Goal: Task Accomplishment & Management: Manage account settings

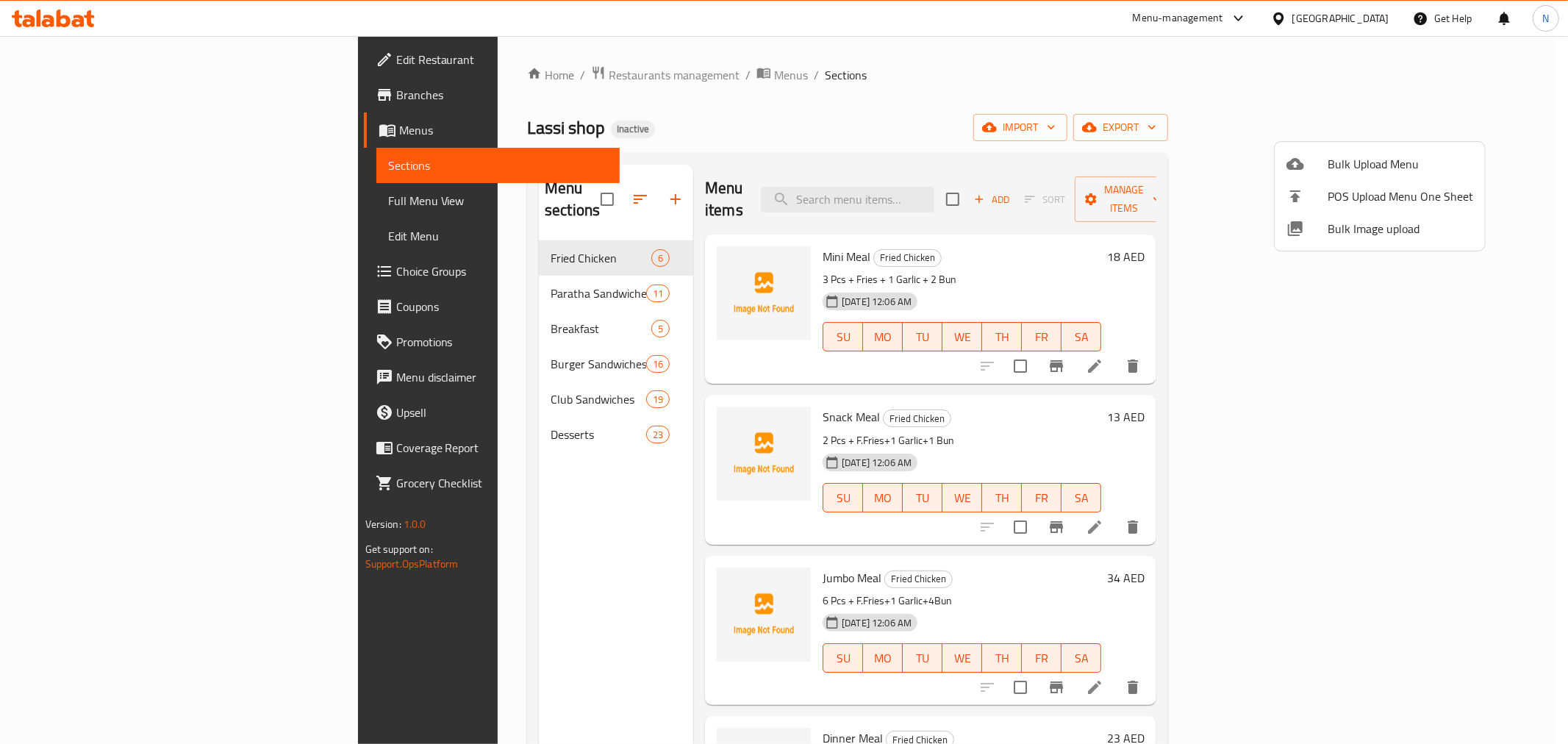
click at [1338, 158] on span "Bulk Upload Menu" at bounding box center [1401, 164] width 145 height 18
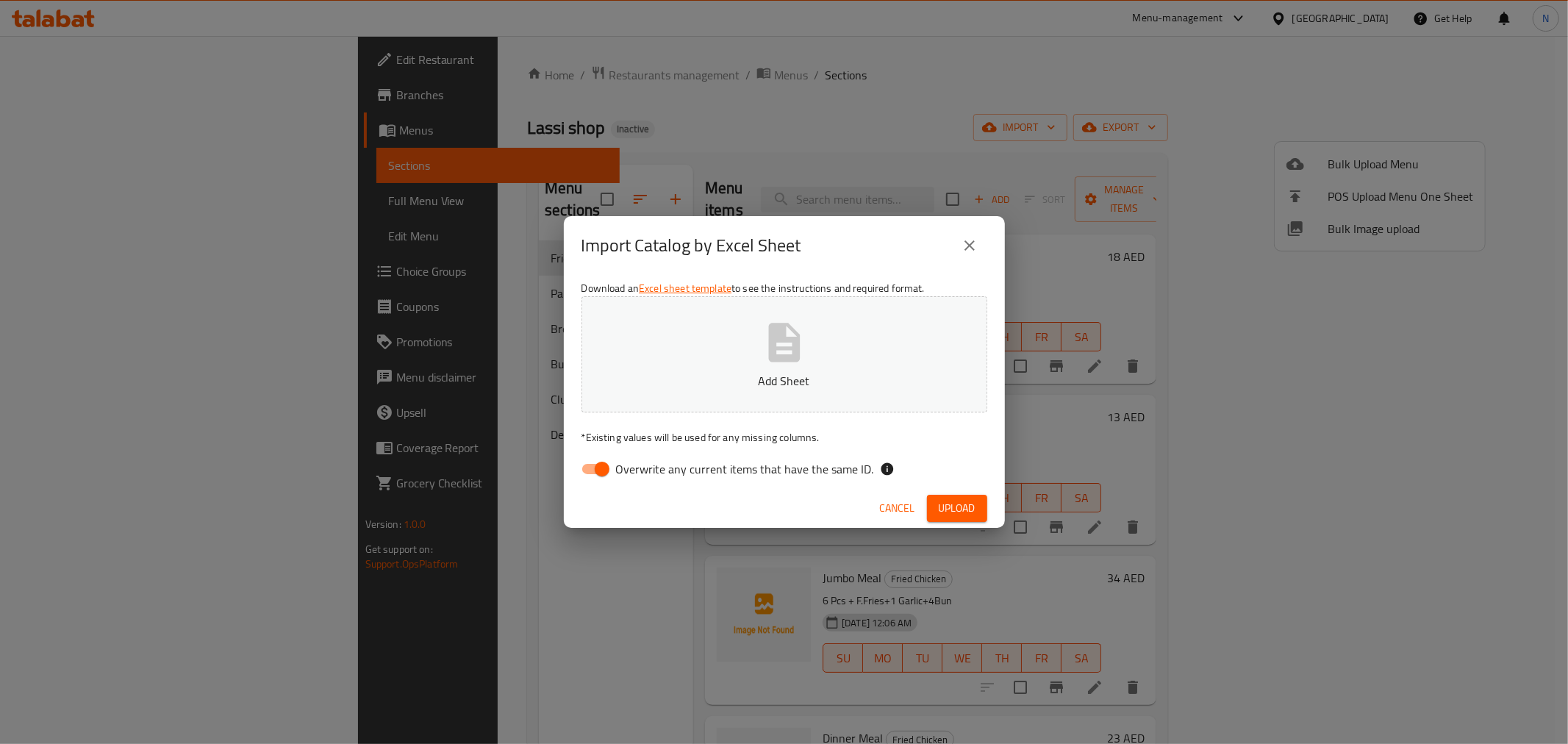
click at [604, 467] on input "Overwrite any current items that have the same ID." at bounding box center [602, 469] width 84 height 28
checkbox input "false"
click at [959, 508] on span "Upload" at bounding box center [957, 507] width 37 height 18
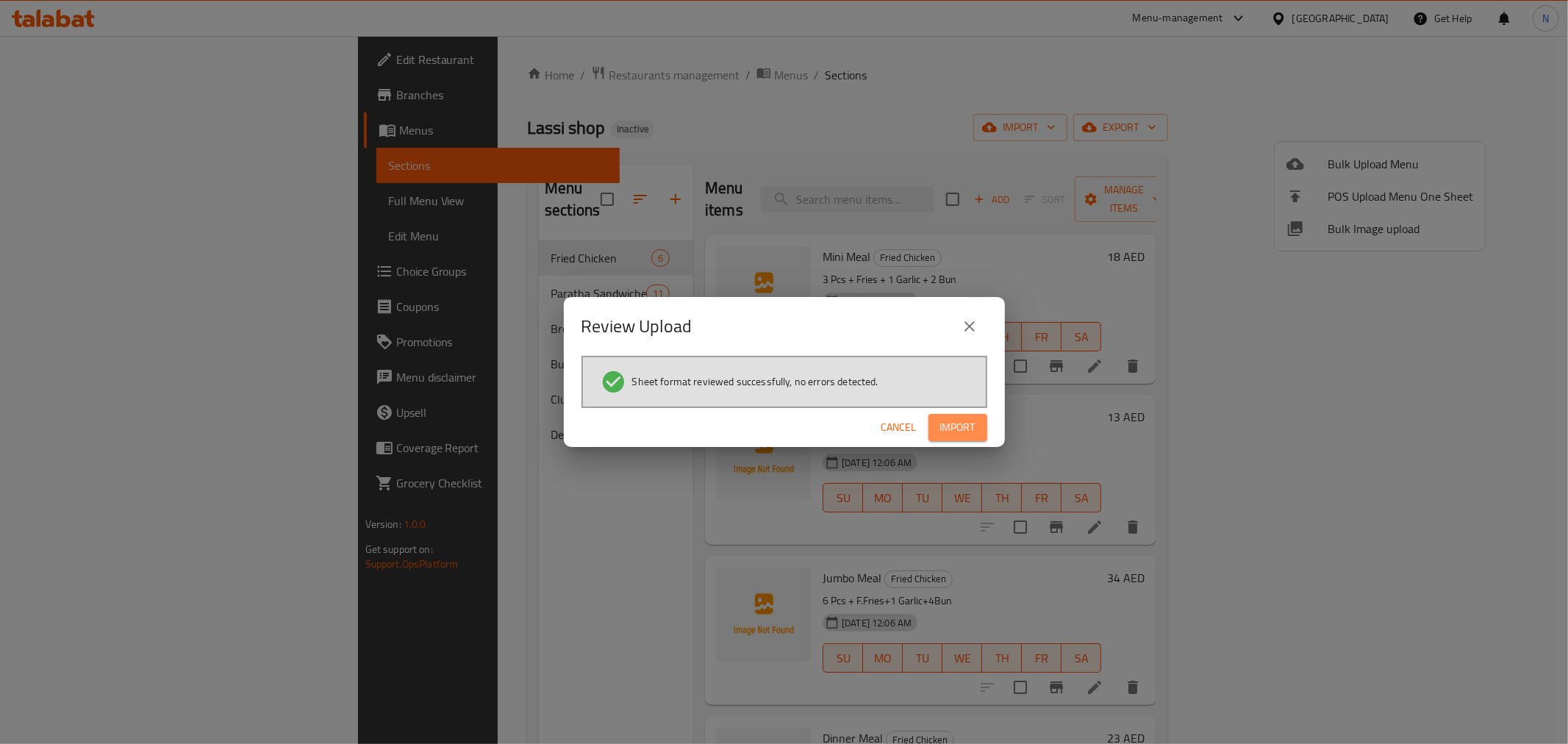
click at [954, 428] on span "Import" at bounding box center [958, 427] width 35 height 18
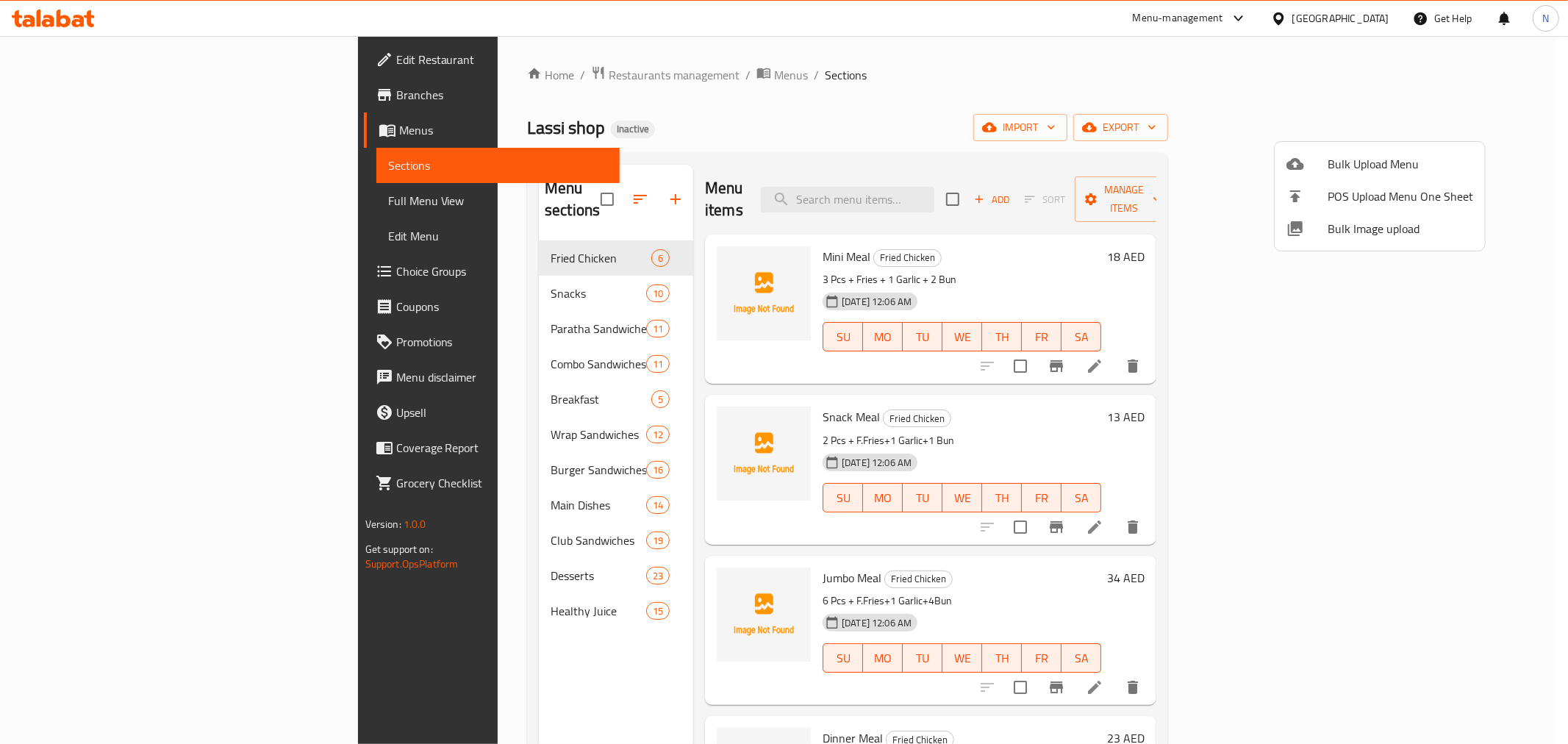
click at [564, 268] on div at bounding box center [784, 372] width 1568 height 744
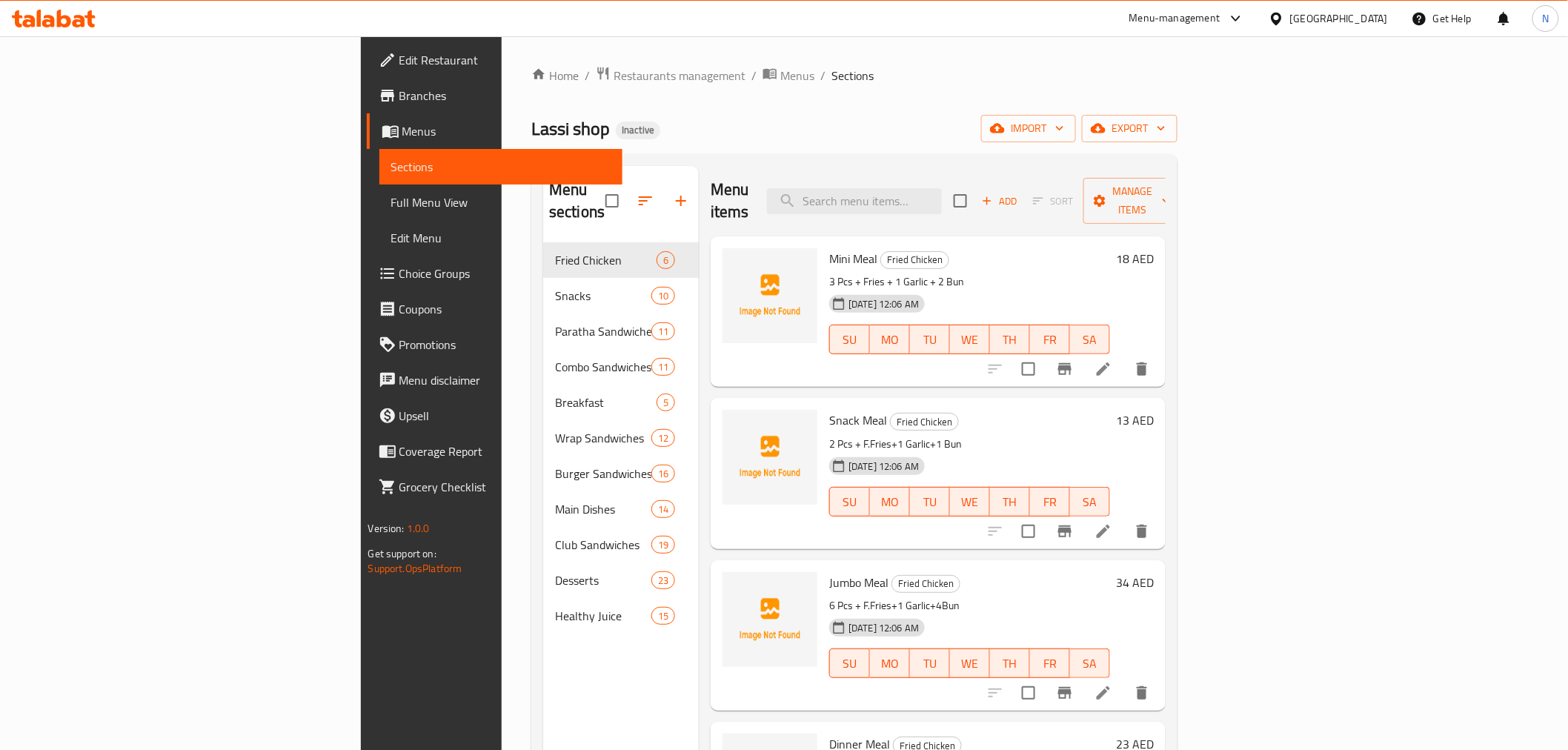
click at [590, 277] on div "Snacks 10" at bounding box center [621, 295] width 155 height 35
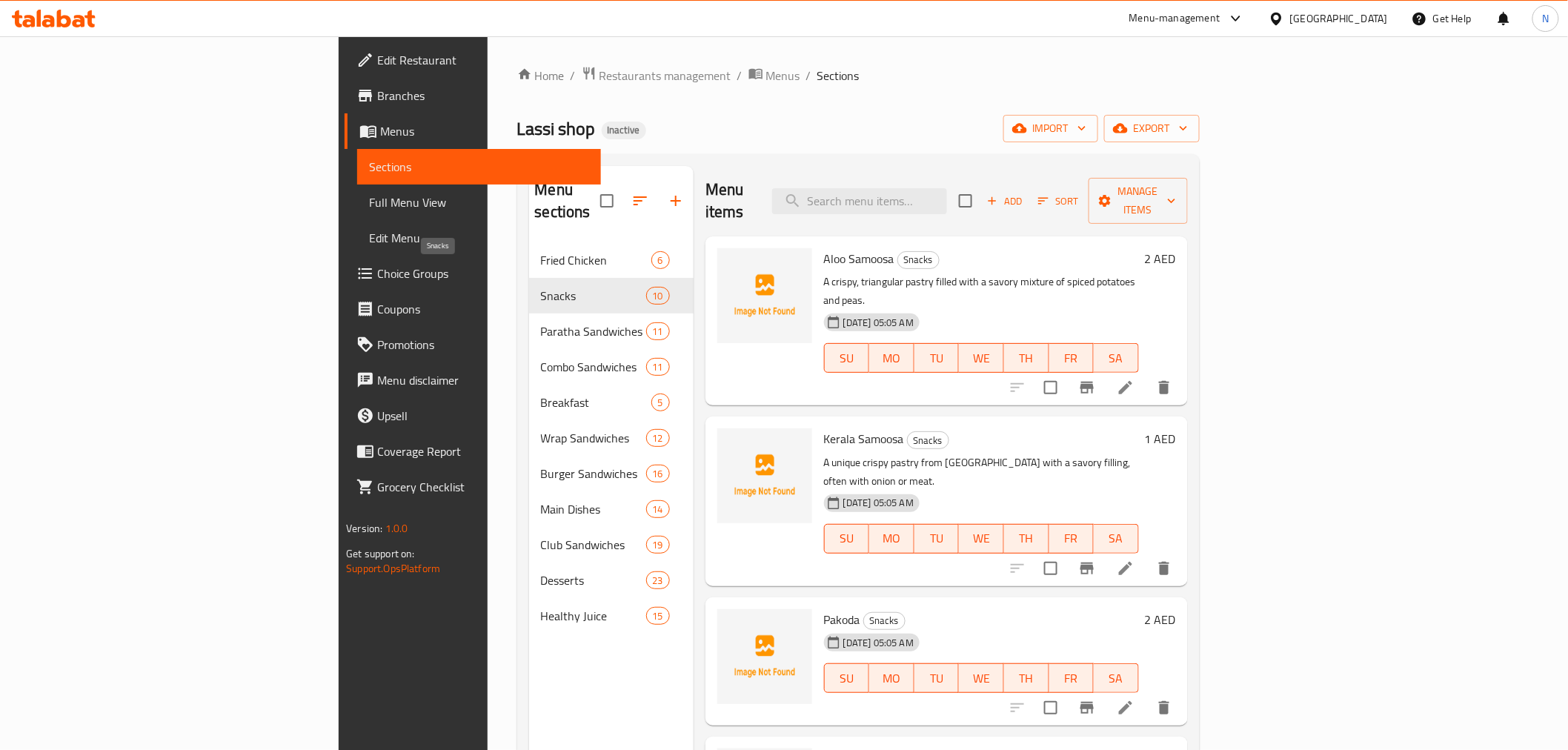
click at [541, 287] on span "Snacks" at bounding box center [593, 296] width 105 height 18
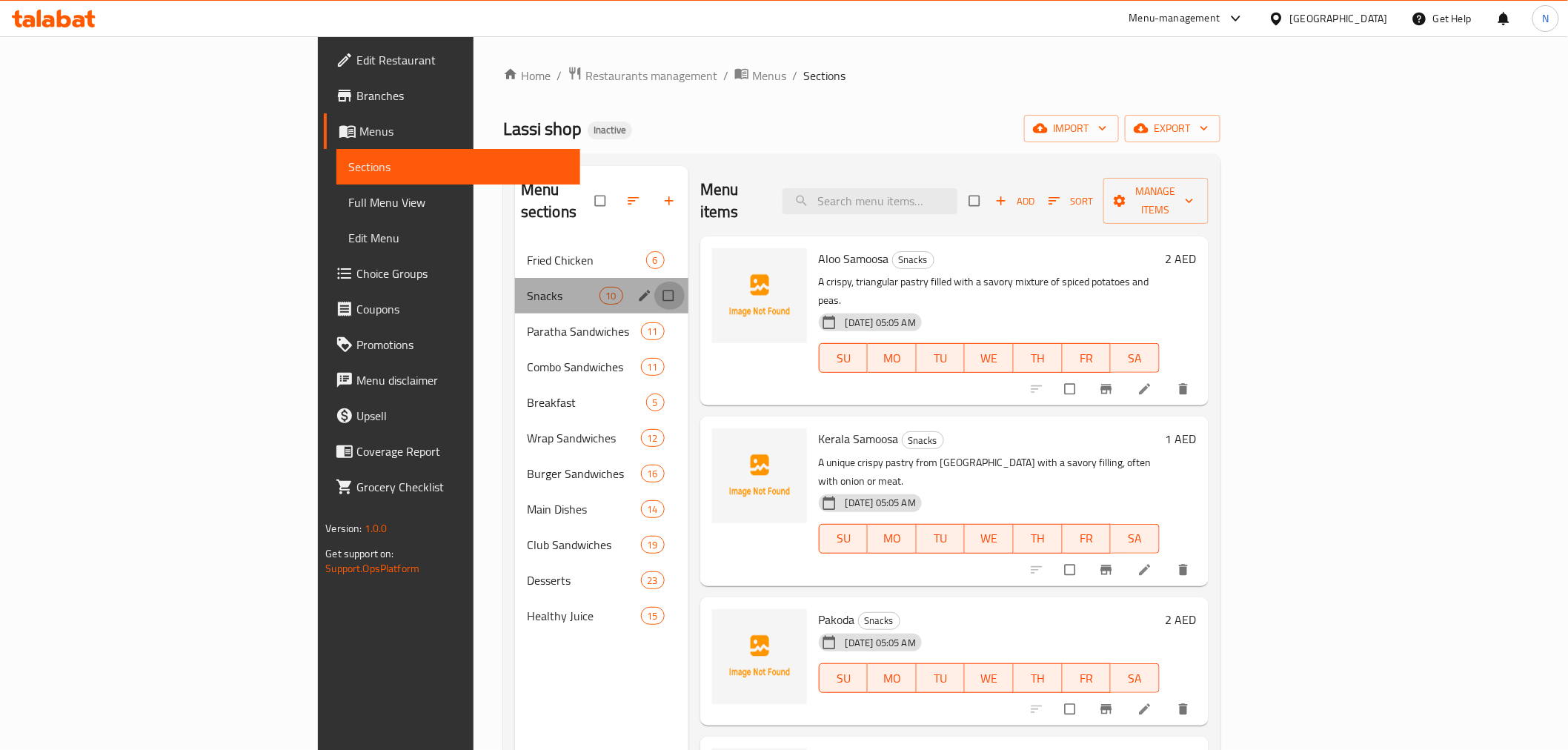
click at [655, 282] on input "Menu sections" at bounding box center [670, 296] width 31 height 28
checkbox input "true"
click at [655, 352] on input "Menu sections" at bounding box center [670, 367] width 31 height 28
checkbox input "true"
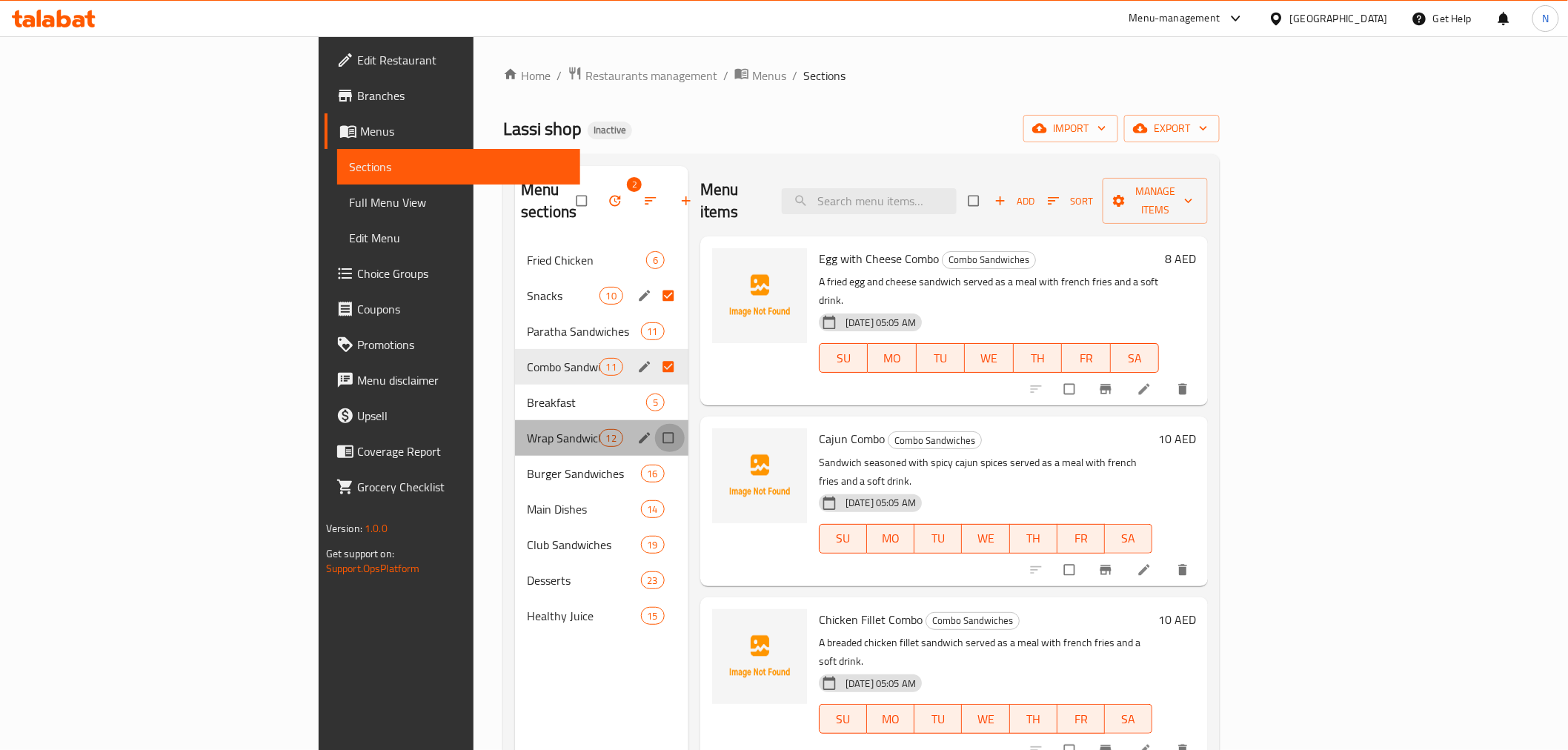
click at [655, 424] on input "Menu sections" at bounding box center [670, 438] width 31 height 28
checkbox input "true"
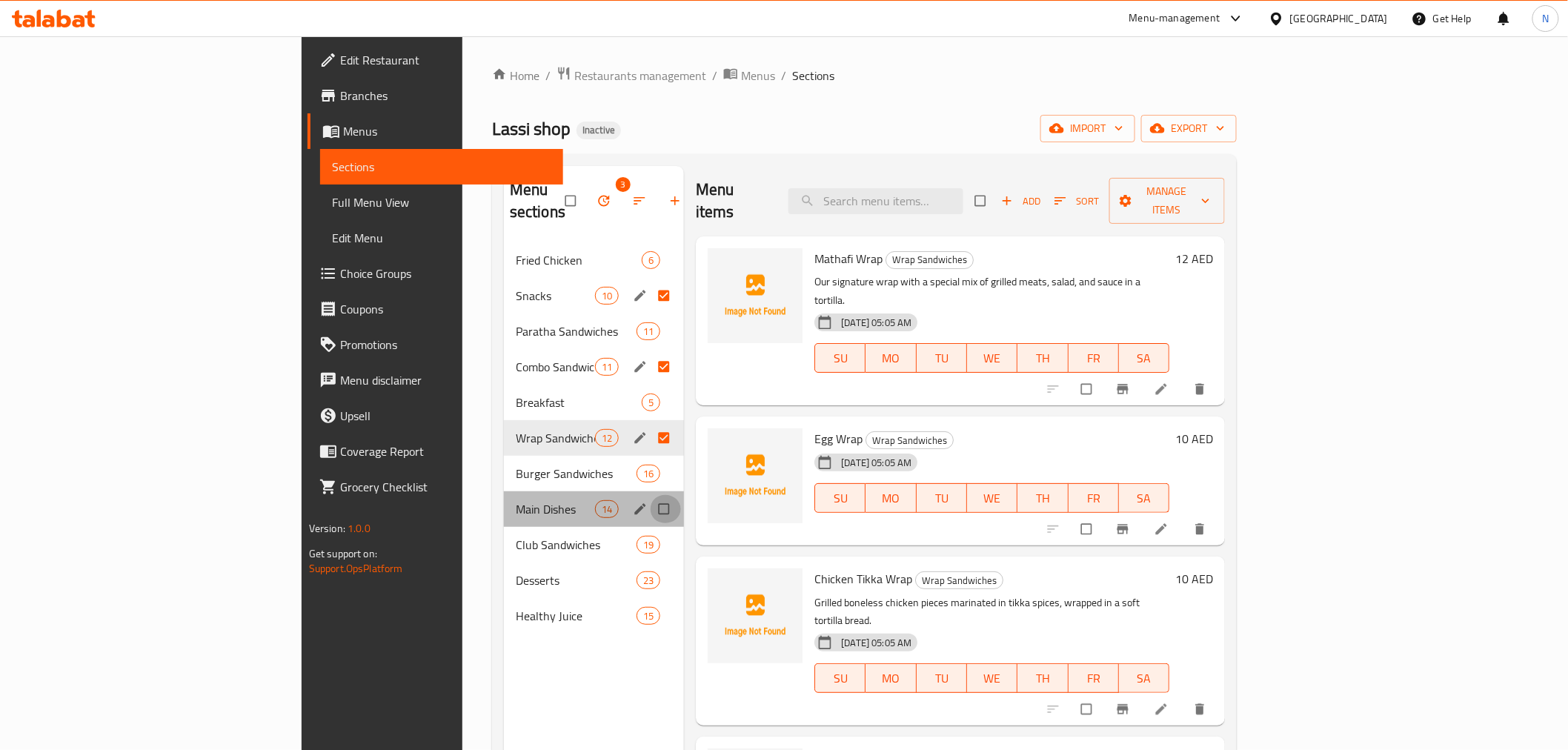
click at [649, 495] on input "Menu sections" at bounding box center [664, 509] width 31 height 28
checkbox input "true"
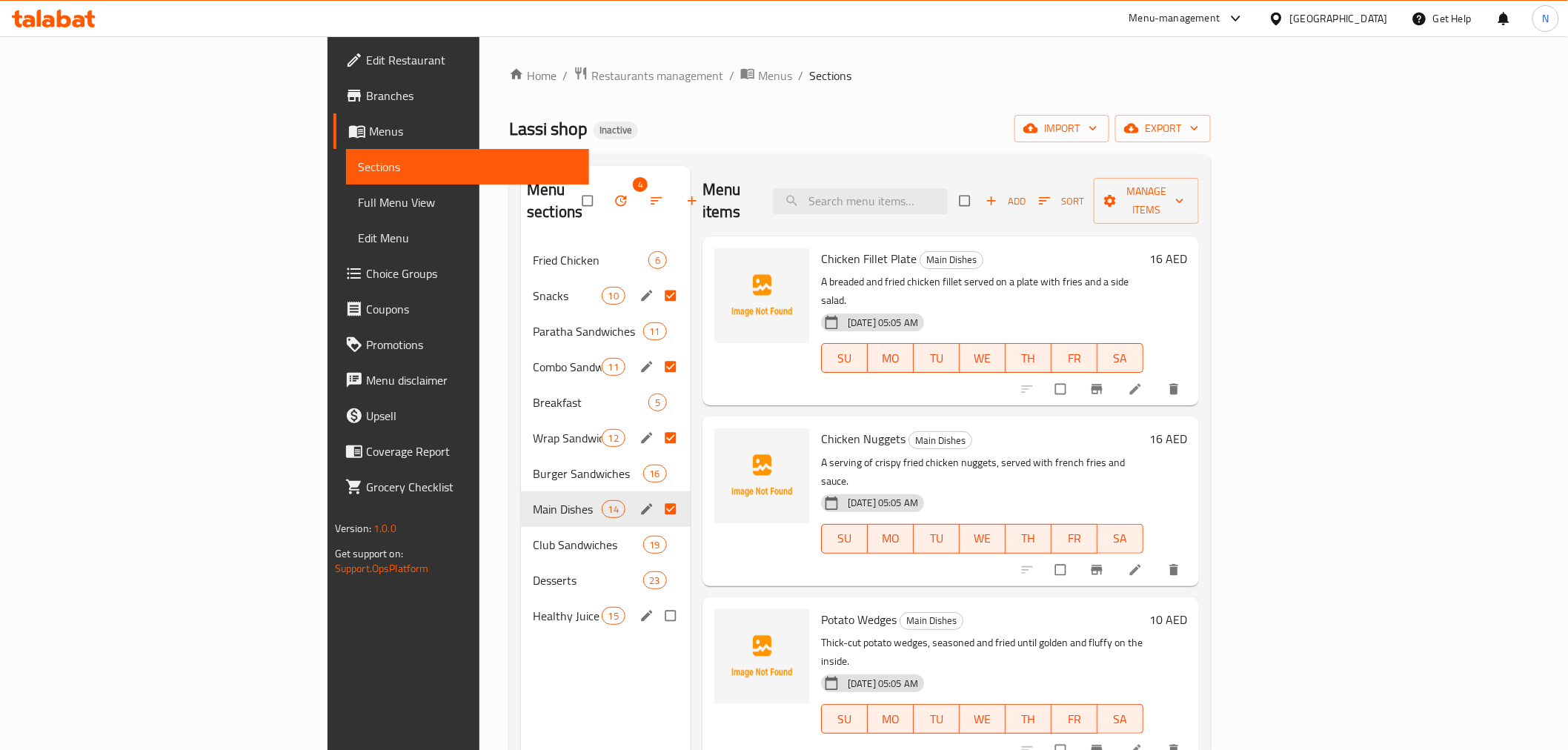
click at [656, 602] on input "Menu sections" at bounding box center [671, 616] width 31 height 28
checkbox input "true"
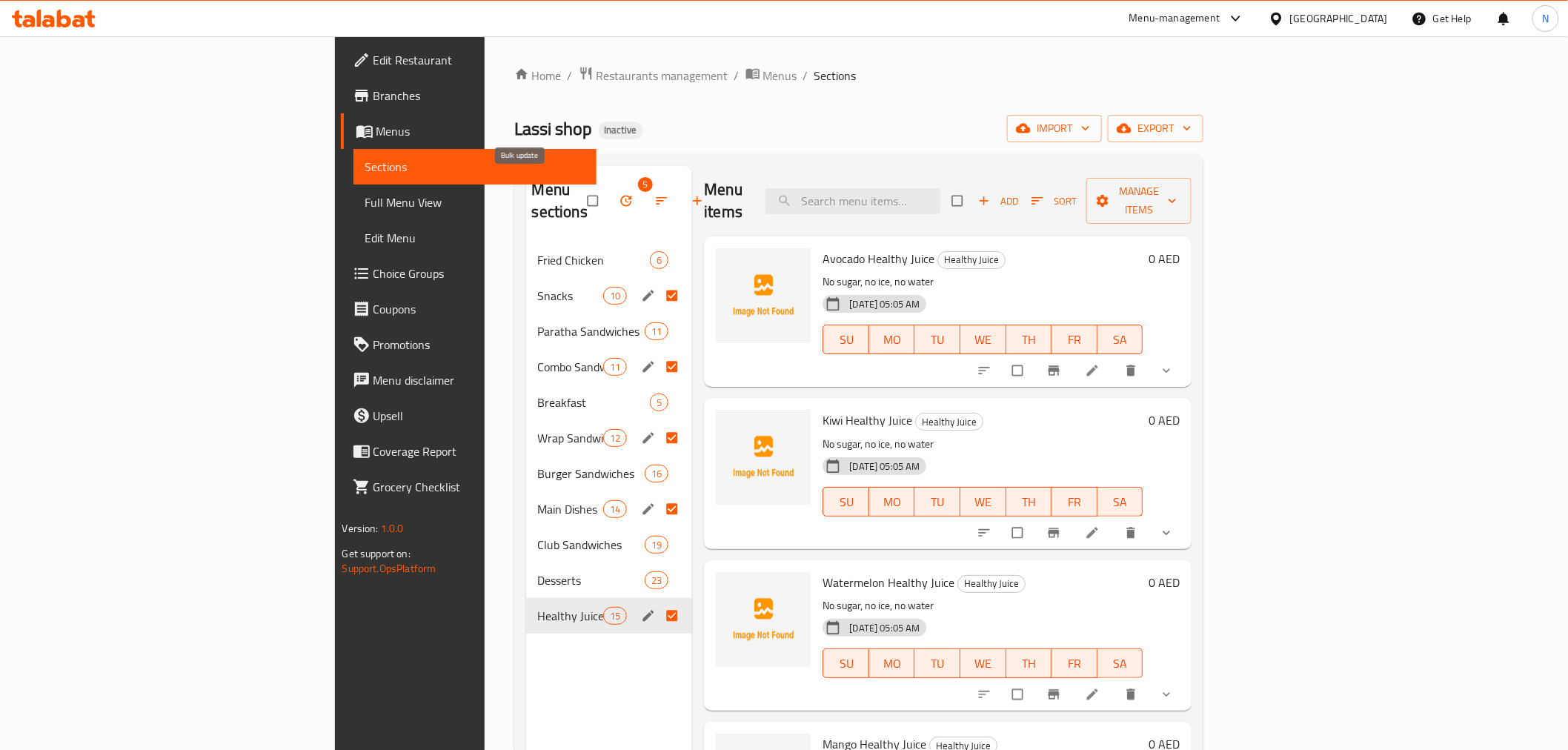
click at [610, 193] on button "button" at bounding box center [627, 201] width 35 height 33
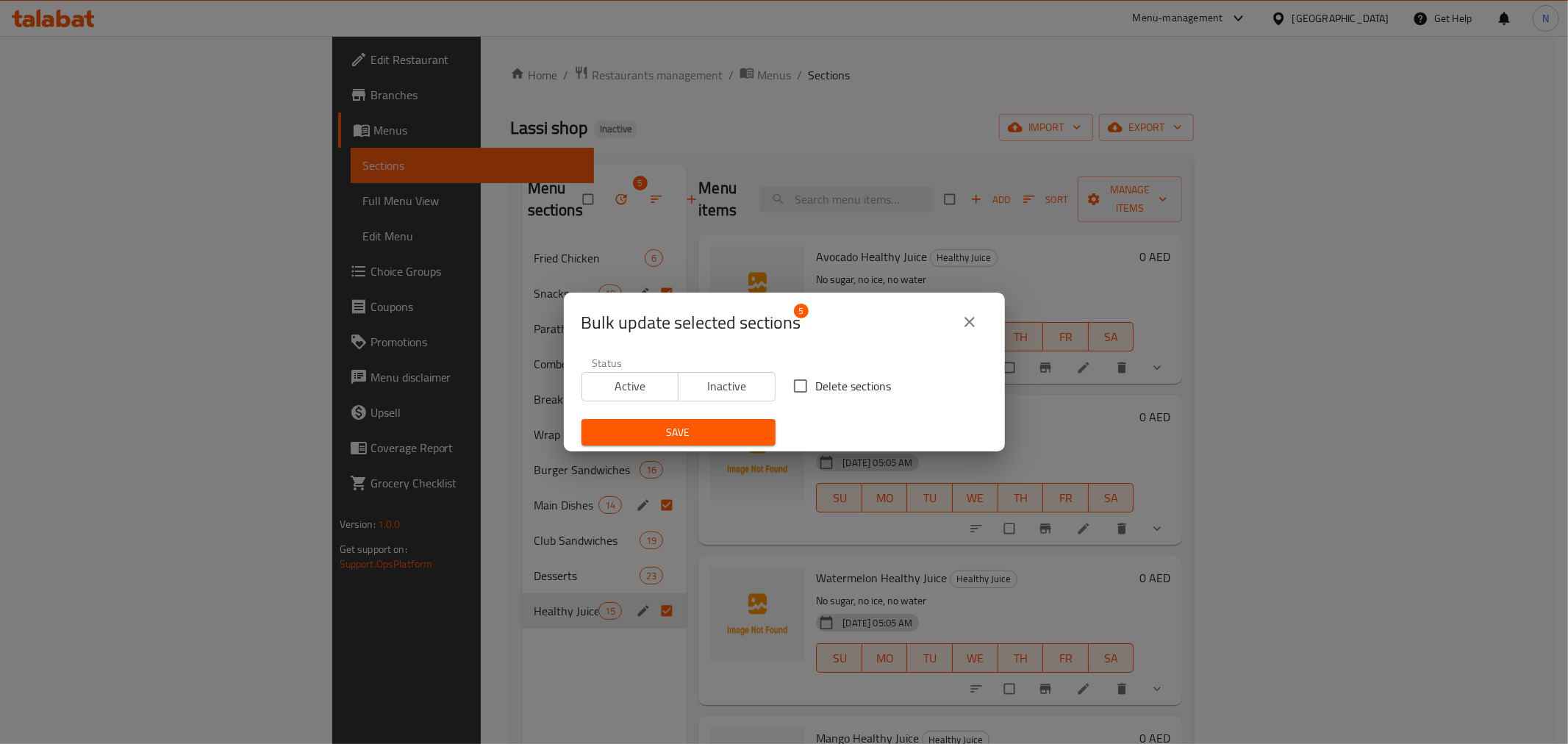
click at [796, 388] on input "Delete sections" at bounding box center [800, 386] width 31 height 31
checkbox input "true"
click at [737, 431] on span "Save" at bounding box center [678, 432] width 171 height 18
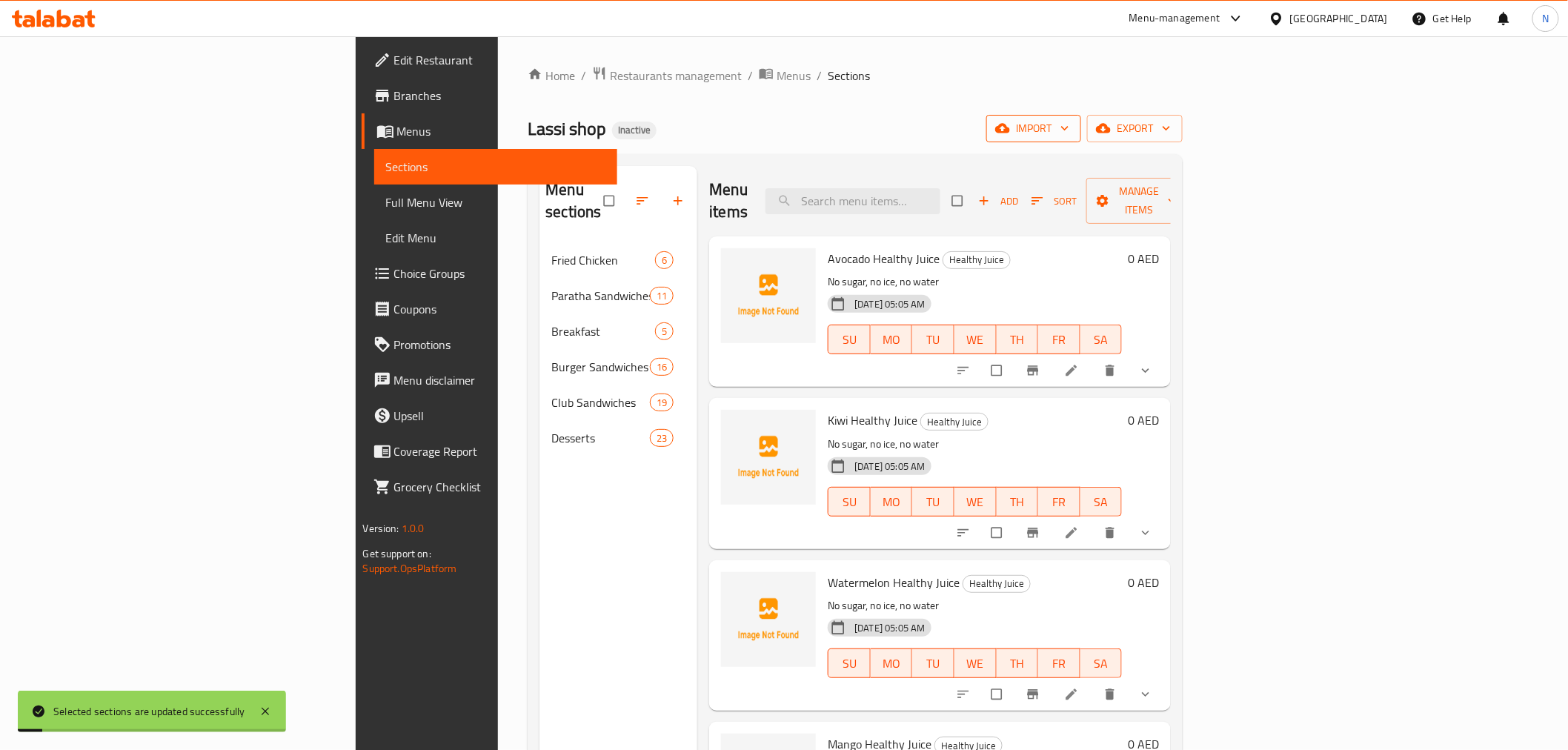
click at [1069, 134] on span "import" at bounding box center [1034, 128] width 72 height 19
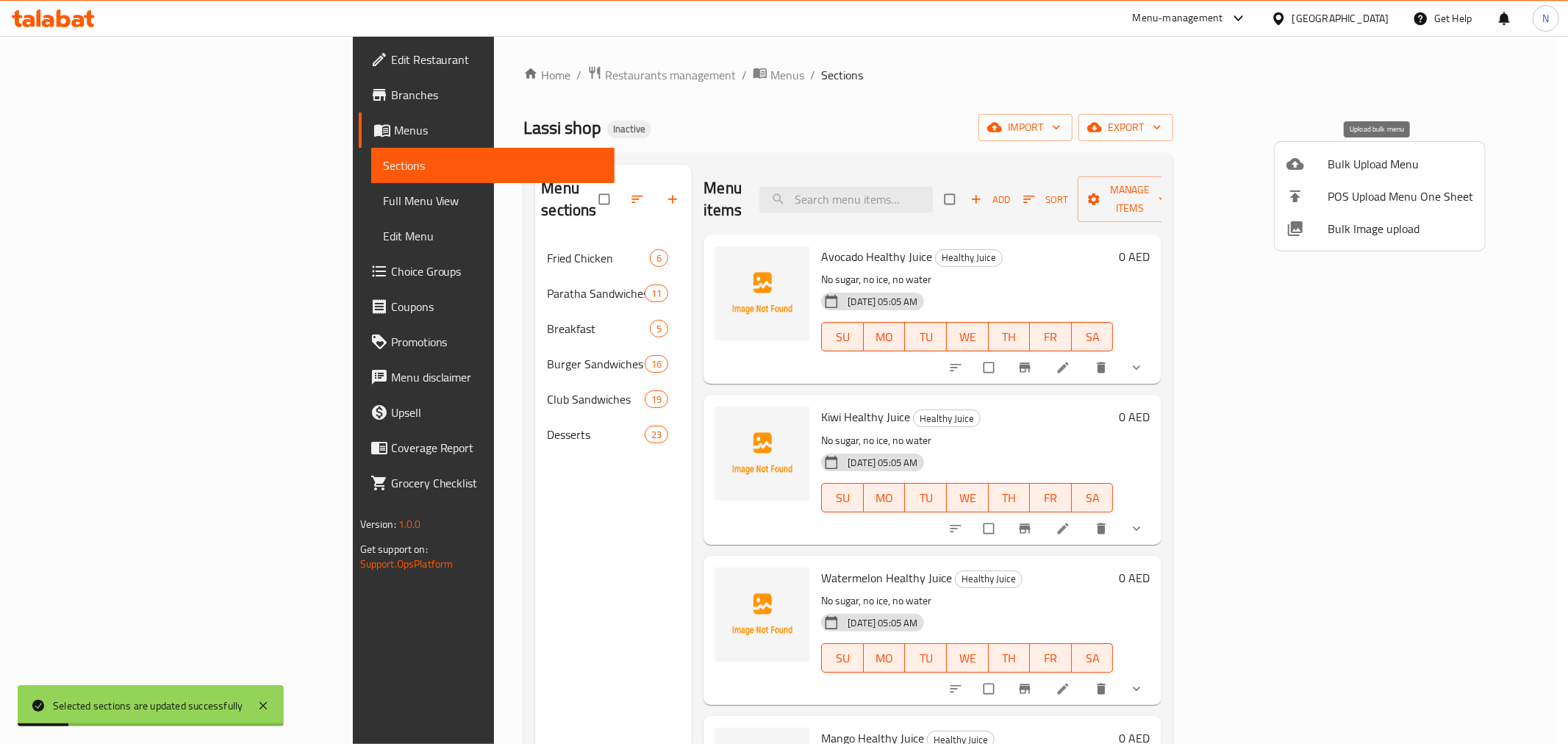
click at [1351, 159] on span "Bulk Upload Menu" at bounding box center [1401, 164] width 145 height 18
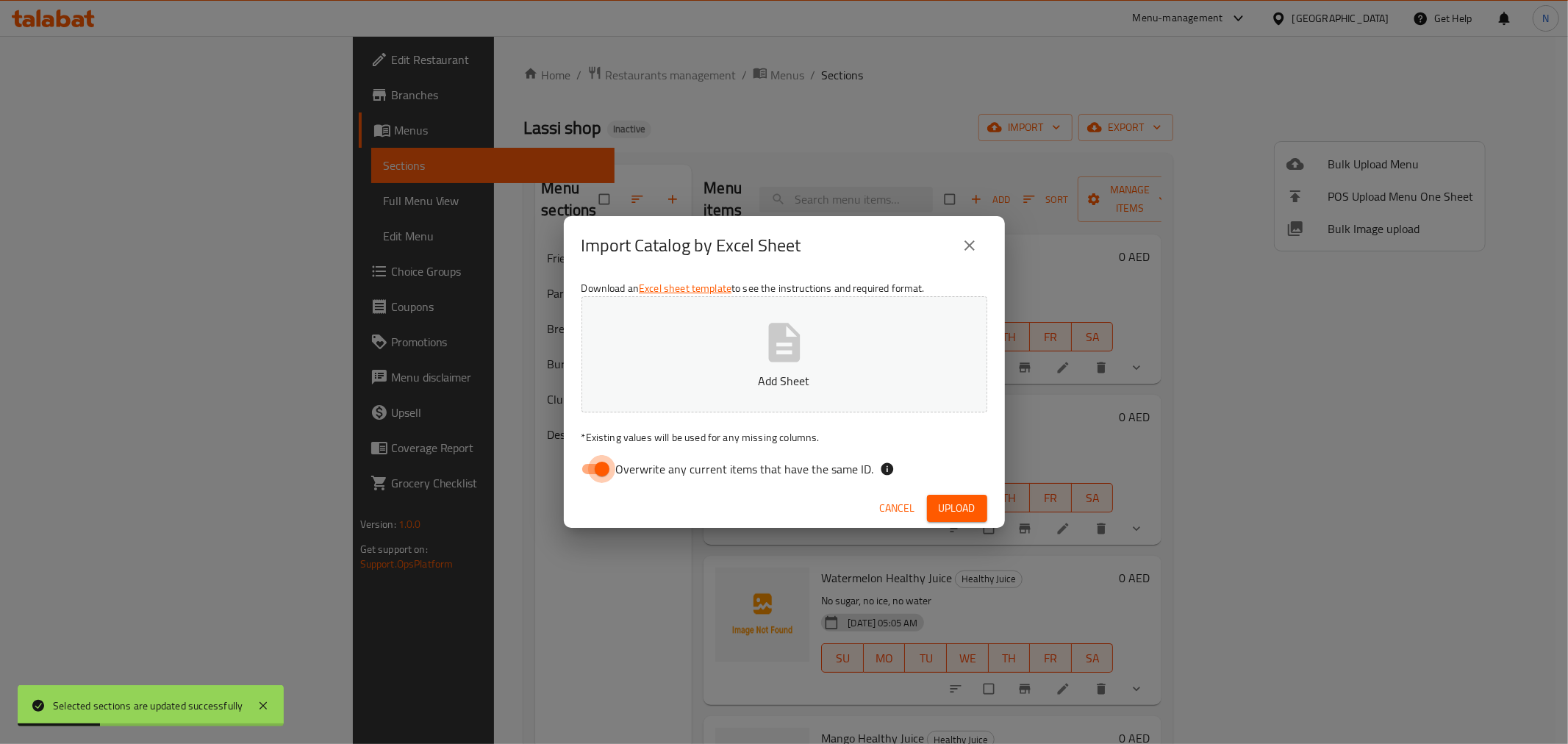
click at [613, 467] on input "Overwrite any current items that have the same ID." at bounding box center [602, 469] width 84 height 28
checkbox input "false"
click at [956, 519] on button "Upload" at bounding box center [957, 507] width 60 height 27
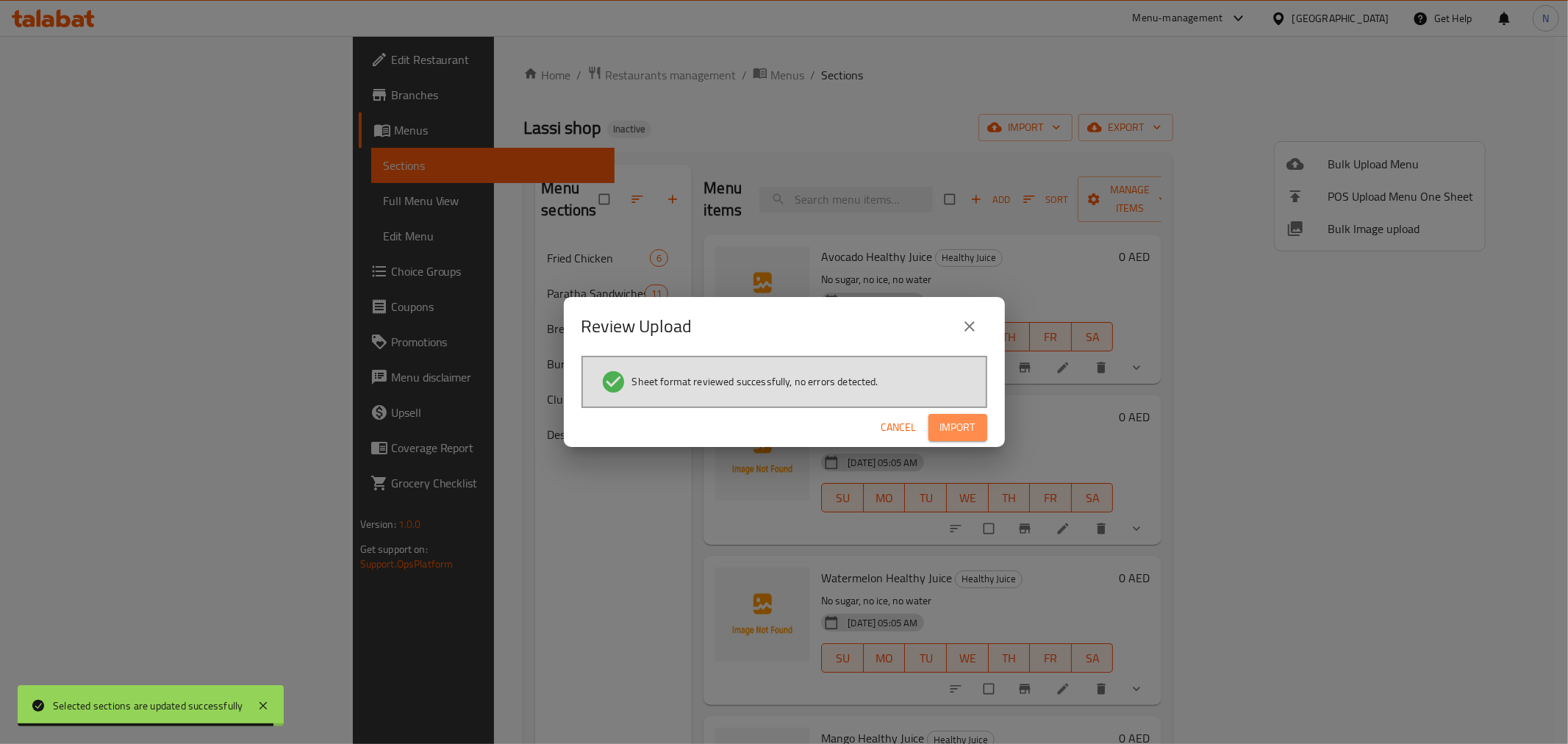
click at [956, 427] on span "Import" at bounding box center [958, 427] width 35 height 18
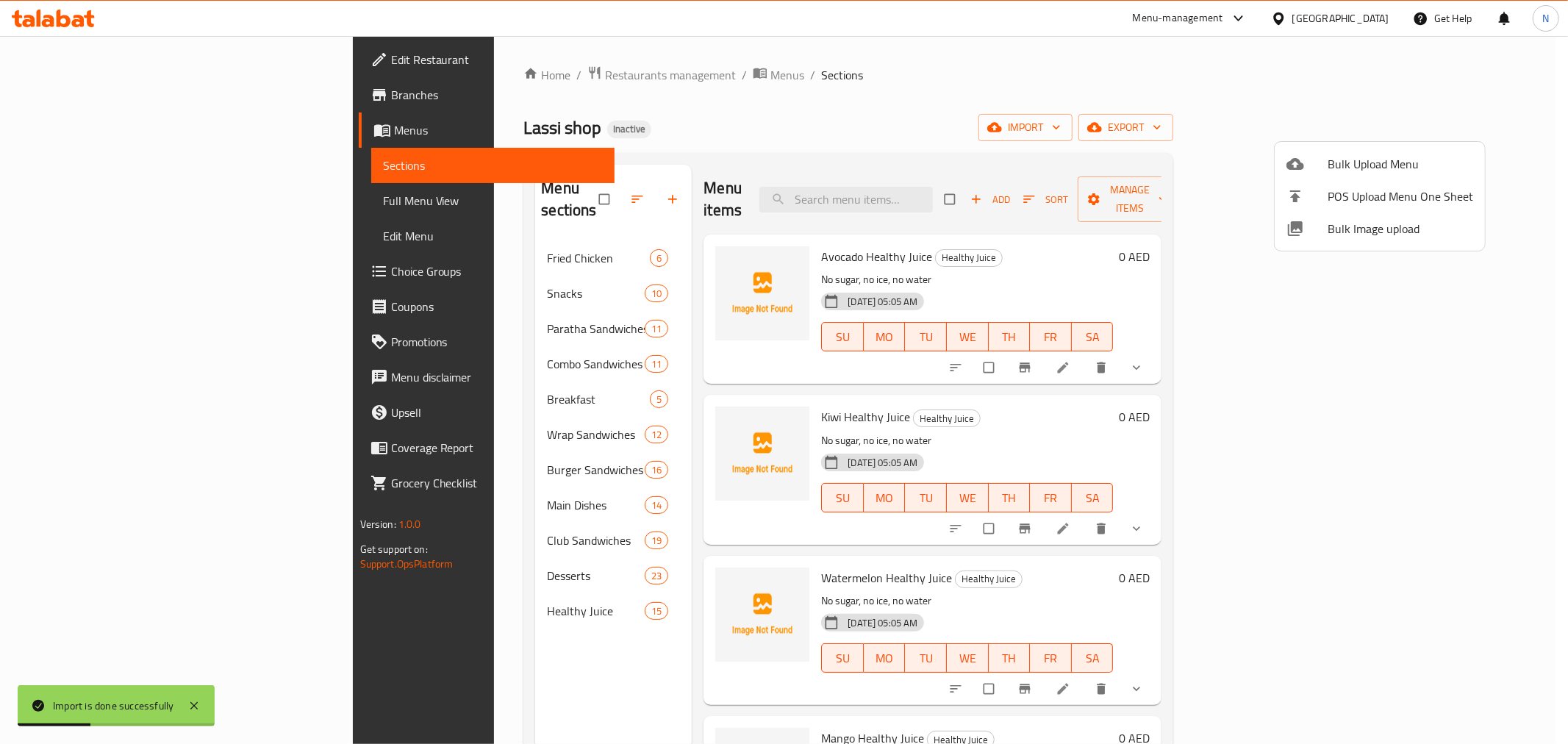
click at [79, 202] on div at bounding box center [784, 372] width 1568 height 744
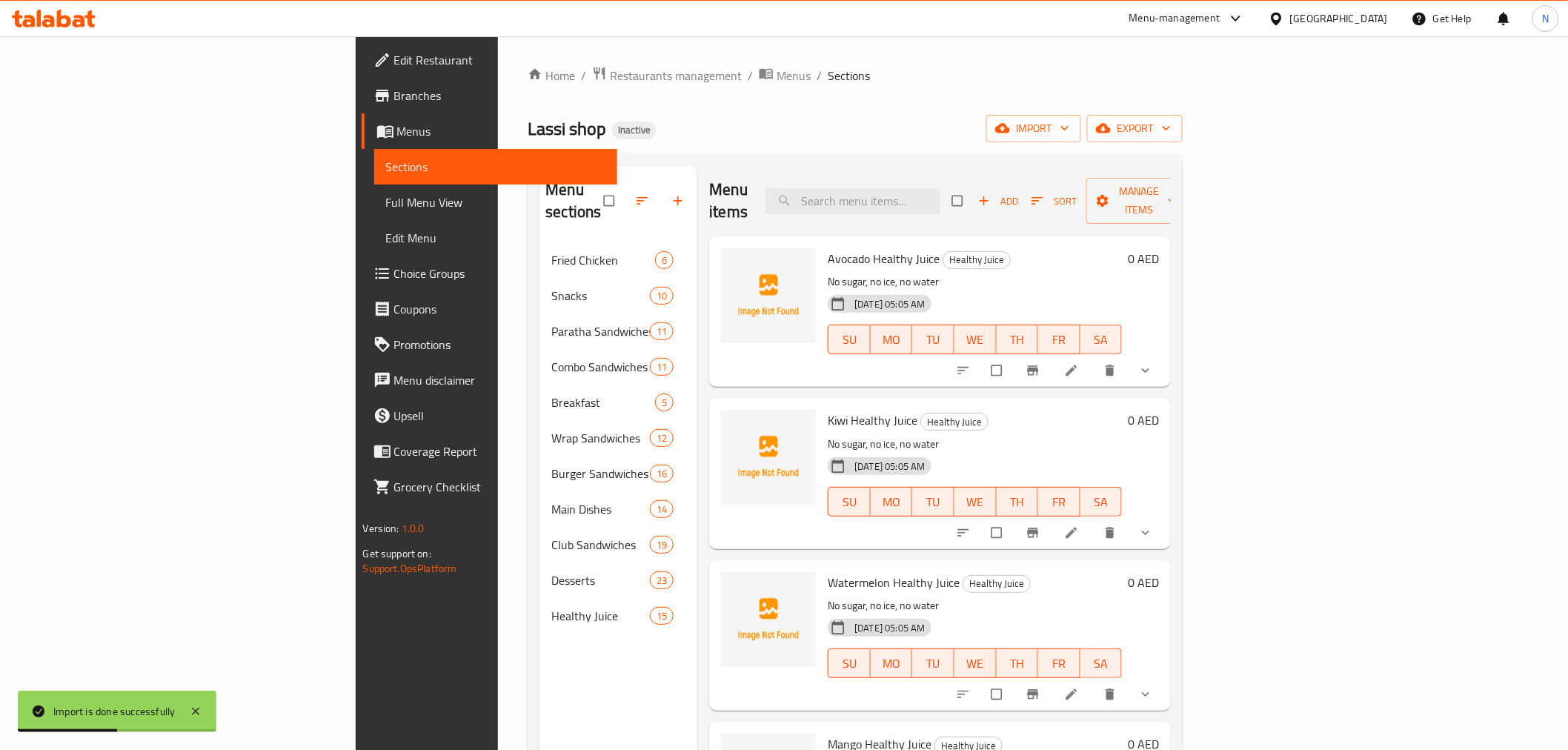
click at [386, 203] on span "Full Menu View" at bounding box center [496, 202] width 219 height 18
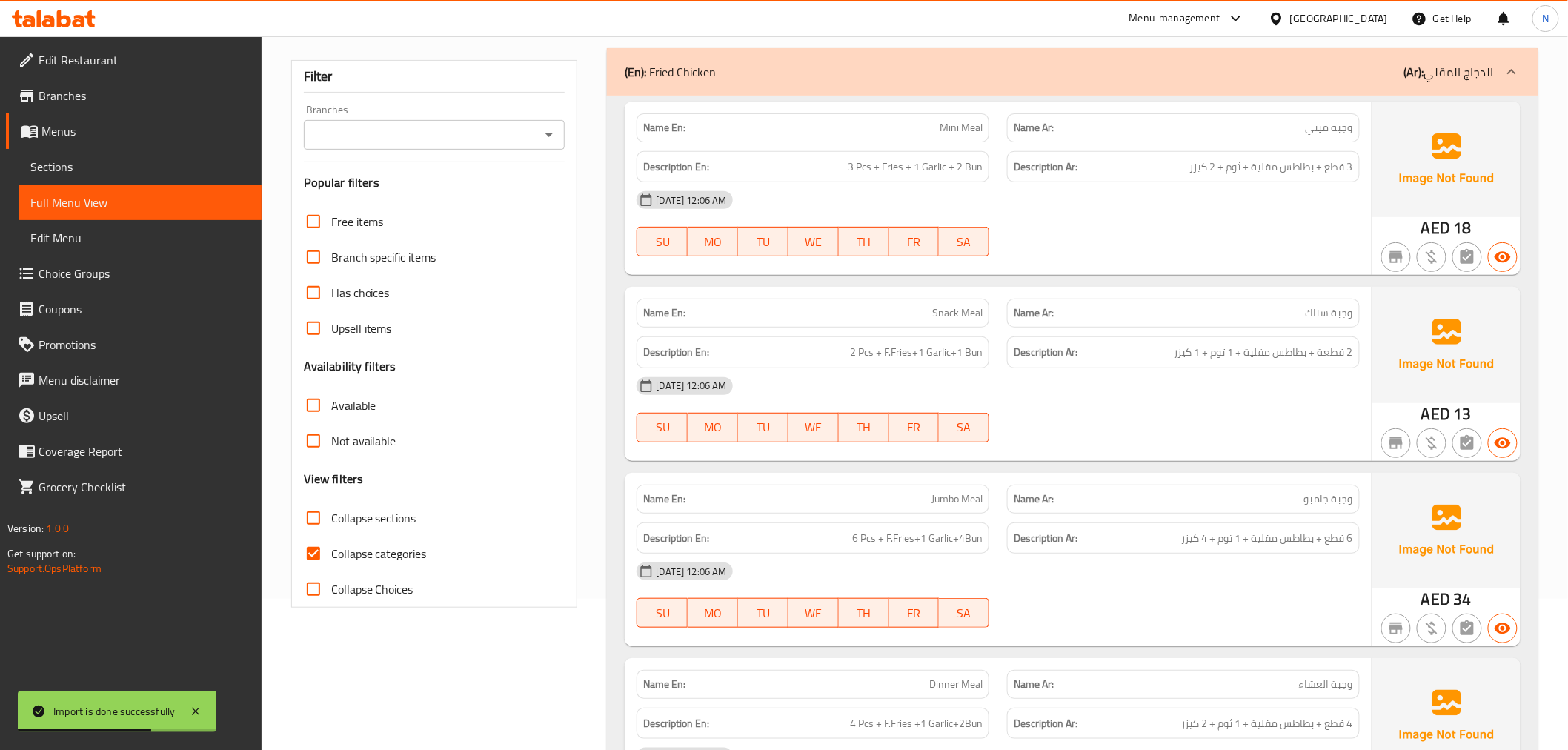
scroll to position [164, 0]
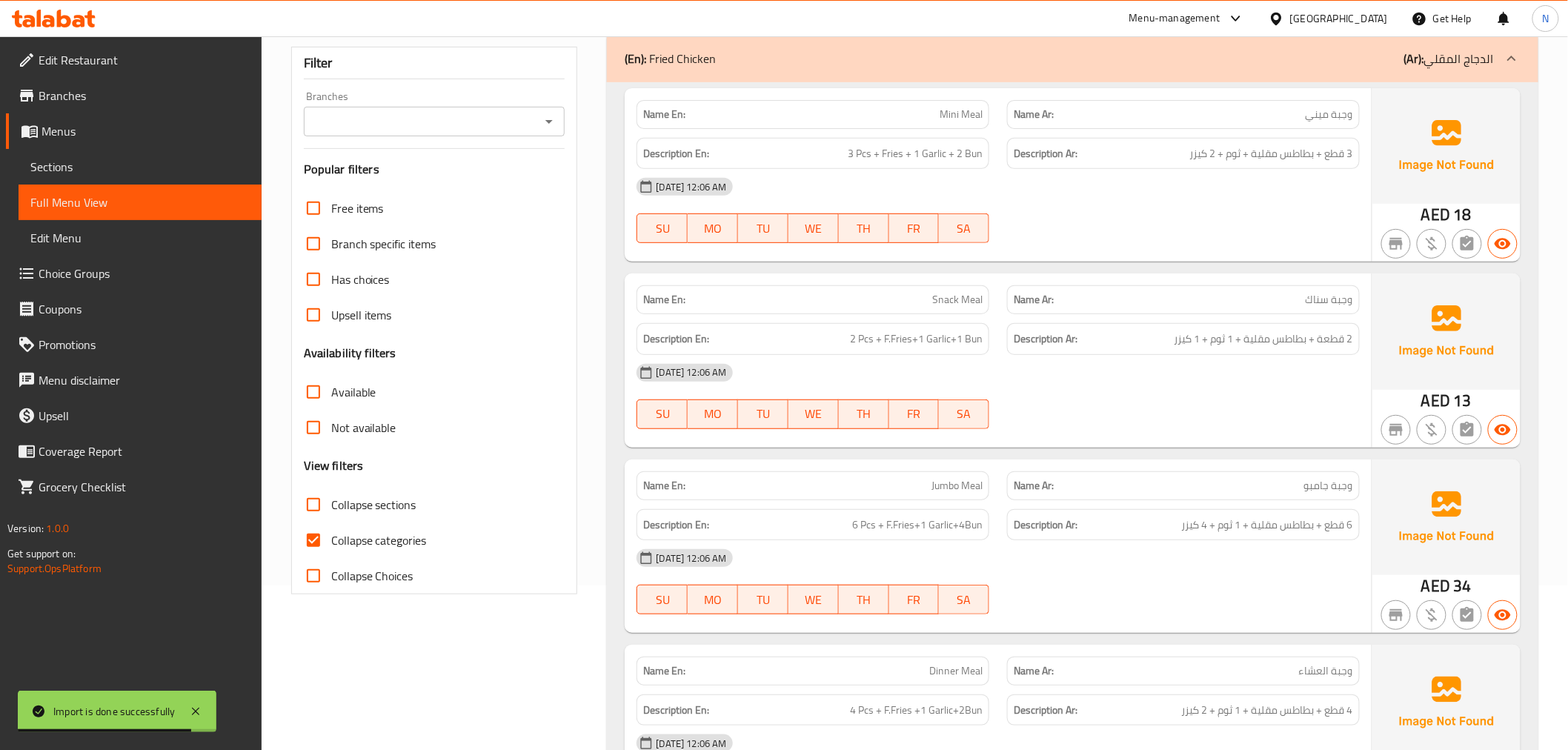
click at [312, 543] on input "Collapse categories" at bounding box center [314, 540] width 35 height 35
checkbox input "false"
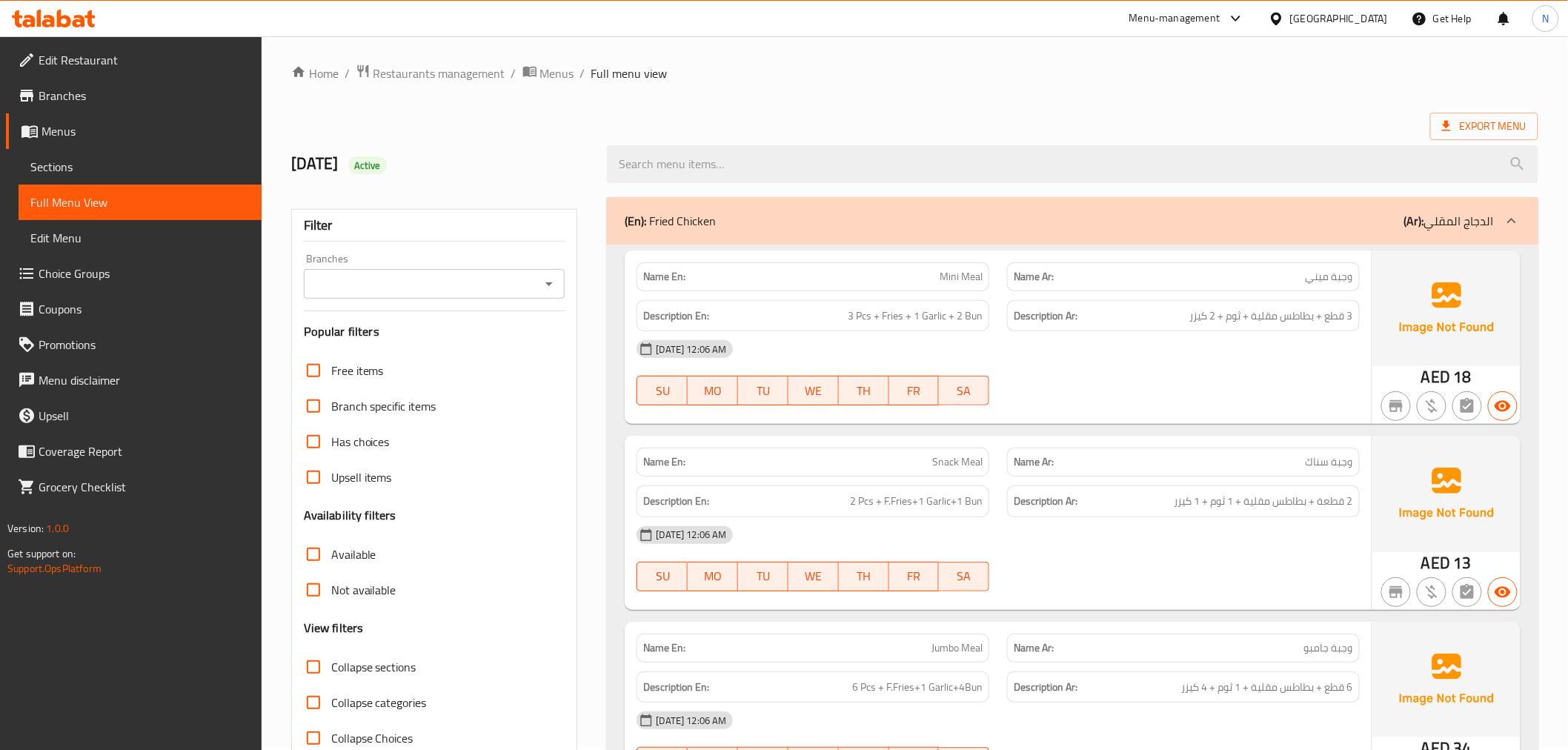
scroll to position [0, 0]
click at [1508, 223] on icon at bounding box center [1511, 223] width 18 height 18
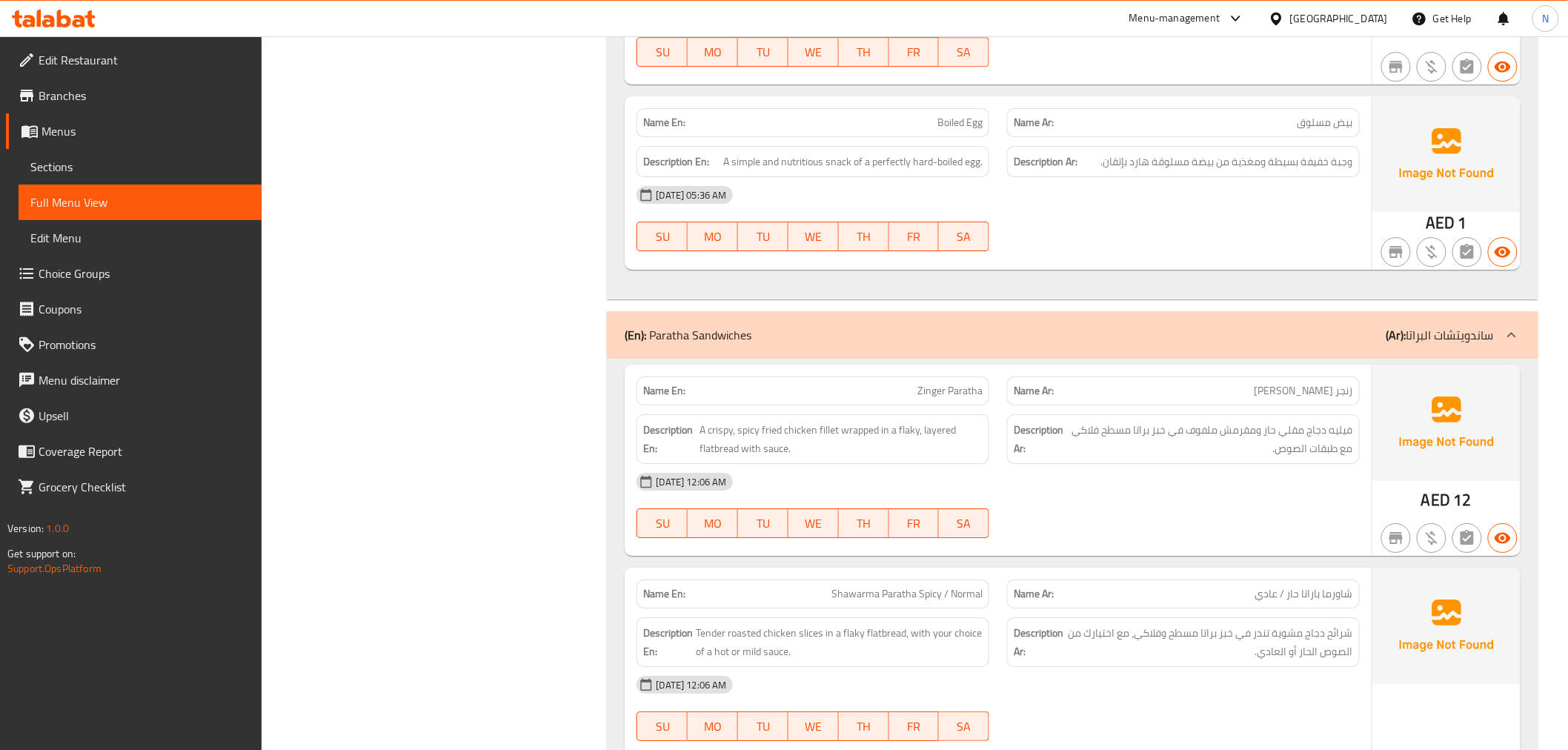
scroll to position [1975, 0]
click at [1507, 333] on icon at bounding box center [1511, 337] width 18 height 18
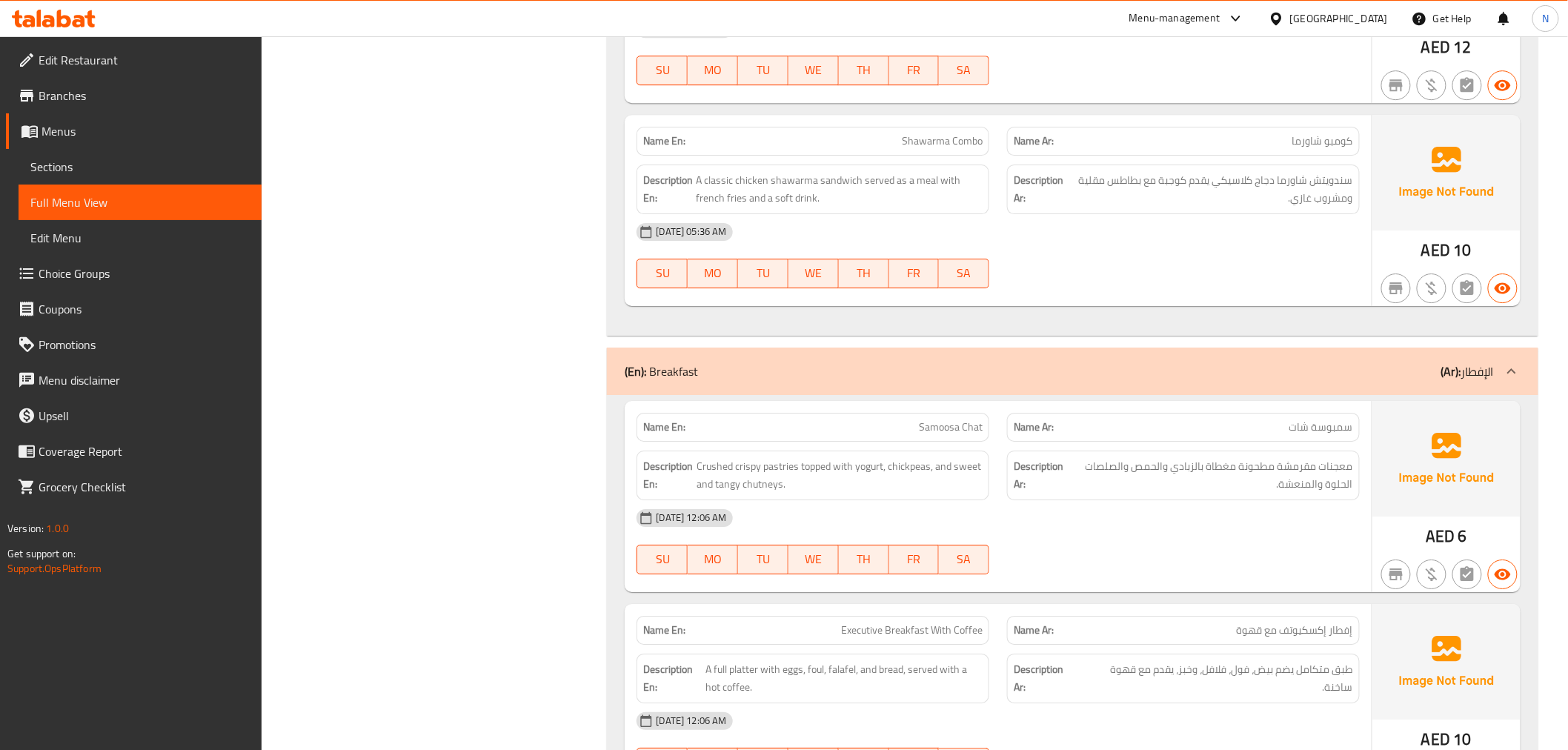
scroll to position [4280, 0]
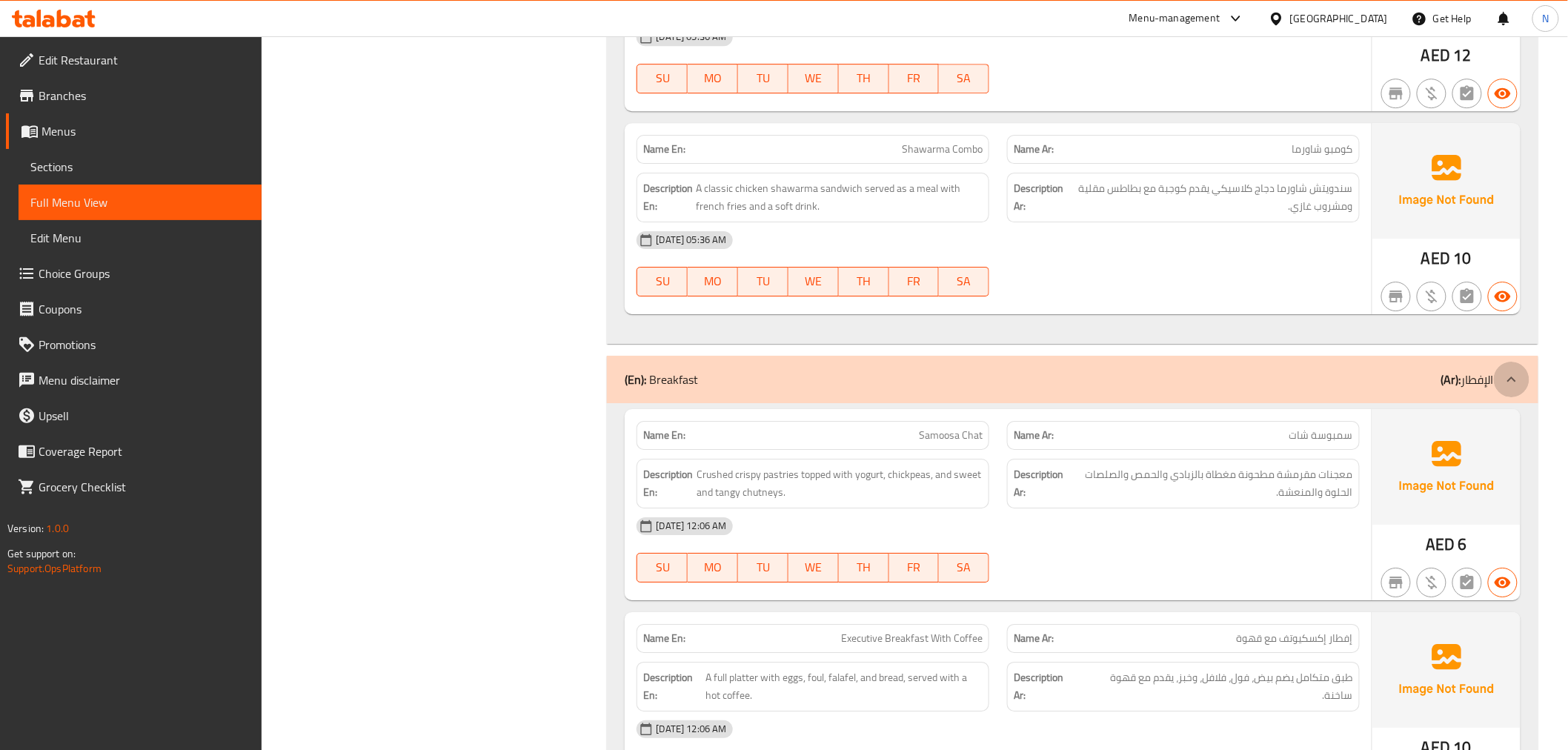
click at [1507, 380] on icon at bounding box center [1511, 379] width 18 height 18
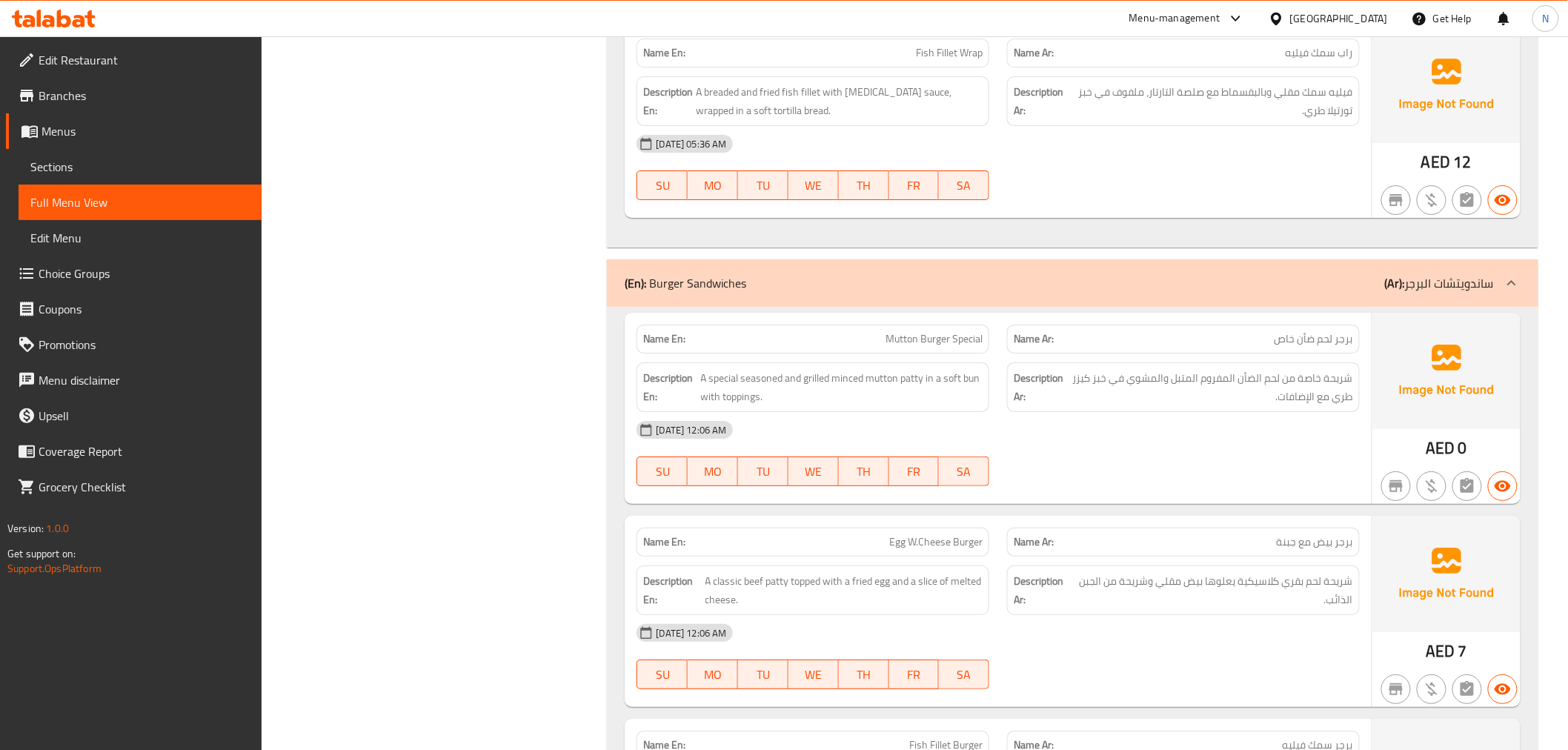
scroll to position [6996, 0]
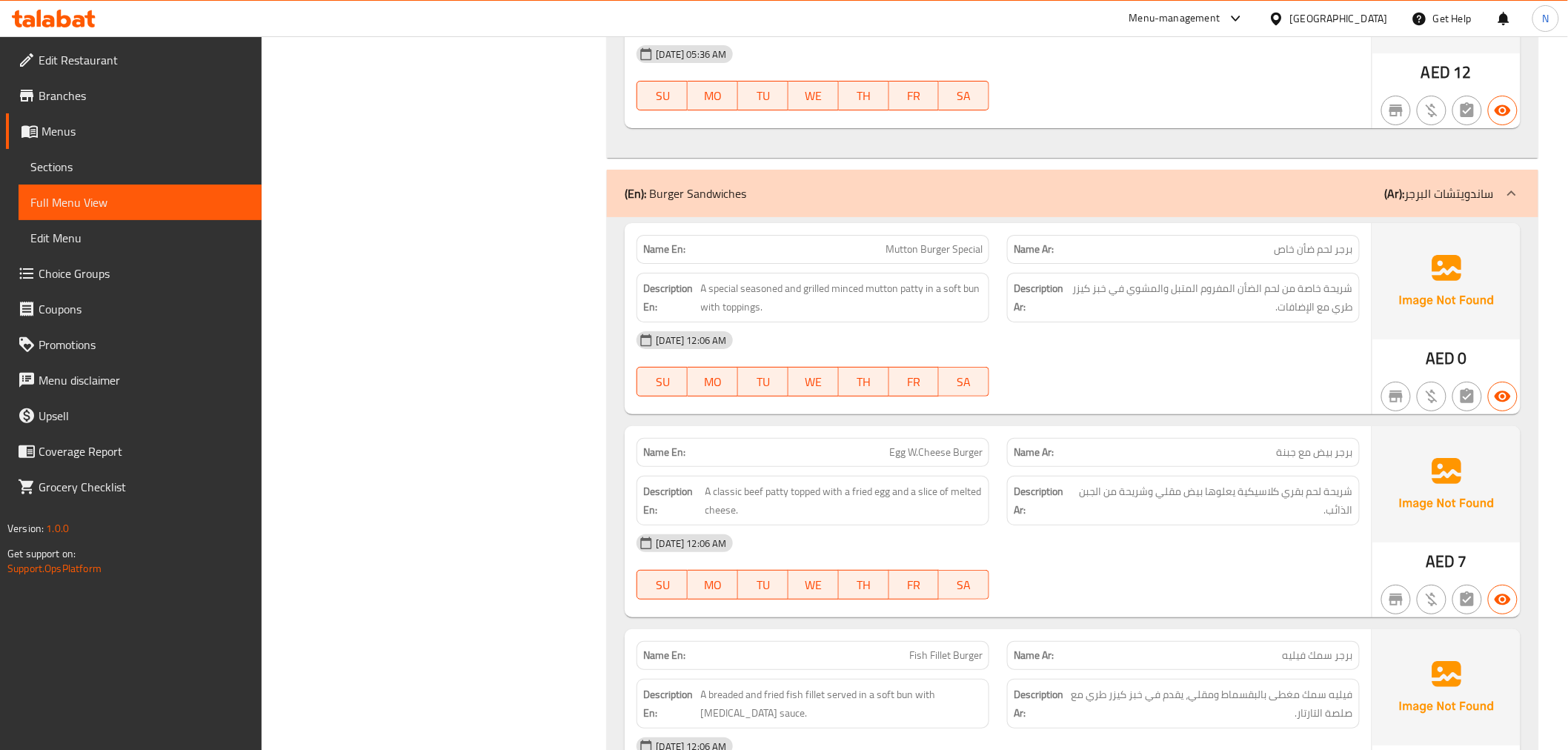
click at [1500, 196] on div at bounding box center [1511, 193] width 35 height 35
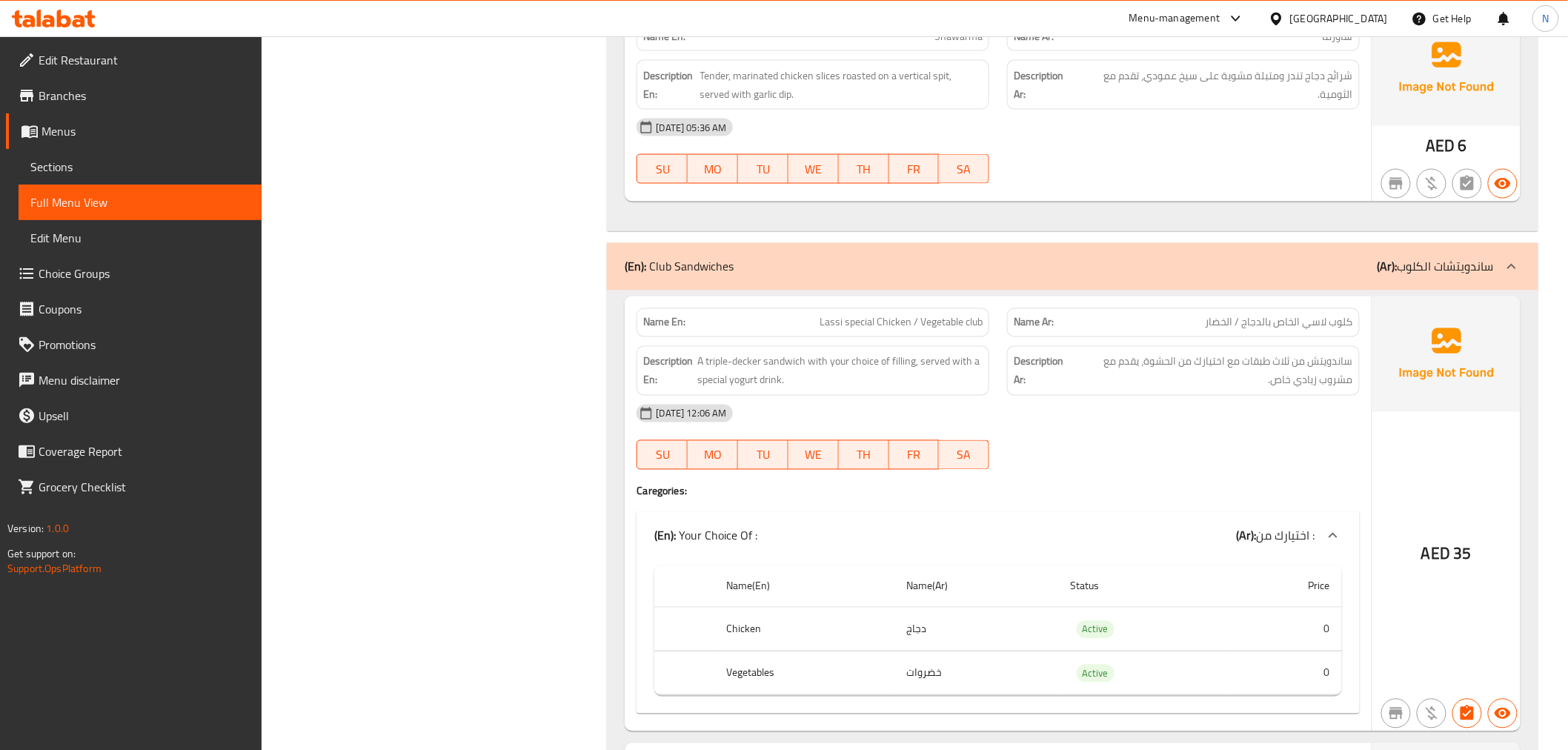
scroll to position [10372, 0]
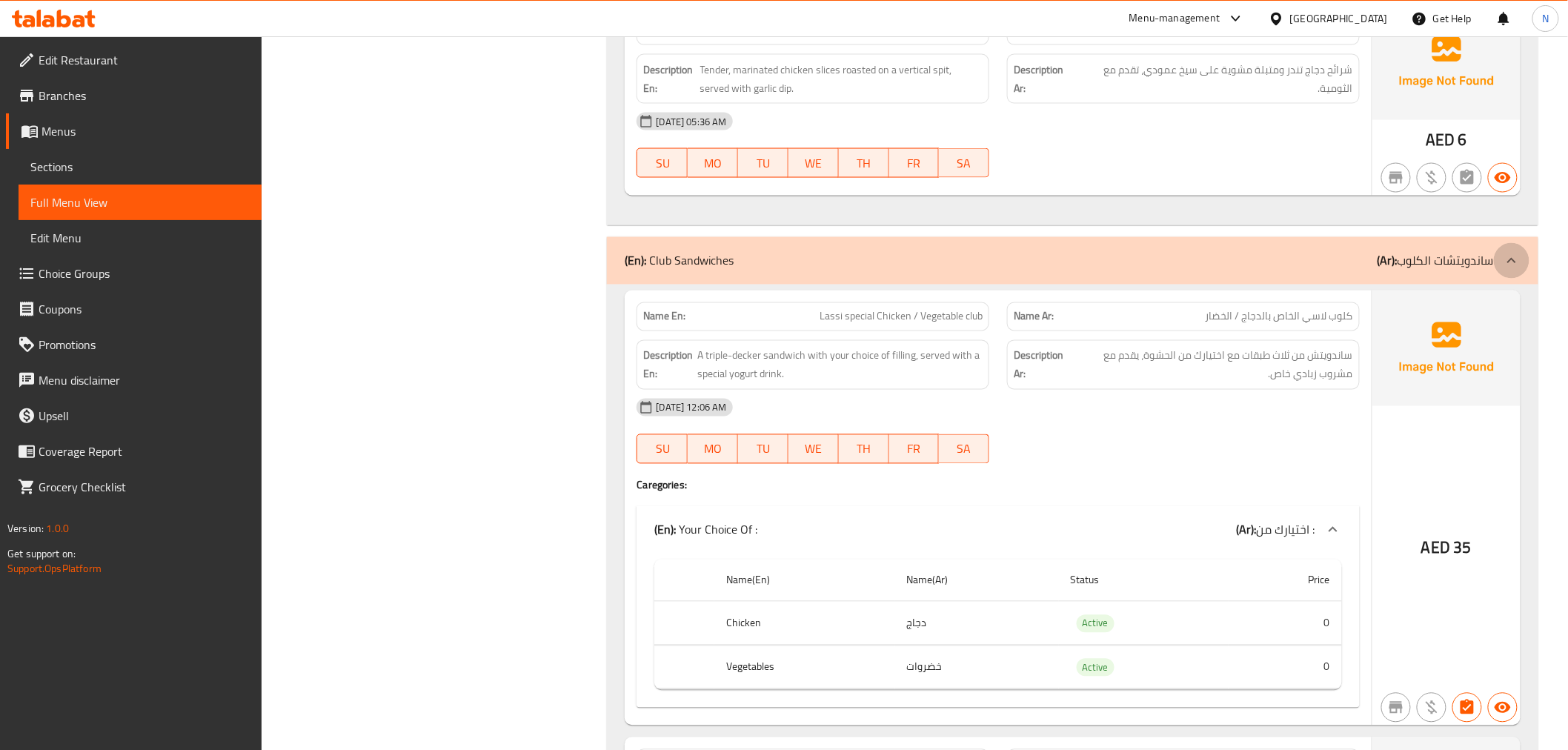
click at [1511, 265] on icon at bounding box center [1511, 261] width 18 height 18
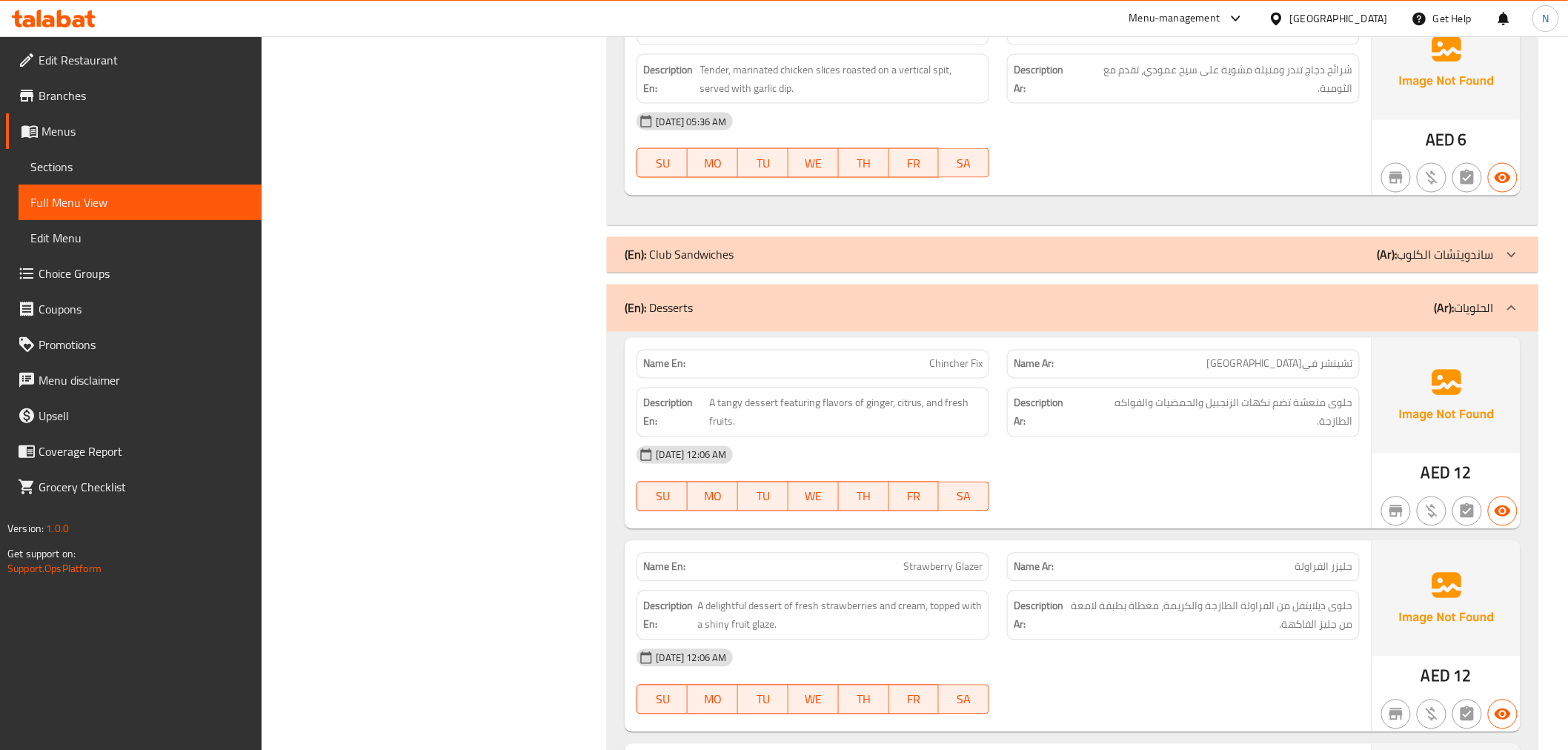
click at [1512, 310] on icon at bounding box center [1511, 308] width 9 height 5
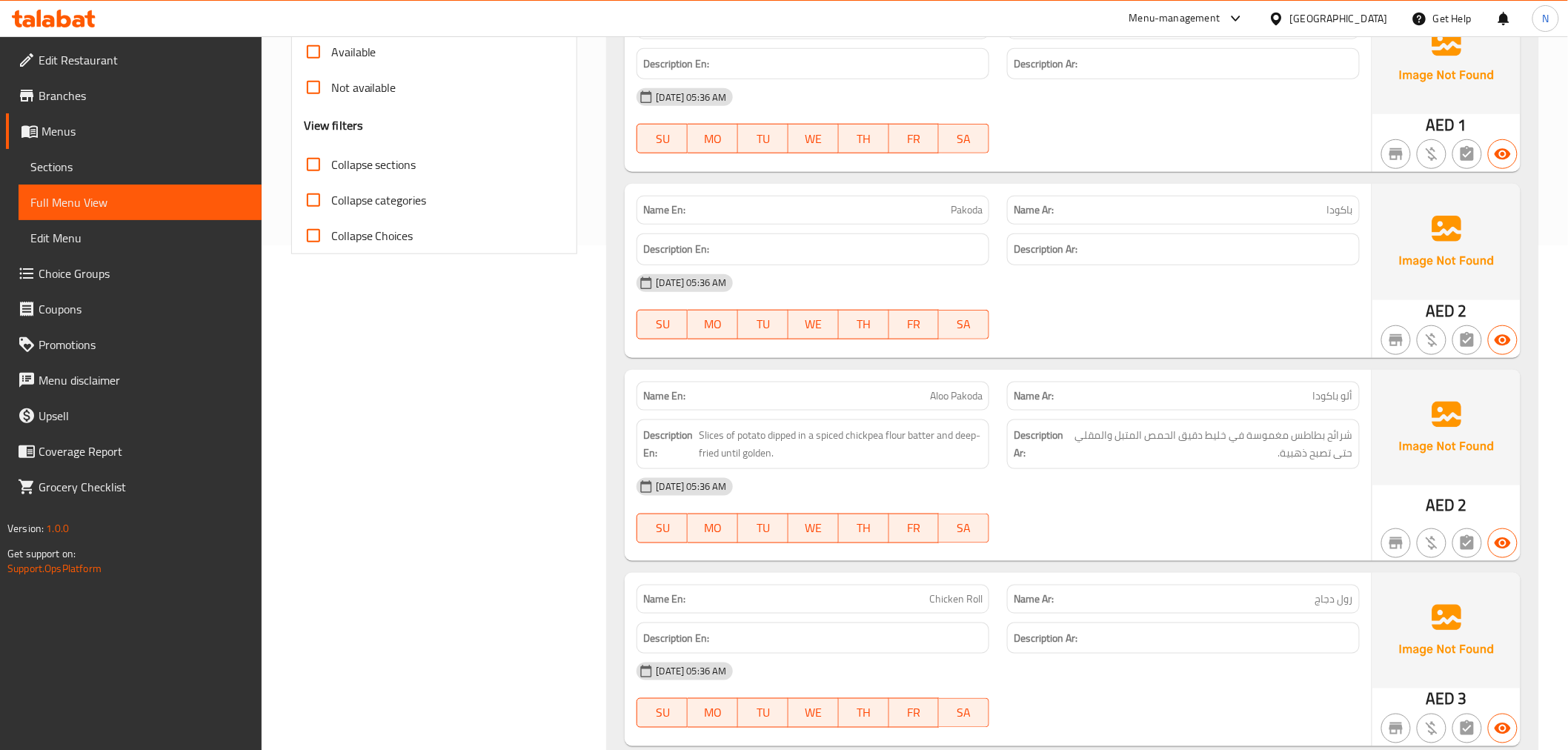
scroll to position [0, 0]
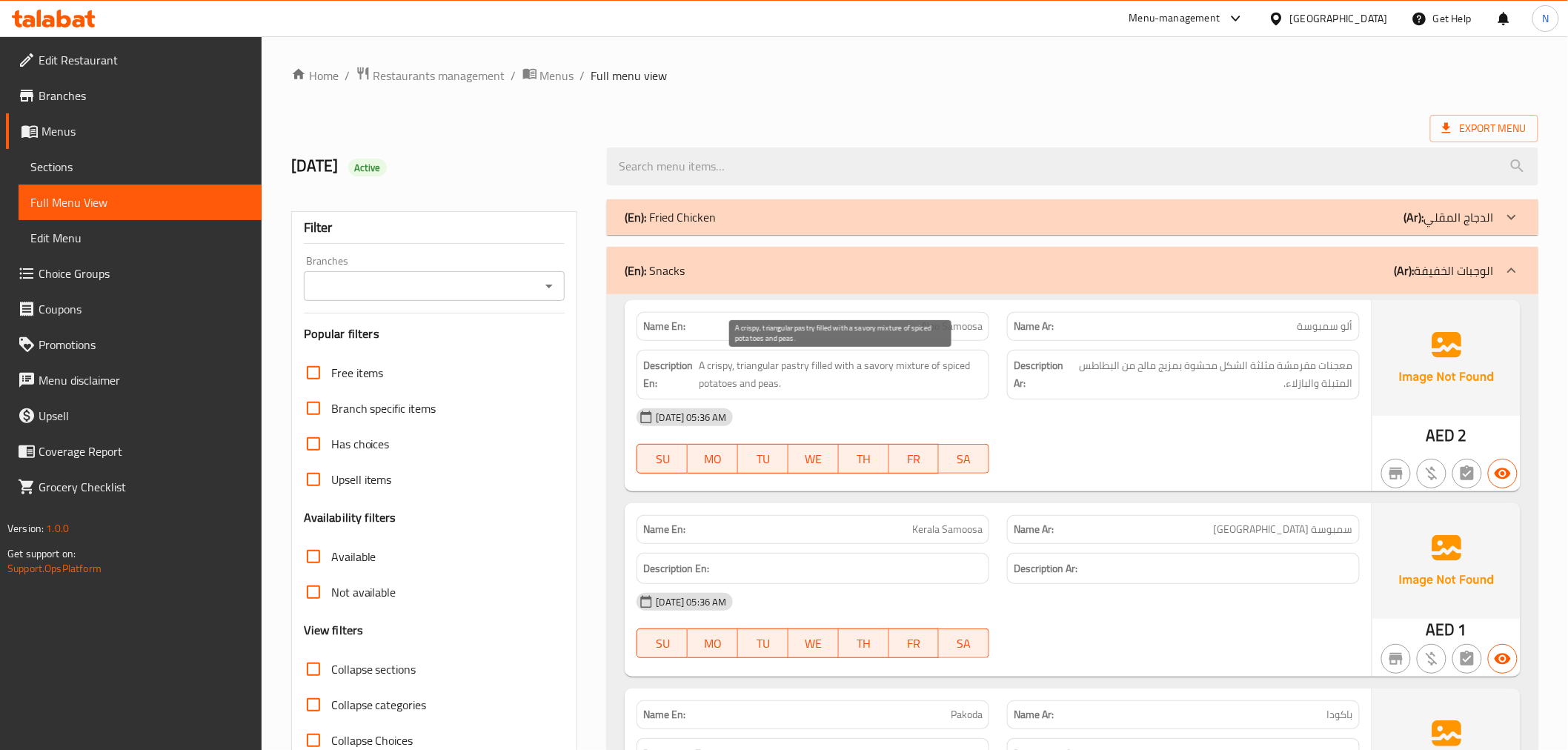
click at [843, 376] on span "A crispy, triangular pastry filled with a savory mixture of spiced potatoes and…" at bounding box center [840, 374] width 284 height 36
click at [845, 390] on span "A crispy, triangular pastry filled with a savory mixture of spiced potatoes and…" at bounding box center [840, 374] width 284 height 36
click at [836, 367] on span "A crispy, triangular pastry filled with a savory mixture of spiced potatoes and…" at bounding box center [840, 374] width 284 height 36
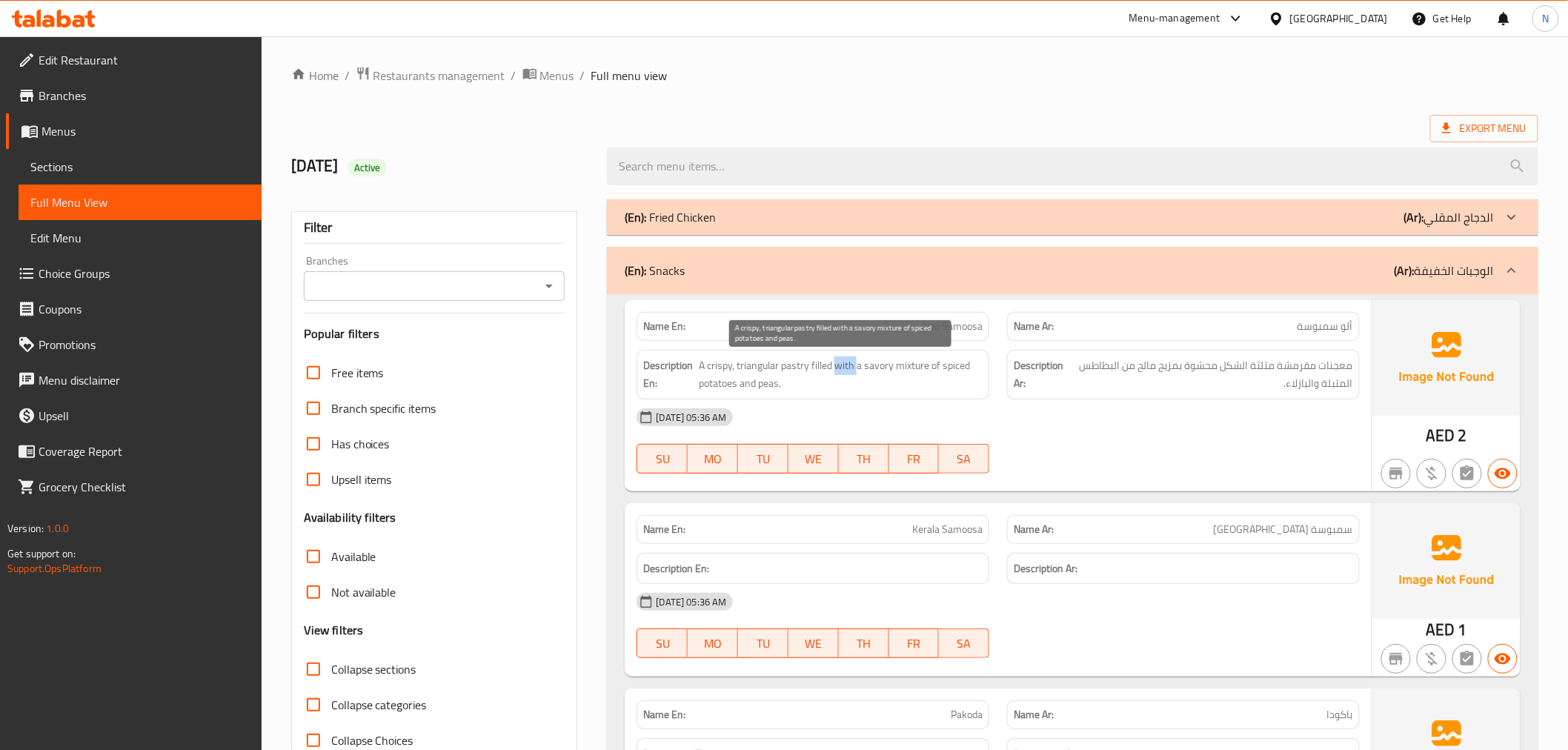
click at [836, 367] on span "A crispy, triangular pastry filled with a savory mixture of spiced potatoes and…" at bounding box center [840, 374] width 284 height 36
click at [834, 383] on span "A crispy, triangular pastry filled with a savory mixture of spiced potatoes and…" at bounding box center [840, 374] width 284 height 36
click at [831, 367] on span "A crispy, triangular pastry filled with a savory mixture of spiced potatoes and…" at bounding box center [840, 374] width 284 height 36
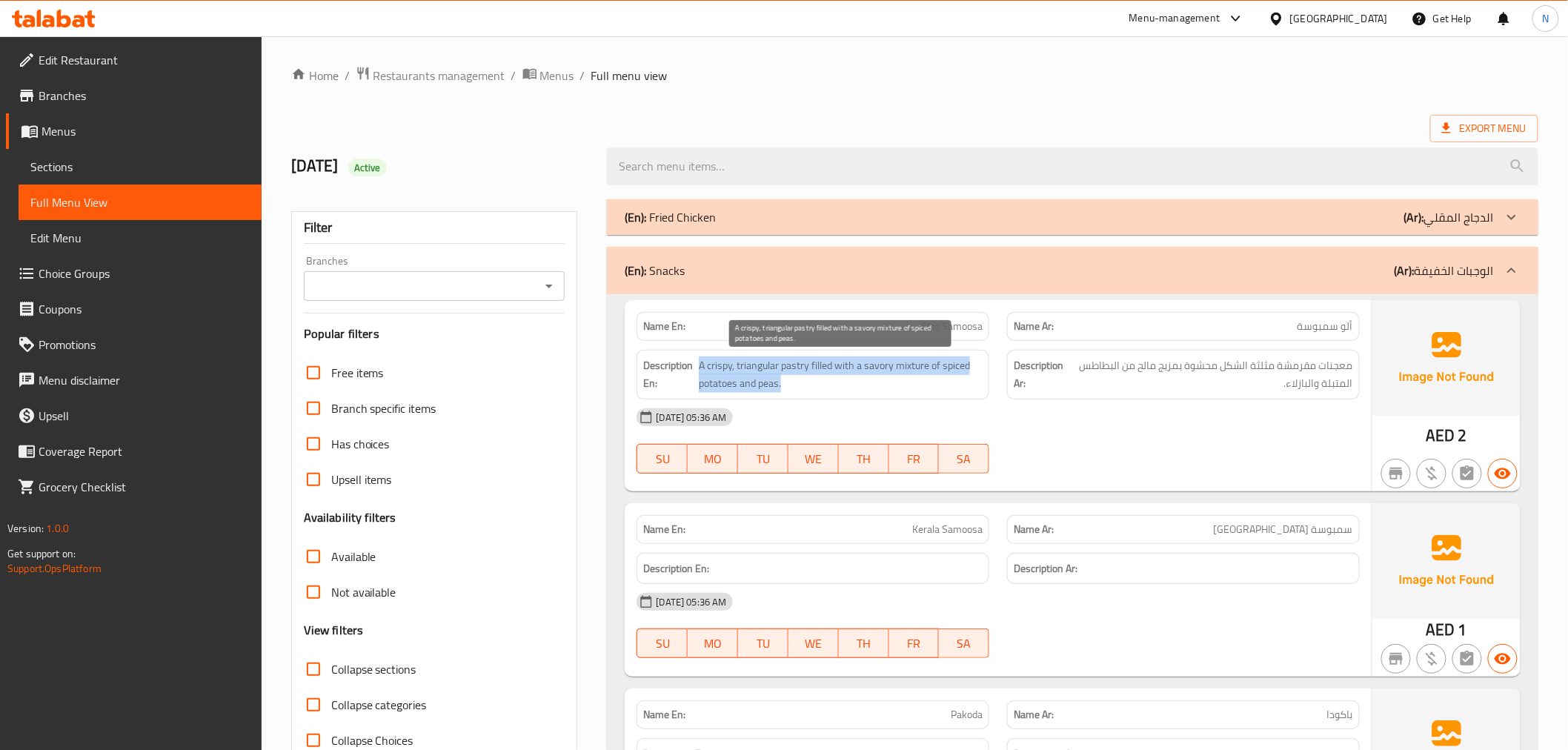
click at [831, 367] on span "A crispy, triangular pastry filled with a savory mixture of spiced potatoes and…" at bounding box center [840, 374] width 284 height 36
click at [822, 335] on div at bounding box center [822, 335] width 0 height 0
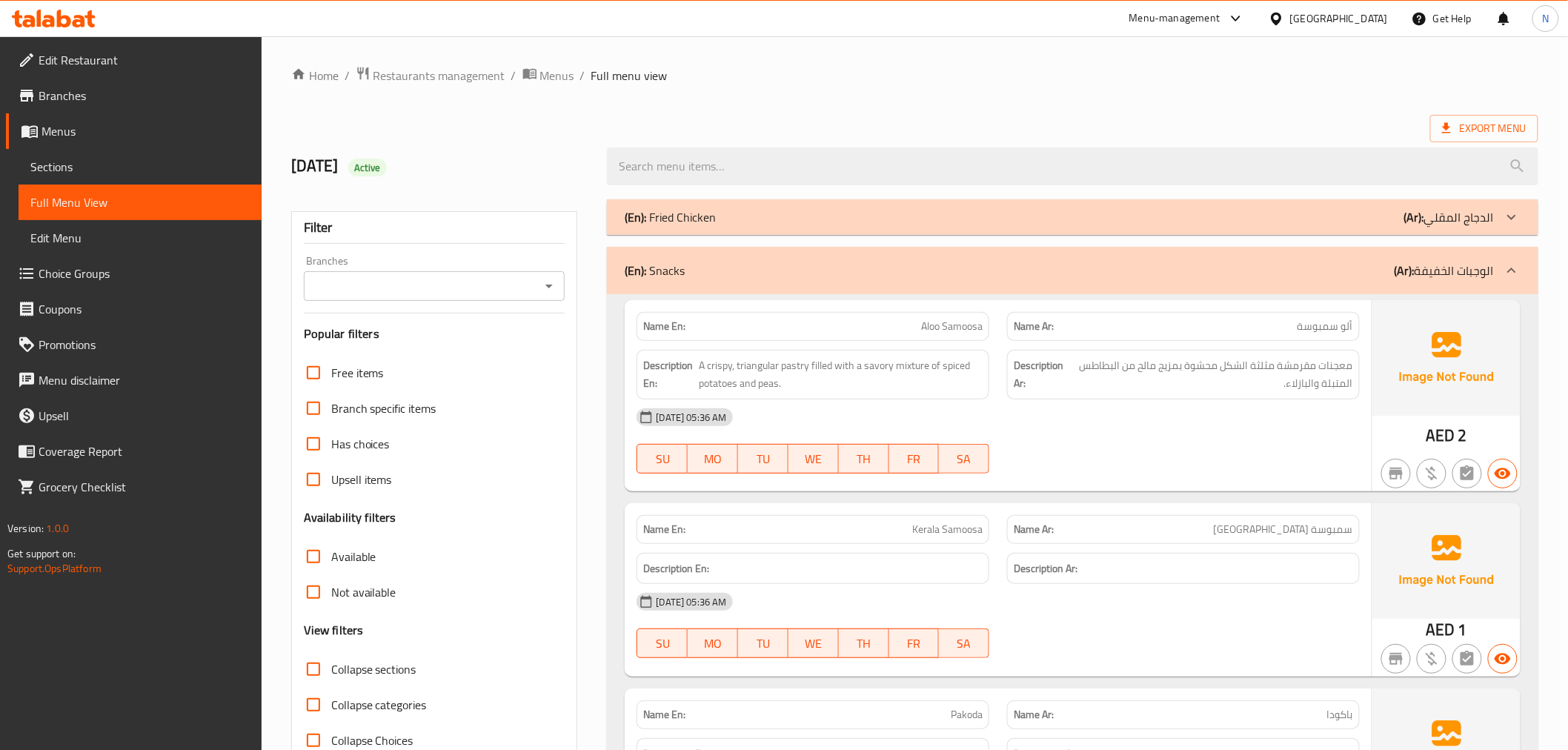
click at [1182, 396] on div "Description Ar: معجنات مقرمشة مثلثة الشكل محشوة بمزيج مالح من البطاطس المتبلة و…" at bounding box center [1183, 375] width 352 height 49
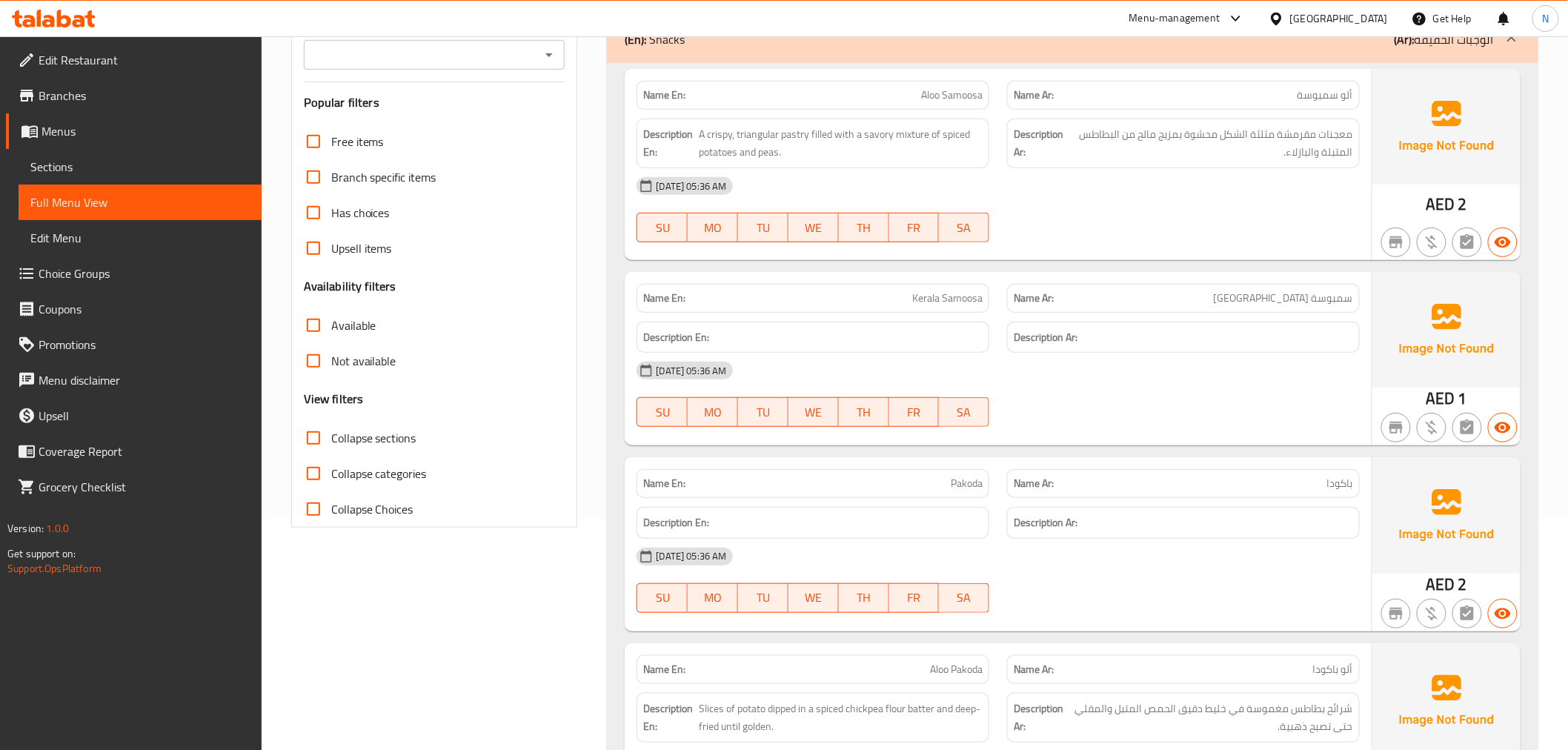
scroll to position [246, 0]
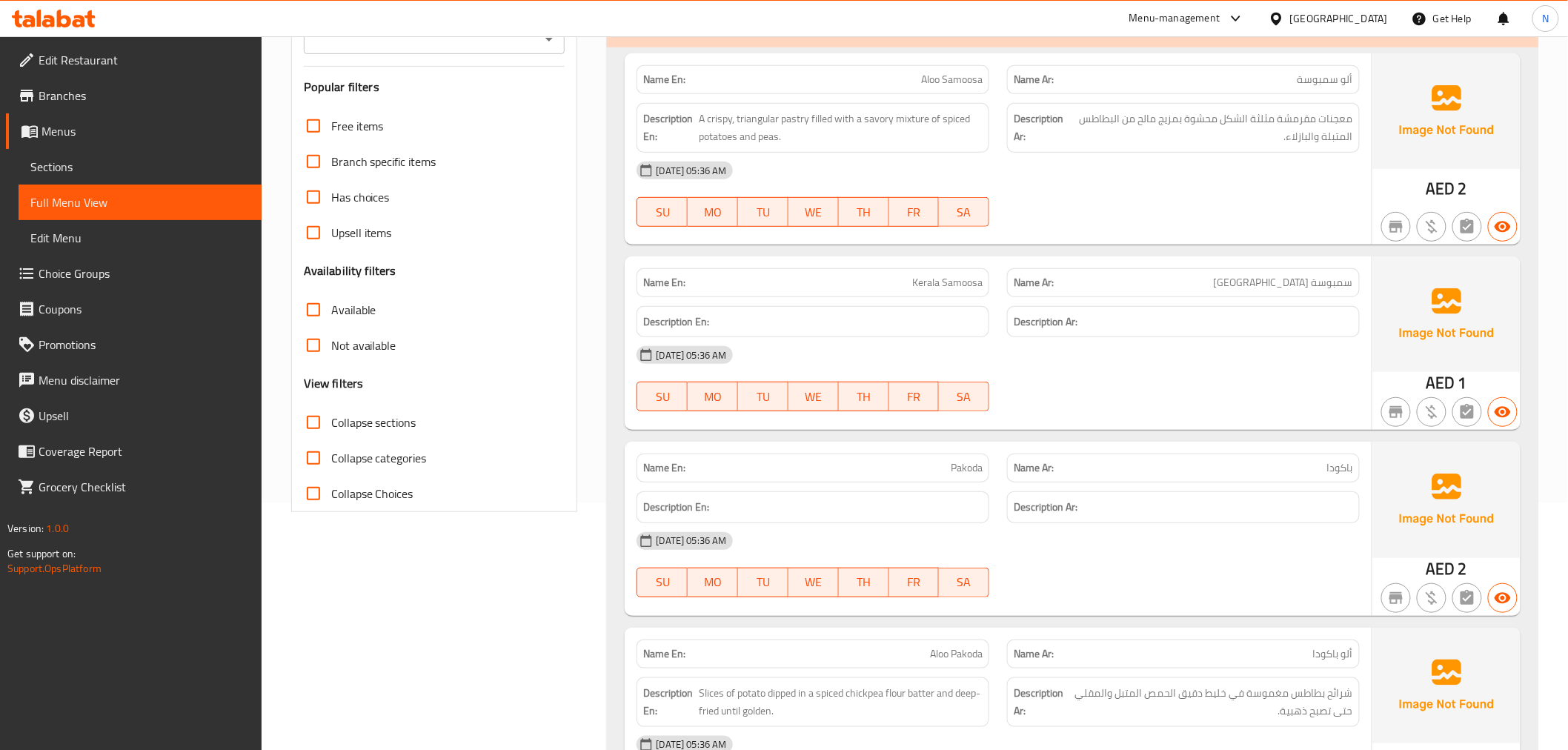
click at [1307, 558] on div "[DATE] 05:36 AM" at bounding box center [997, 541] width 740 height 35
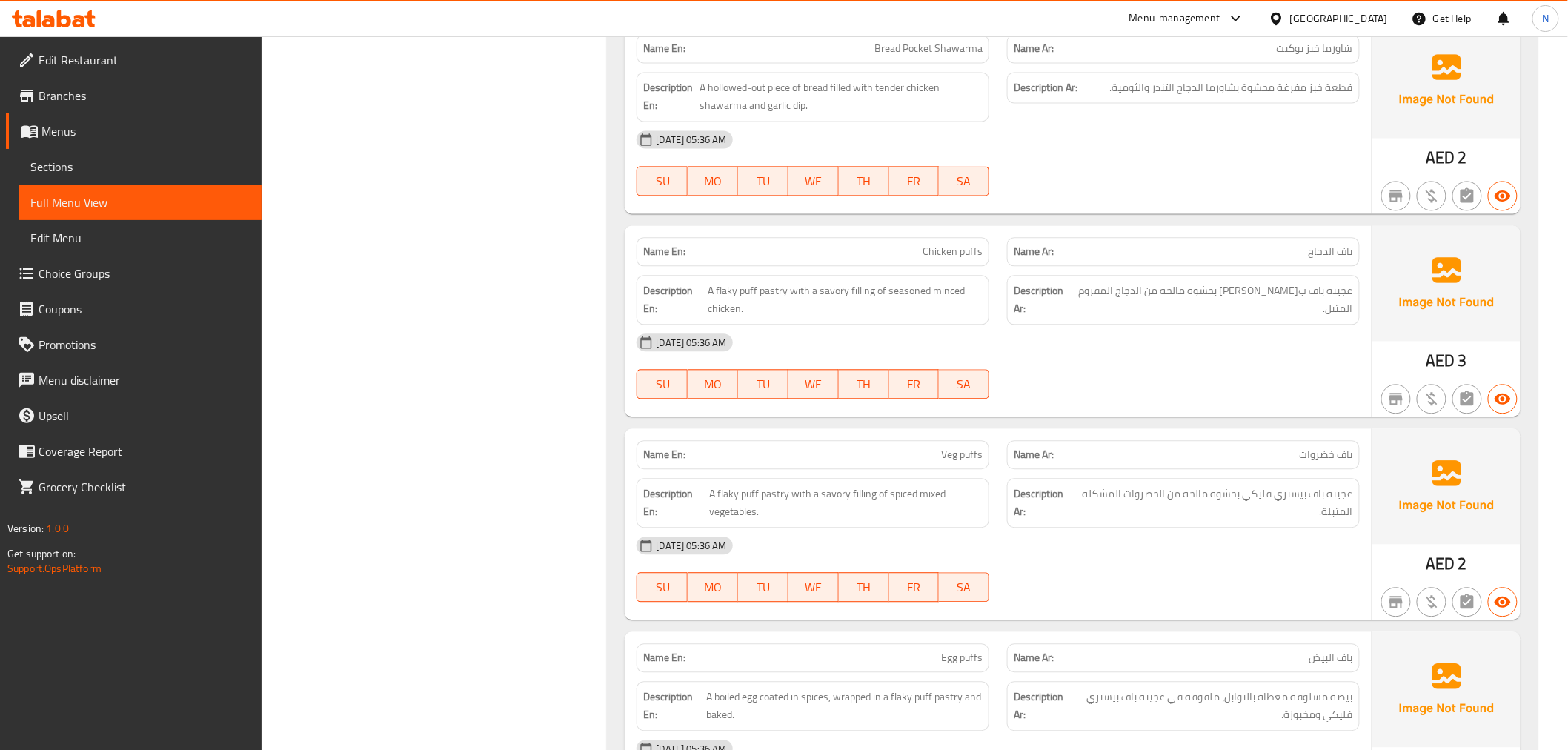
scroll to position [1234, 0]
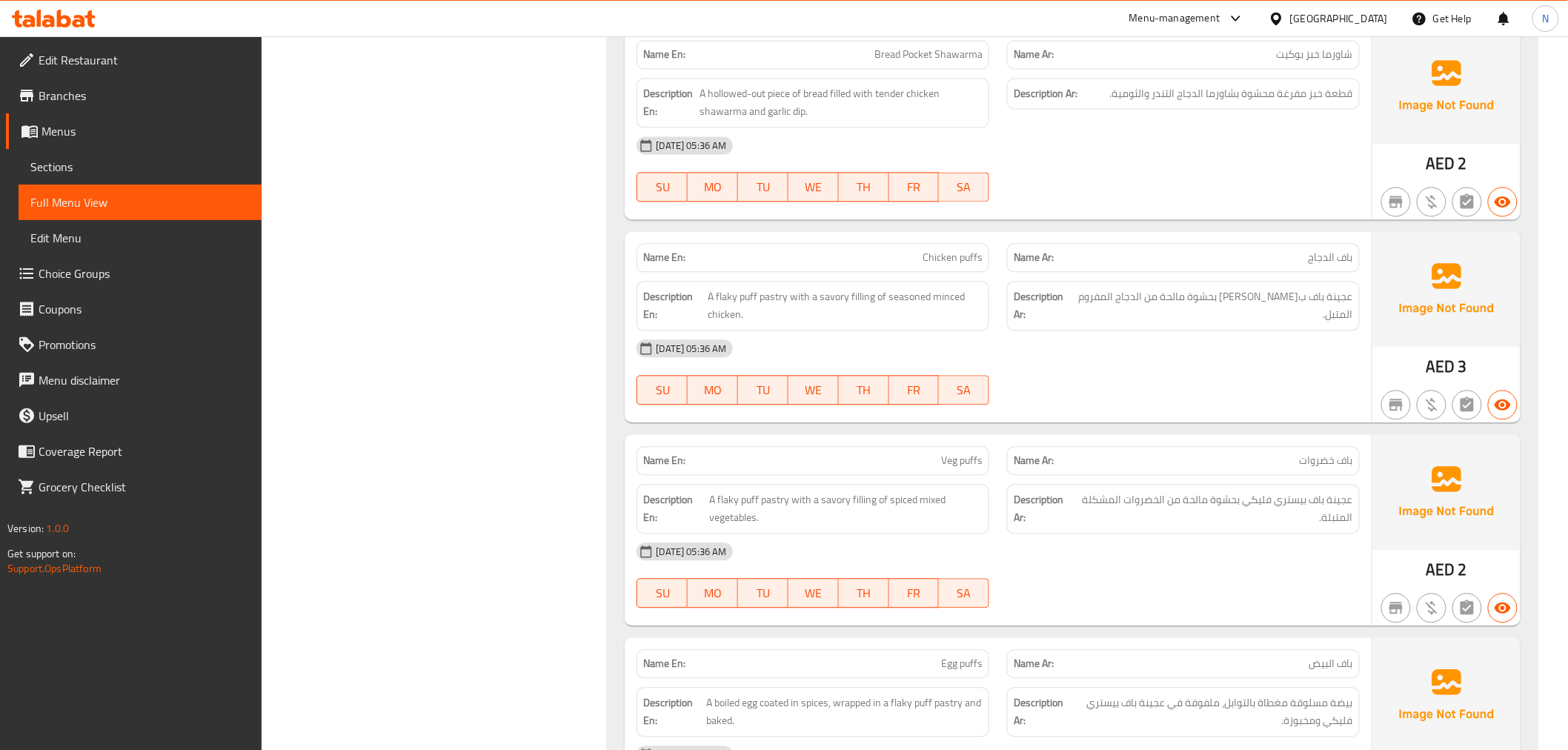
click at [951, 255] on span "Chicken puffs" at bounding box center [952, 258] width 60 height 16
copy span "Chicken puffs"
click at [131, 163] on span "Sections" at bounding box center [140, 167] width 219 height 18
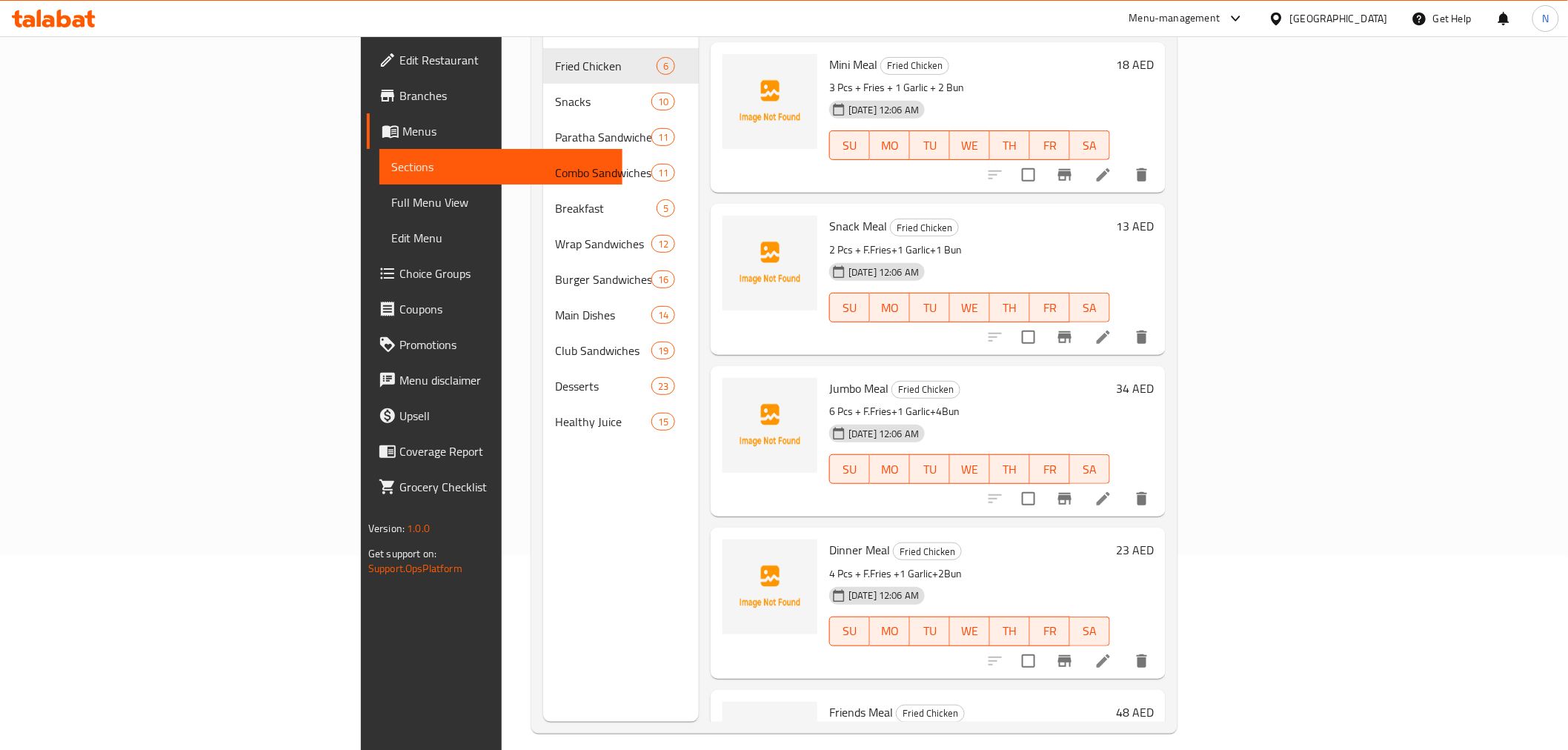
scroll to position [42, 0]
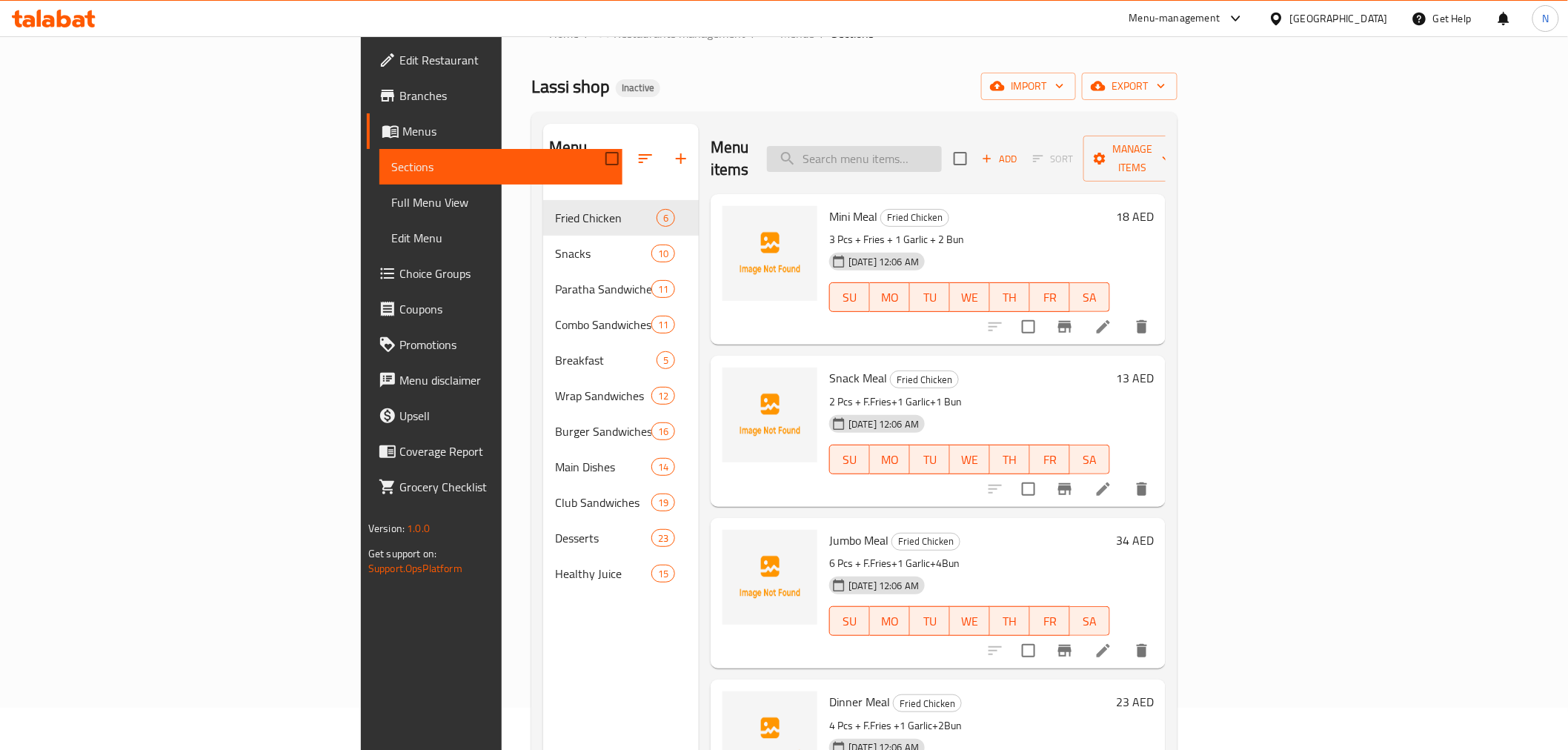
click at [942, 147] on input "search" at bounding box center [854, 158] width 175 height 26
paste input "Chicken puffs"
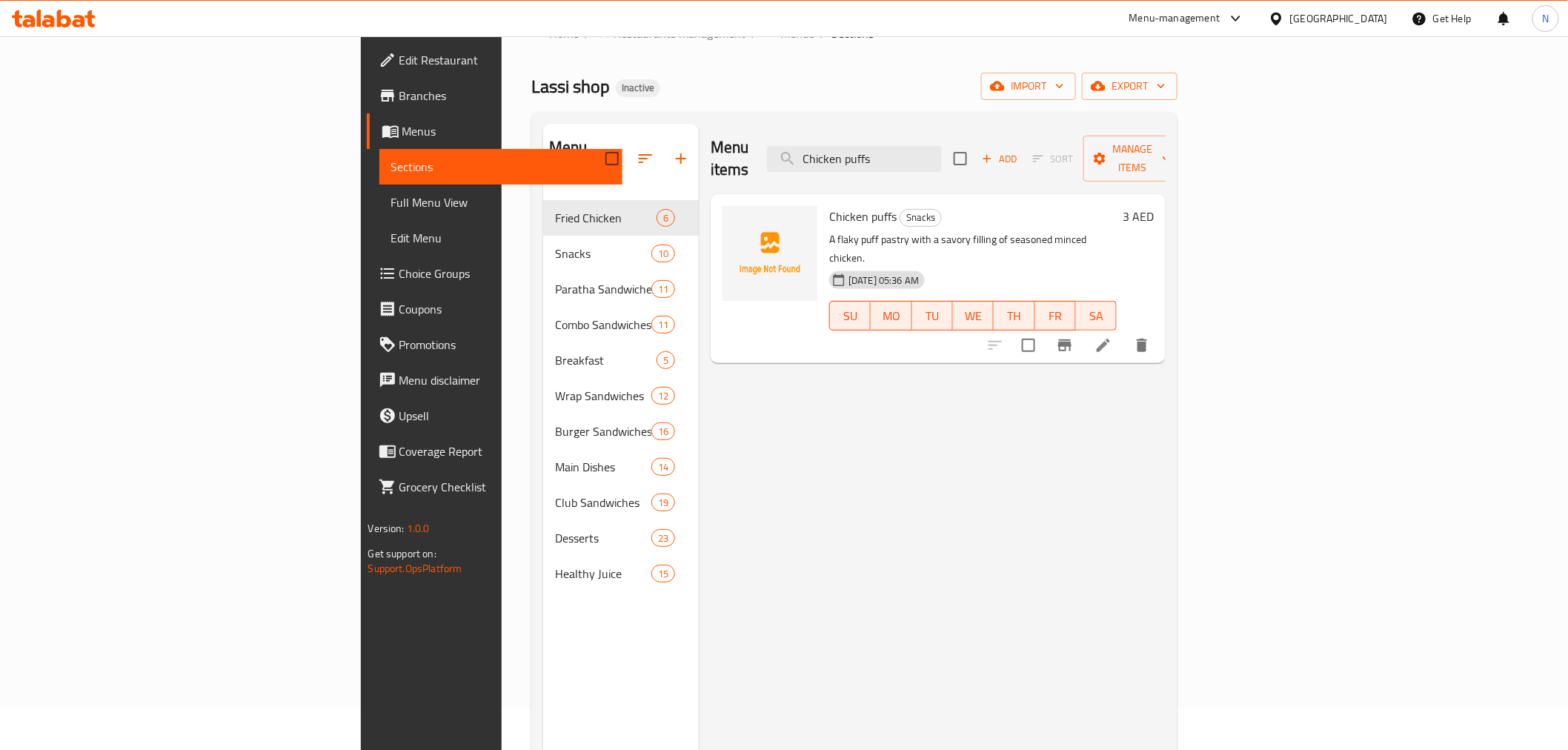
type input "Chicken puffs"
click at [1112, 337] on icon at bounding box center [1103, 345] width 18 height 18
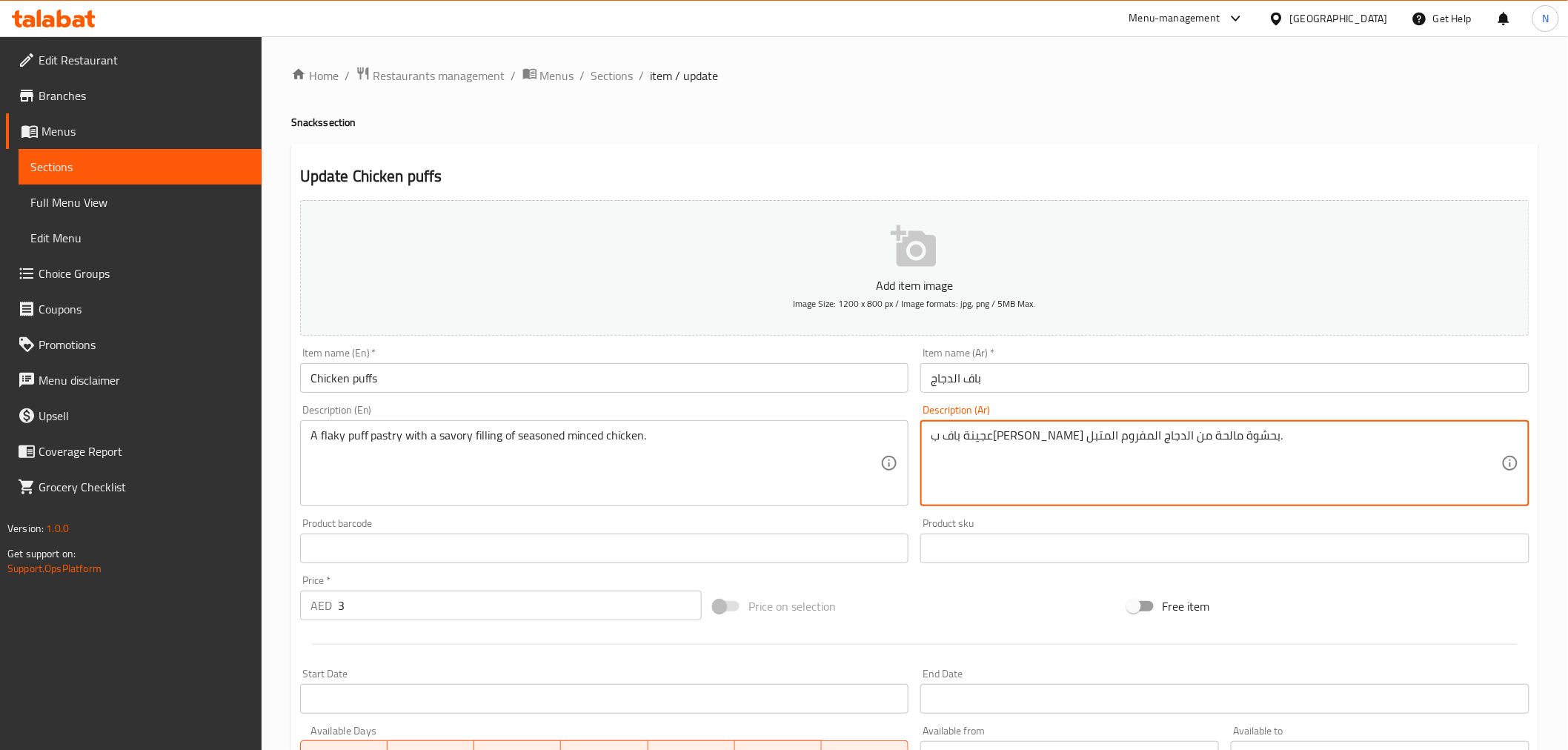
click at [1235, 434] on textarea "عجينة باف ب[PERSON_NAME] بحشوة مالحة من الدجاج المفروم المتبل." at bounding box center [1216, 464] width 571 height 71
click at [1149, 478] on textarea "عجينة باف ب[PERSON_NAME] بحشوة مالحة من الدجاج المفروم المتبل." at bounding box center [1216, 464] width 571 height 71
type textarea "عجينة باف ب[PERSON_NAME] بحشوة مالحة من الدجاج المفروم المتبل."
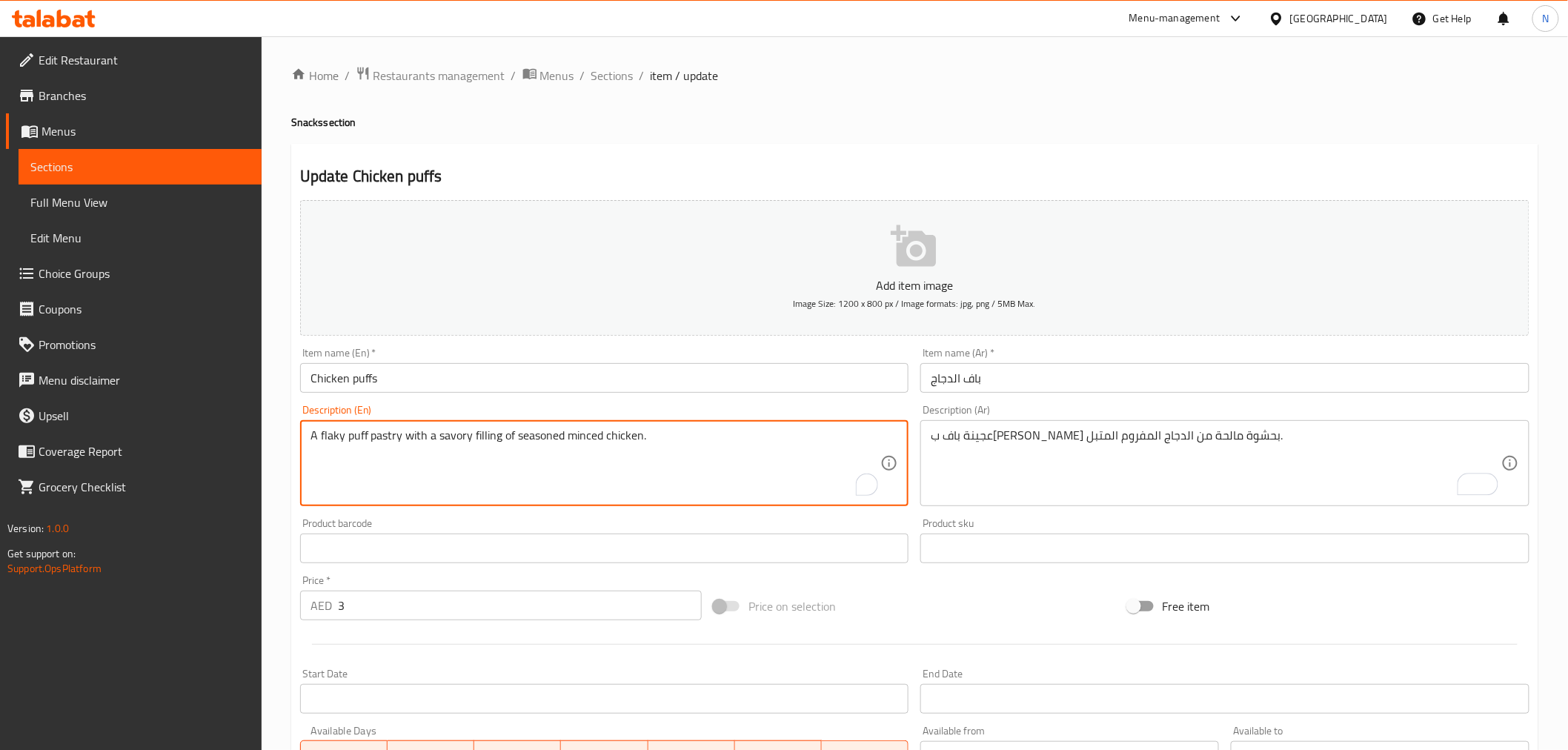
paste textarea "Dough"
click at [403, 430] on textarea "A flaky puff pastry Dough with a savory filling of seasoned minced chicken." at bounding box center [595, 464] width 571 height 71
drag, startPoint x: 409, startPoint y: 438, endPoint x: 404, endPoint y: 433, distance: 7.1
click at [404, 433] on textarea "A flaky puff pastry Dough with a savory filling of seasoned minced chicken." at bounding box center [595, 464] width 571 height 71
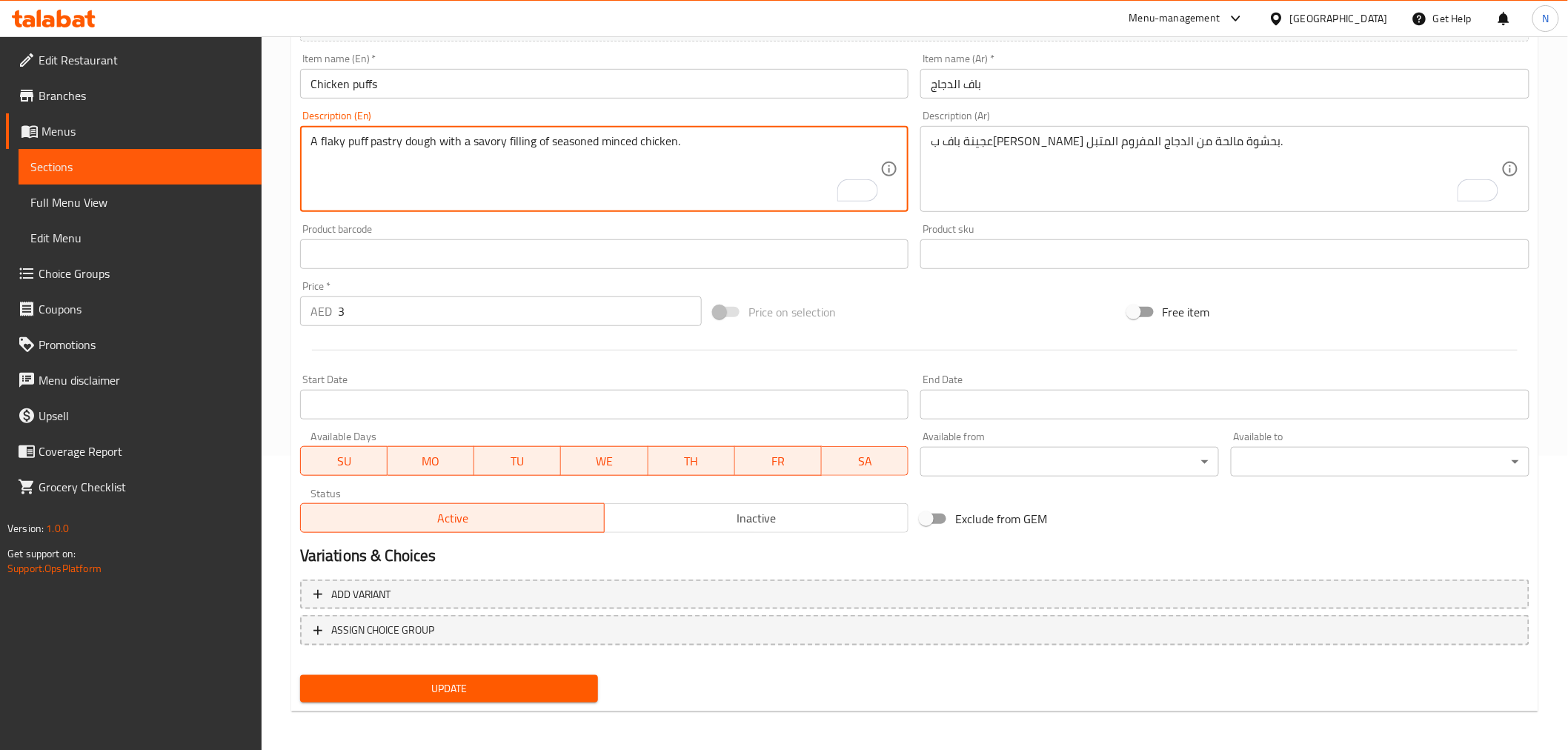
type textarea "A flaky puff pastry dough with a savory filling of seasoned minced chicken."
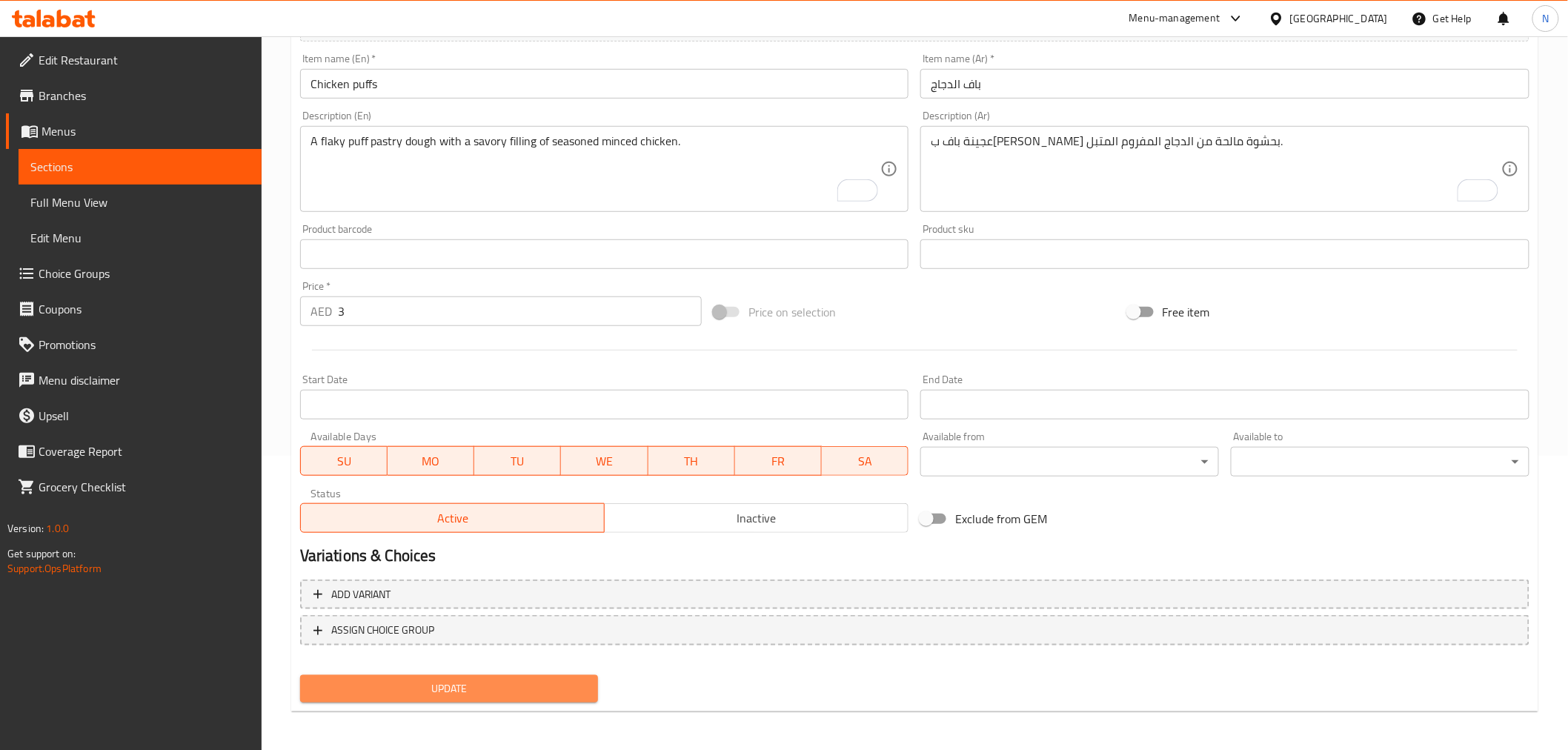
click at [527, 684] on span "Update" at bounding box center [449, 688] width 275 height 19
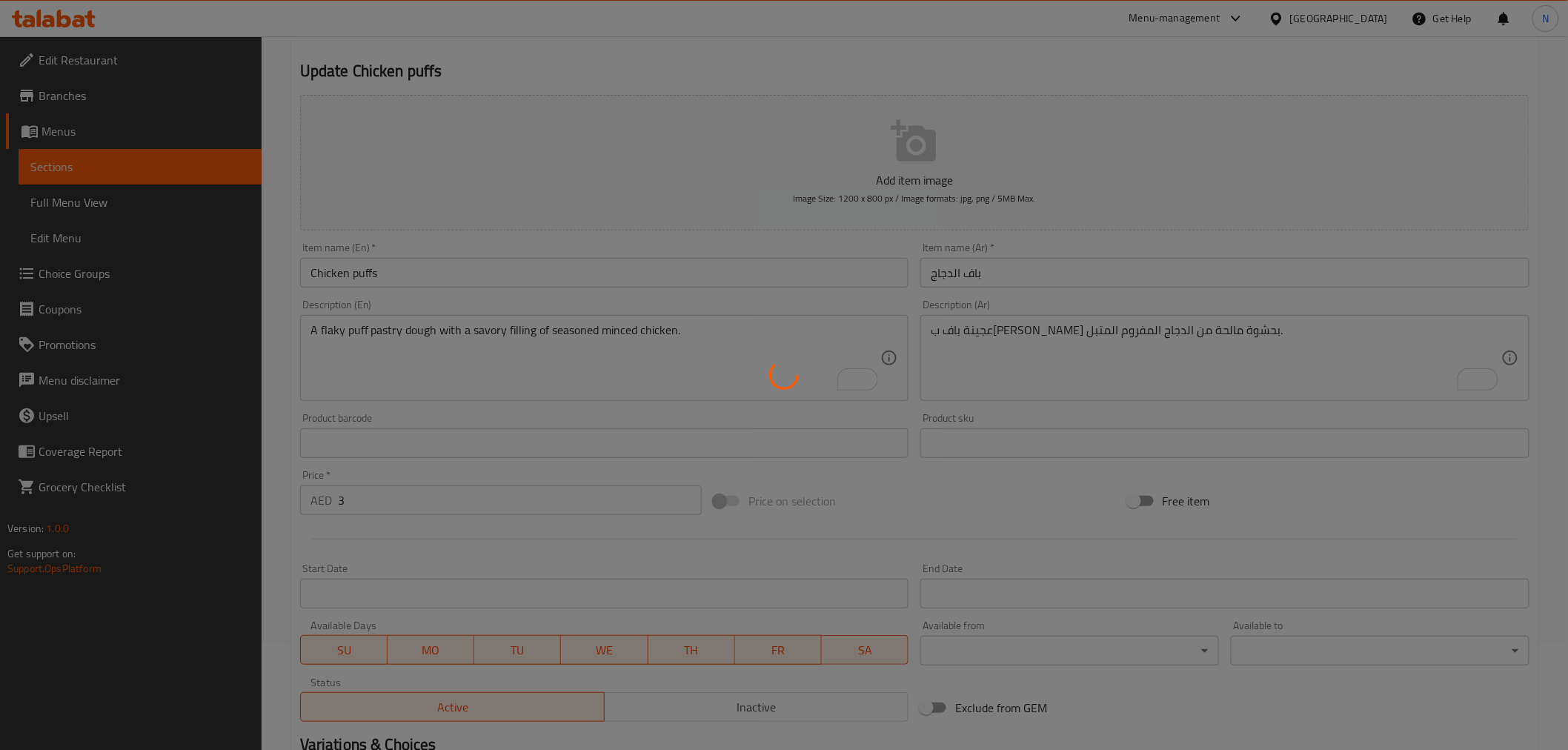
scroll to position [0, 0]
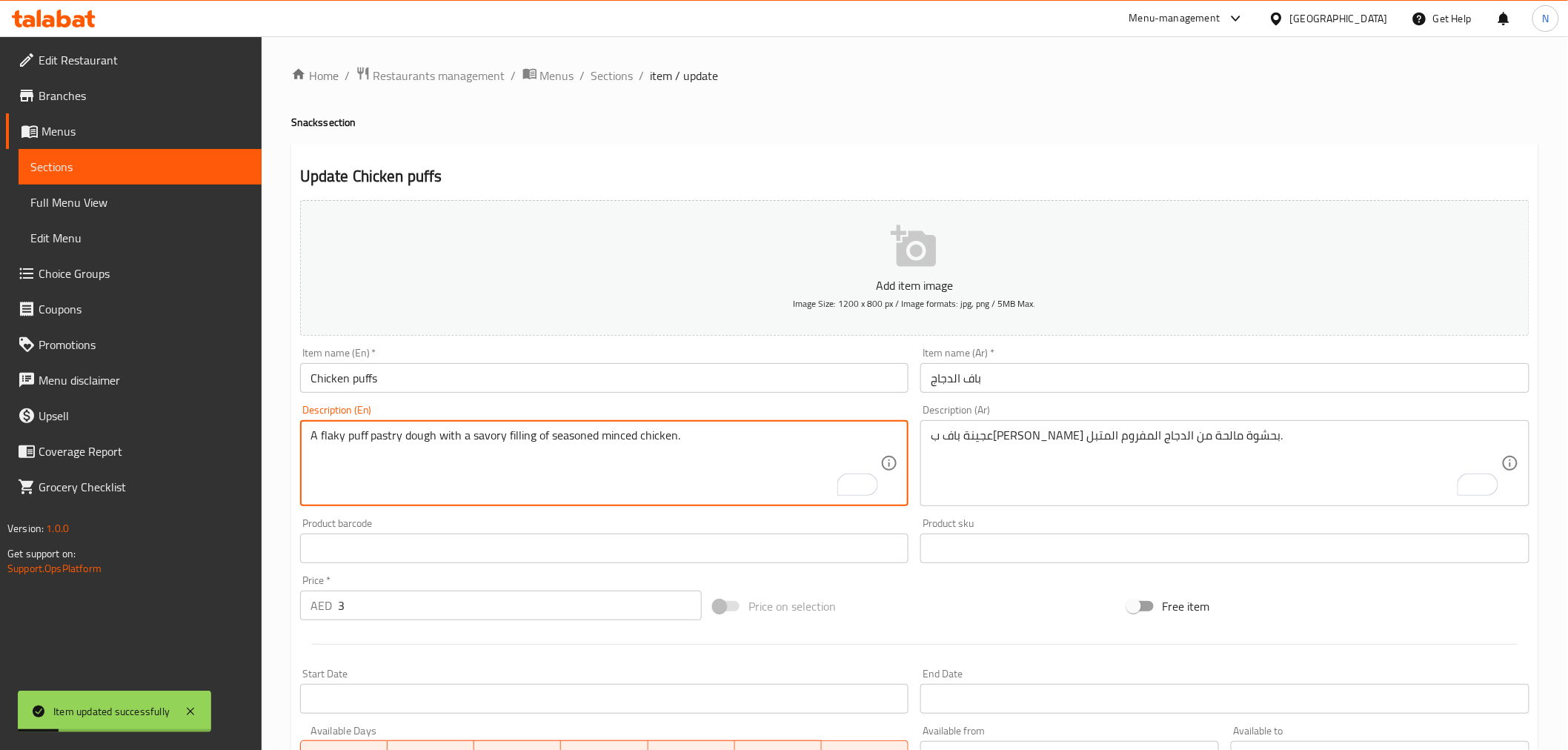
click at [418, 433] on textarea "A flaky puff pastry dough with a savory filling of seasoned minced chicken." at bounding box center [595, 464] width 571 height 71
click at [599, 72] on span "Sections" at bounding box center [612, 75] width 42 height 18
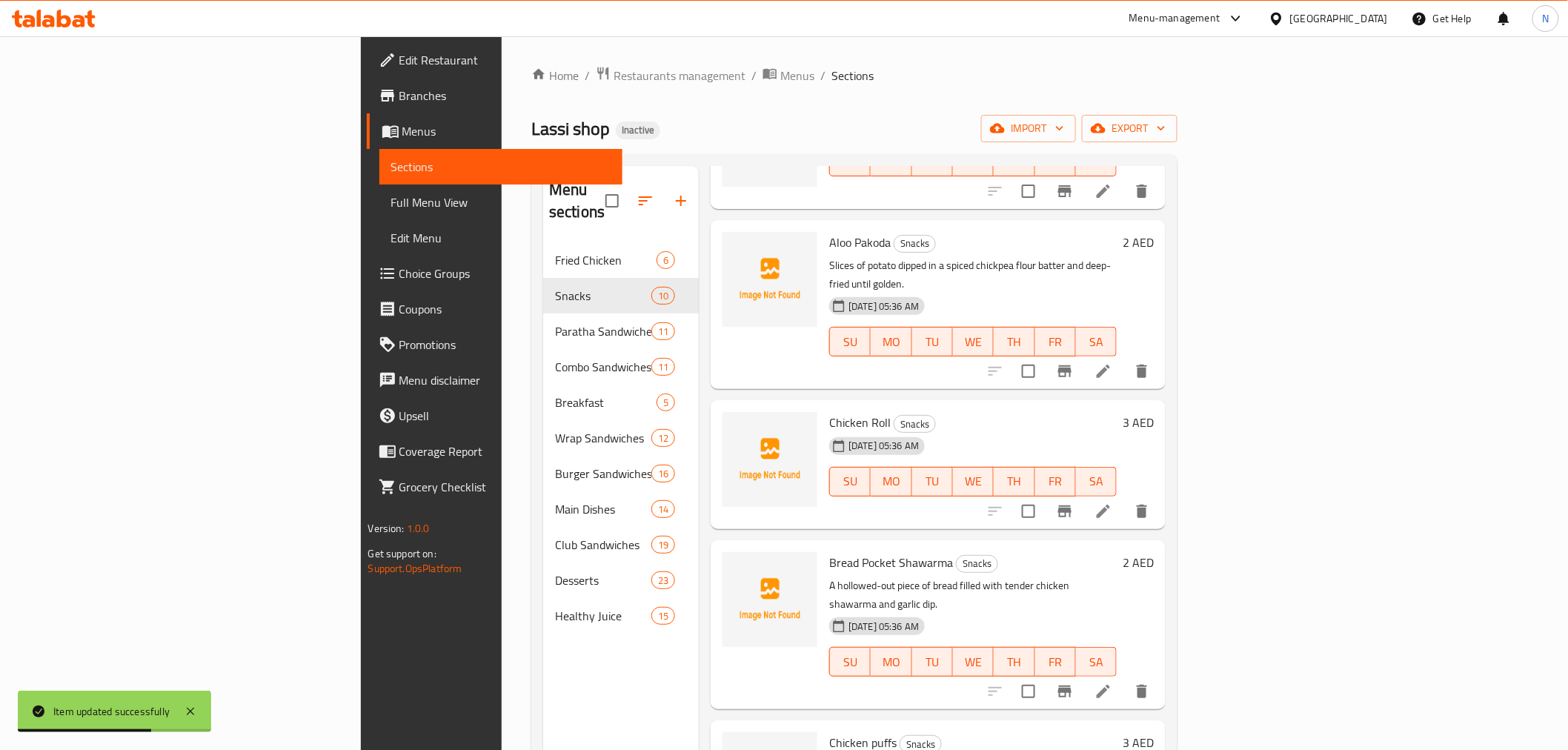
scroll to position [741, 0]
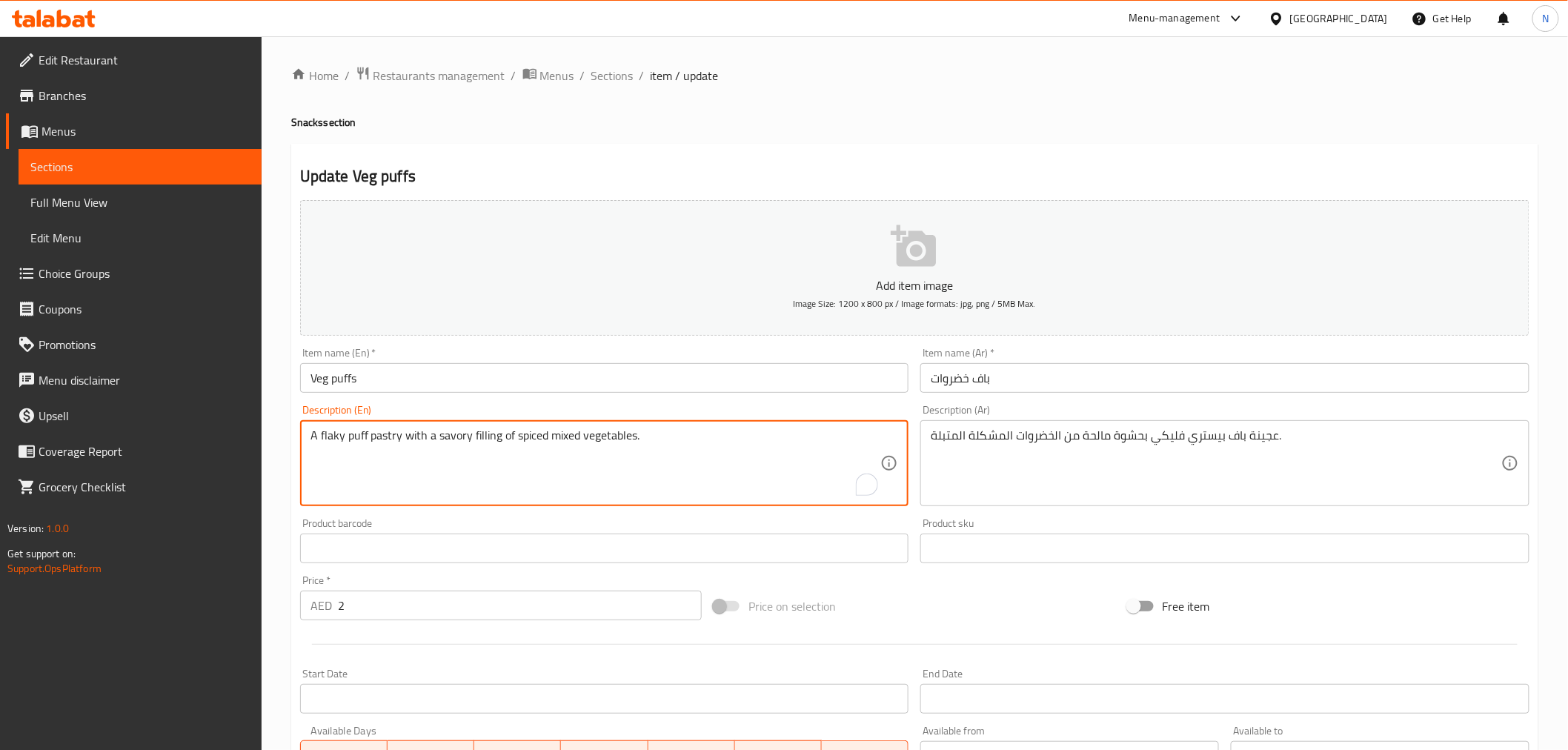
paste textarea "dough"
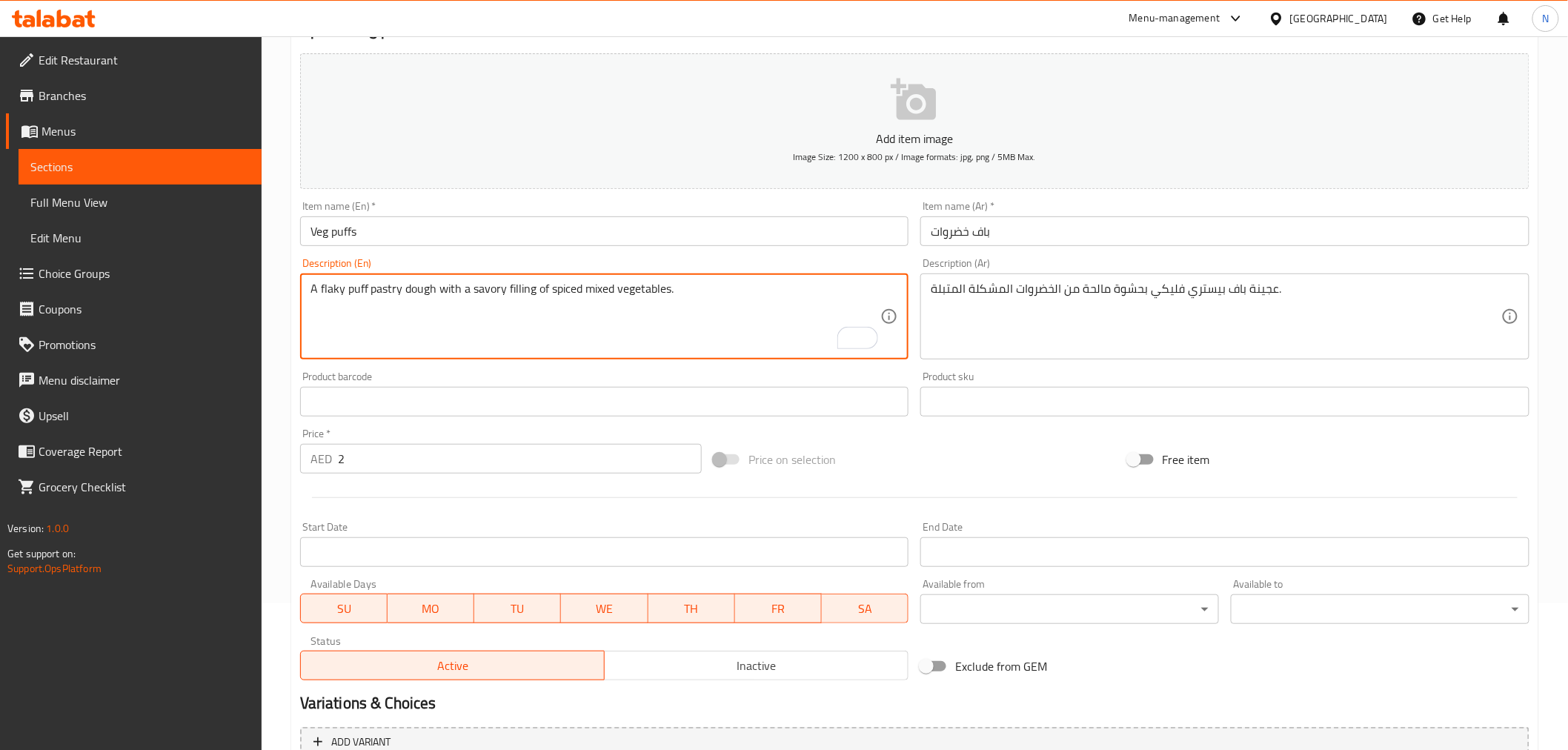
scroll to position [294, 0]
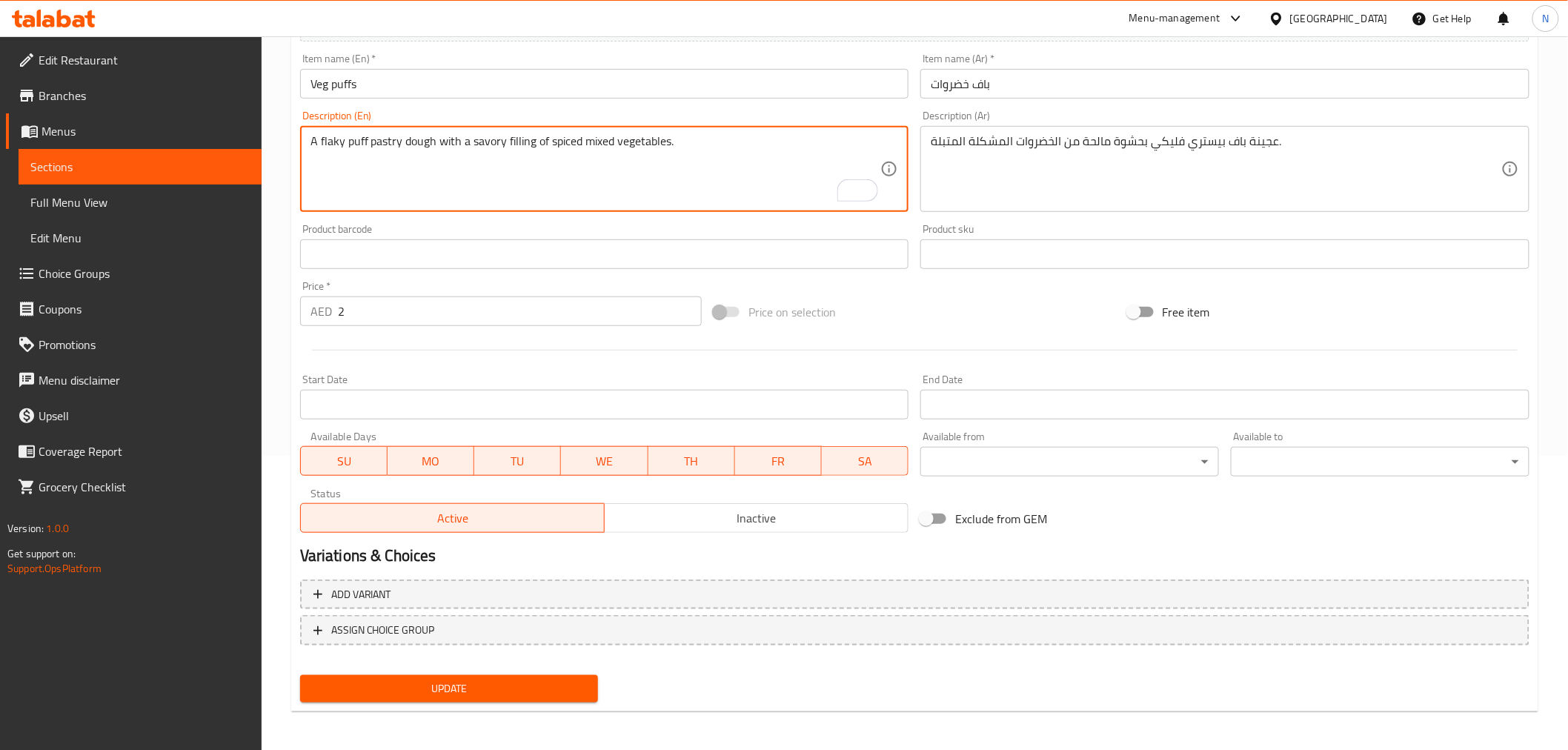
type textarea "A flaky puff pastry dough with a savory filling of spiced mixed vegetables."
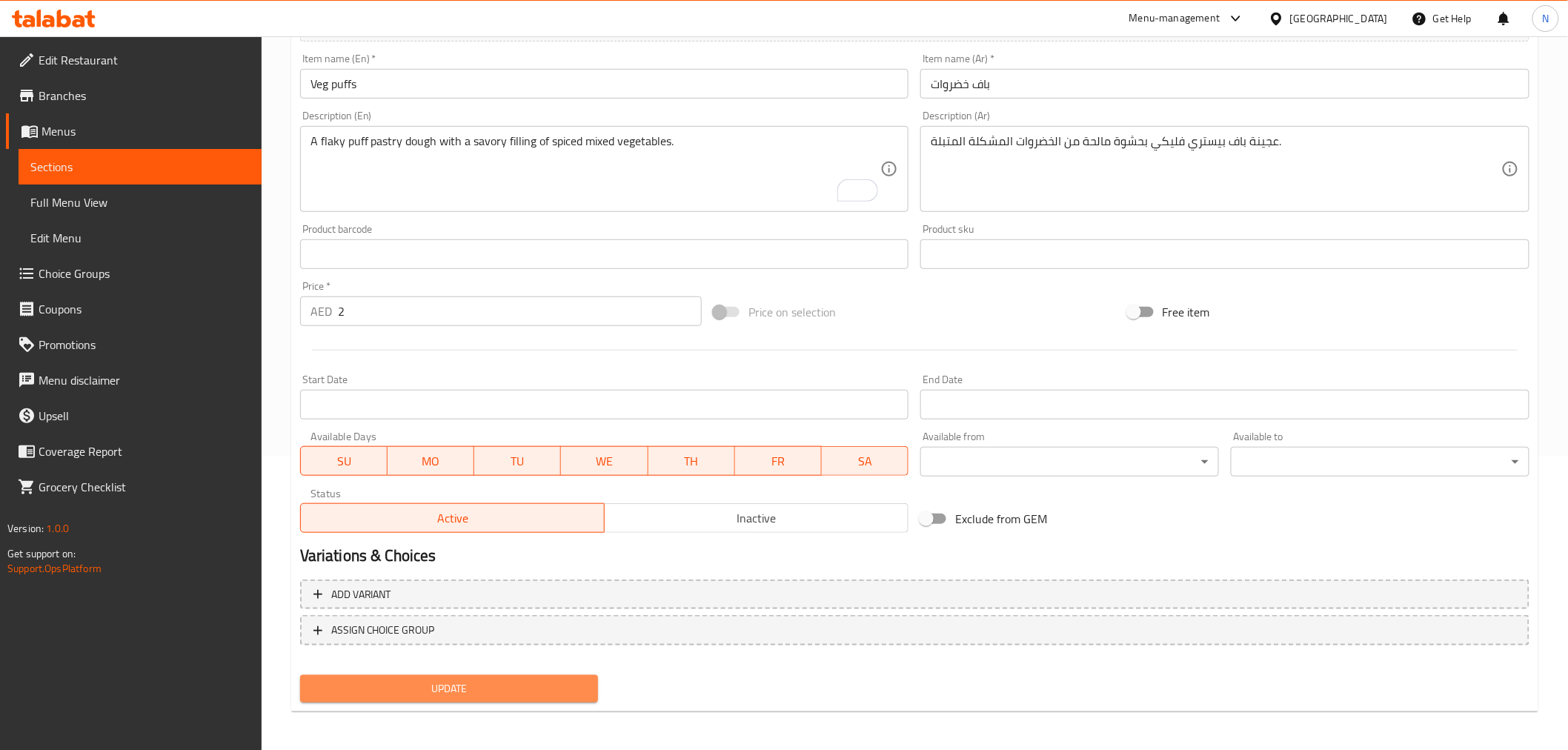
click at [515, 682] on span "Update" at bounding box center [449, 688] width 275 height 19
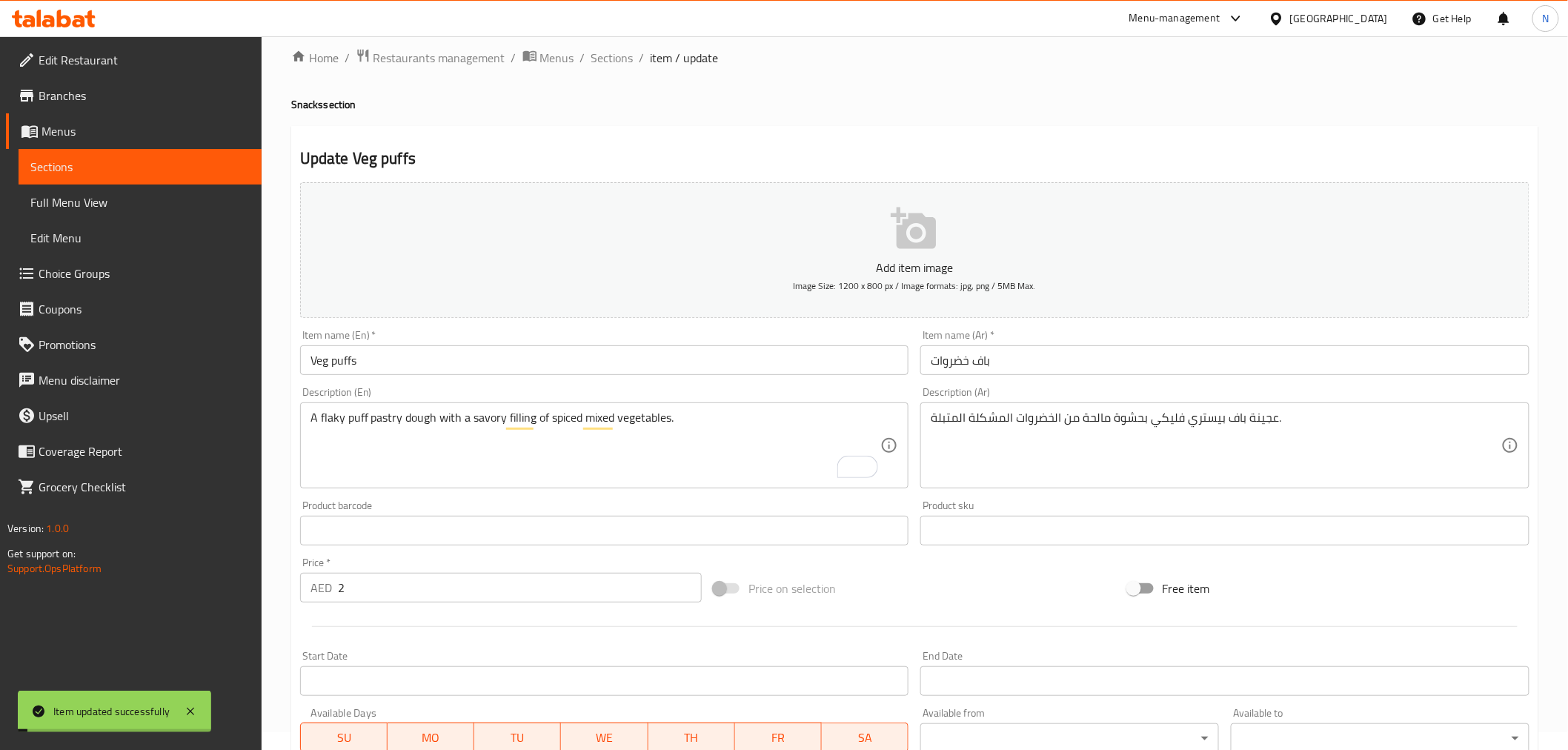
scroll to position [0, 0]
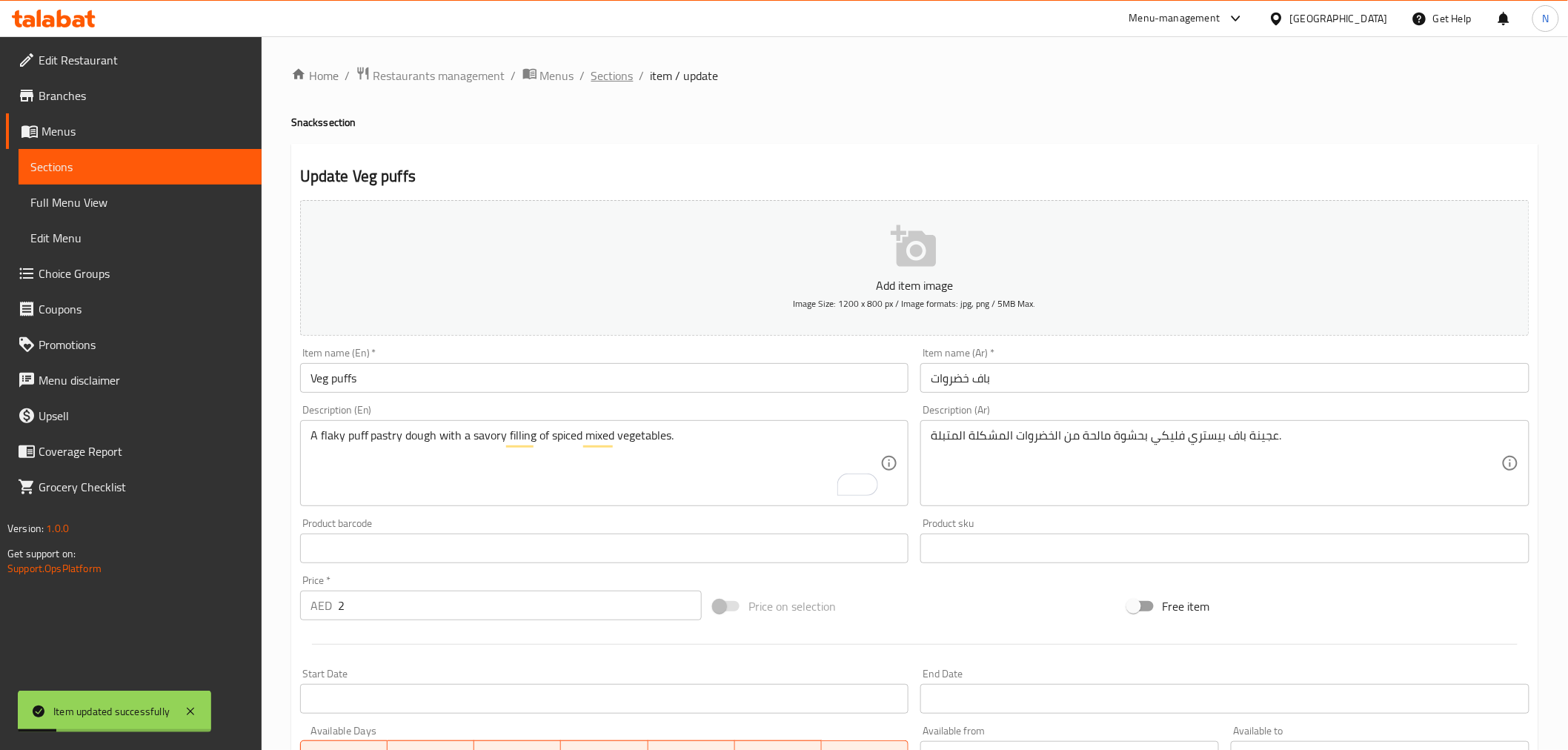
click at [618, 77] on span "Sections" at bounding box center [612, 75] width 42 height 18
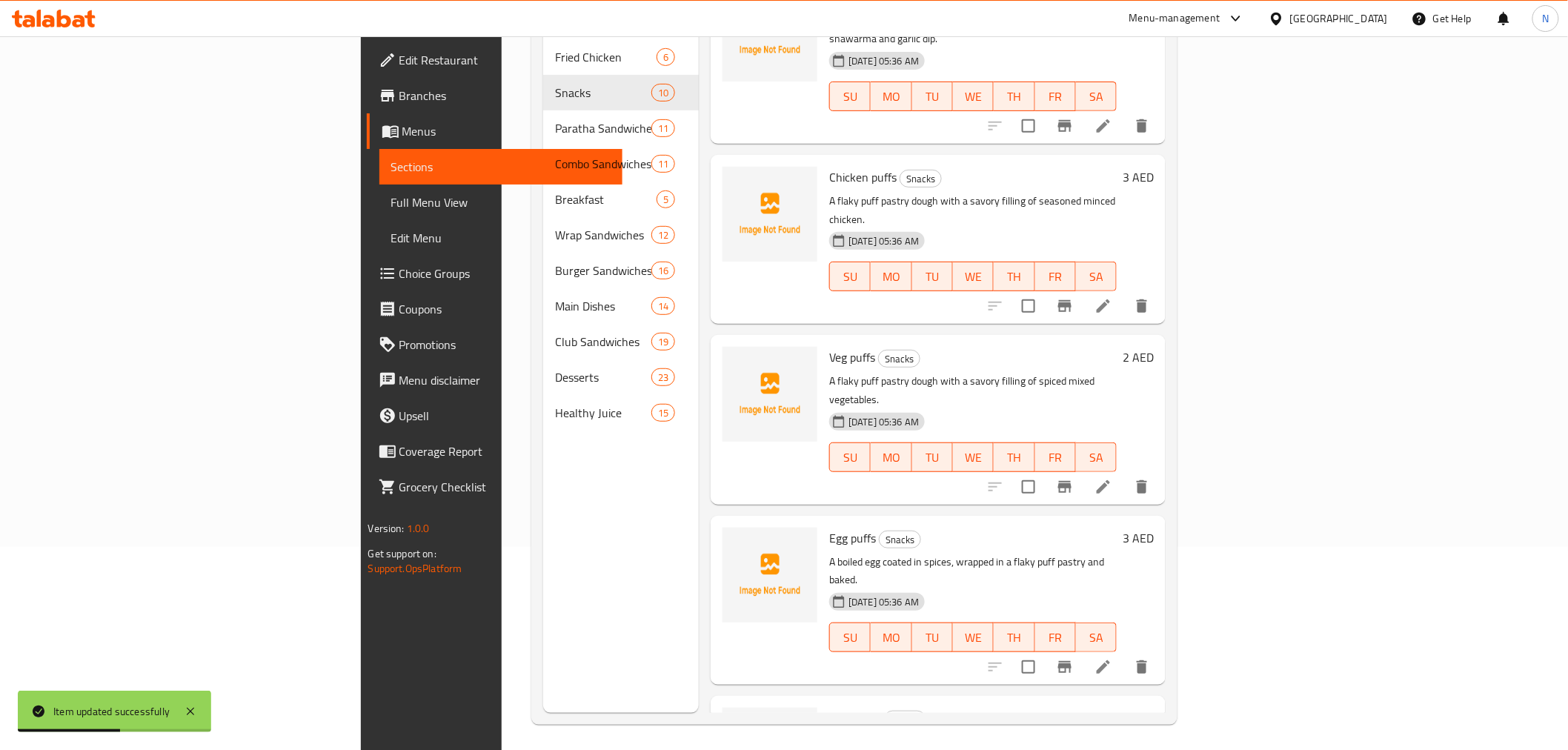
scroll to position [208, 0]
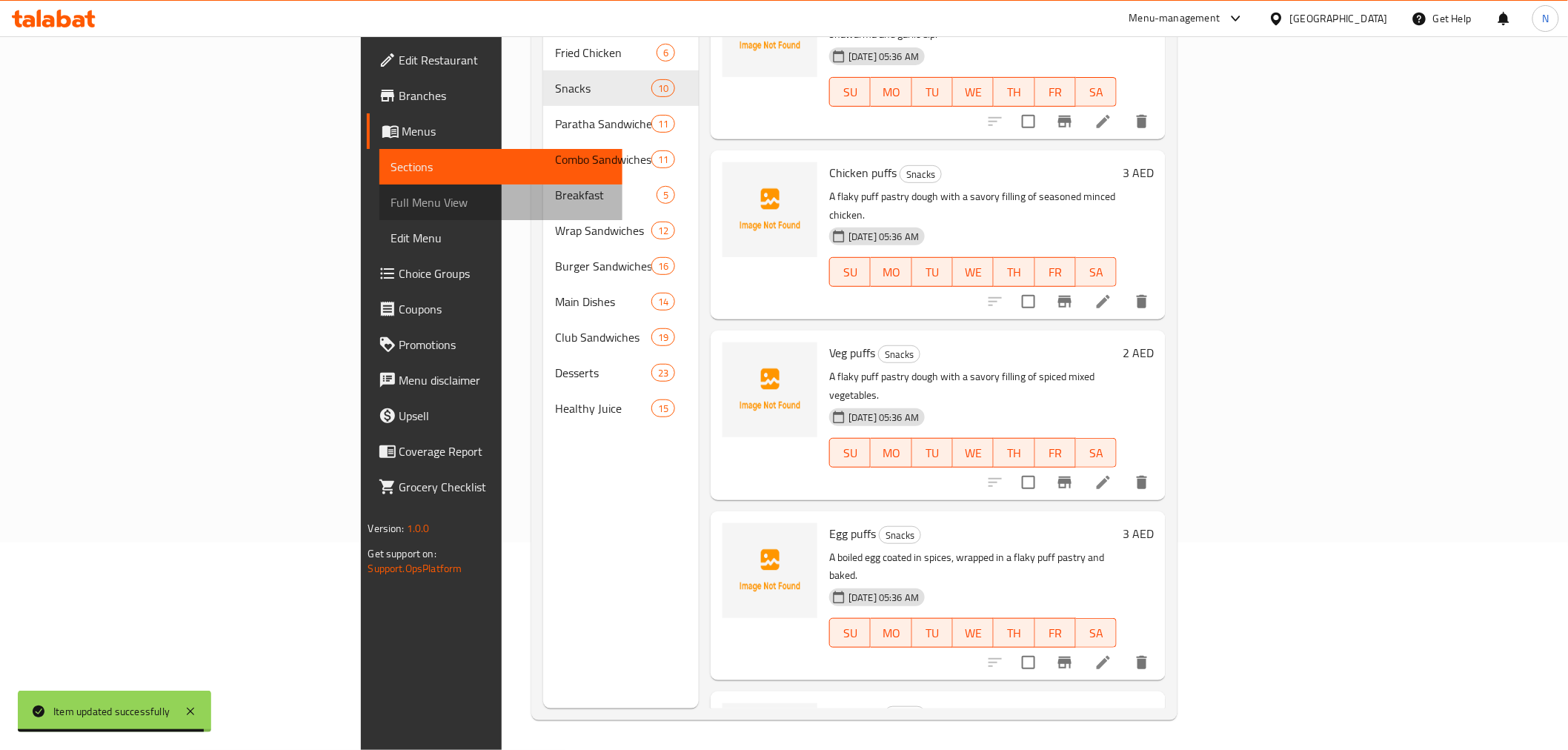
click at [391, 199] on span "Full Menu View" at bounding box center [501, 202] width 219 height 18
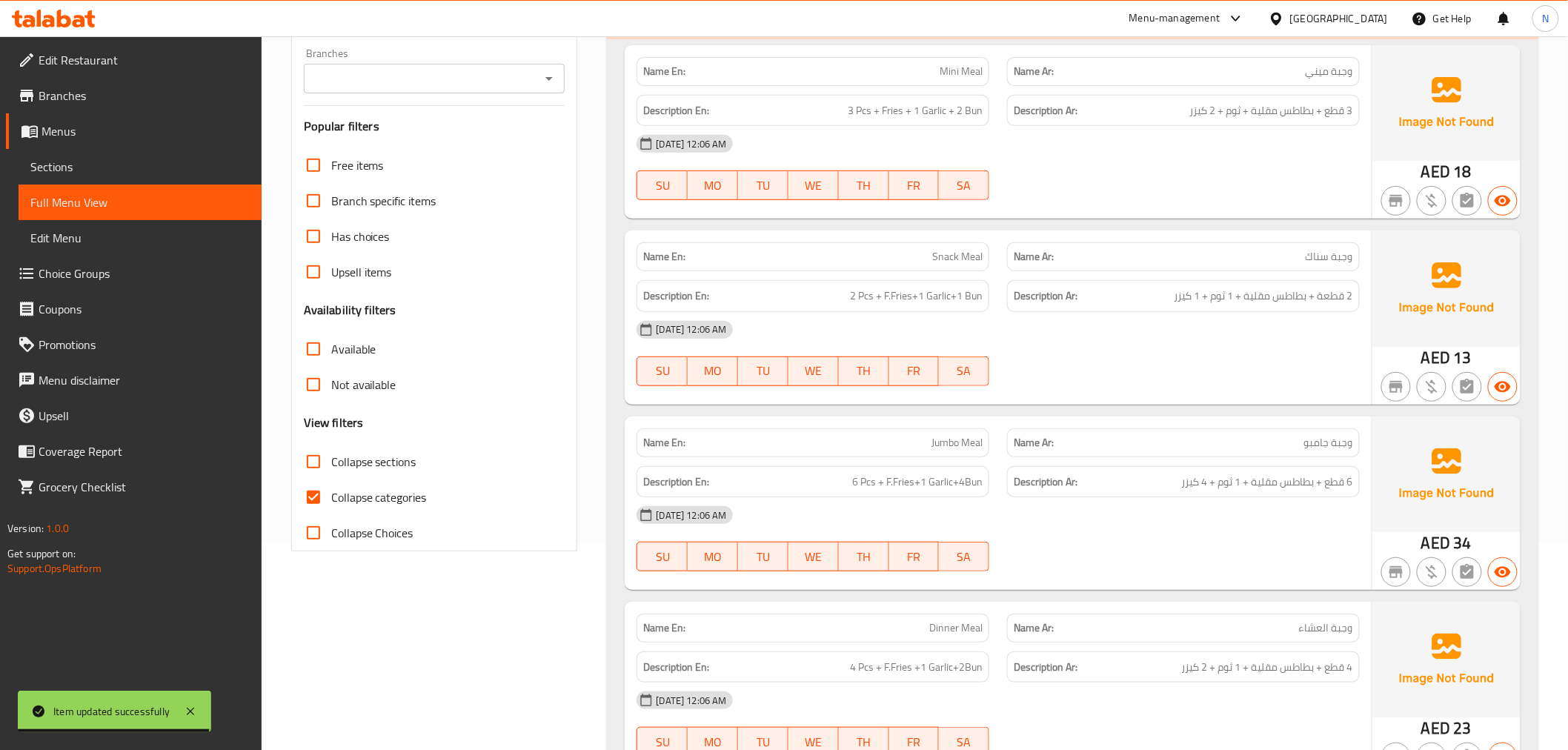
click at [314, 497] on input "Collapse categories" at bounding box center [314, 497] width 35 height 35
checkbox input "false"
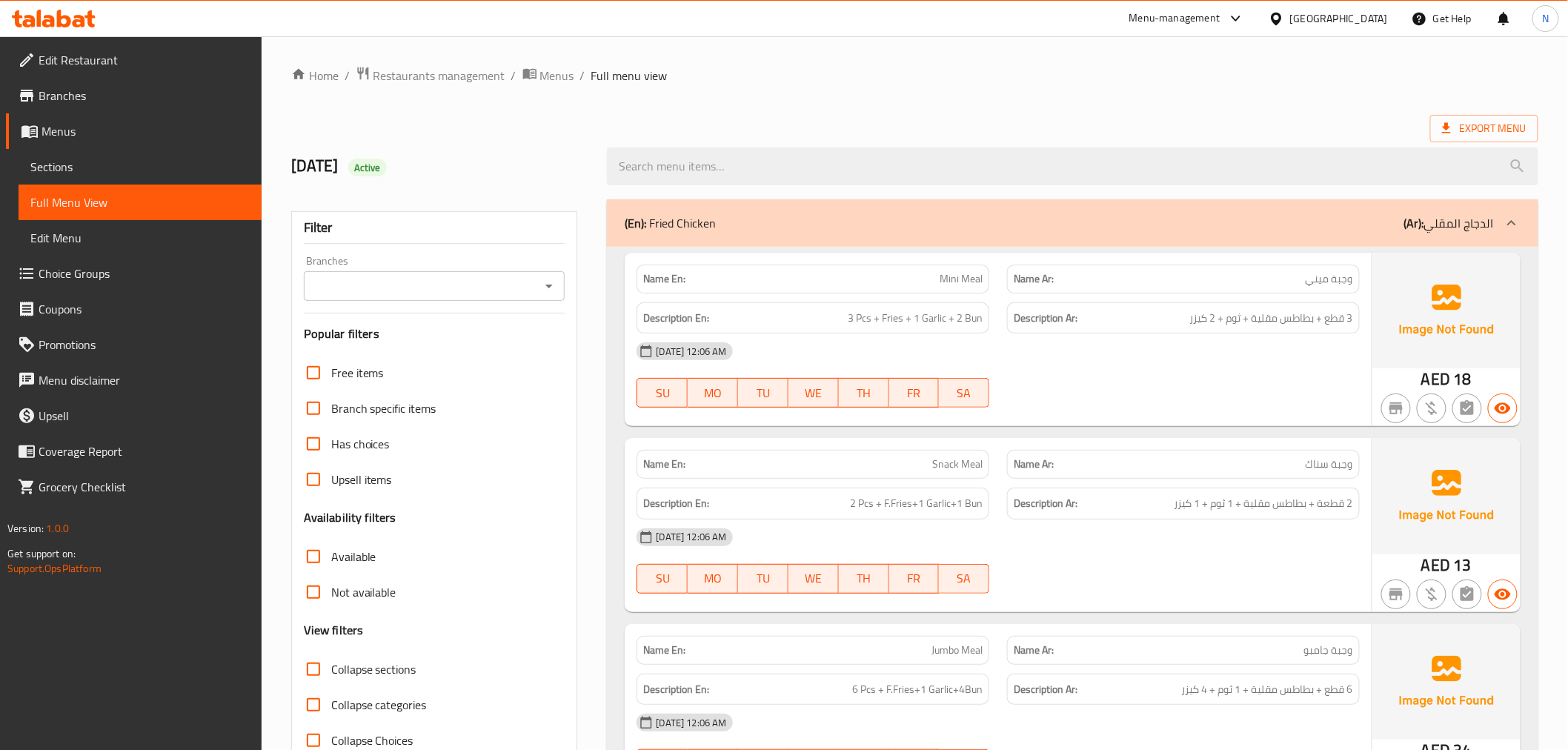
click at [1516, 220] on icon at bounding box center [1511, 223] width 18 height 18
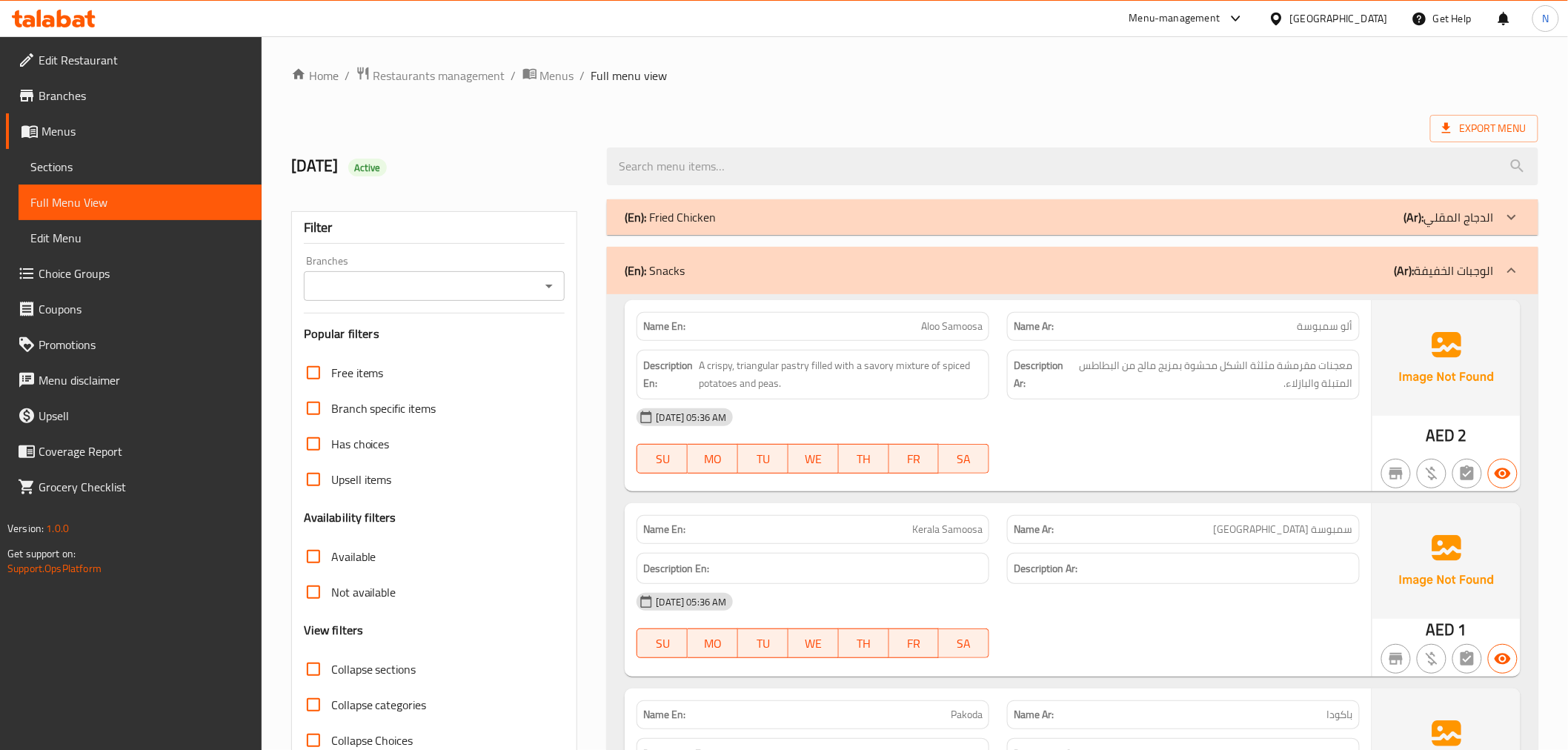
scroll to position [1156, 0]
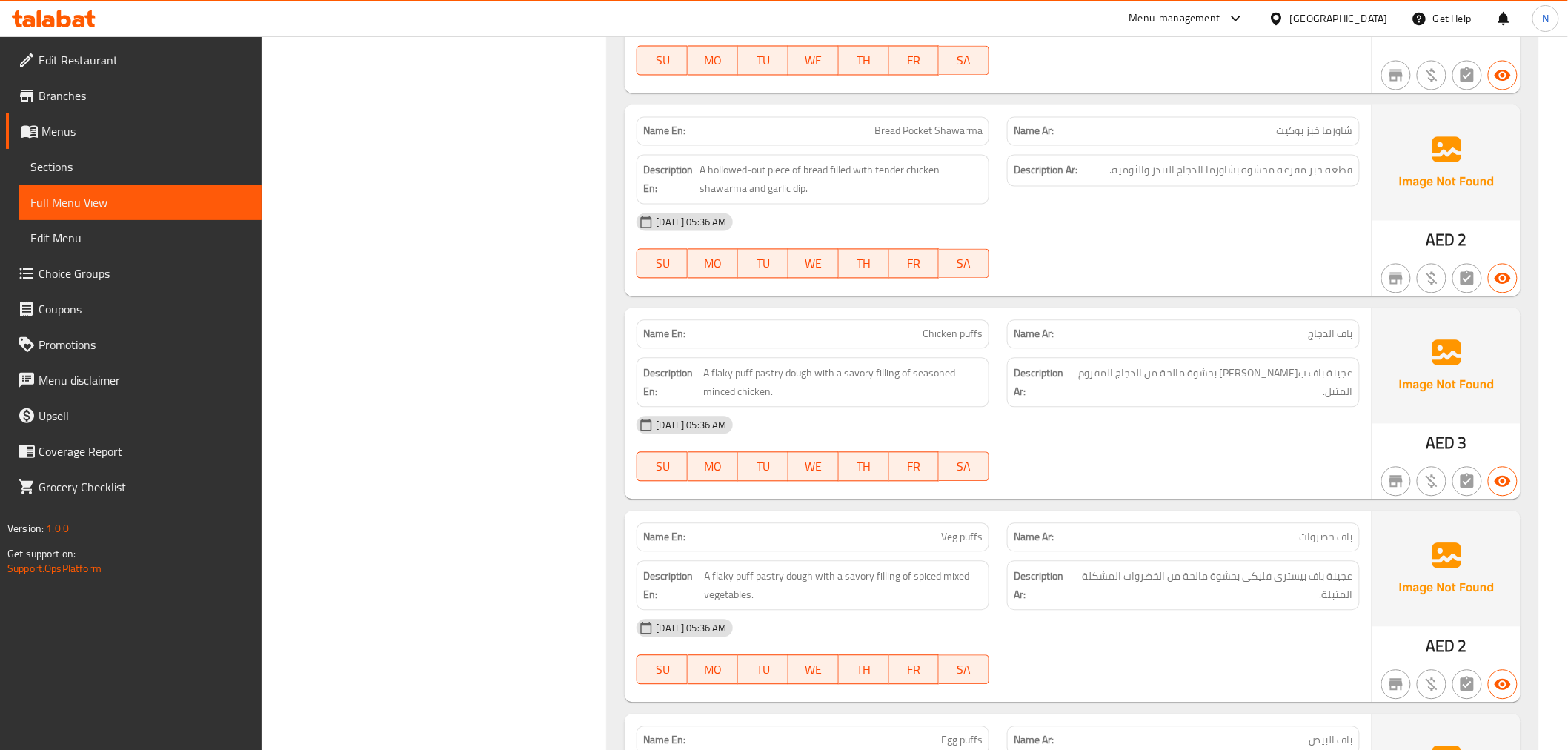
click at [1334, 450] on div "[DATE] 05:36 AM SU MO TU WE TH FR SA" at bounding box center [997, 449] width 740 height 83
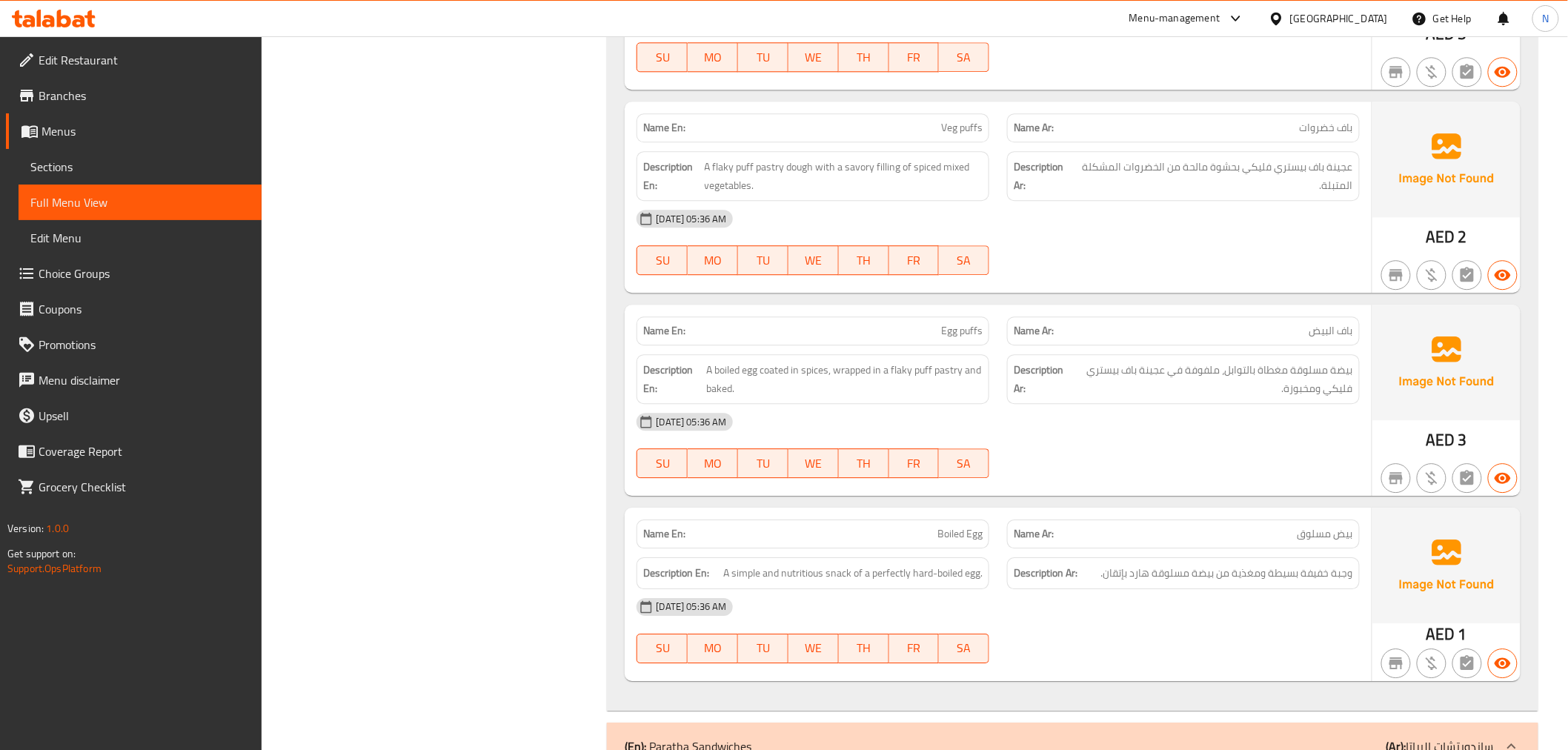
scroll to position [1568, 0]
click at [973, 328] on span "Egg puffs" at bounding box center [961, 330] width 42 height 16
copy span "Egg puffs"
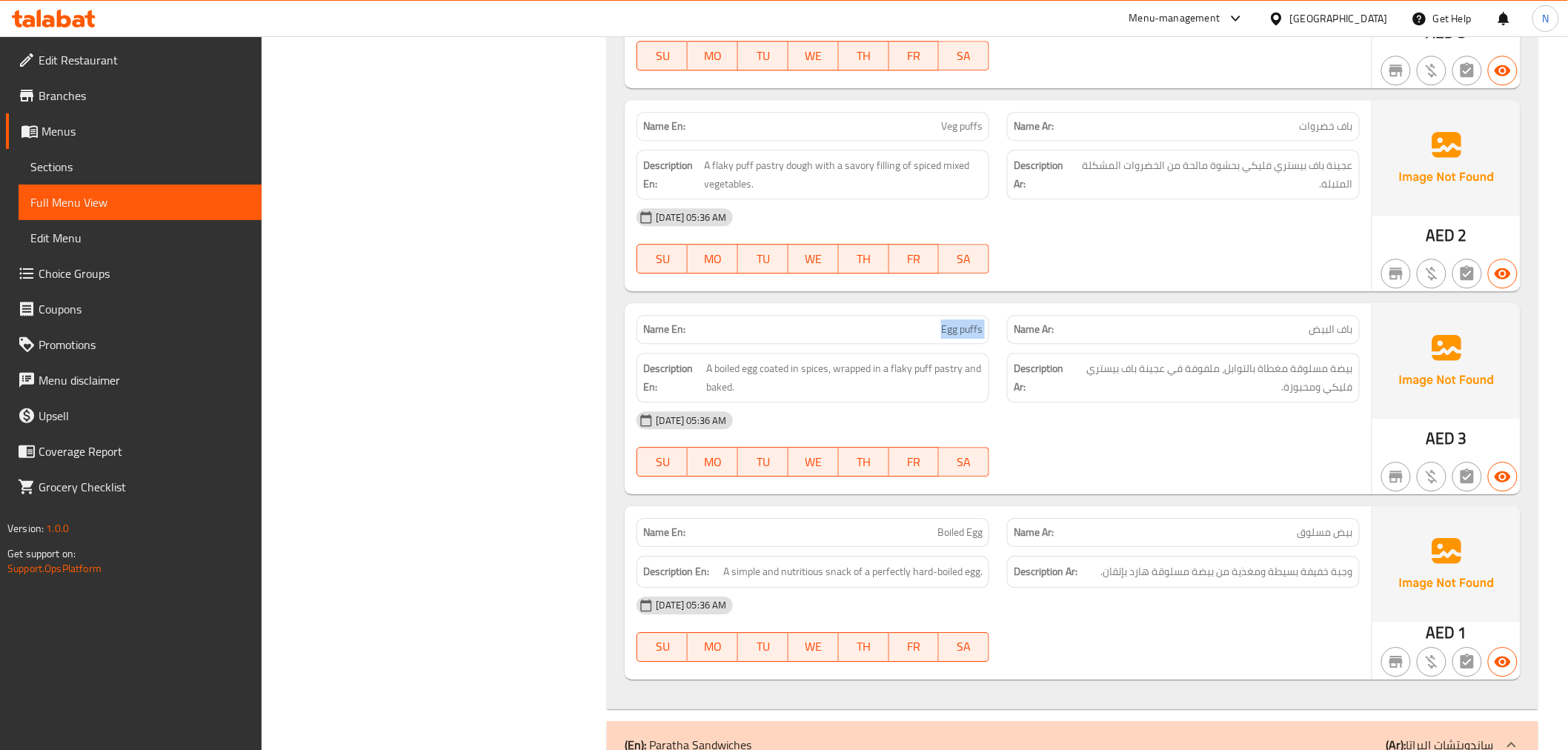
click at [106, 168] on span "Sections" at bounding box center [140, 167] width 219 height 18
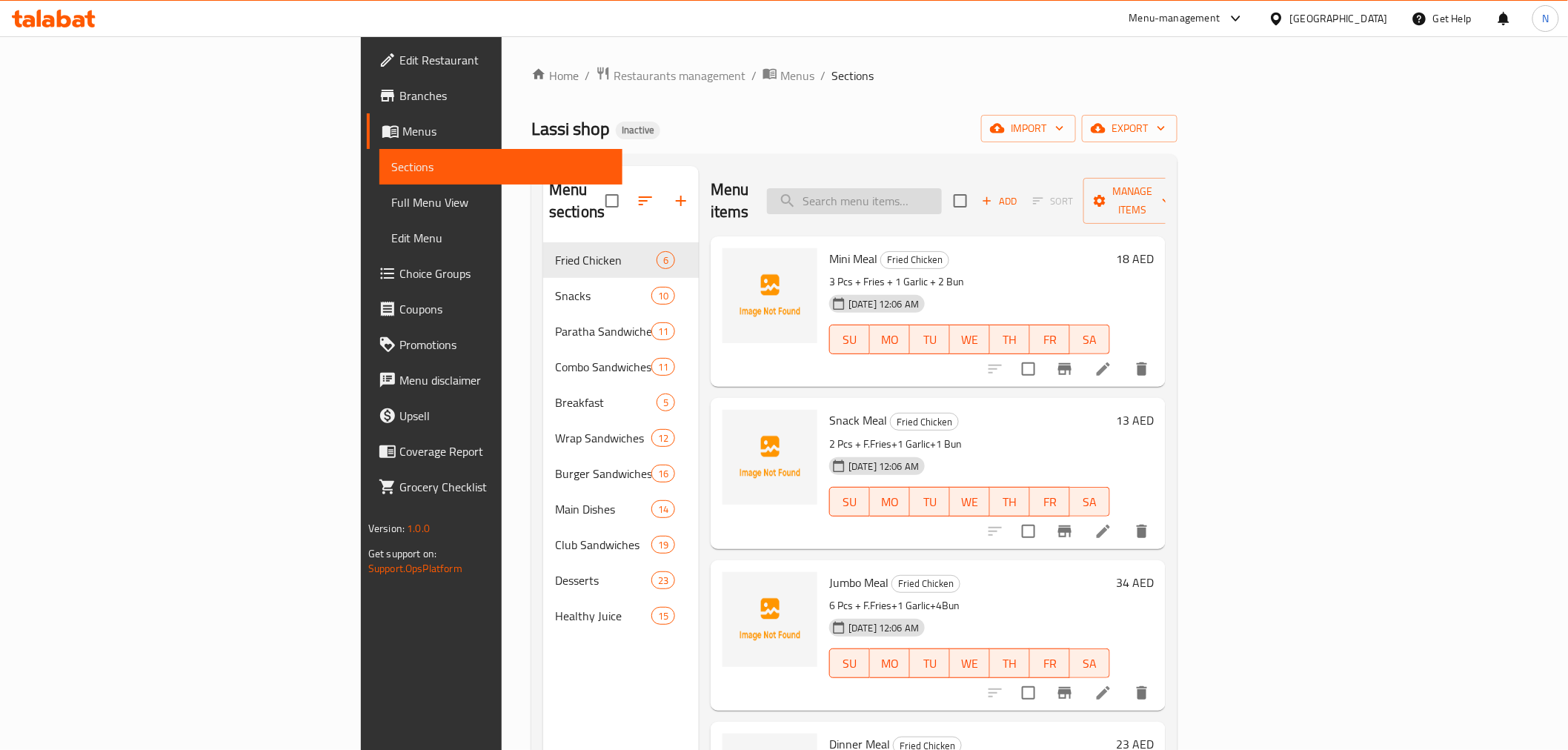
click at [942, 188] on input "search" at bounding box center [854, 201] width 175 height 26
paste input "Egg puffs"
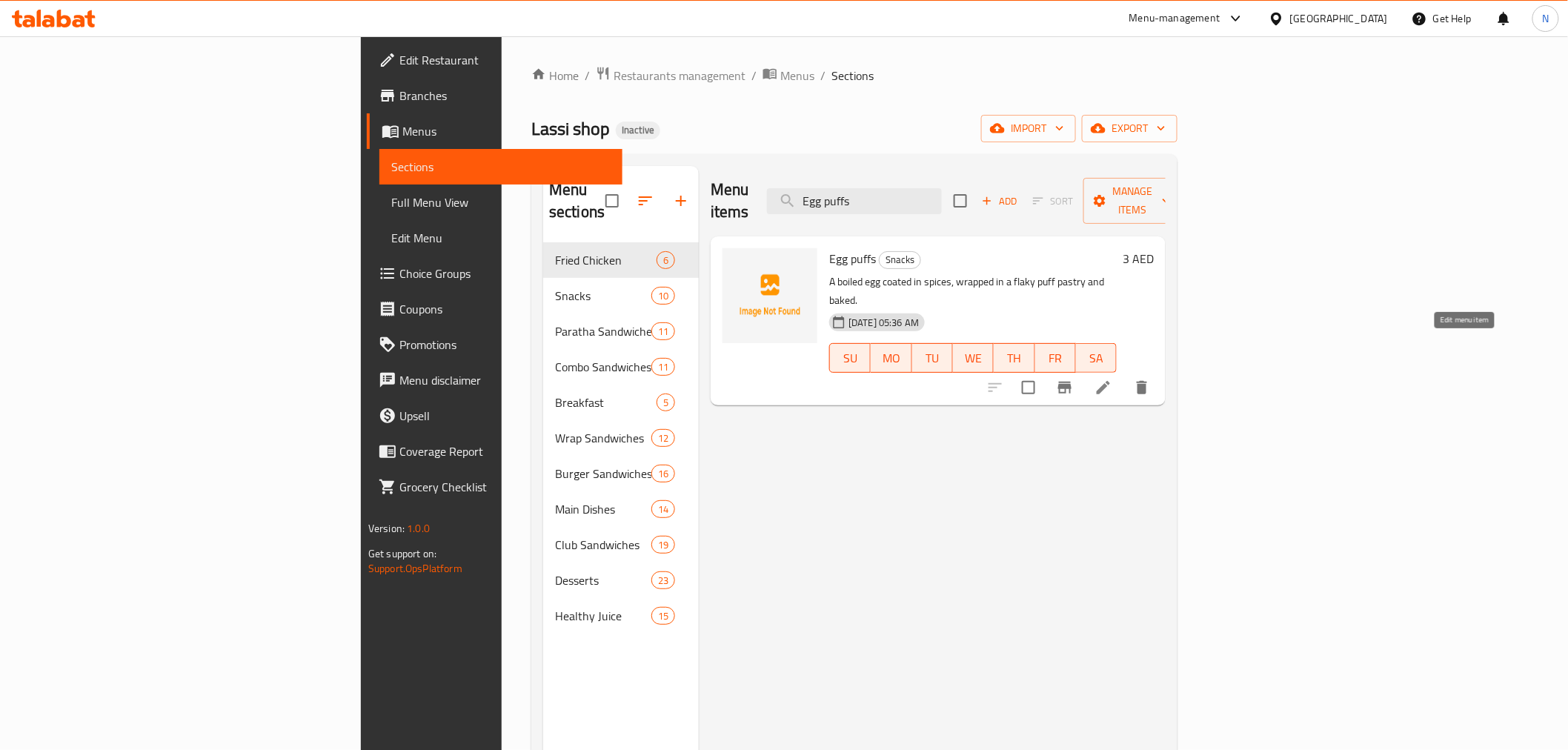
type input "Egg puffs"
click at [1112, 379] on icon at bounding box center [1103, 388] width 18 height 18
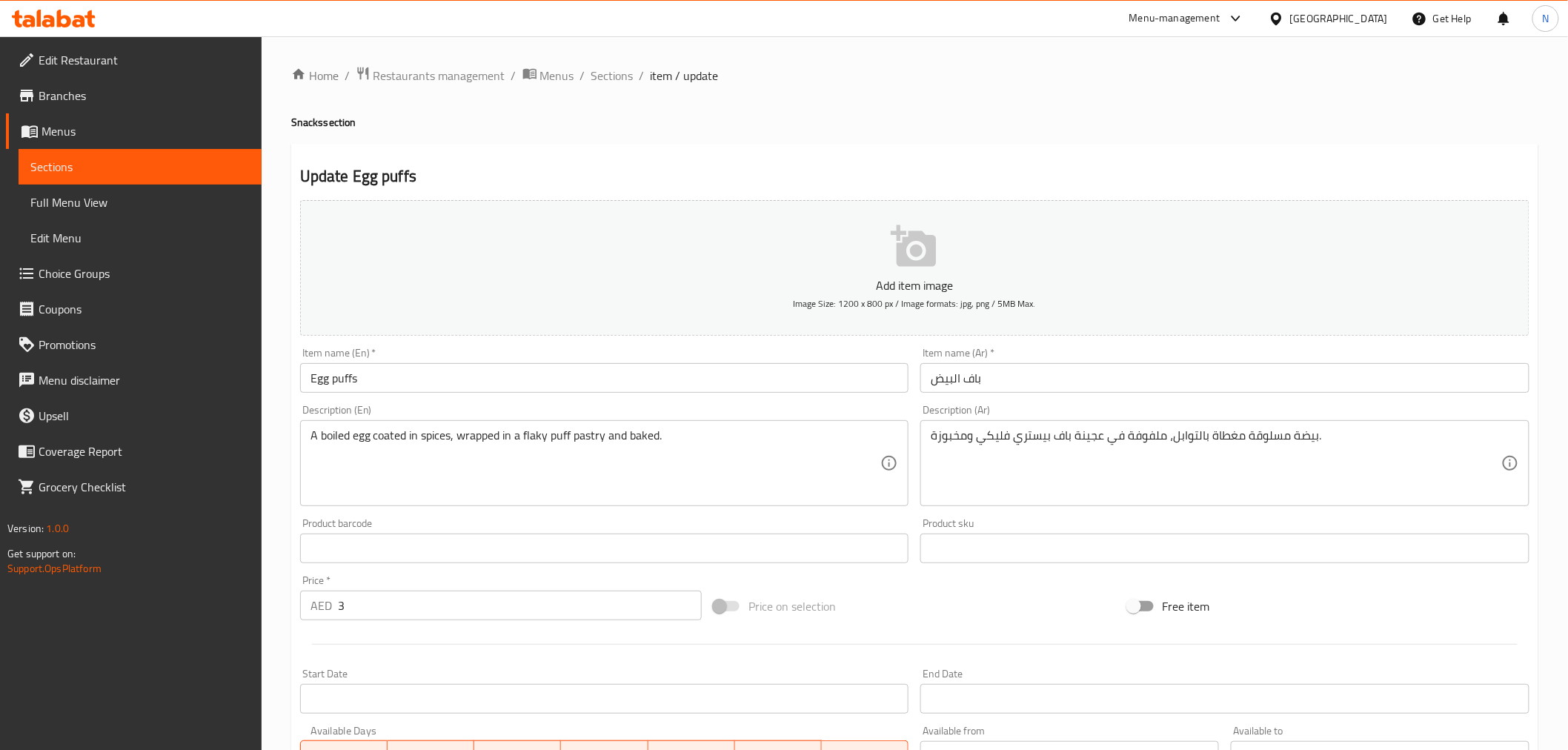
paste textarea "Egg puffs"
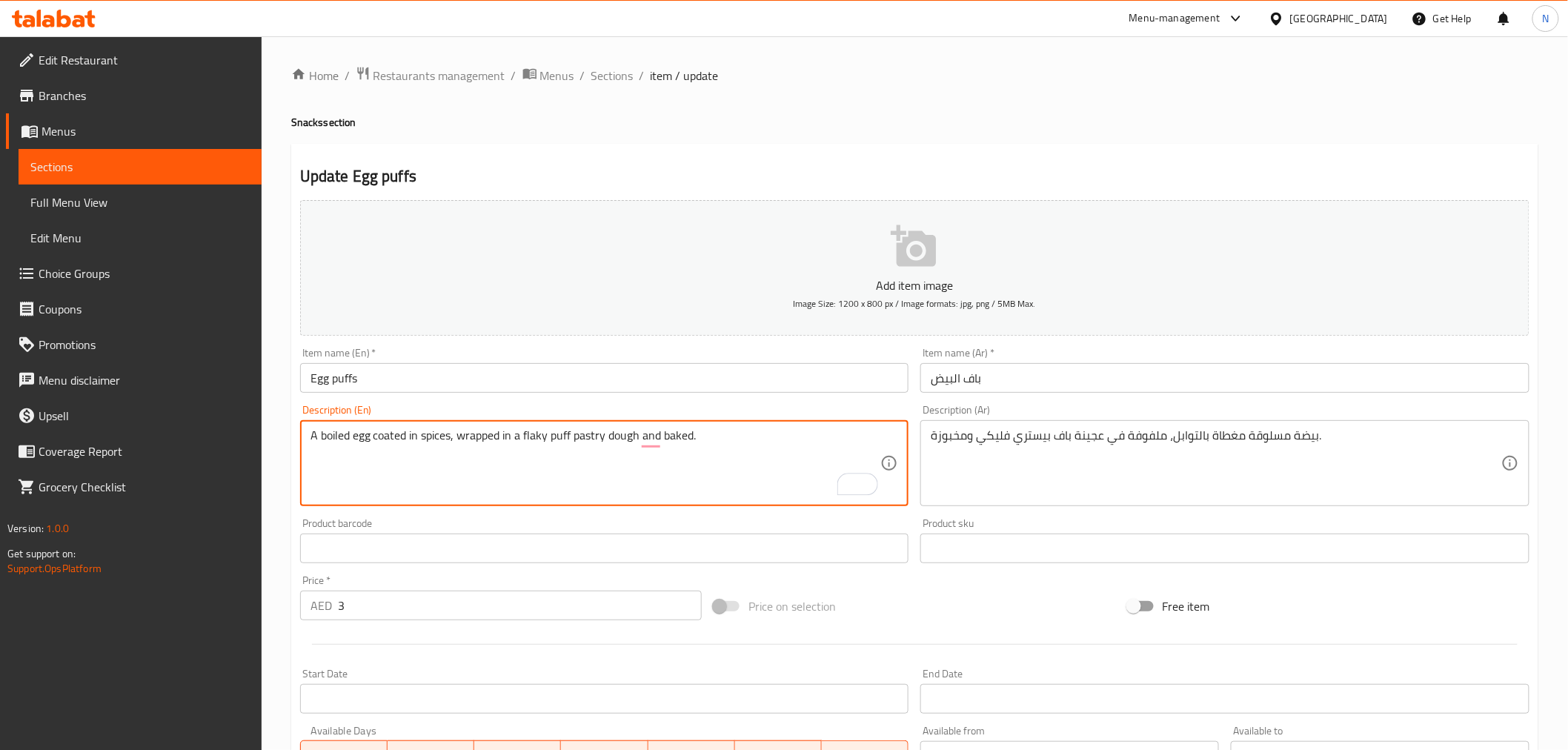
type textarea "A boiled egg coated in spices, wrapped in a flaky puff pastry dough and baked."
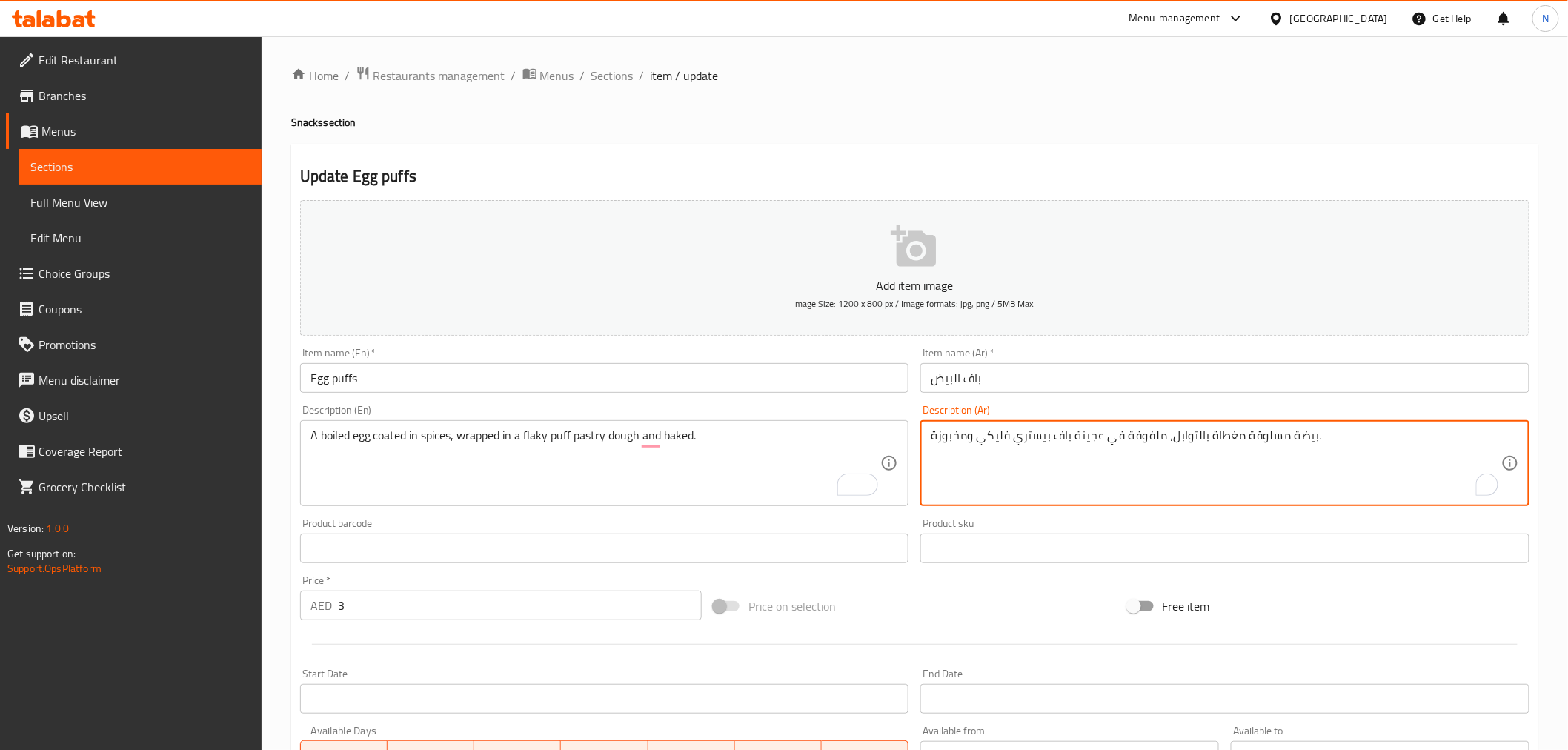
scroll to position [294, 0]
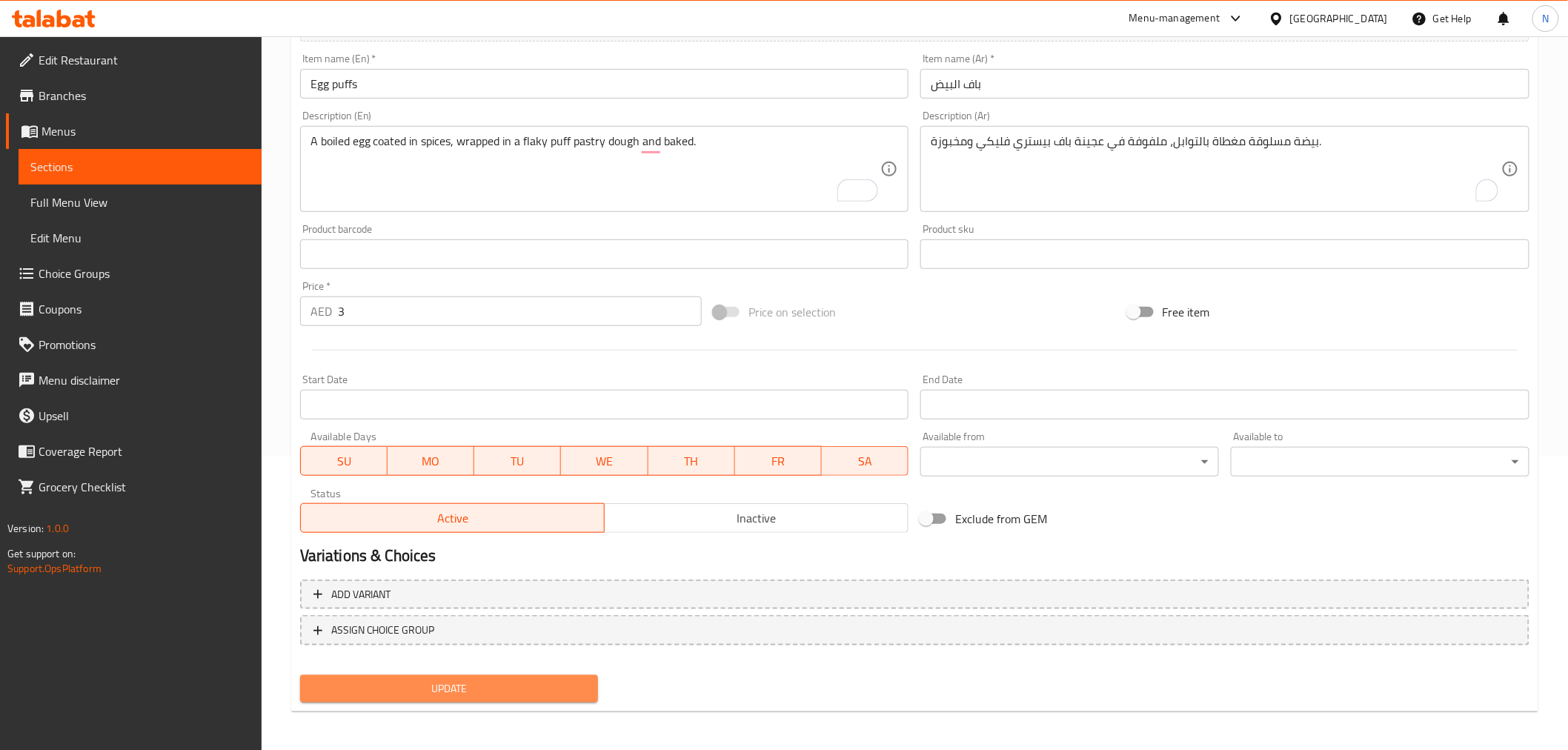
click at [590, 698] on button "Update" at bounding box center [450, 688] width 299 height 27
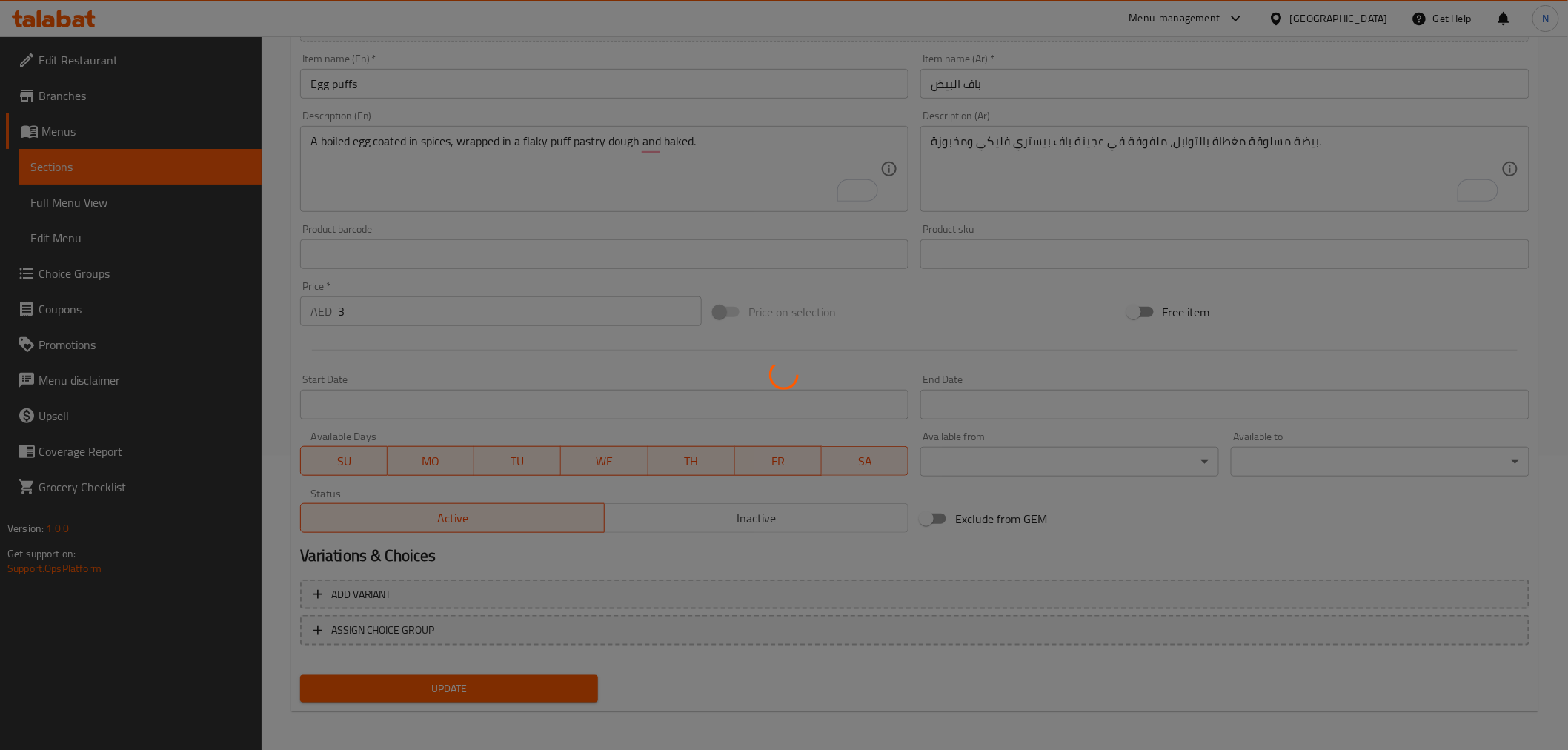
scroll to position [0, 0]
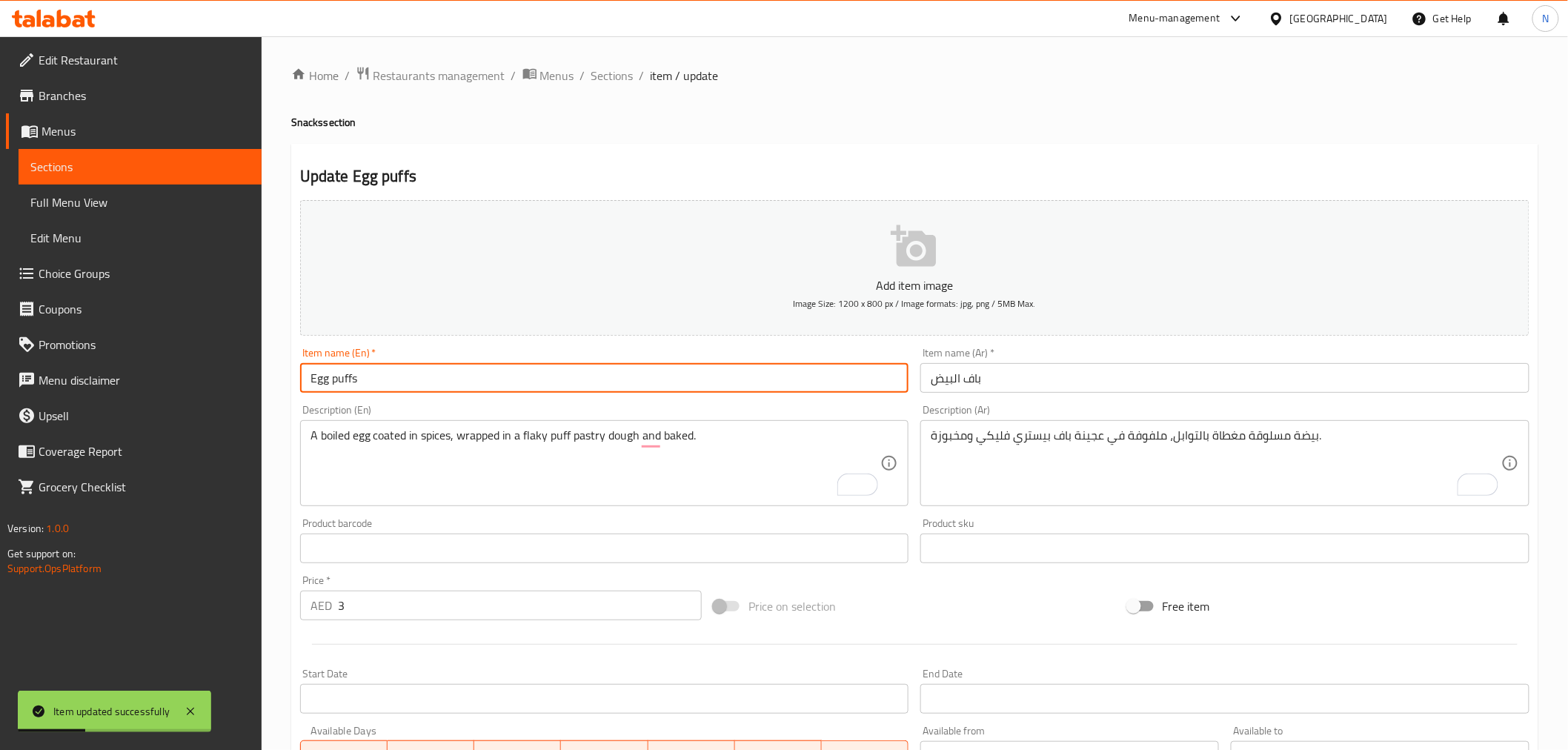
click at [352, 369] on input "Egg puffs" at bounding box center [604, 378] width 609 height 30
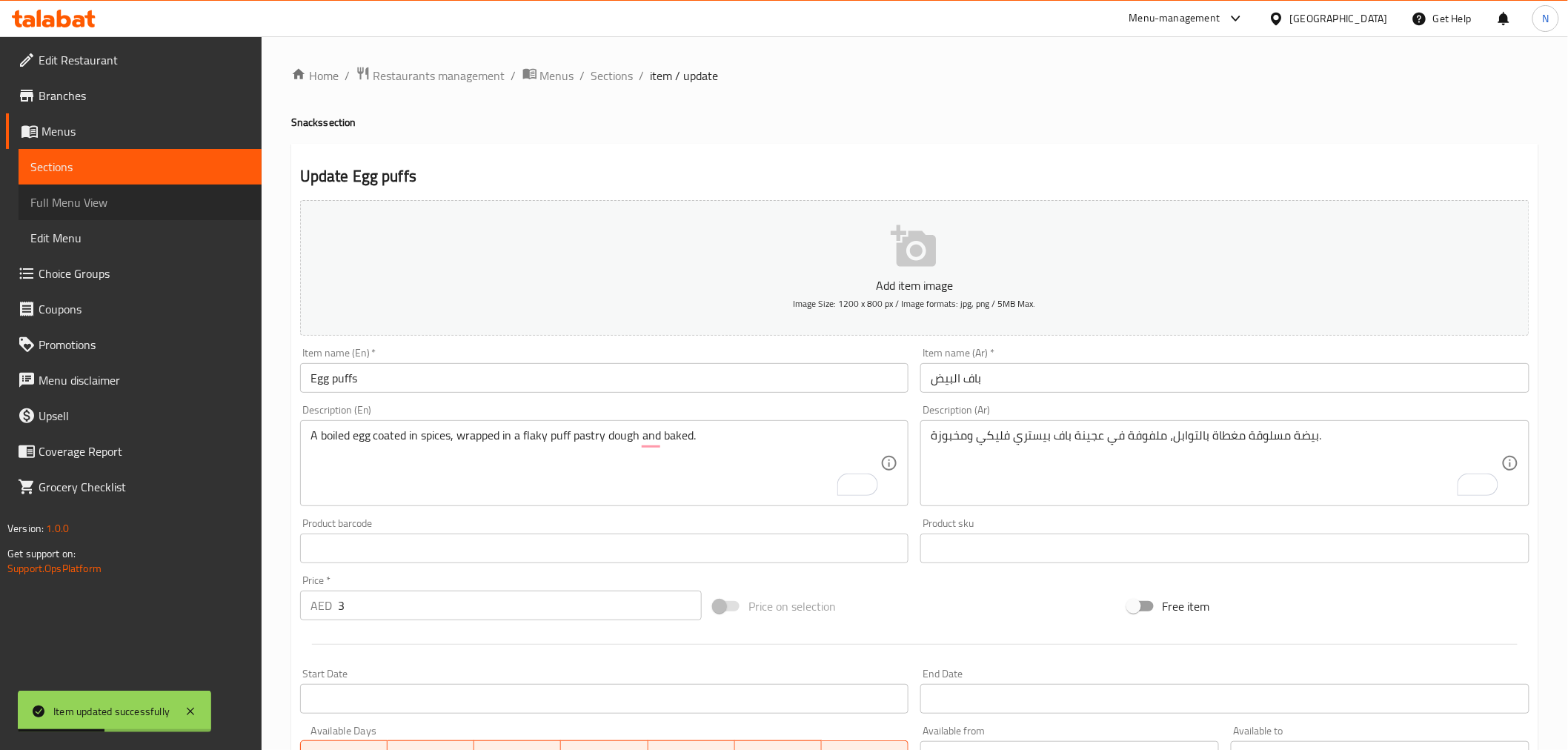
click at [76, 196] on span "Full Menu View" at bounding box center [140, 202] width 219 height 18
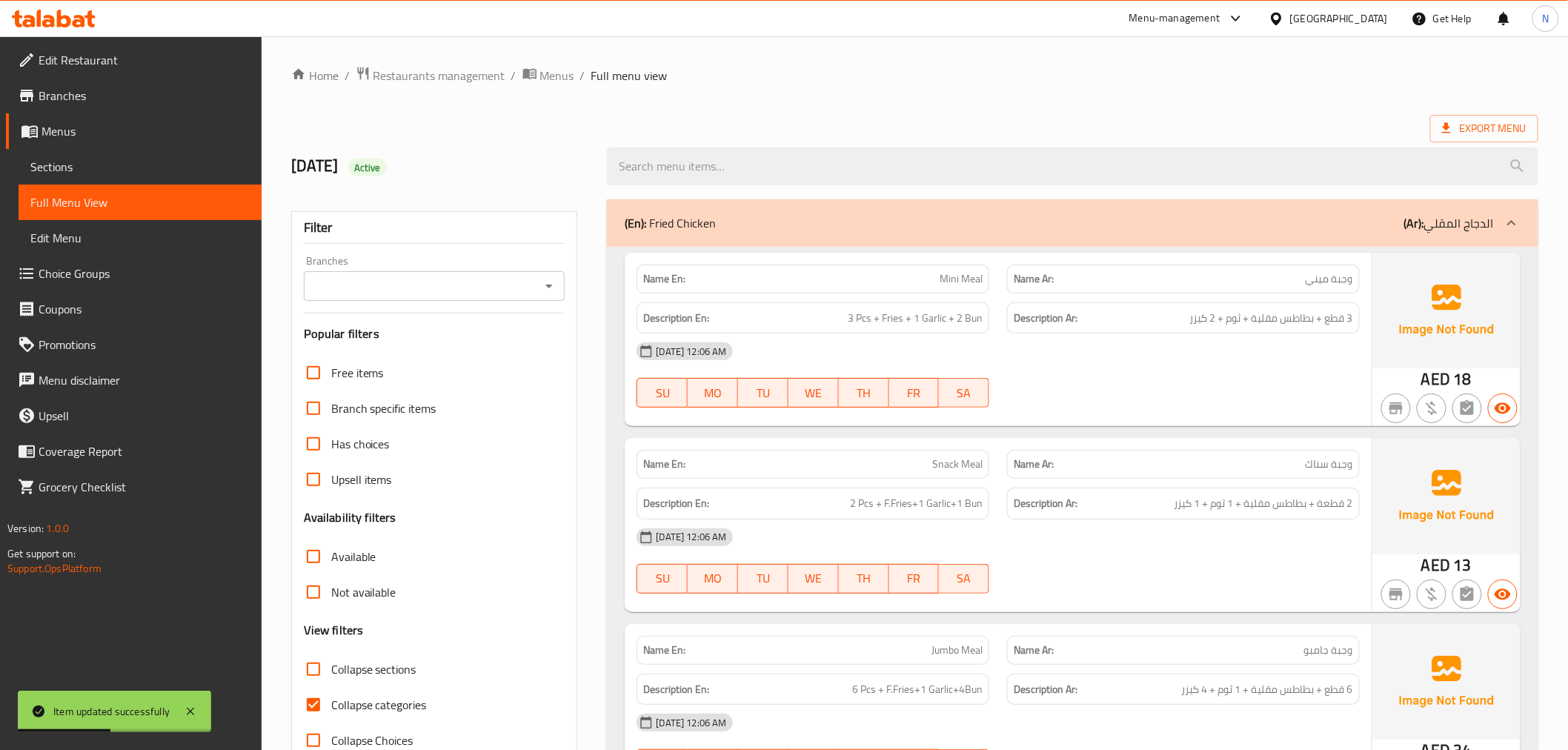
scroll to position [246, 0]
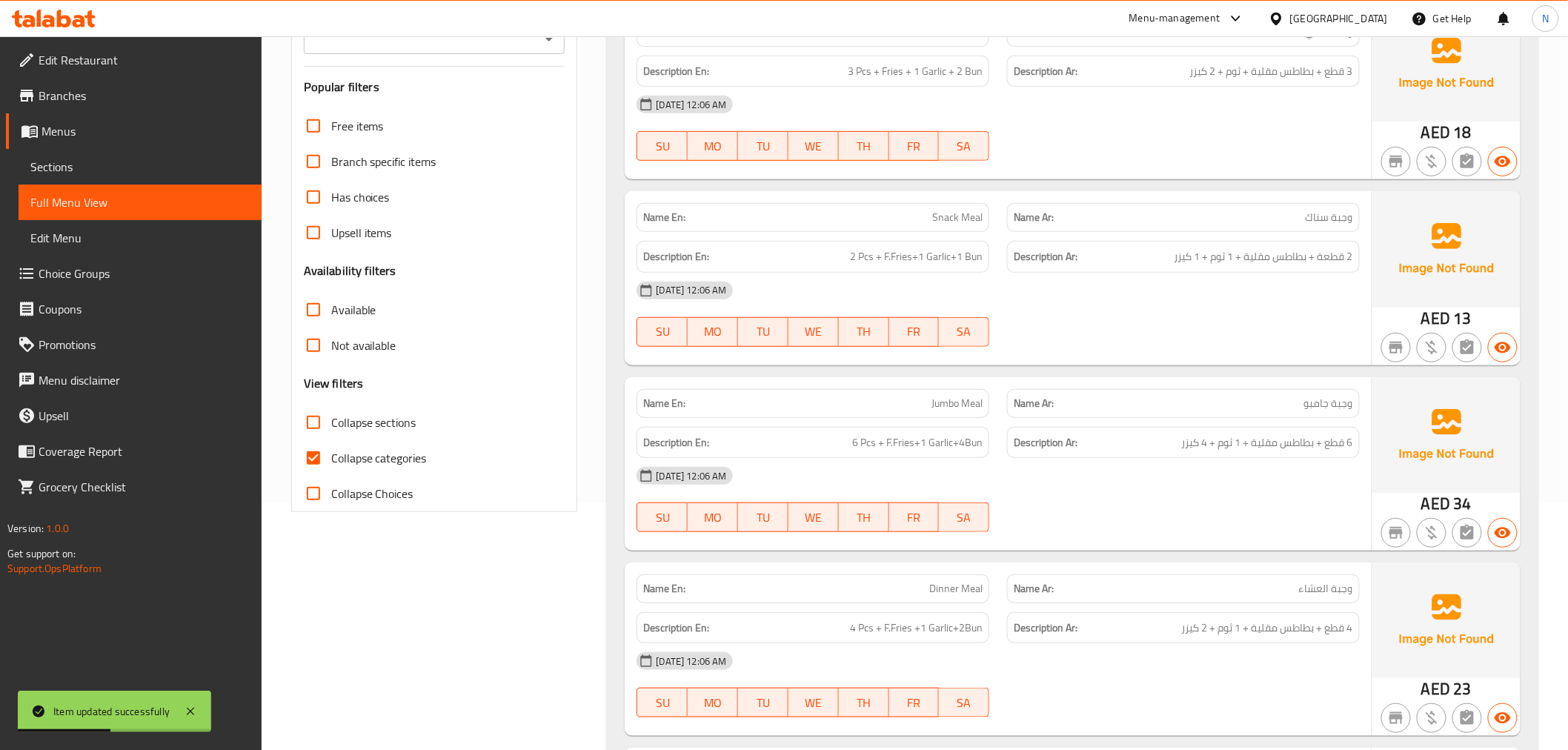
click at [314, 455] on input "Collapse categories" at bounding box center [314, 458] width 35 height 35
checkbox input "false"
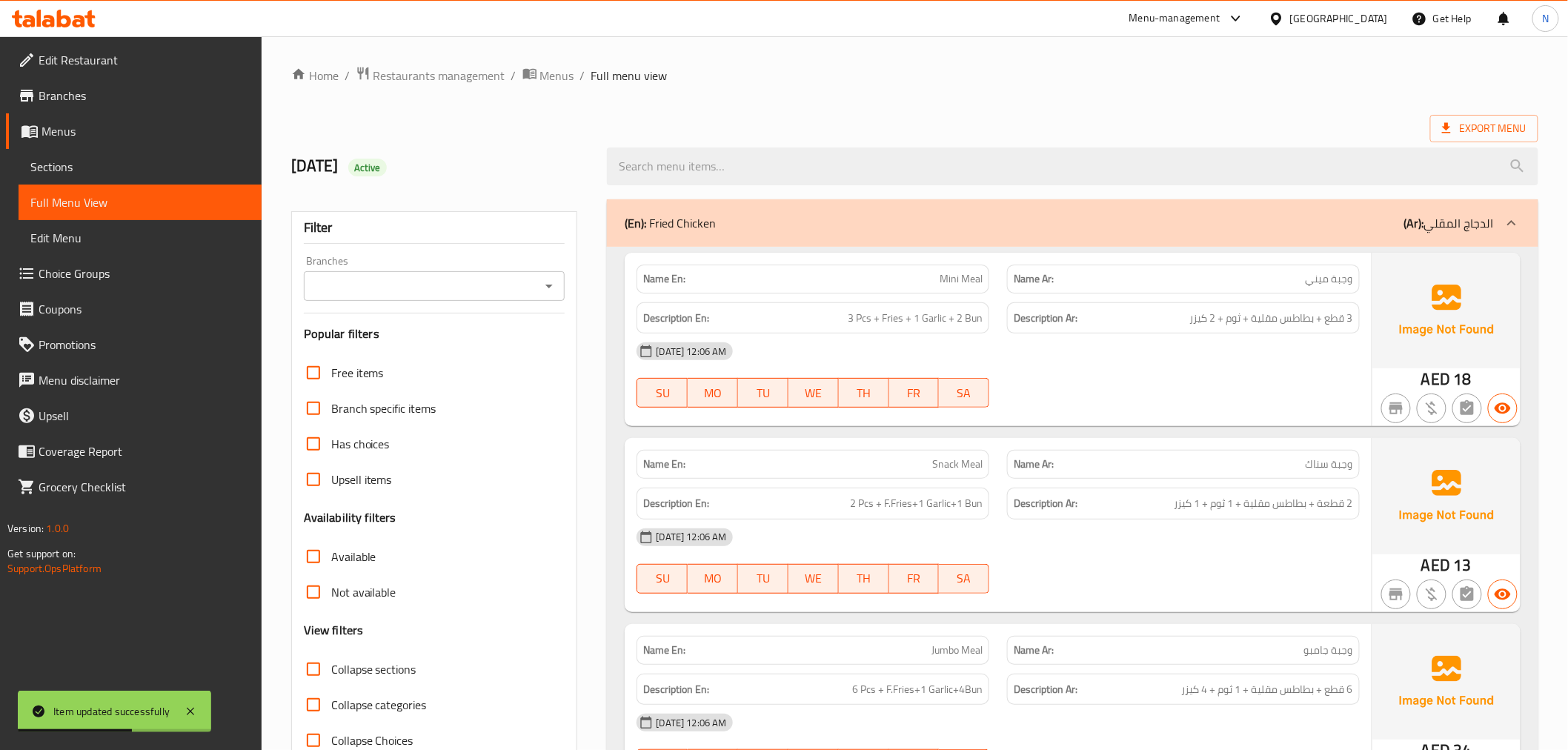
click at [1515, 219] on icon at bounding box center [1511, 223] width 18 height 18
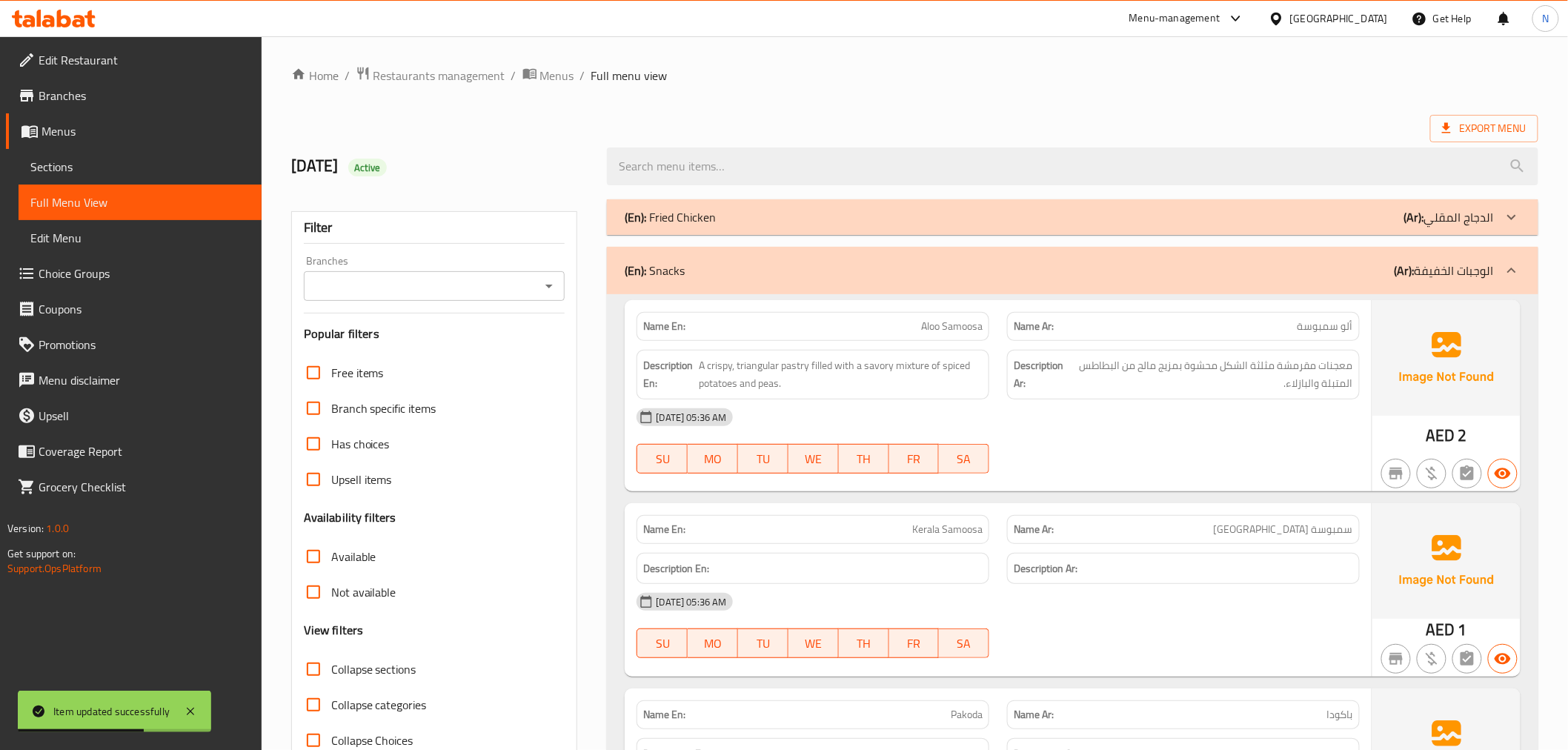
scroll to position [1523, 0]
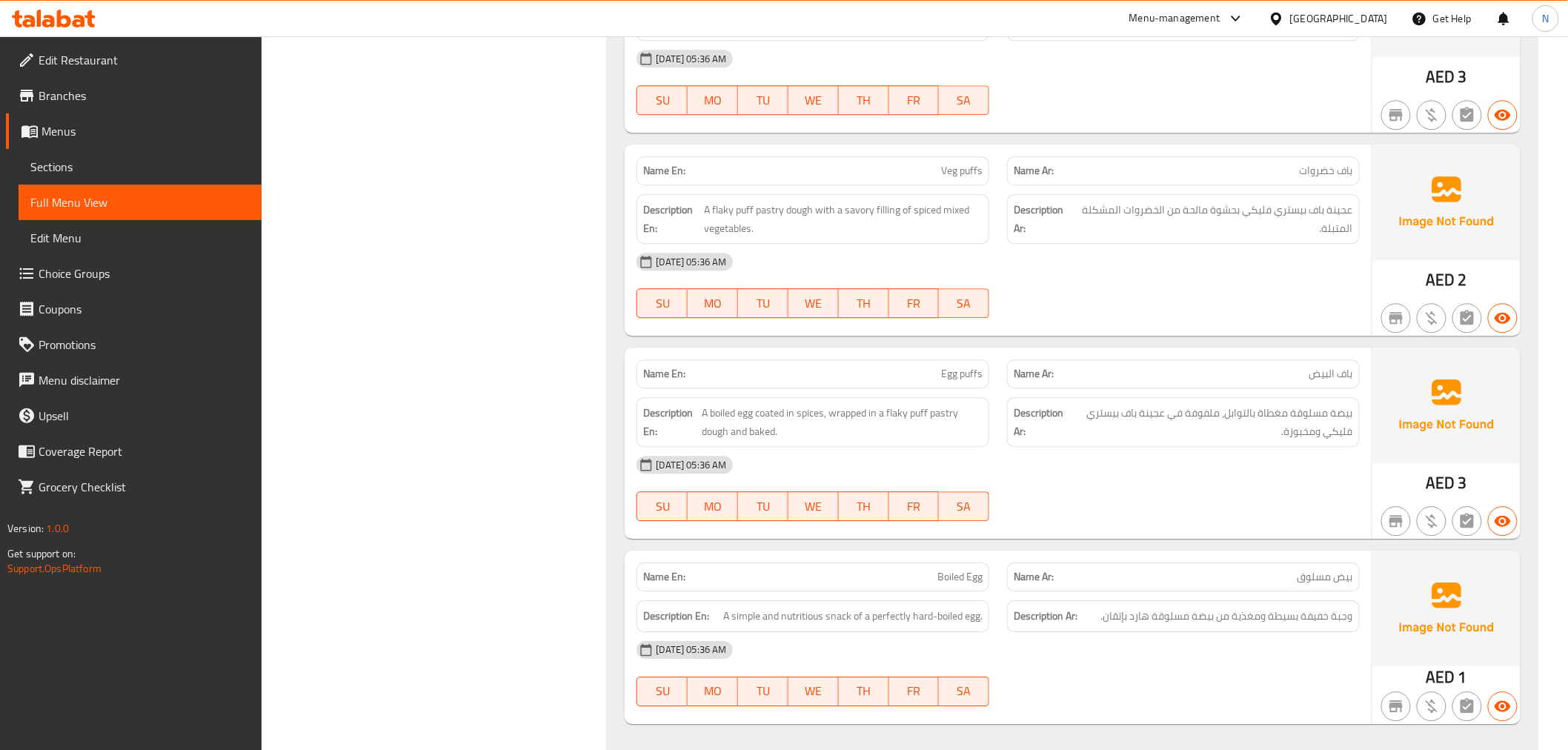
click at [1248, 451] on div "[DATE] 05:36 AM" at bounding box center [997, 465] width 740 height 35
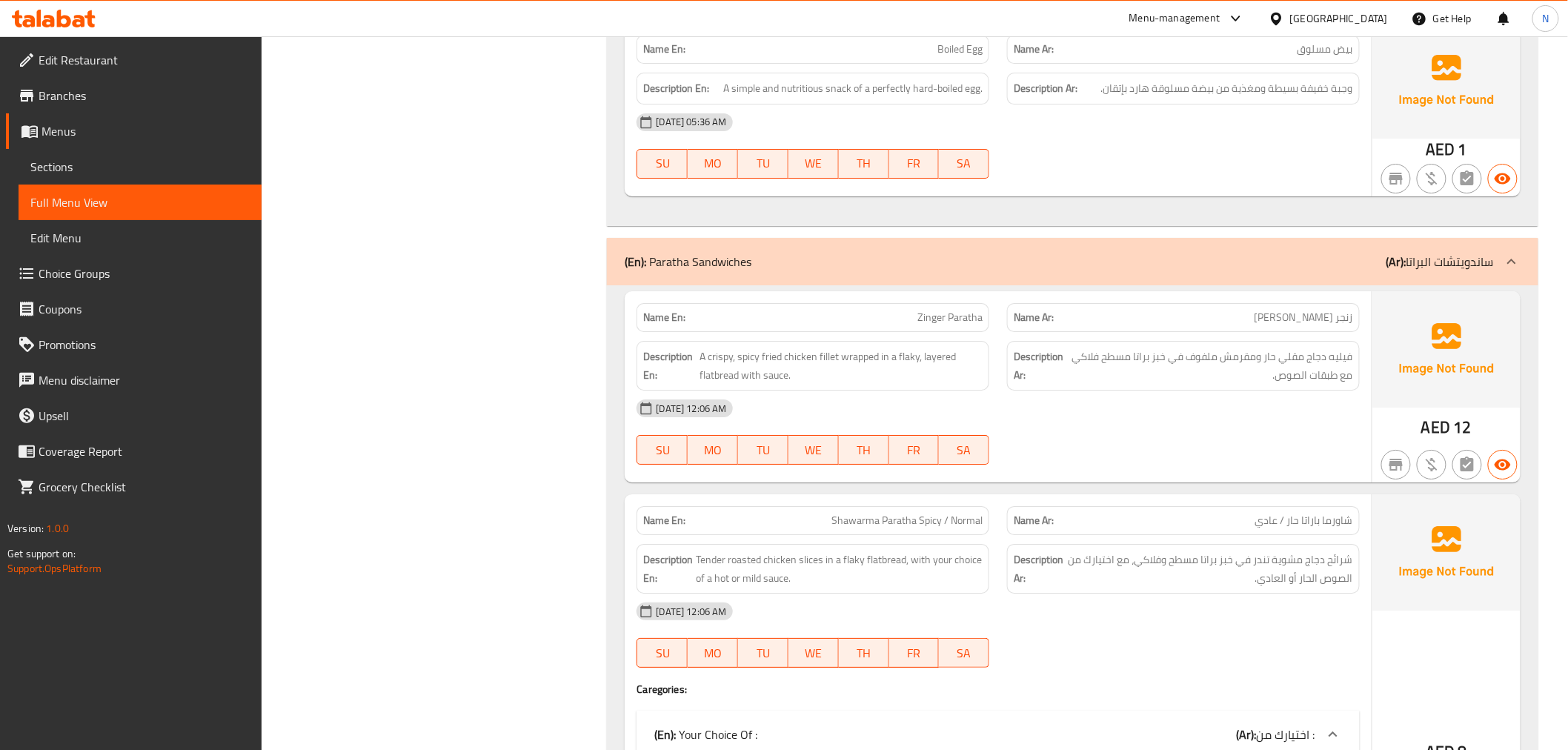
scroll to position [2100, 0]
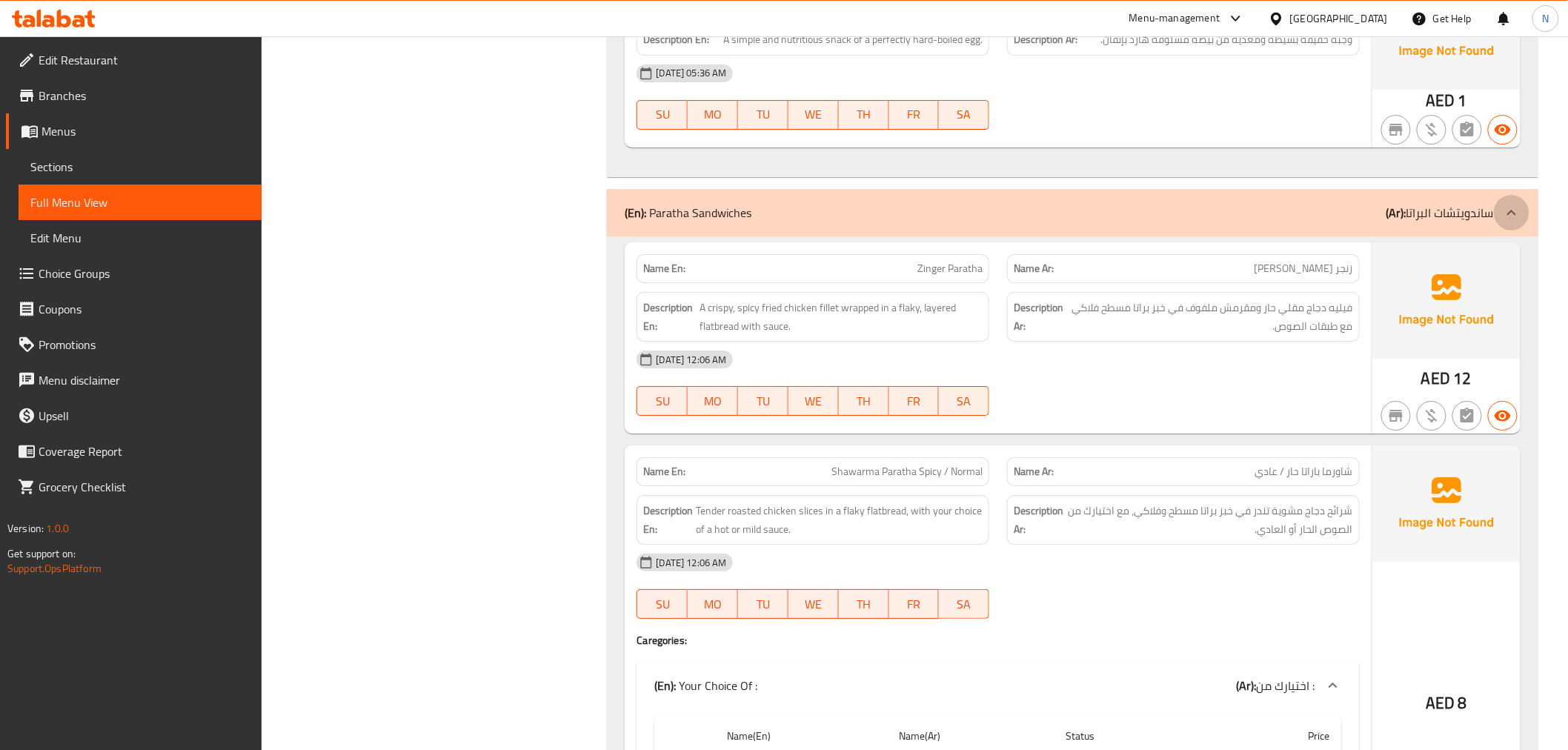
click at [1512, 213] on icon at bounding box center [1511, 212] width 9 height 5
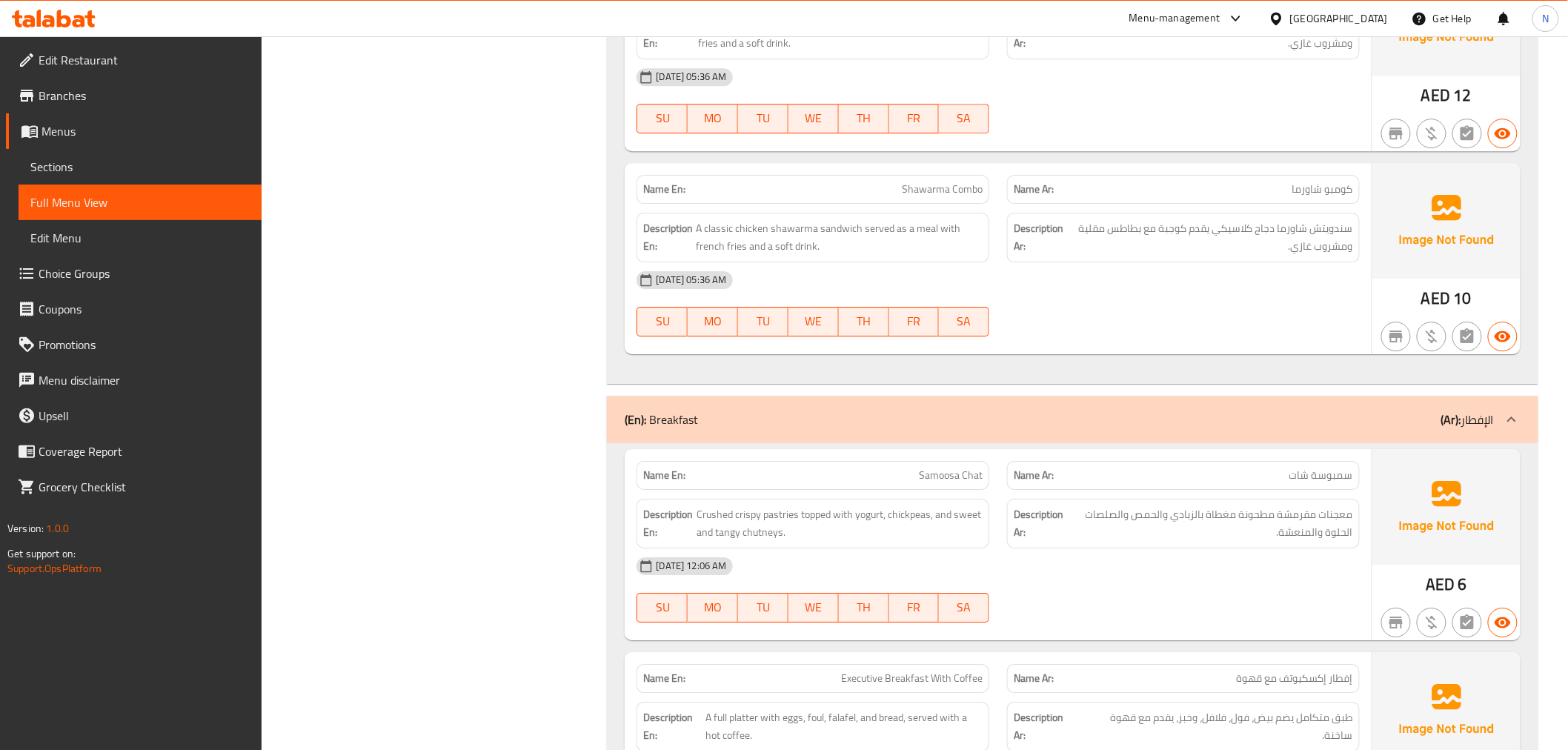
scroll to position [4240, 0]
click at [1508, 420] on icon at bounding box center [1511, 419] width 18 height 18
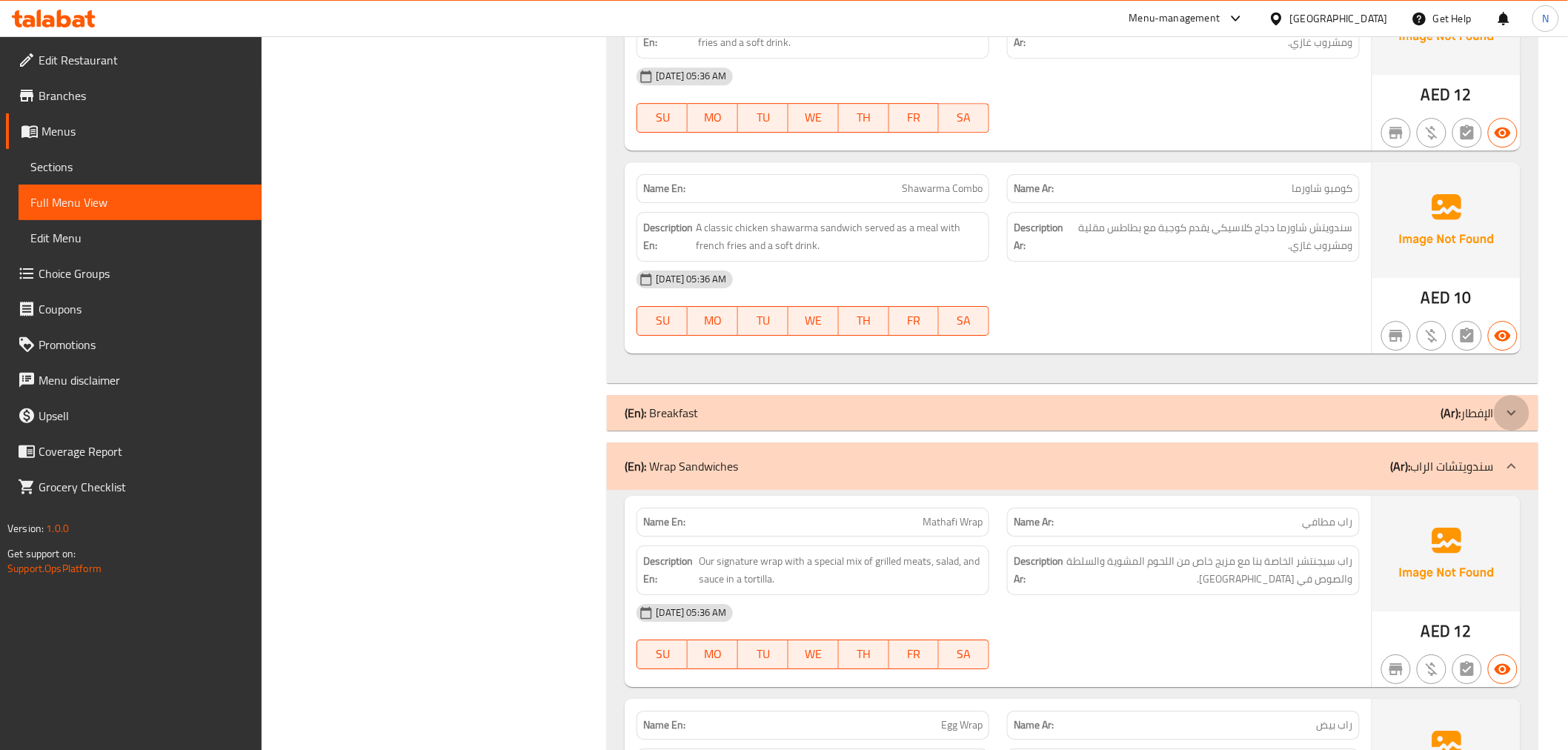
click at [1515, 420] on icon at bounding box center [1511, 413] width 18 height 18
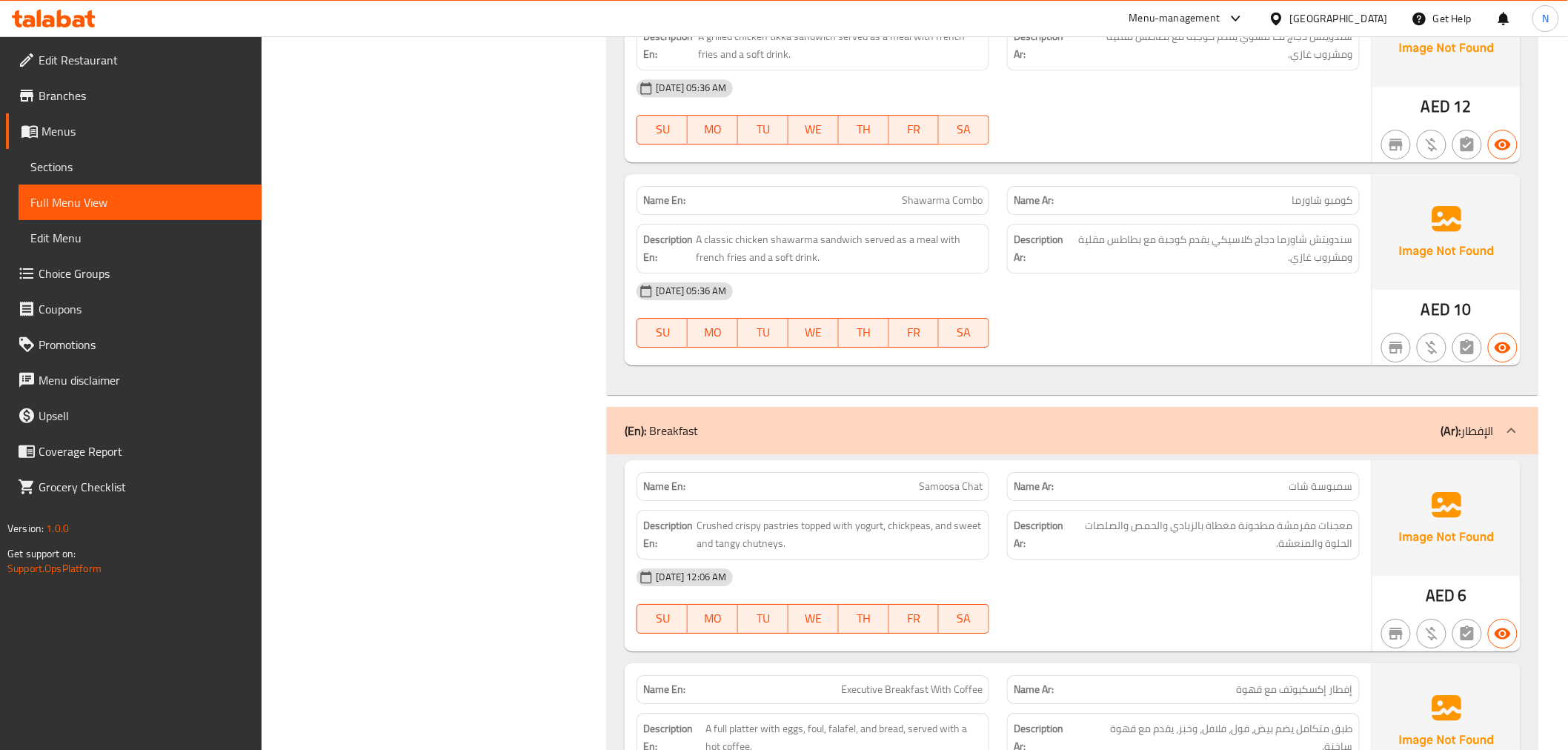
scroll to position [4158, 0]
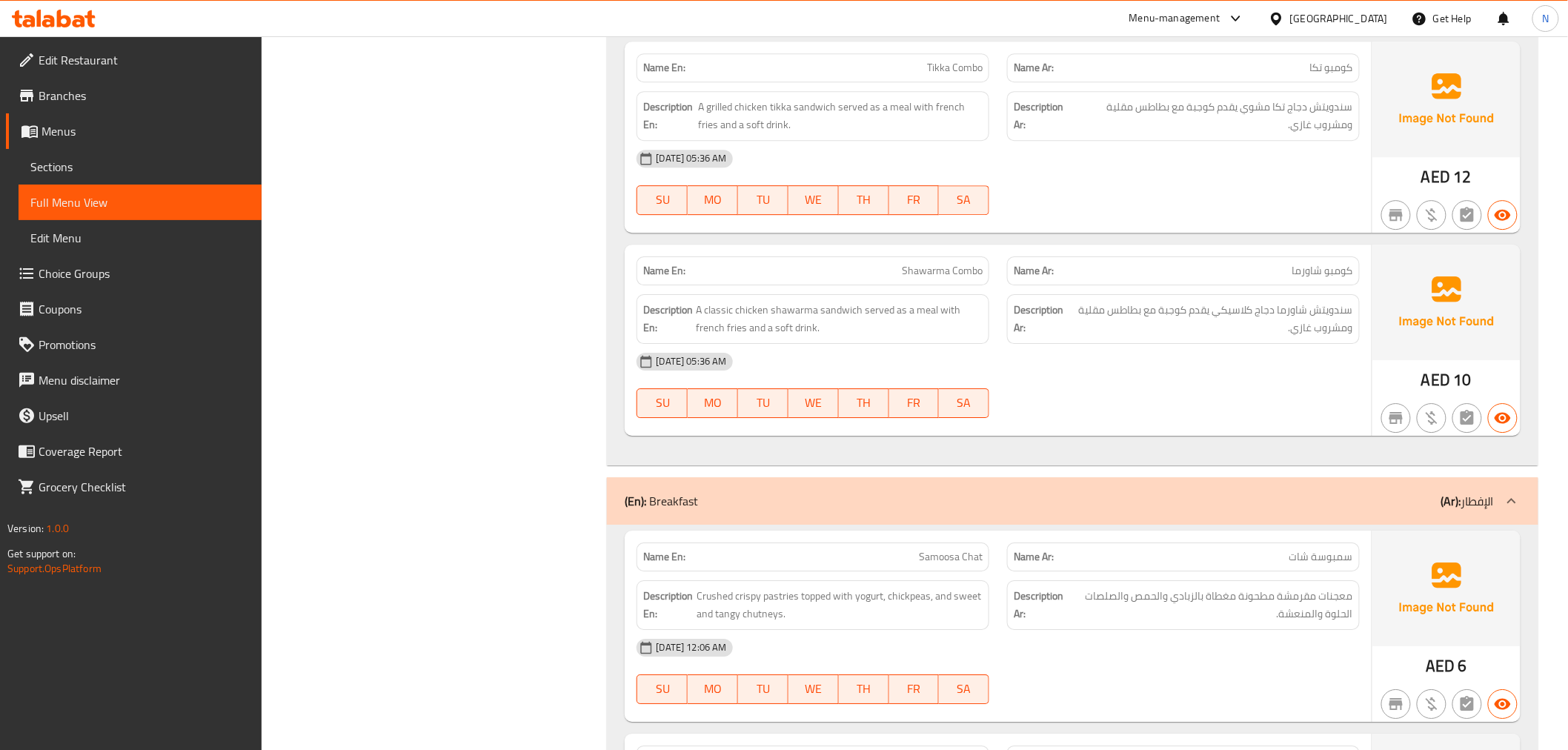
click at [1513, 499] on icon at bounding box center [1511, 501] width 18 height 18
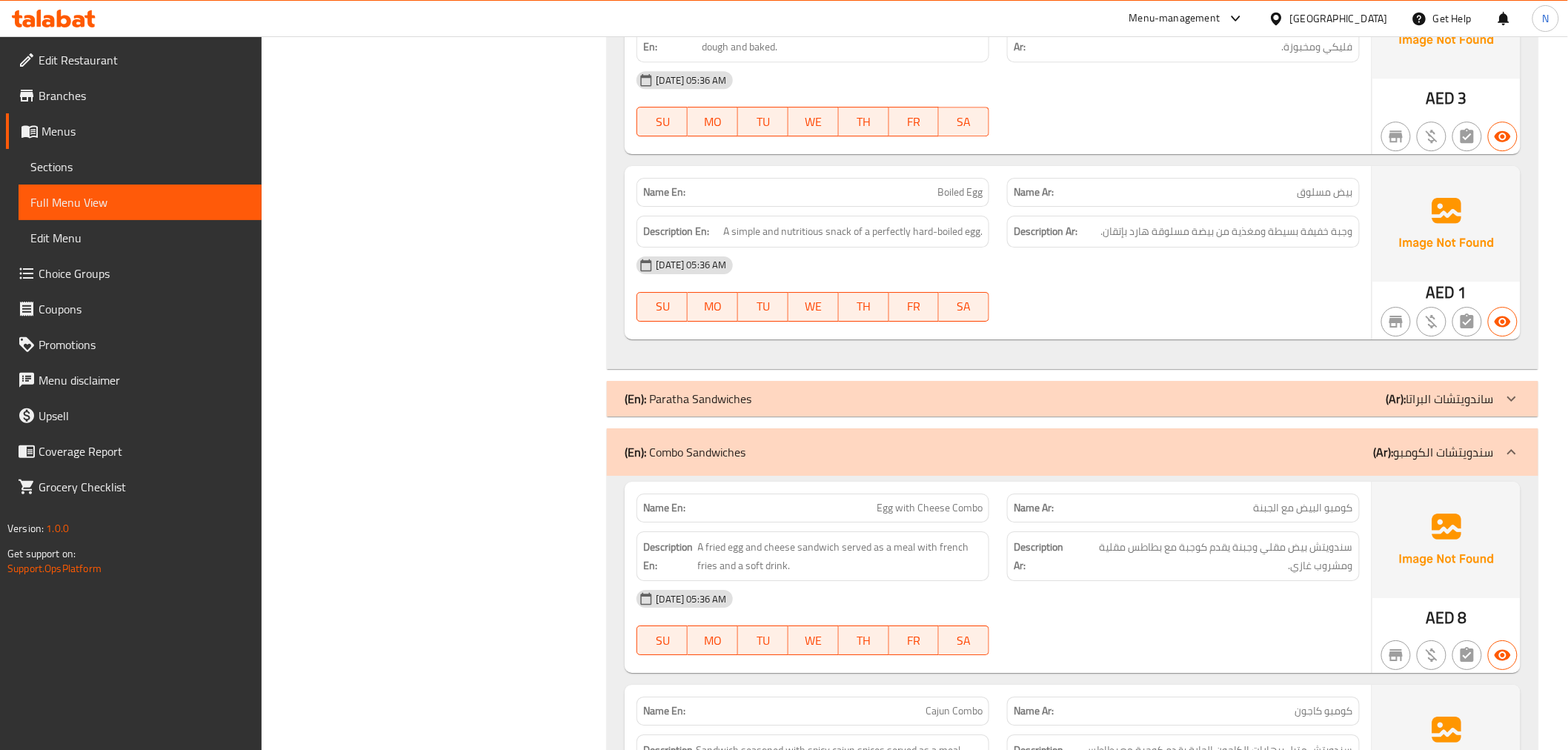
scroll to position [1852, 0]
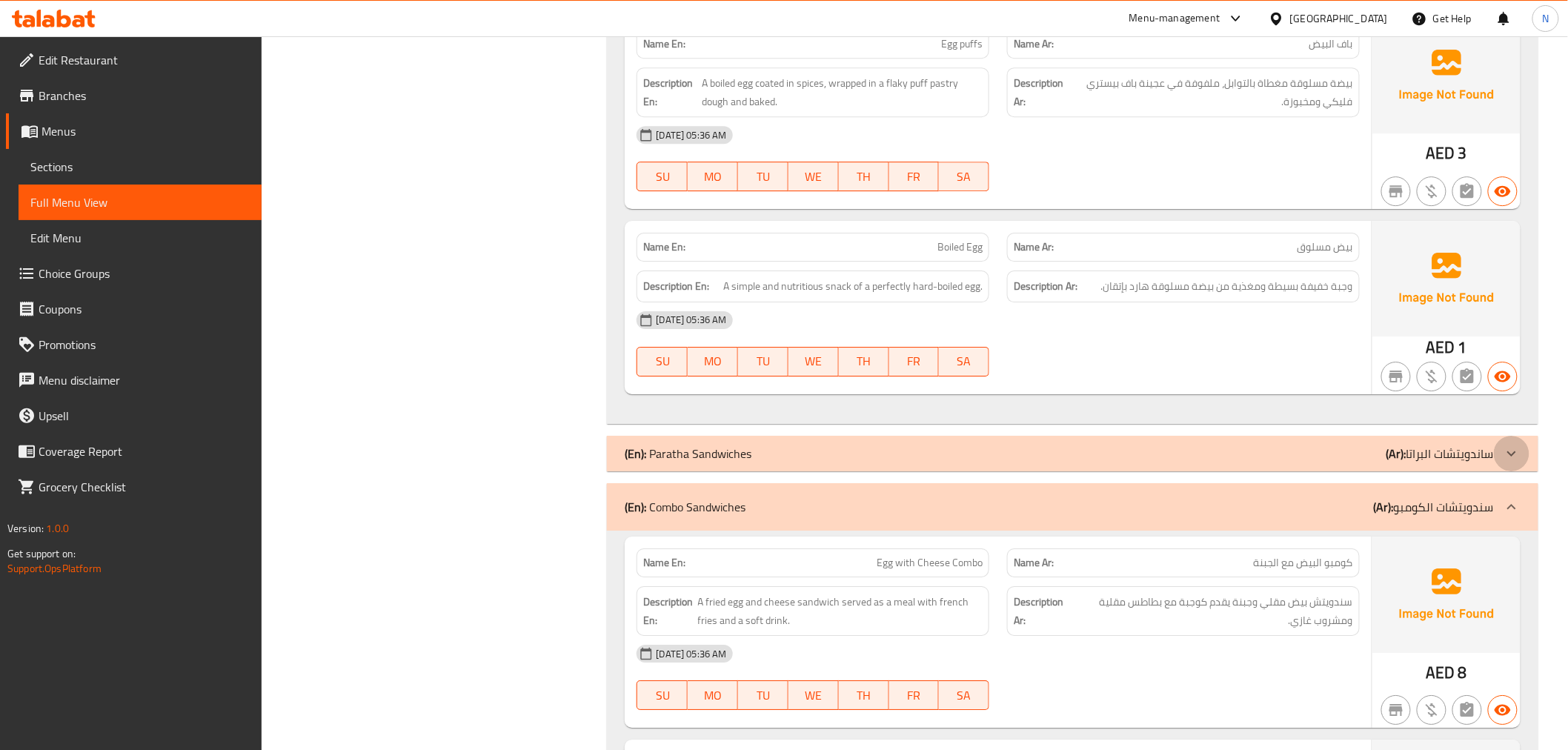
click at [1498, 452] on div at bounding box center [1511, 453] width 35 height 35
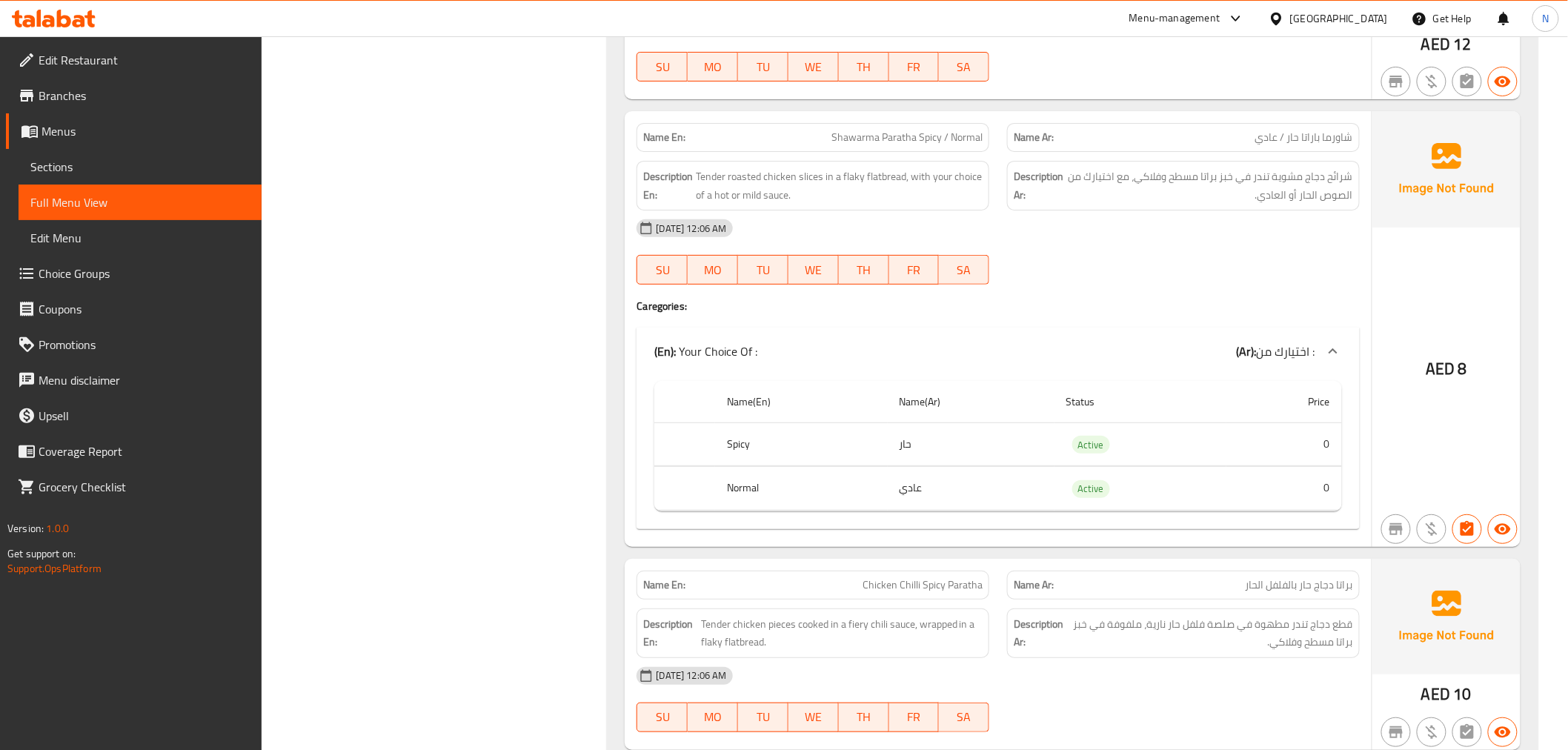
scroll to position [2182, 0]
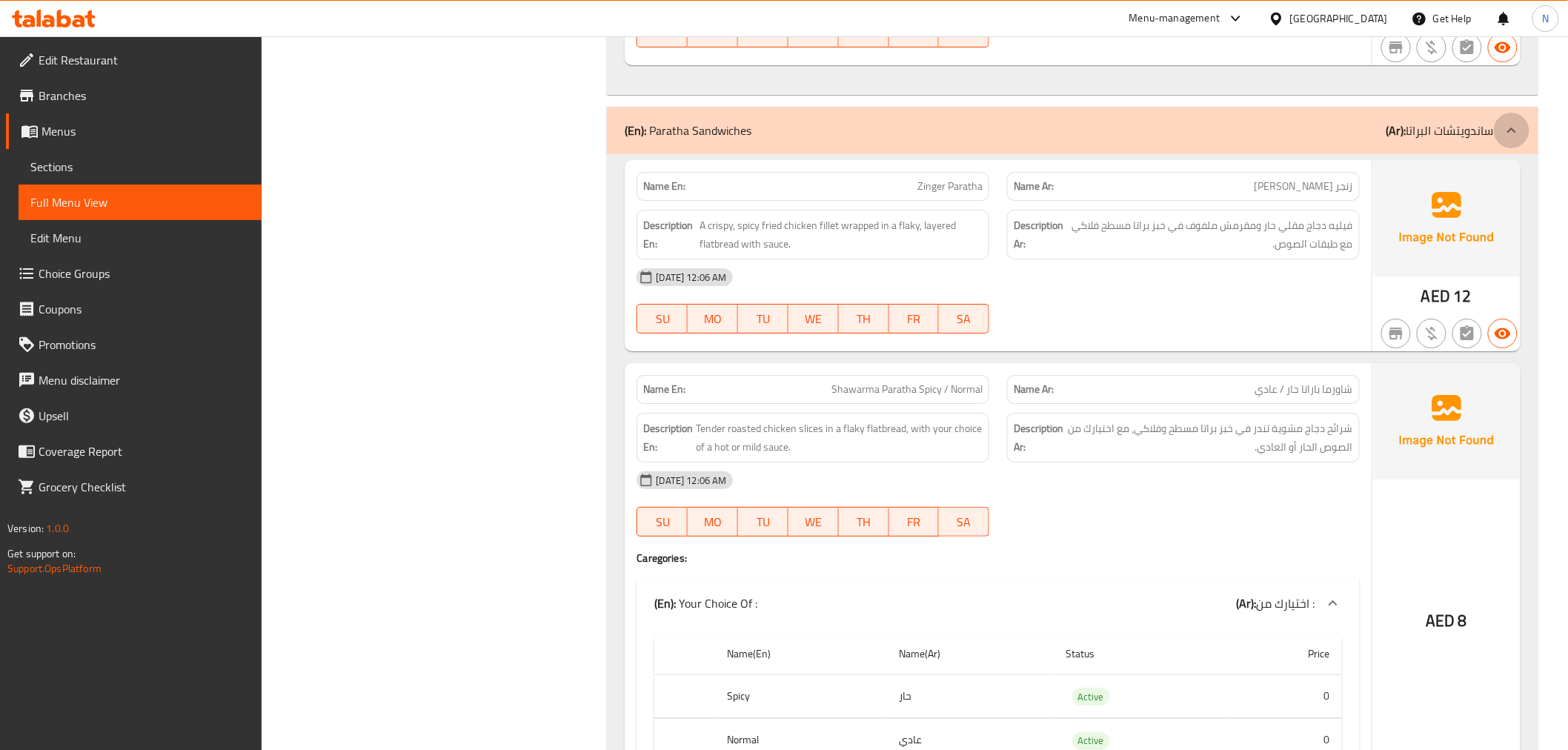
click at [1510, 132] on icon at bounding box center [1511, 130] width 9 height 5
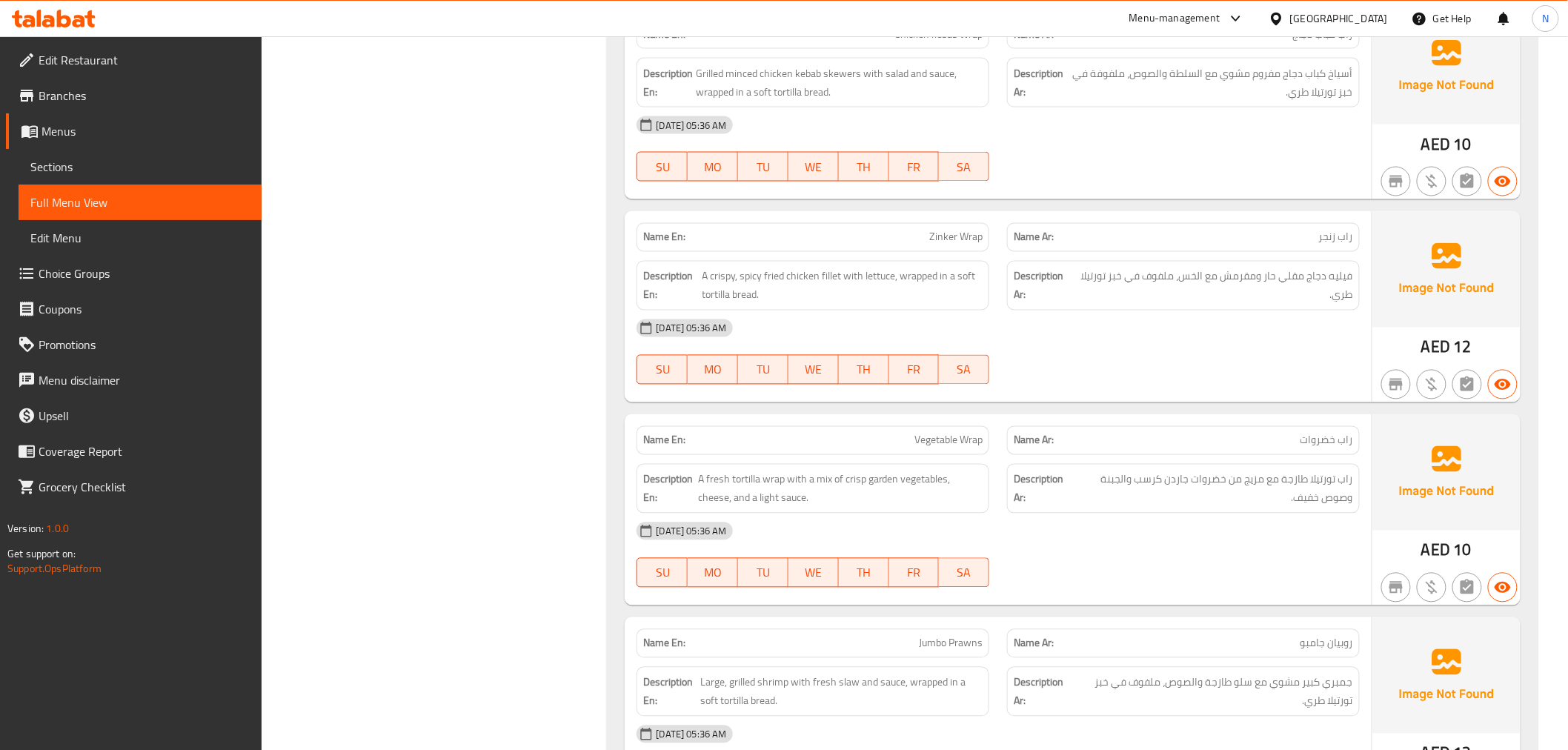
scroll to position [5722, 0]
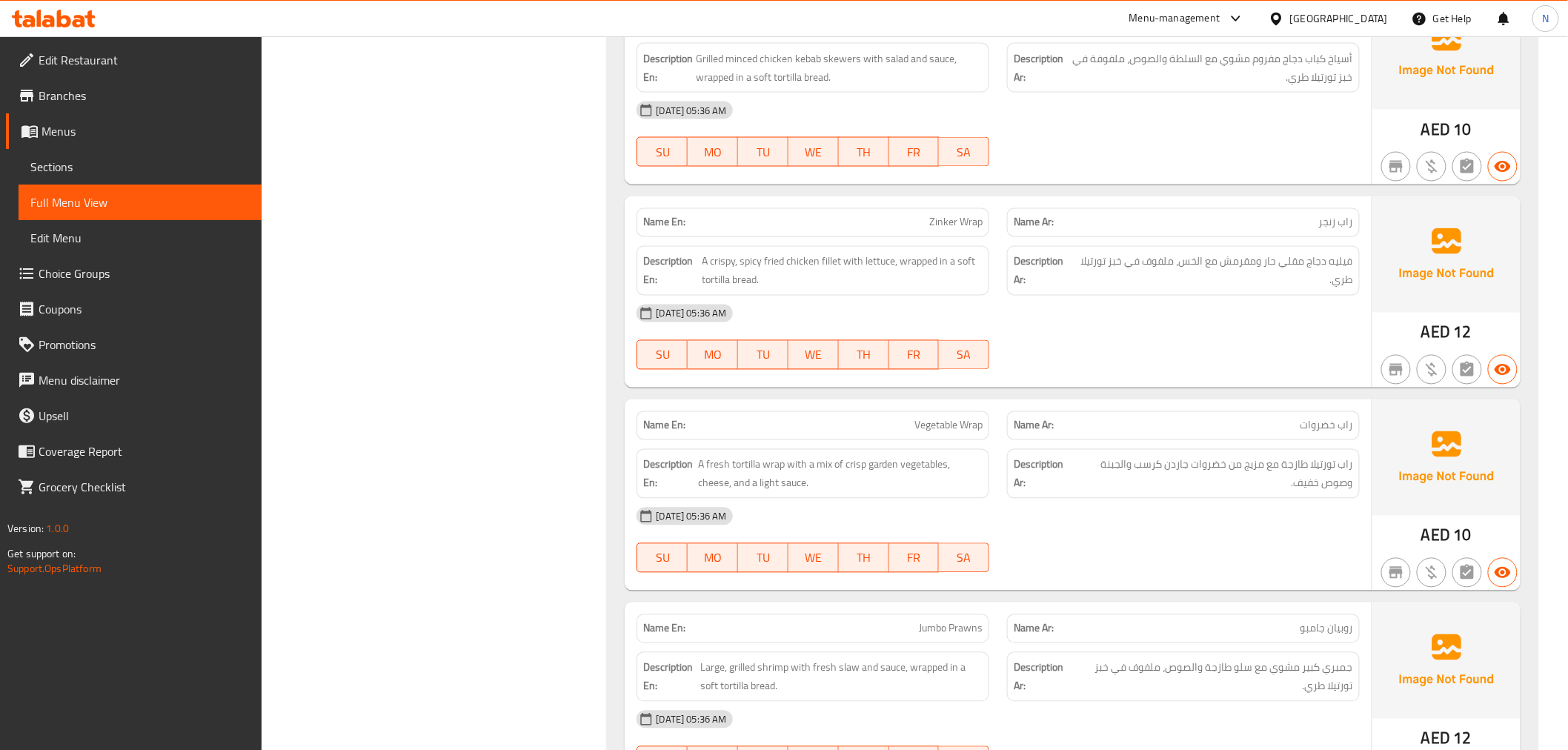
click at [1331, 226] on span "راب زنجر" at bounding box center [1336, 223] width 34 height 16
copy span "زنجر"
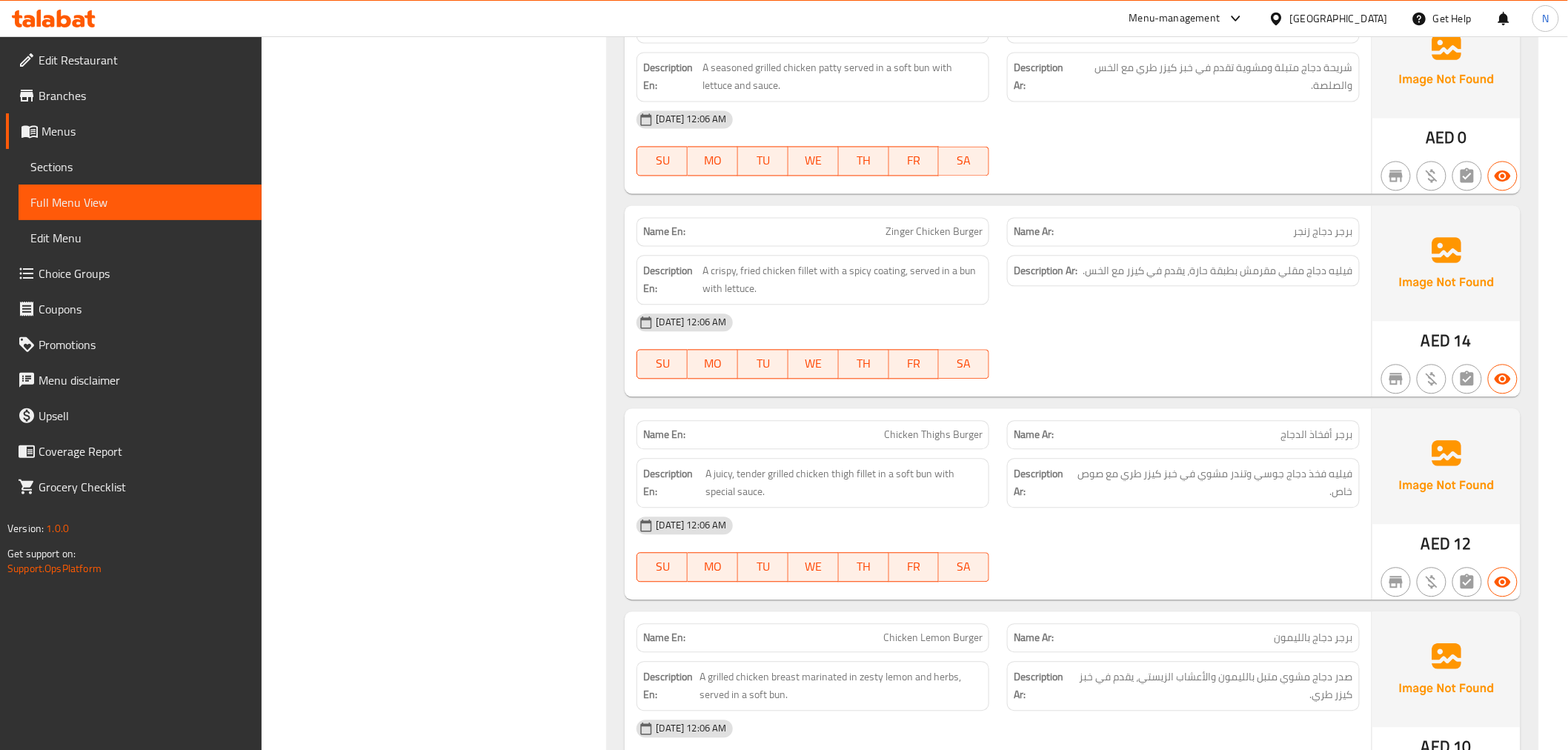
scroll to position [8054, 0]
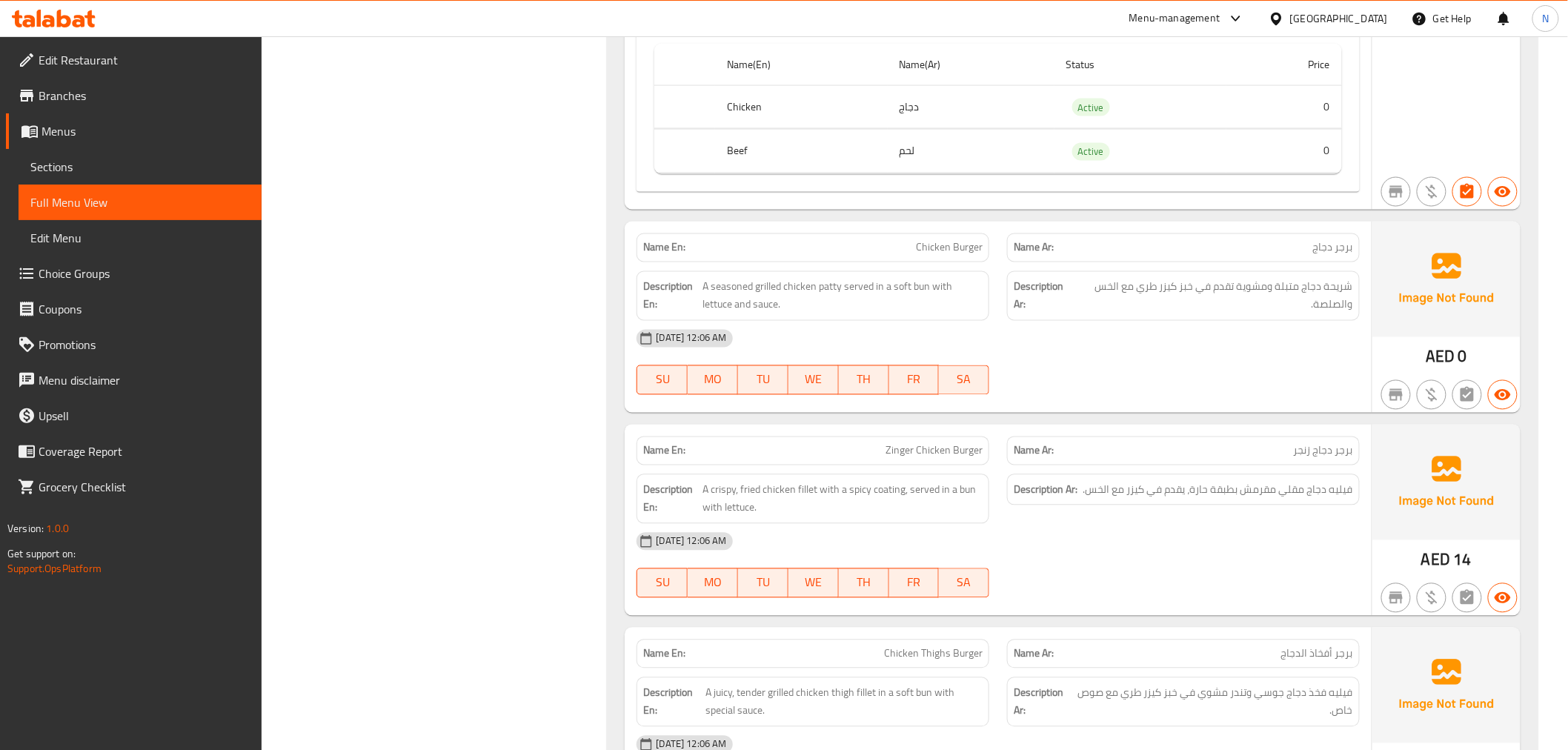
click at [898, 458] on span "Zinger Chicken Burger" at bounding box center [934, 451] width 97 height 16
copy span "Zinger"
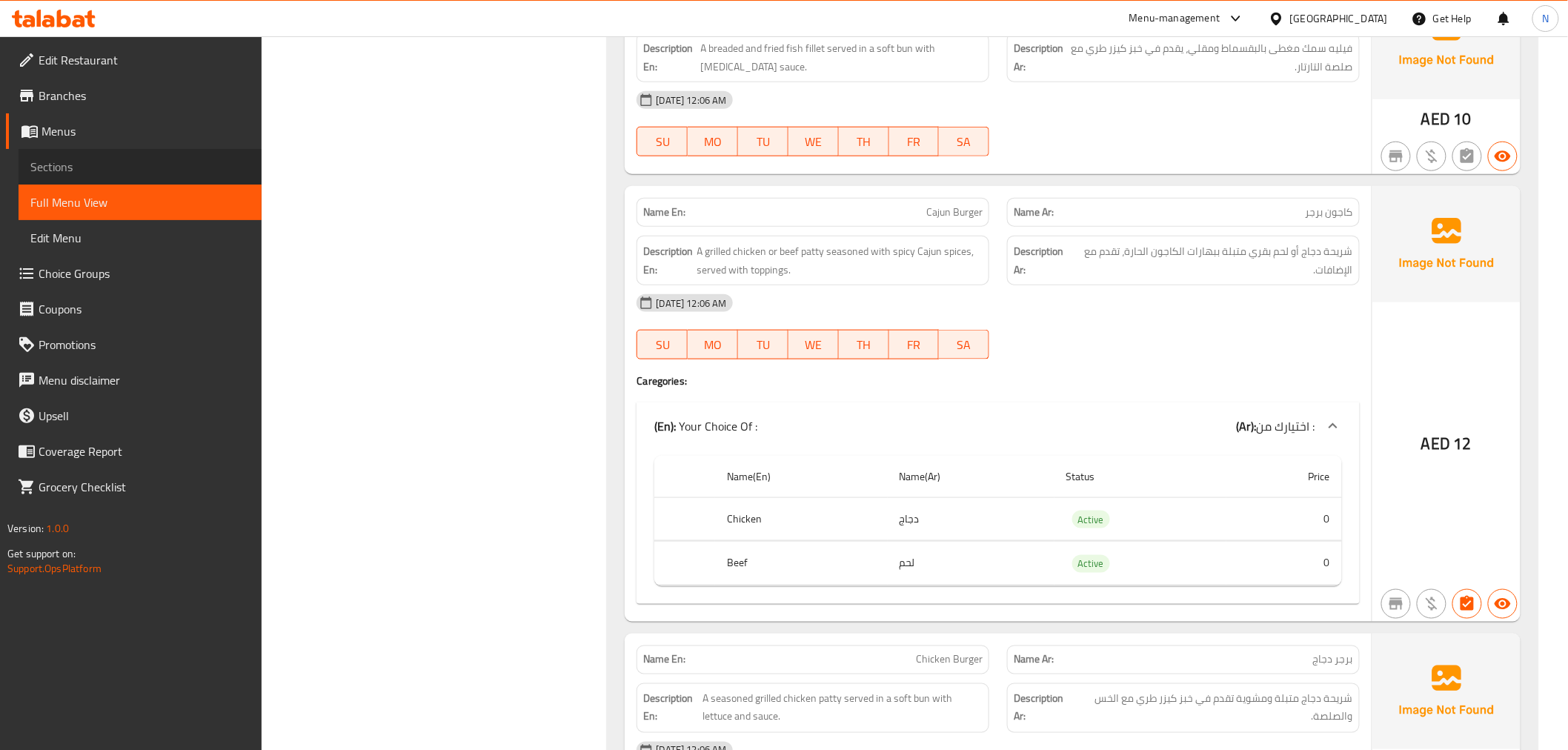
click at [69, 171] on span "Sections" at bounding box center [140, 167] width 219 height 18
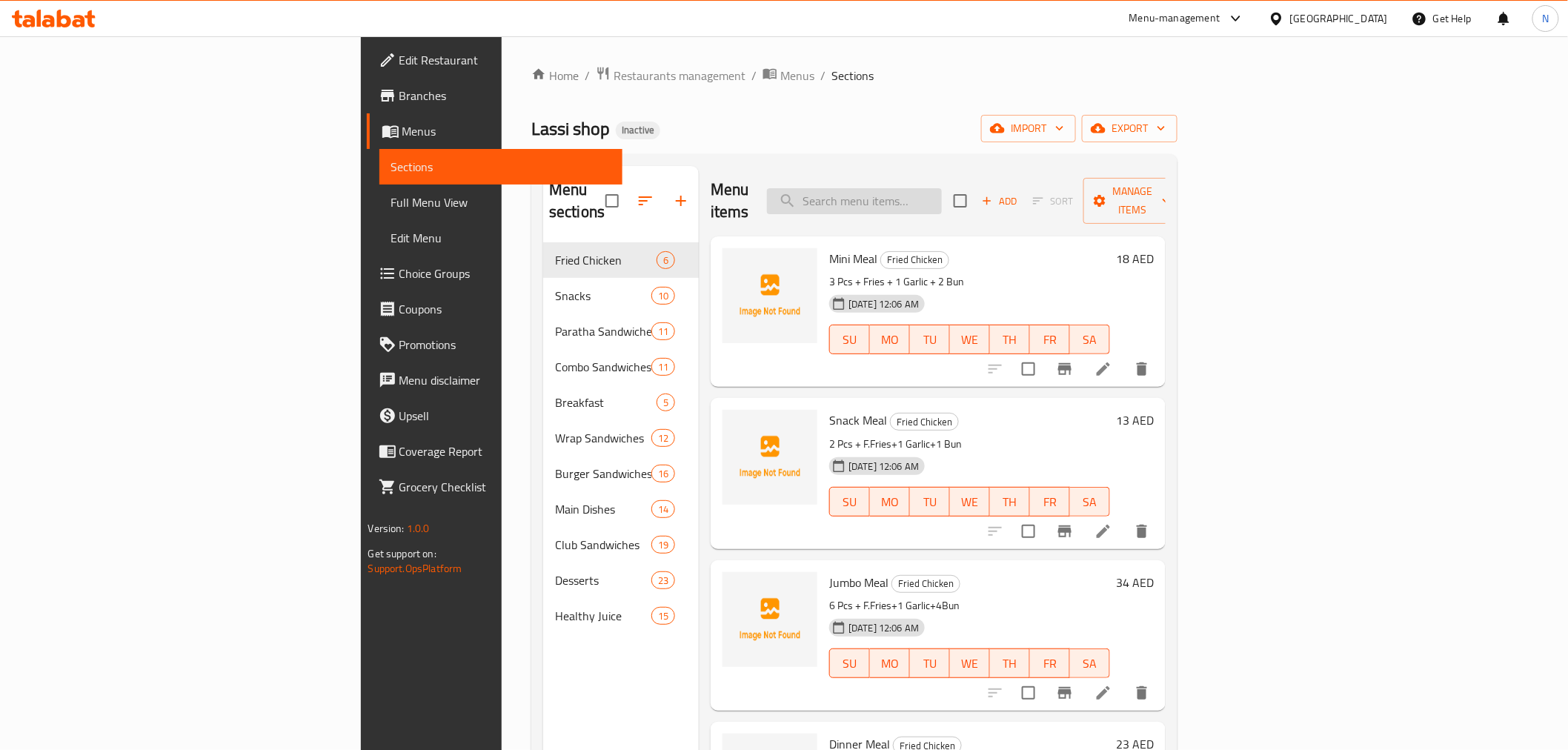
click at [942, 188] on input "search" at bounding box center [854, 201] width 175 height 26
paste input "Zinger"
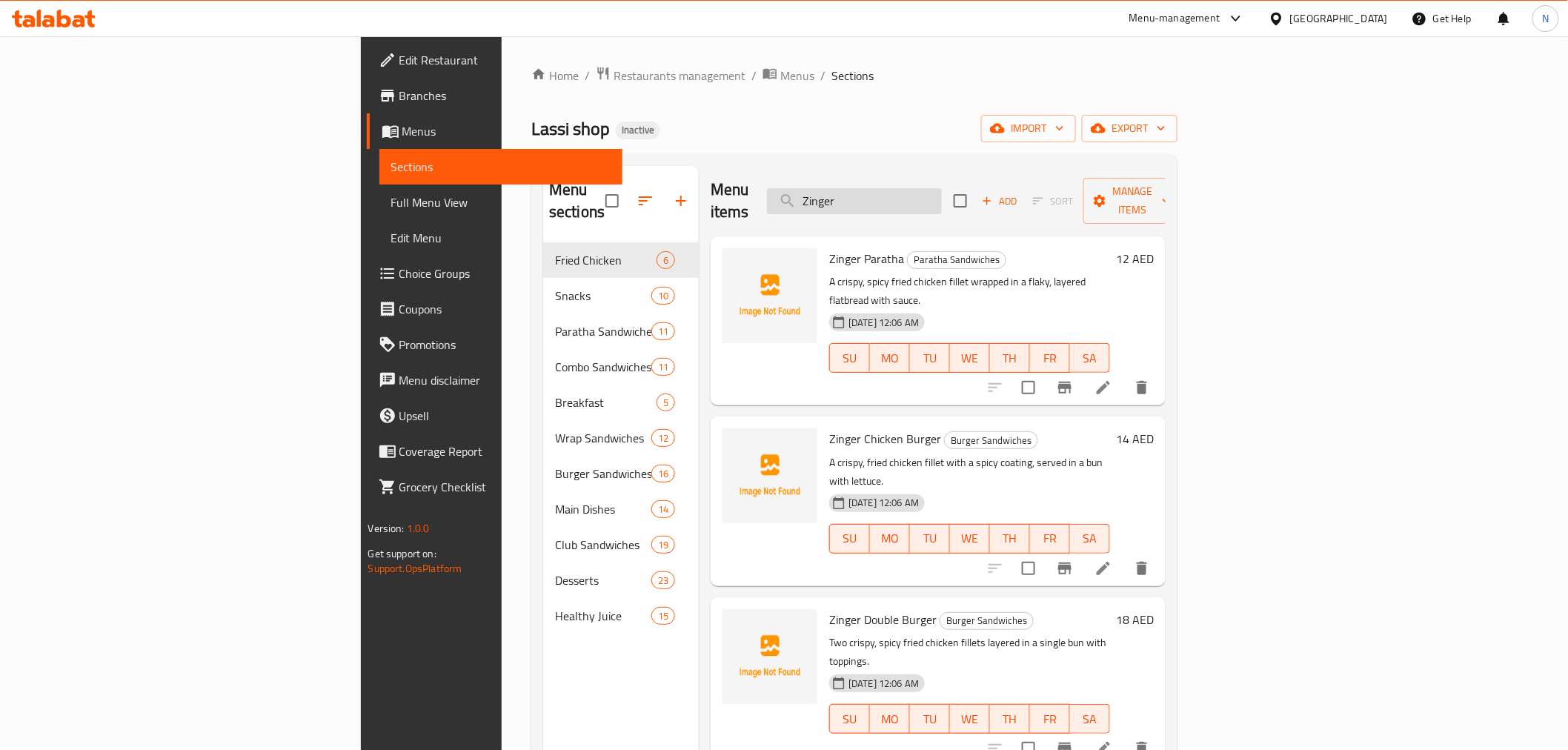
click at [942, 191] on input "Zinger" at bounding box center [854, 201] width 175 height 26
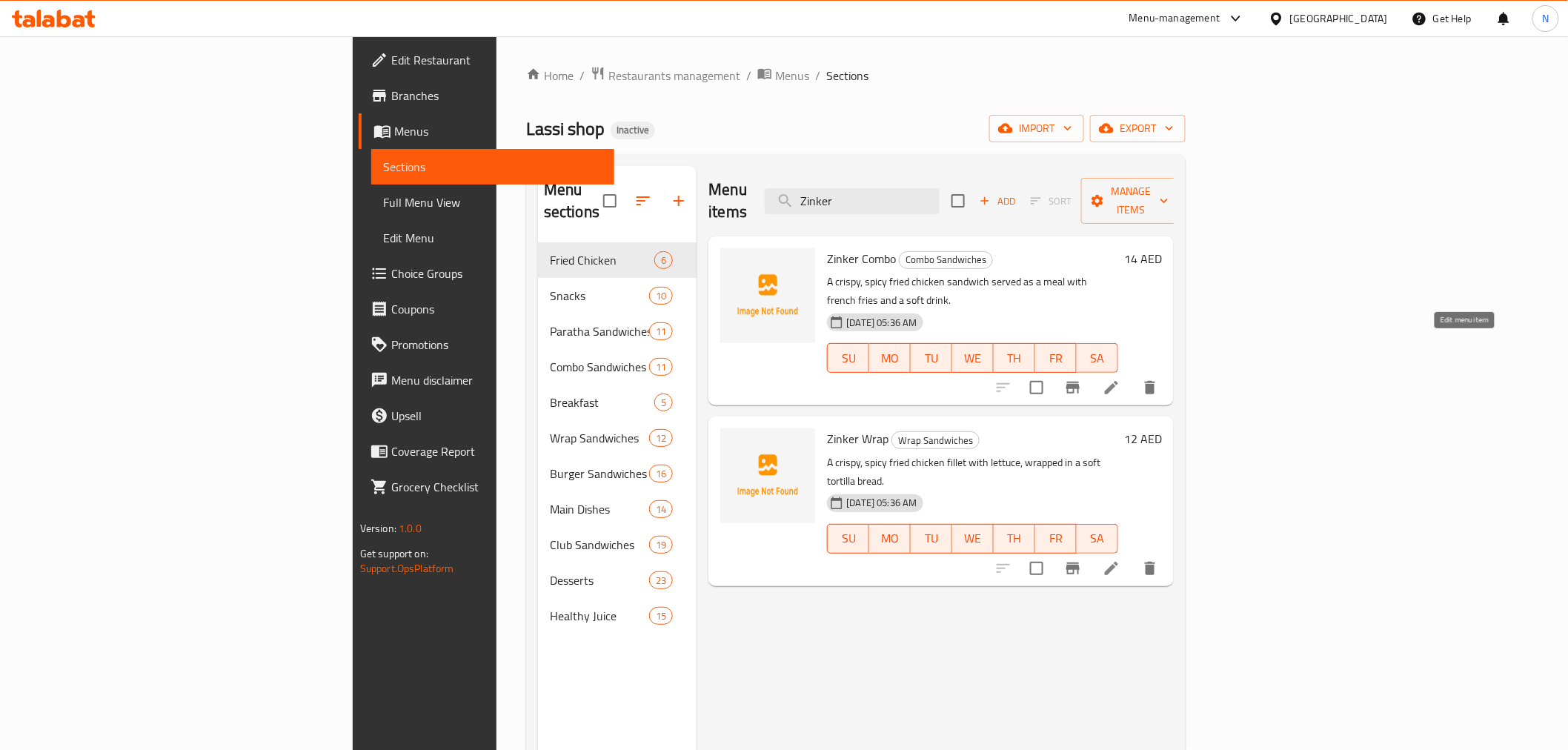
type input "Zinker"
click at [1118, 381] on icon at bounding box center [1110, 387] width 13 height 13
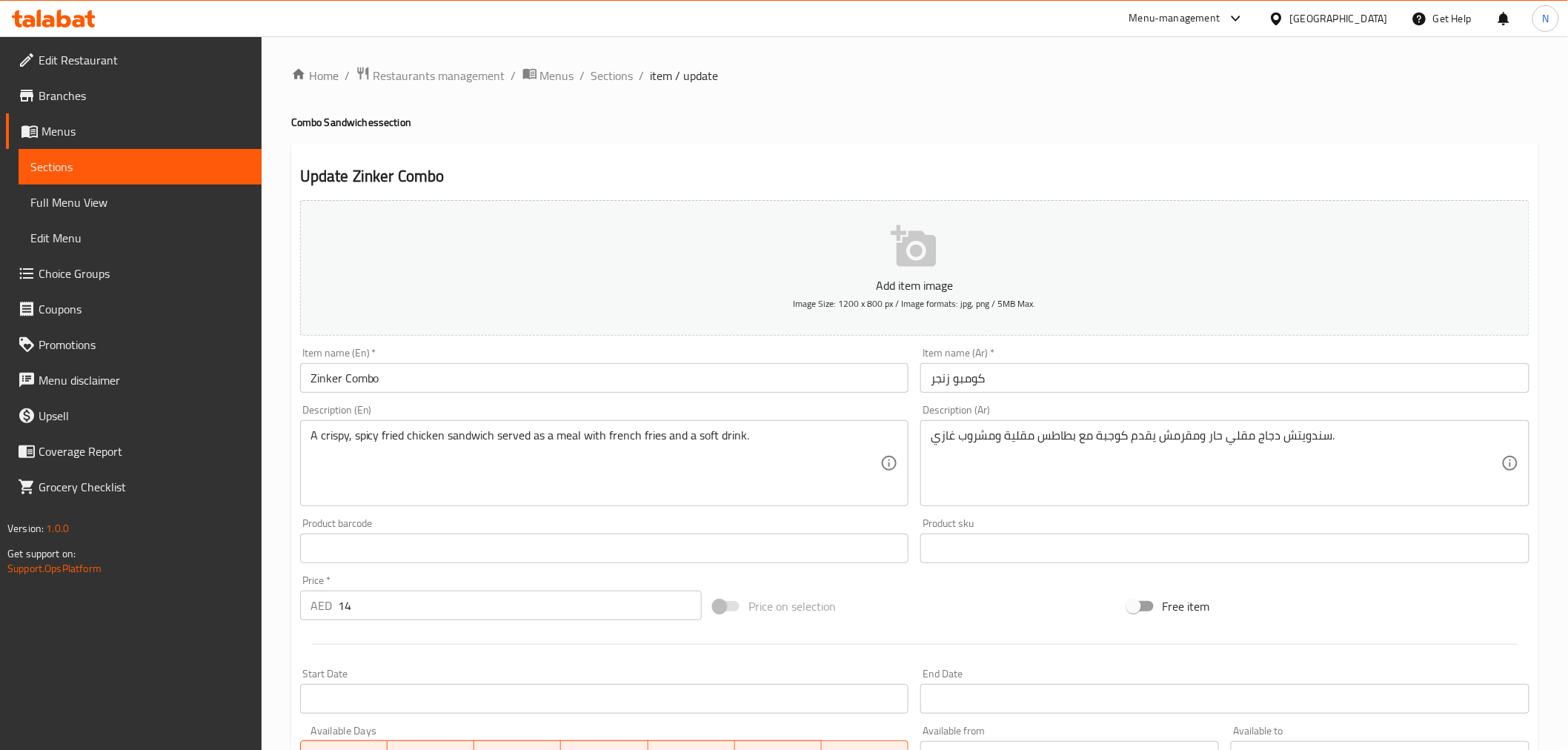
click at [327, 375] on input "Zinker Combo" at bounding box center [604, 378] width 609 height 30
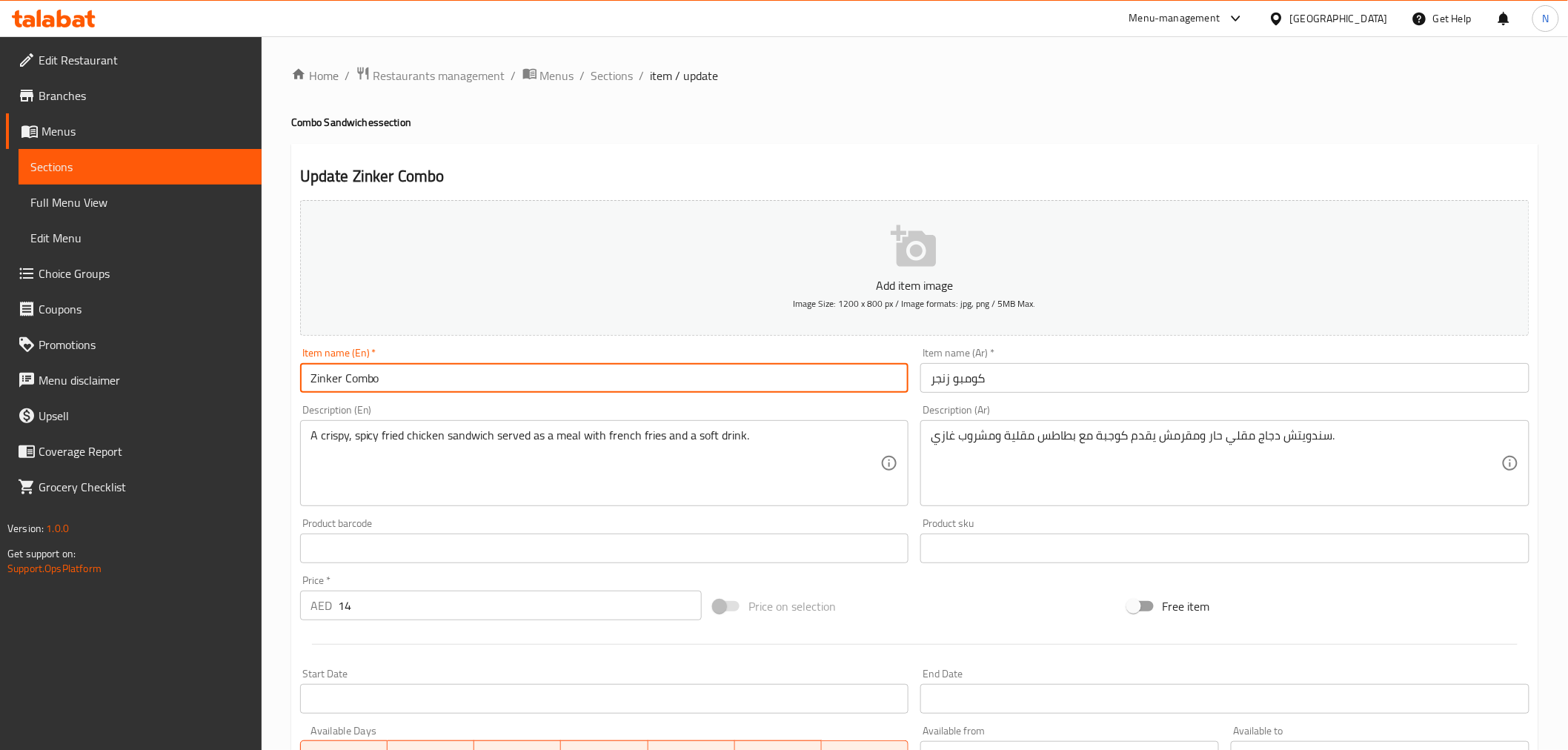
click at [327, 375] on input "Zinker Combo" at bounding box center [604, 378] width 609 height 30
paste input "g"
type input "Zinger Combo"
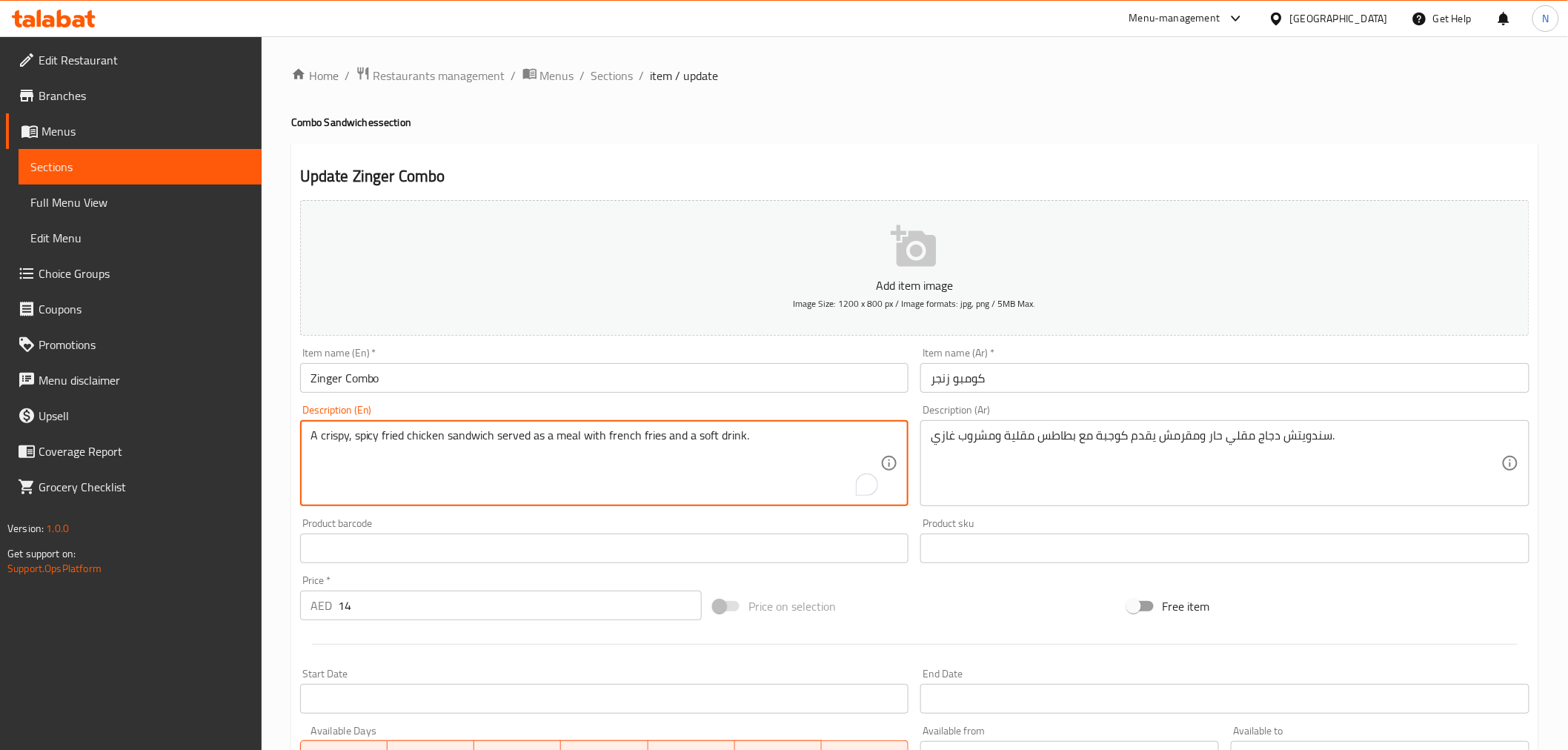
scroll to position [294, 0]
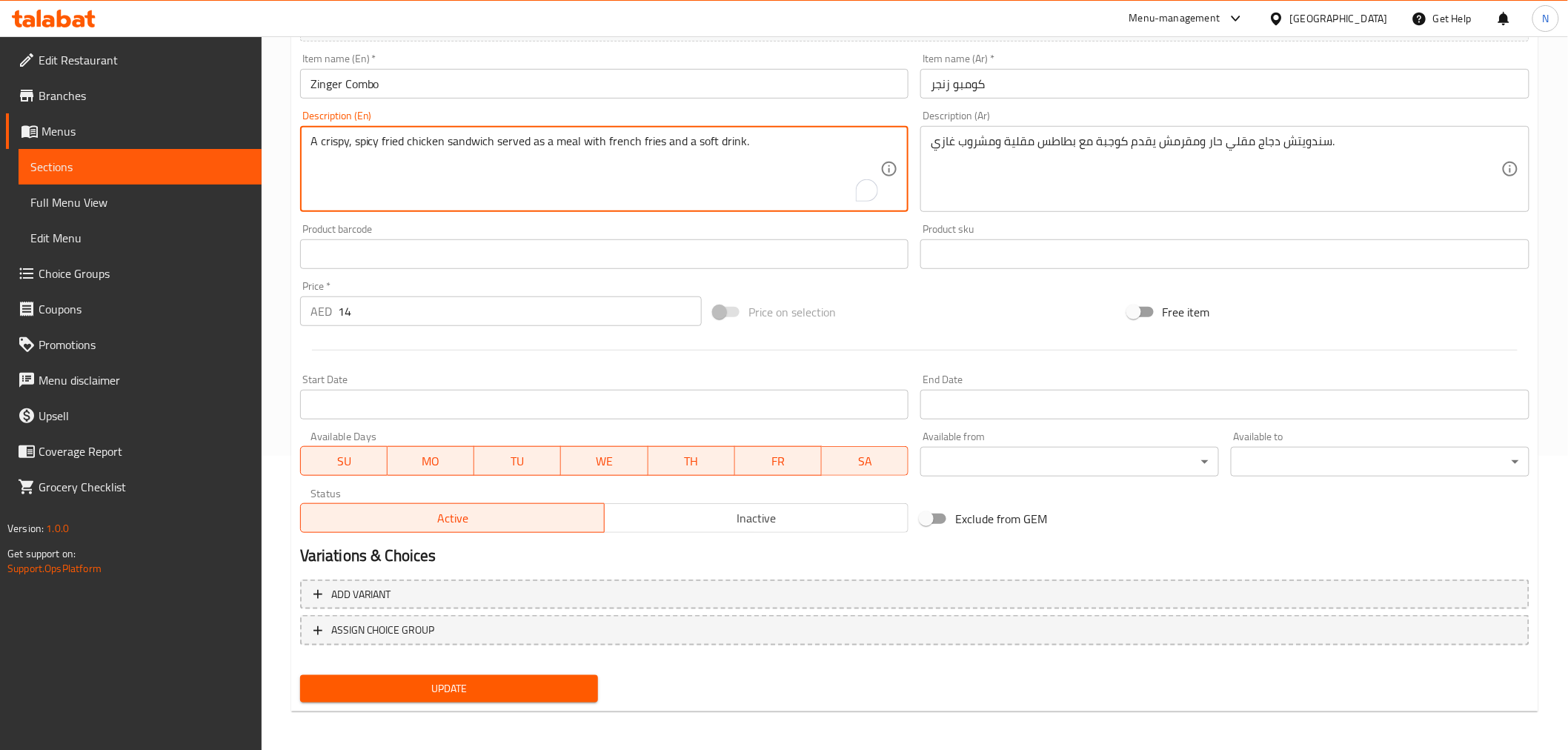
click at [477, 686] on span "Update" at bounding box center [449, 688] width 275 height 19
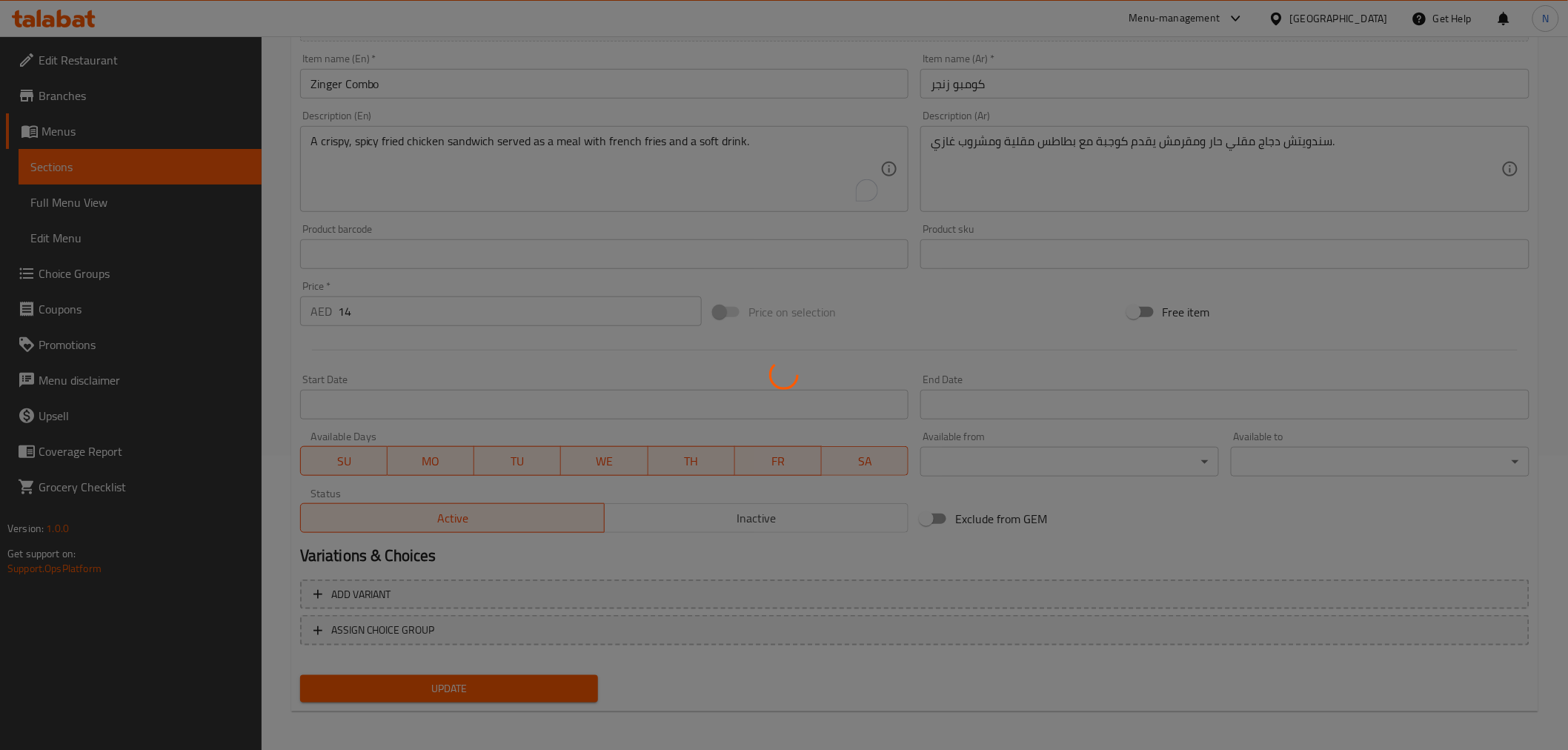
scroll to position [0, 0]
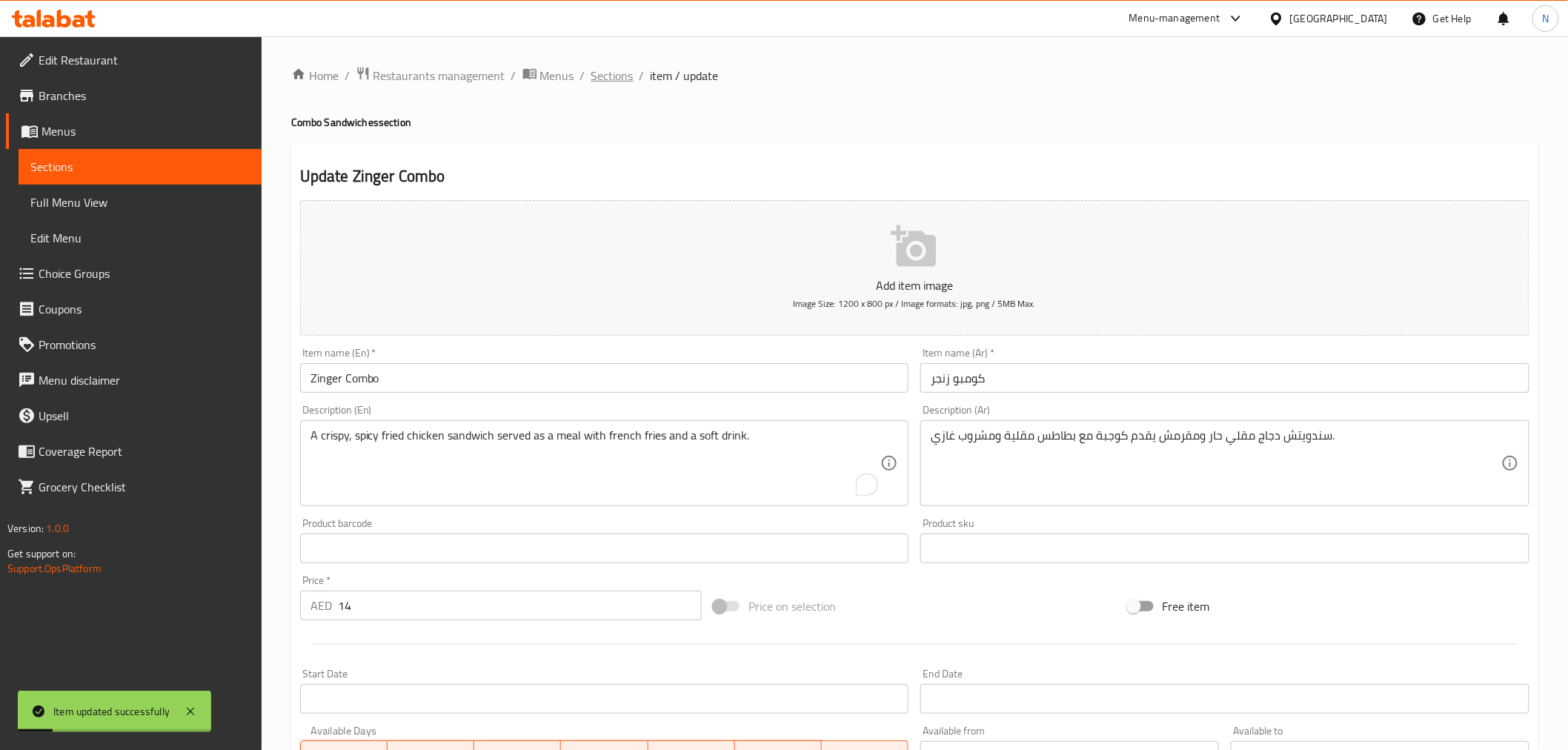
click at [622, 72] on span "Sections" at bounding box center [612, 75] width 42 height 18
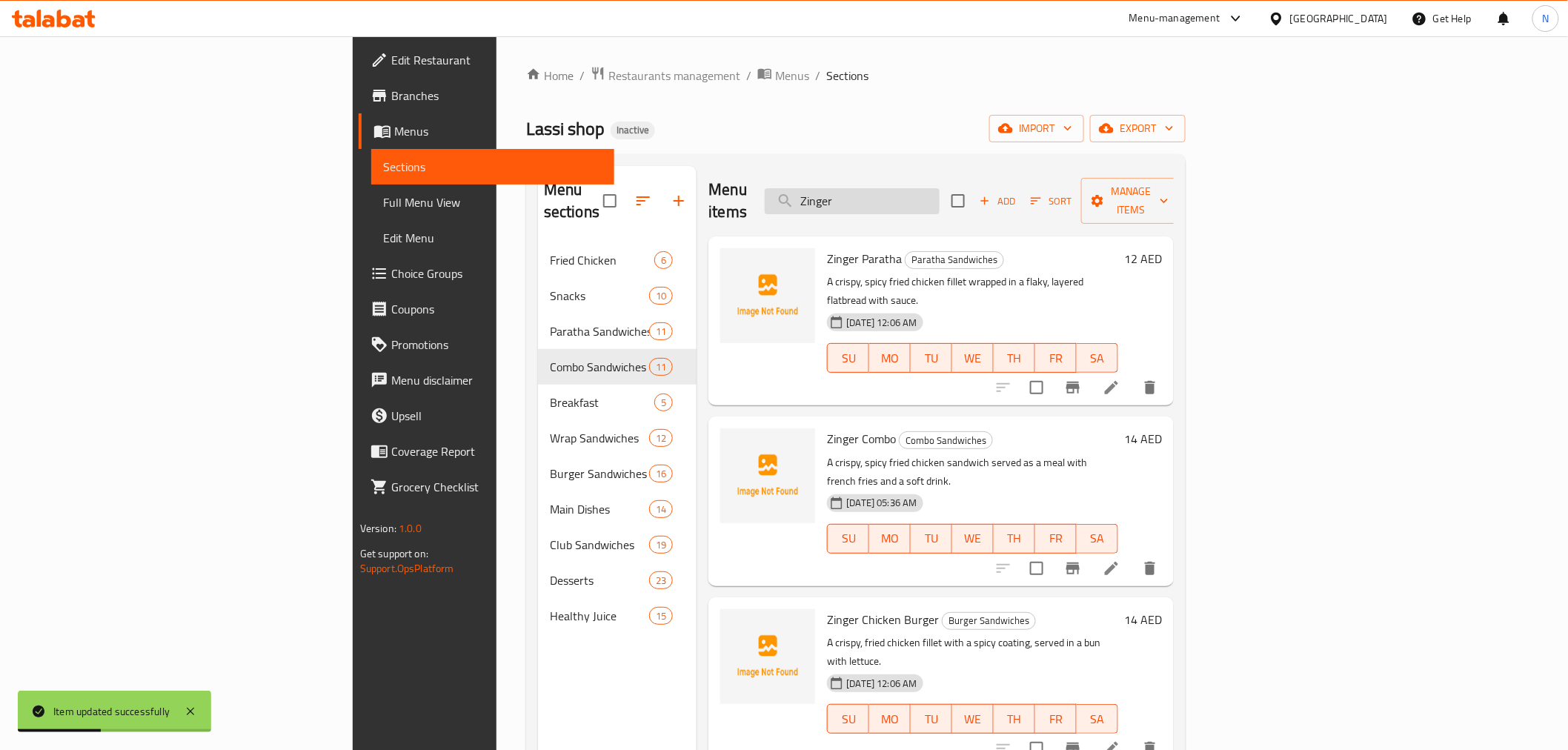
click at [939, 190] on input "Zinger" at bounding box center [852, 201] width 175 height 26
type input "Zinker"
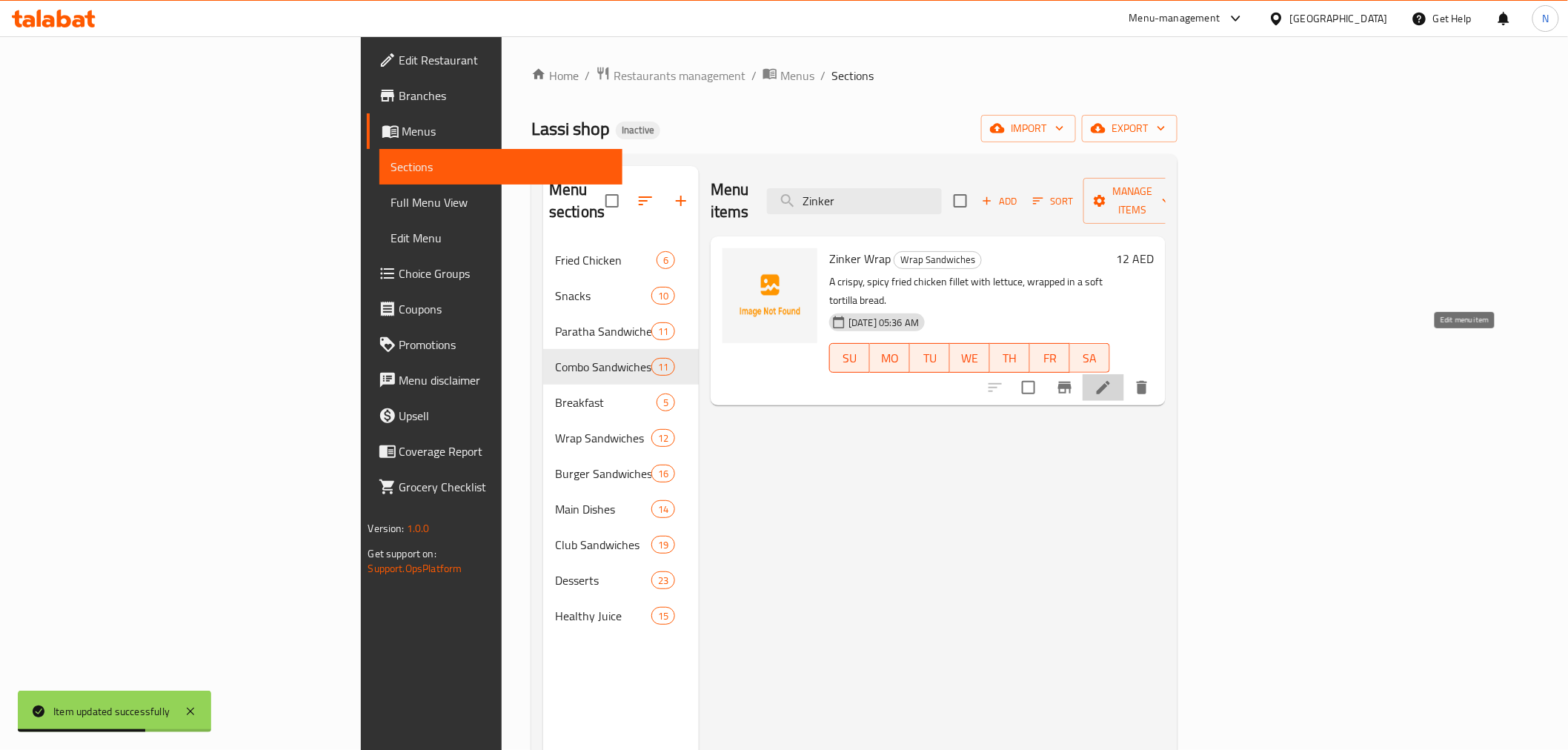
click at [1112, 379] on icon at bounding box center [1103, 388] width 18 height 18
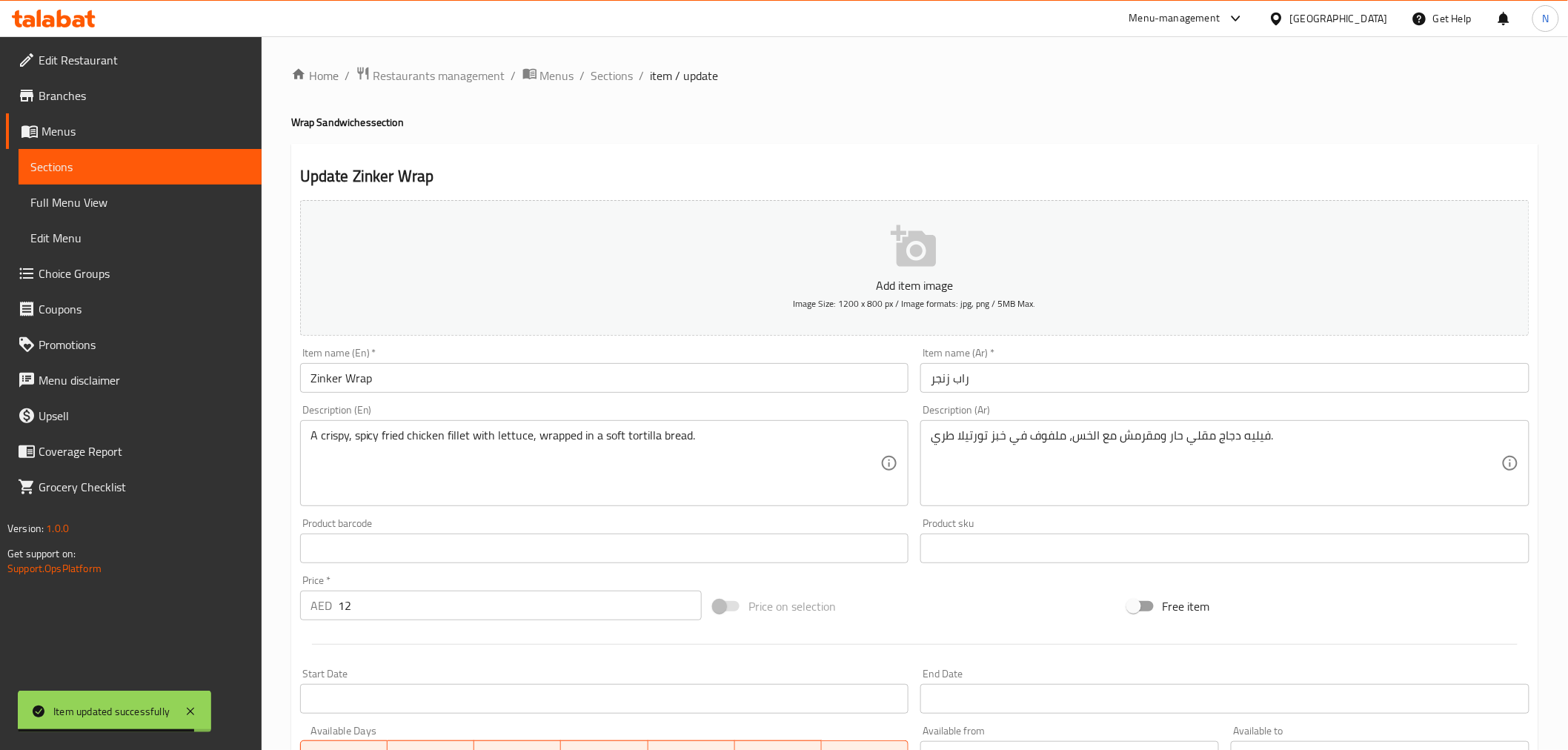
click at [329, 370] on input "Zinker Wrap" at bounding box center [604, 378] width 609 height 30
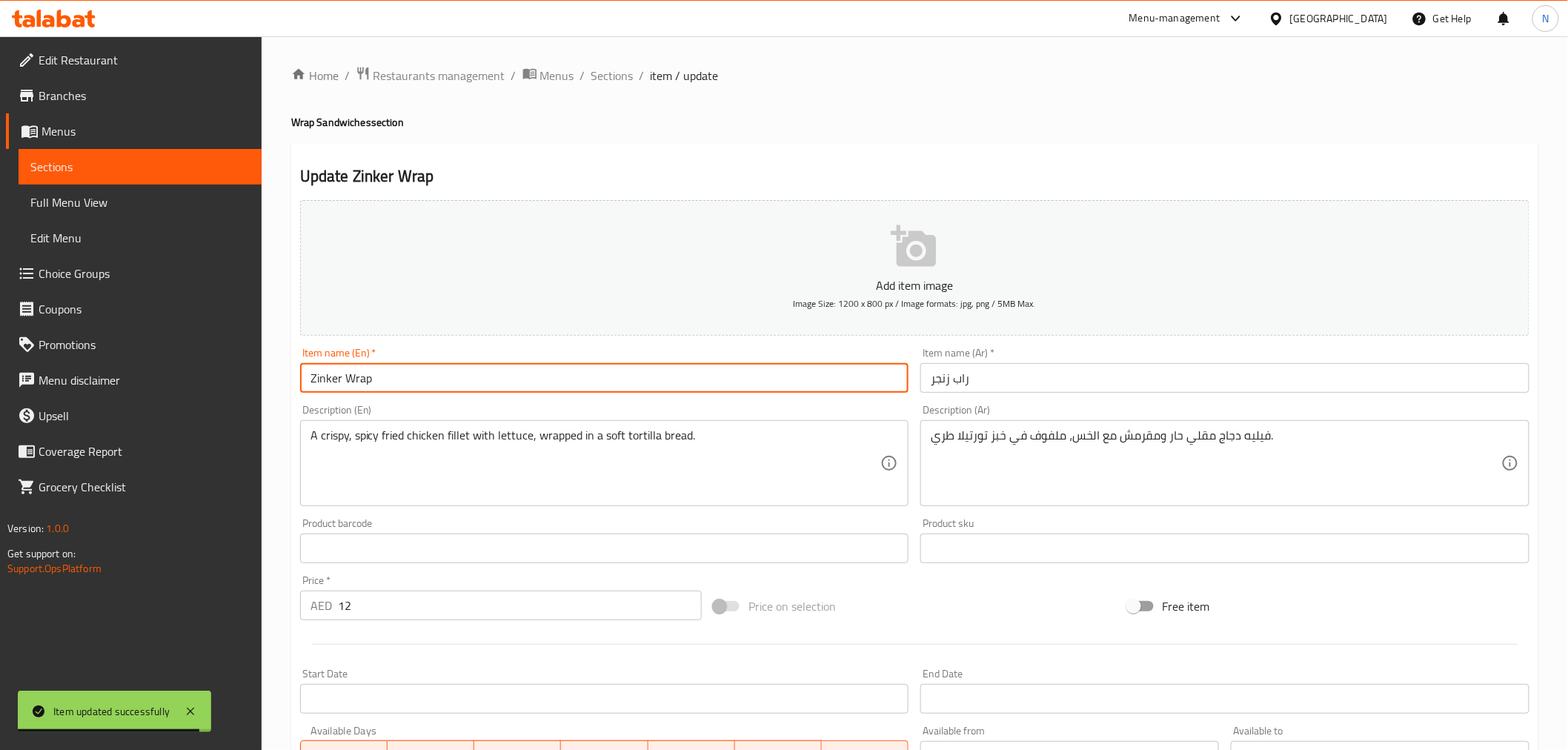
click at [329, 370] on input "Zinker Wrap" at bounding box center [604, 378] width 609 height 30
paste input "g"
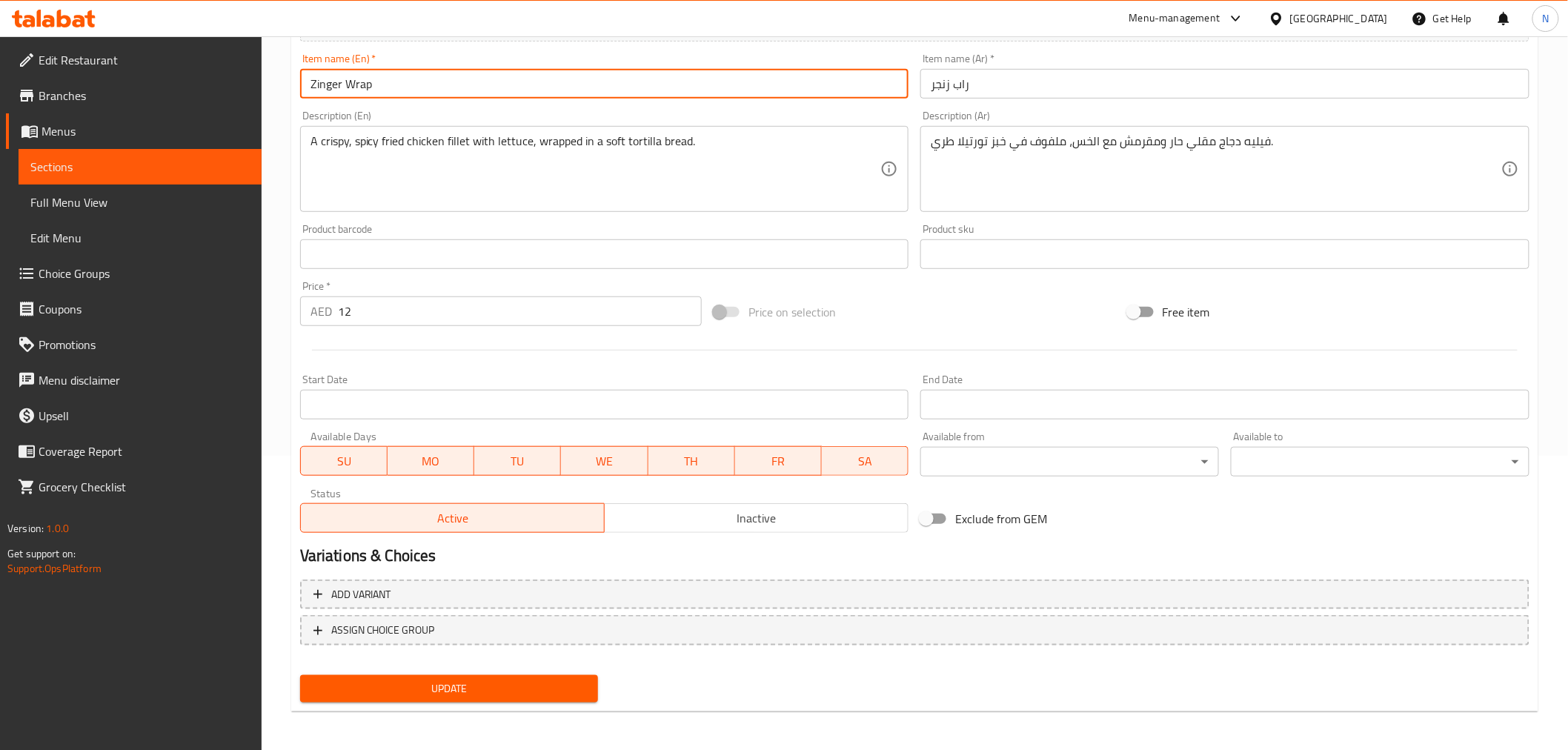
type input "Zinger Wrap"
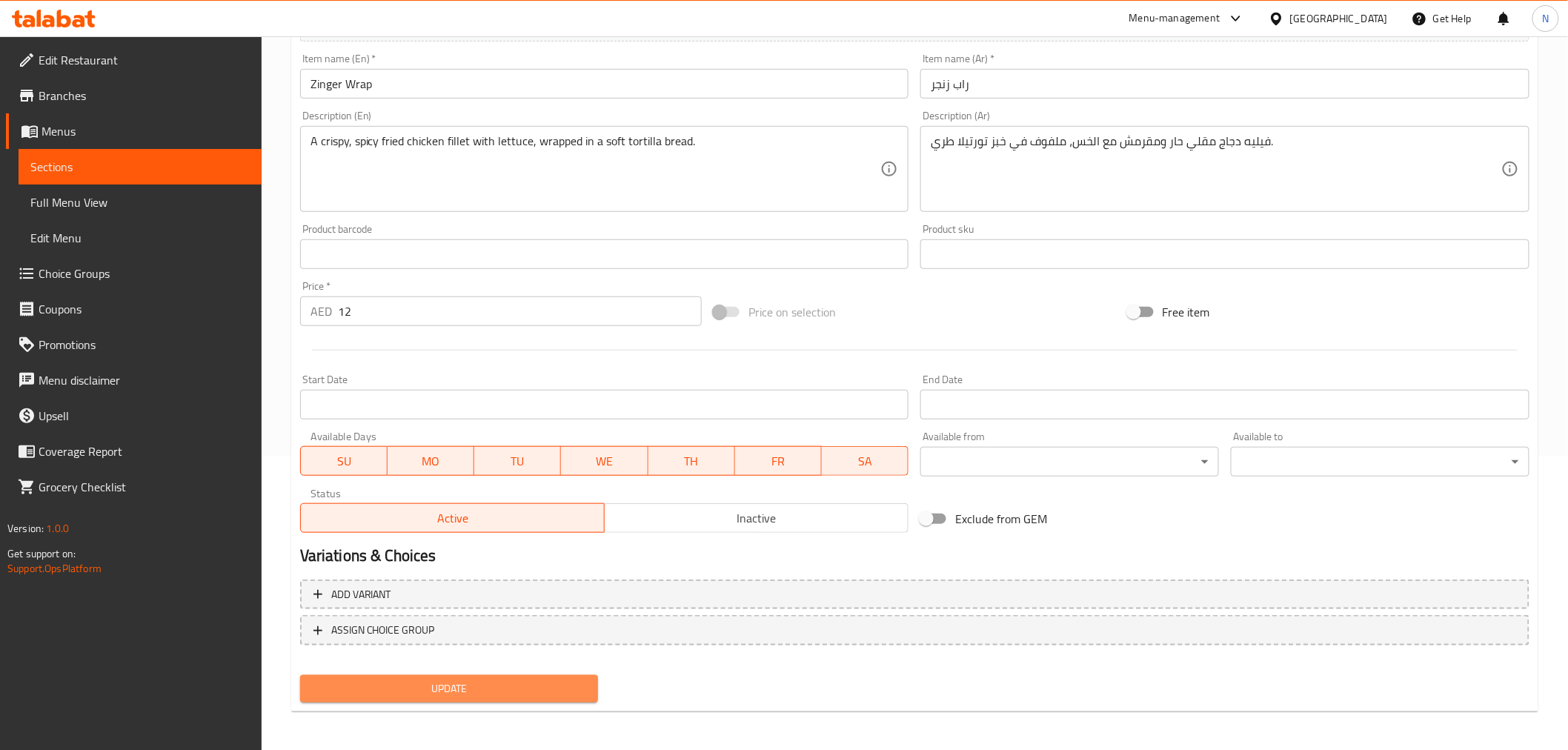
click at [553, 686] on span "Update" at bounding box center [449, 688] width 275 height 19
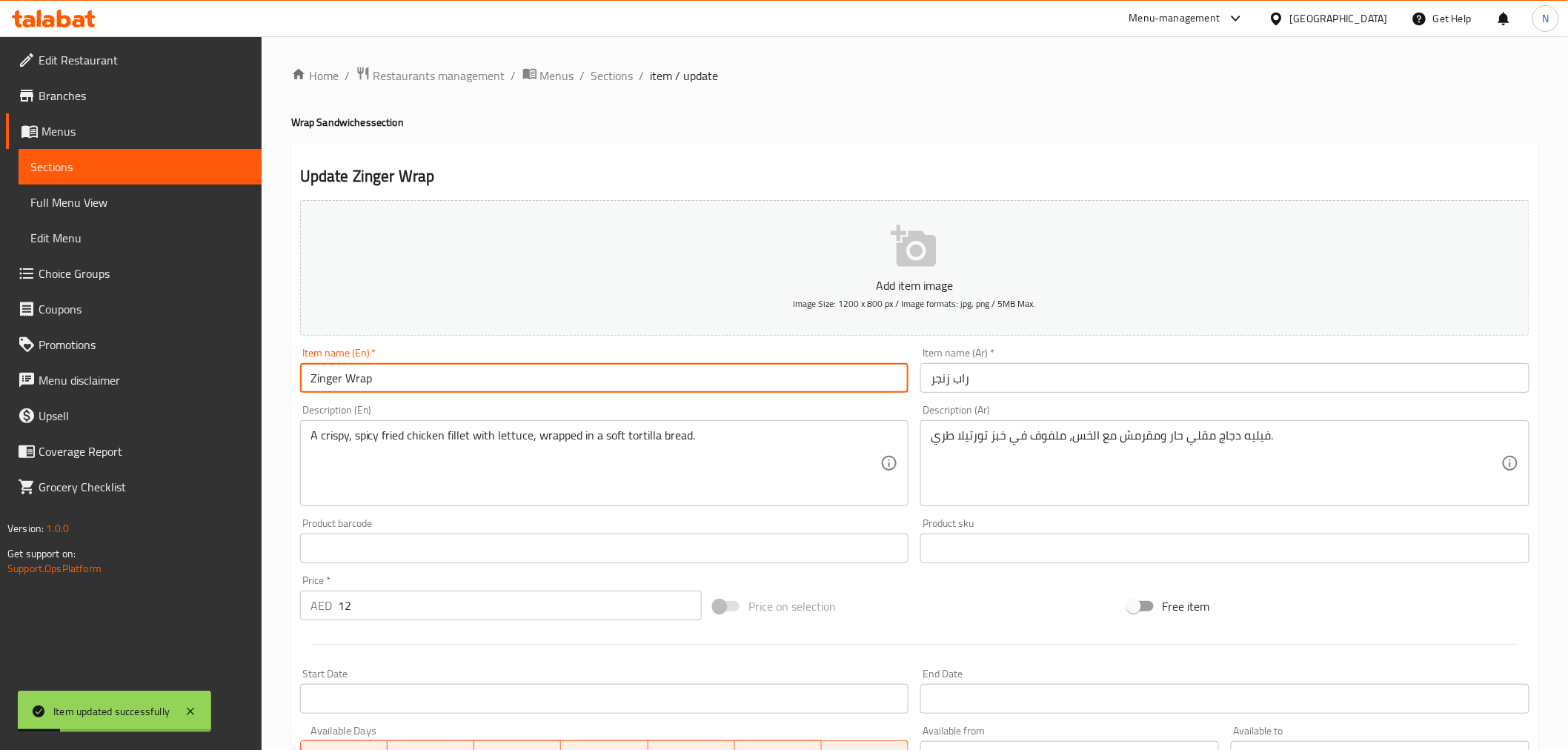
drag, startPoint x: 391, startPoint y: 375, endPoint x: 280, endPoint y: 371, distance: 111.1
click at [286, 374] on div "Home / Restaurants management / Menus / Sections / item / update Wrap Sandwiche…" at bounding box center [914, 542] width 1307 height 1011
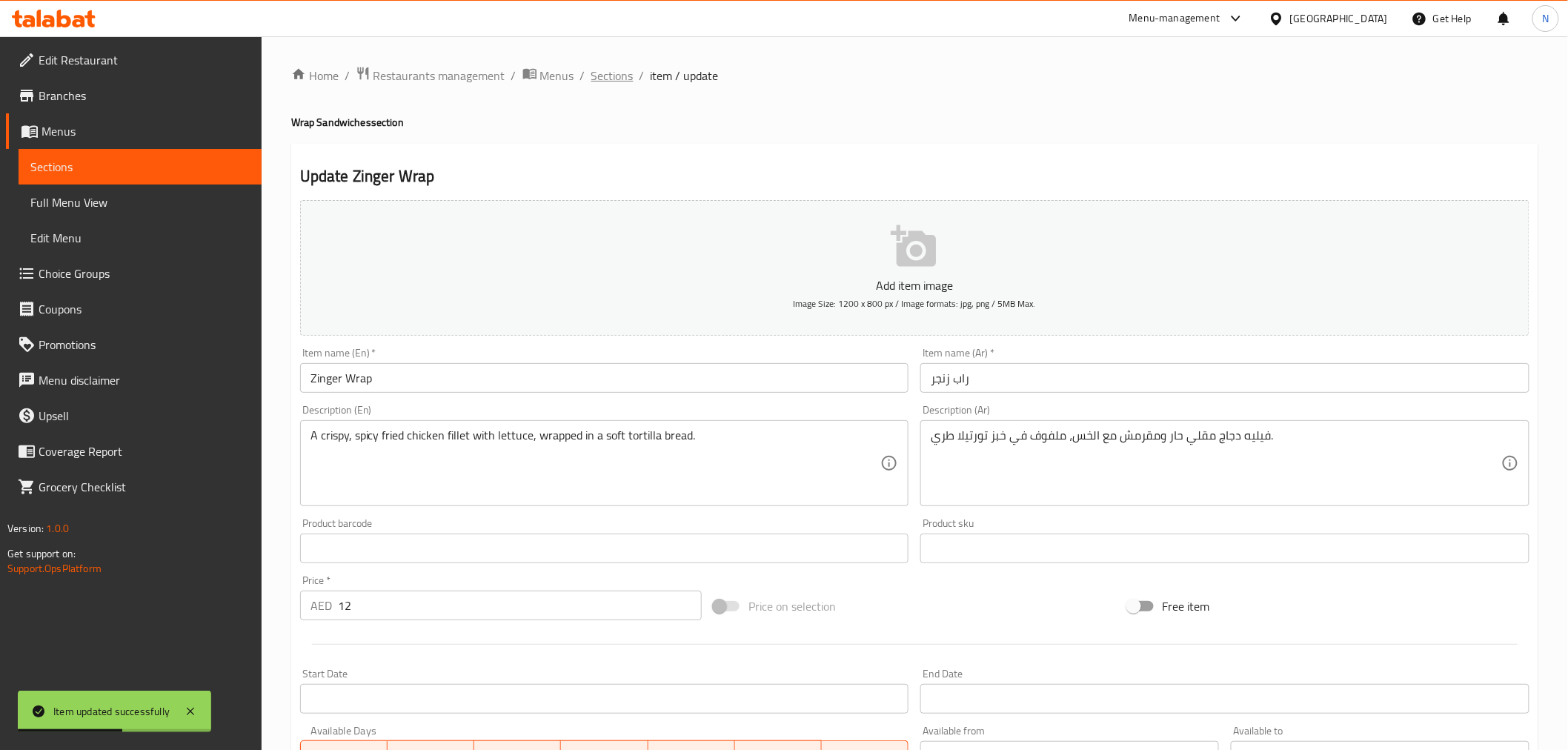
click at [624, 78] on span "Sections" at bounding box center [612, 75] width 42 height 18
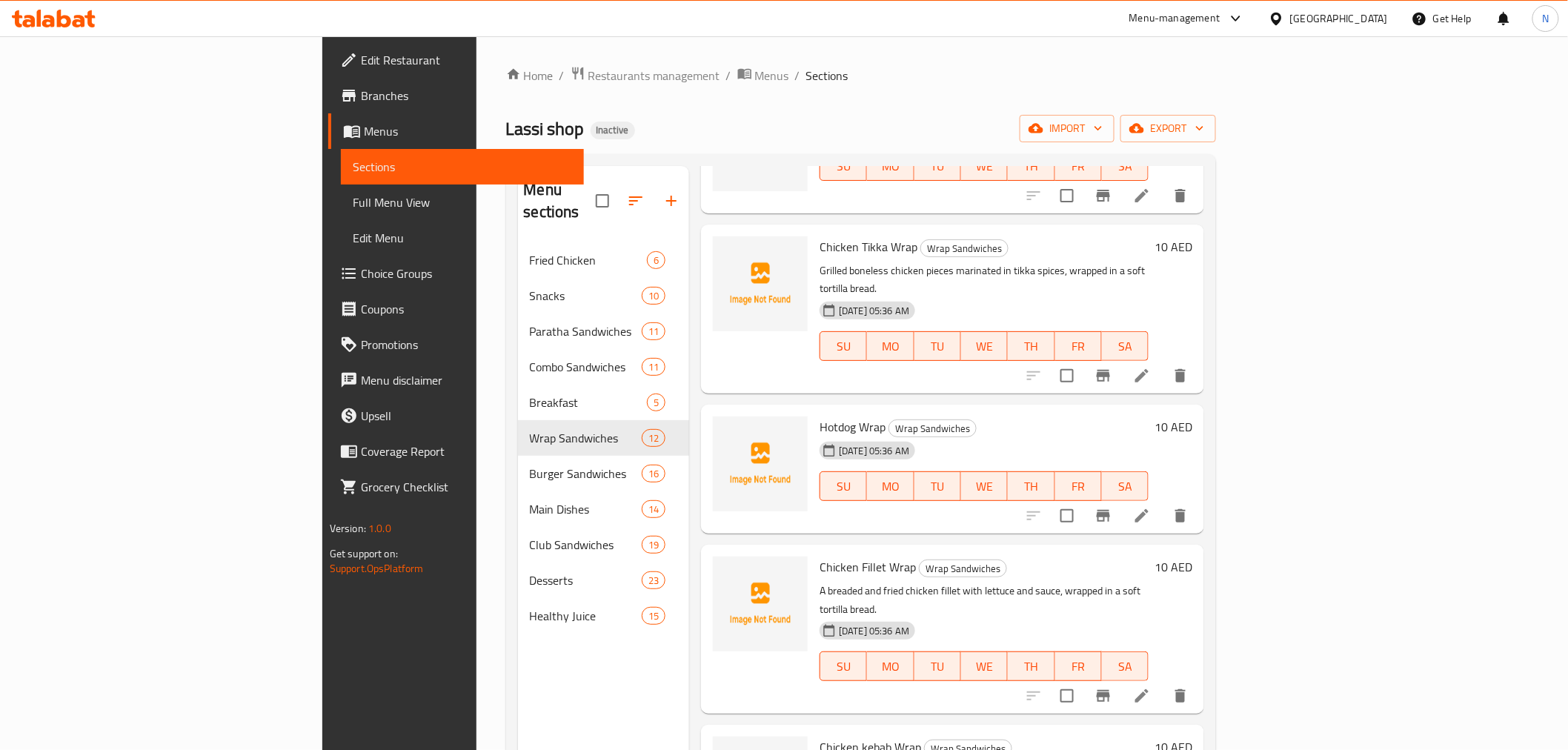
scroll to position [329, 0]
click at [1150, 369] on icon at bounding box center [1141, 378] width 18 height 18
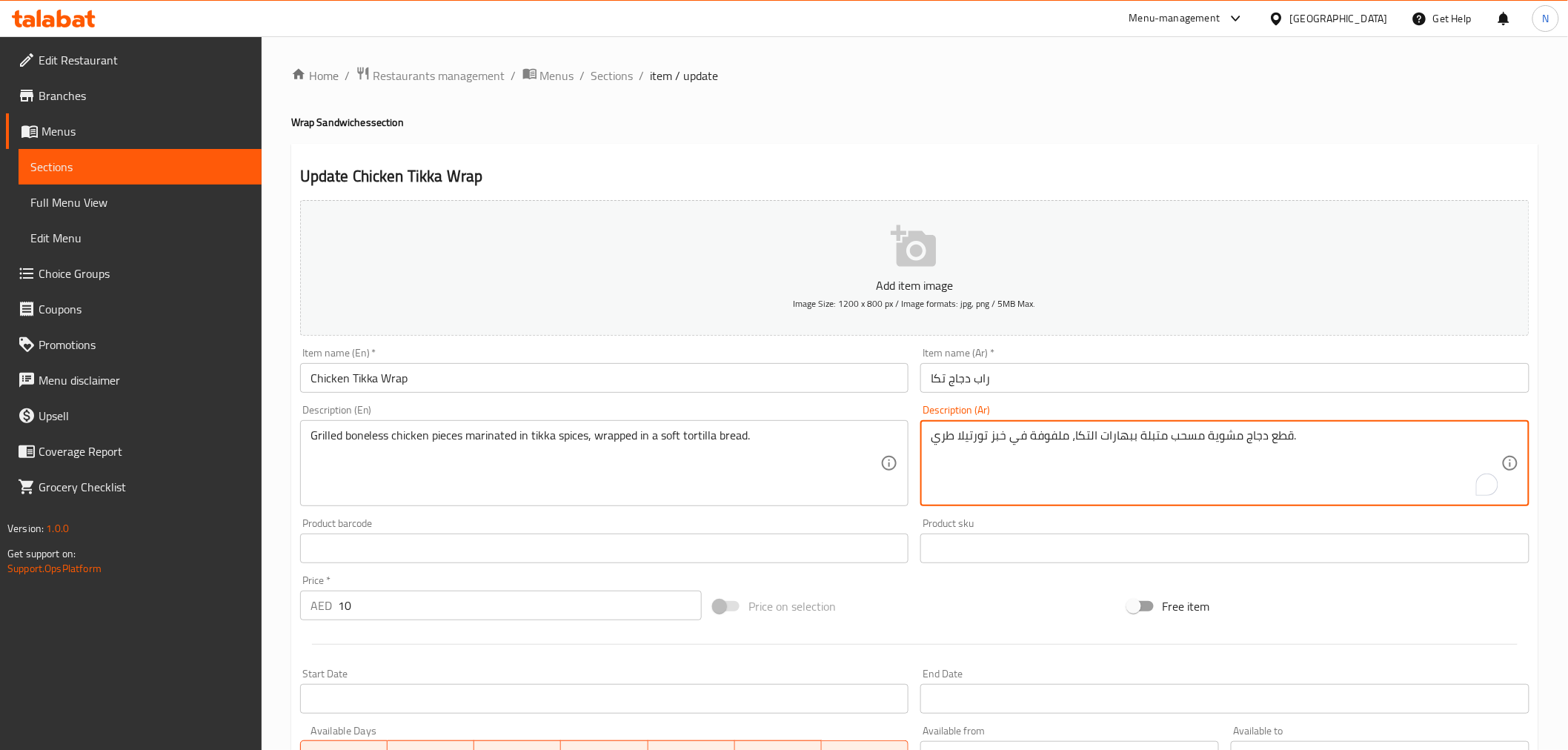
click at [1185, 440] on textarea "قطع دجاج مشوية مسحب متبلة ببهارات التكا، ملفوفة في خبز تورتيلا طري." at bounding box center [1216, 464] width 571 height 71
click at [1201, 434] on textarea "قطع دجاج مشوية متبلة ببهارات التكا، ملفوفة في خبز تورتيلا طري." at bounding box center [1216, 464] width 571 height 71
paste textarea "حب م"
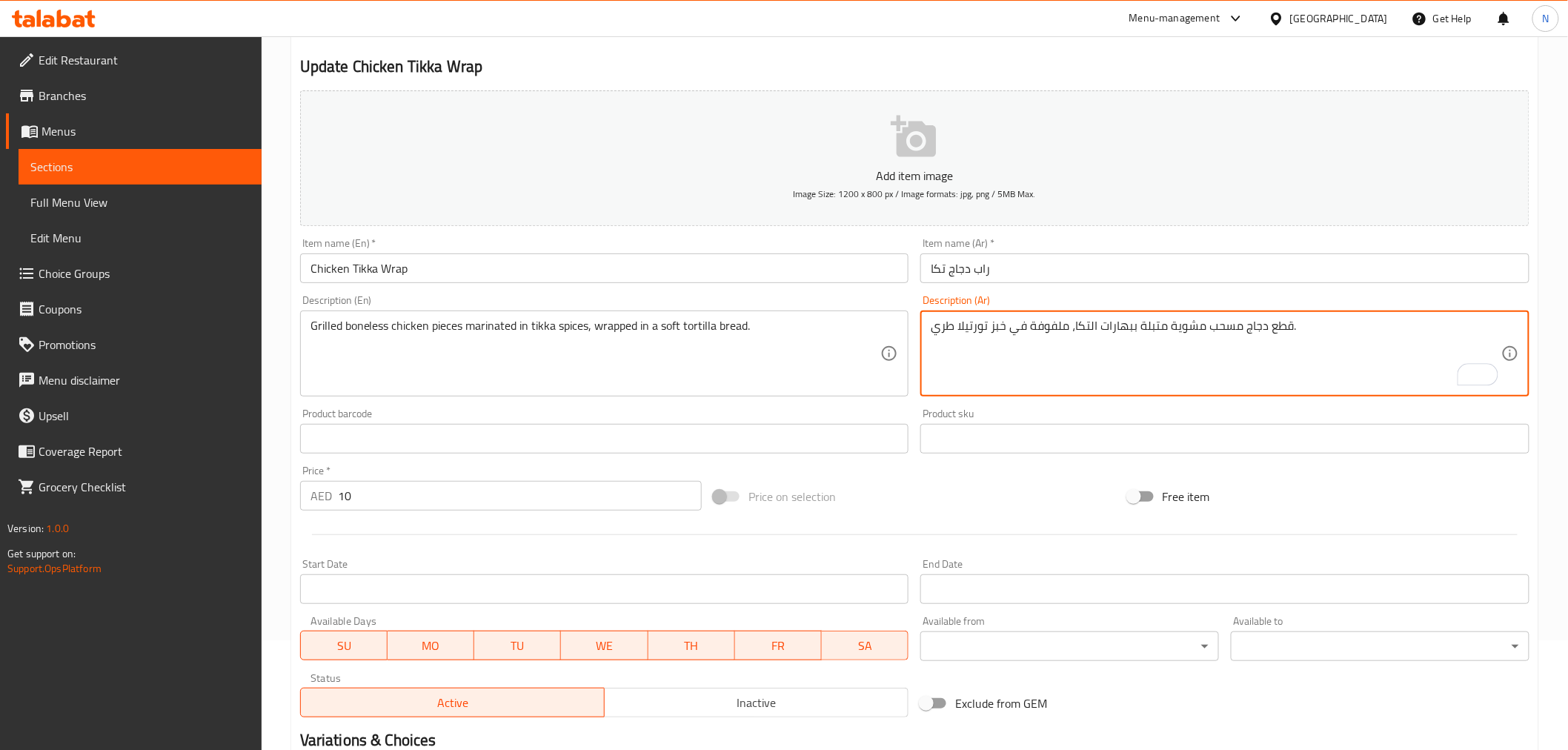
scroll to position [294, 0]
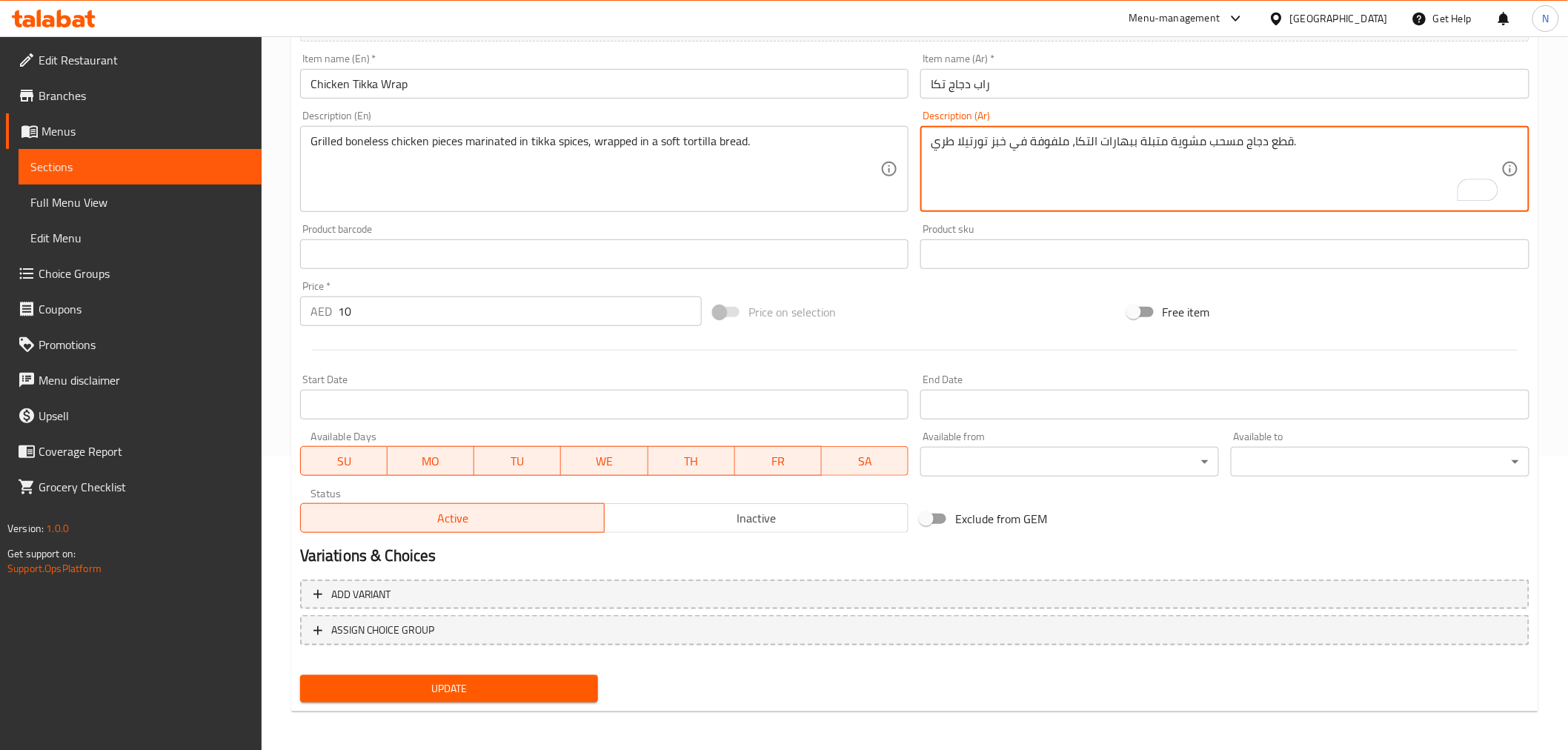
type textarea "قطع دجاج مسحب مشوية متبلة ببهارات التكا، ملفوفة في خبز تورتيلا طري."
click at [471, 680] on span "Update" at bounding box center [449, 688] width 275 height 19
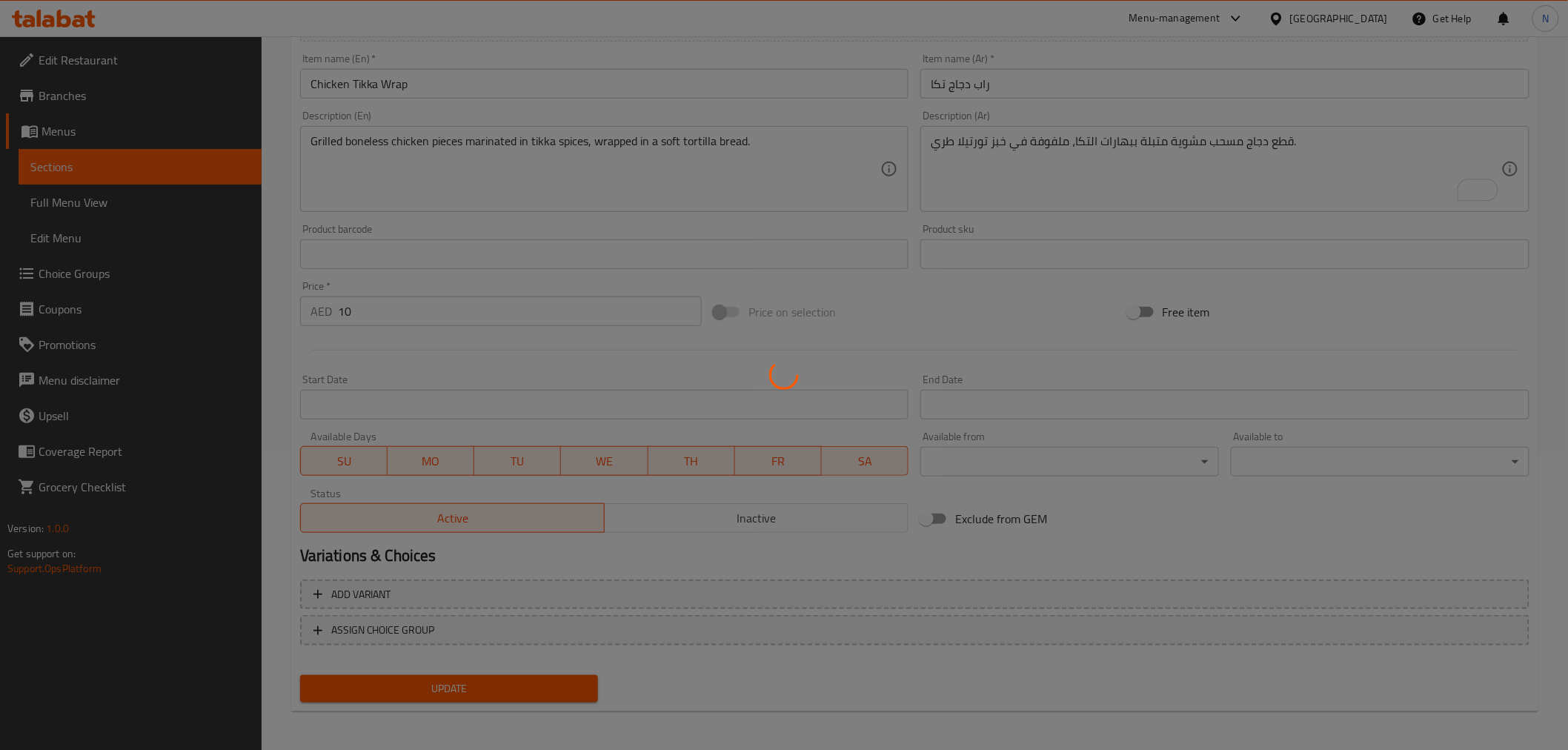
scroll to position [0, 0]
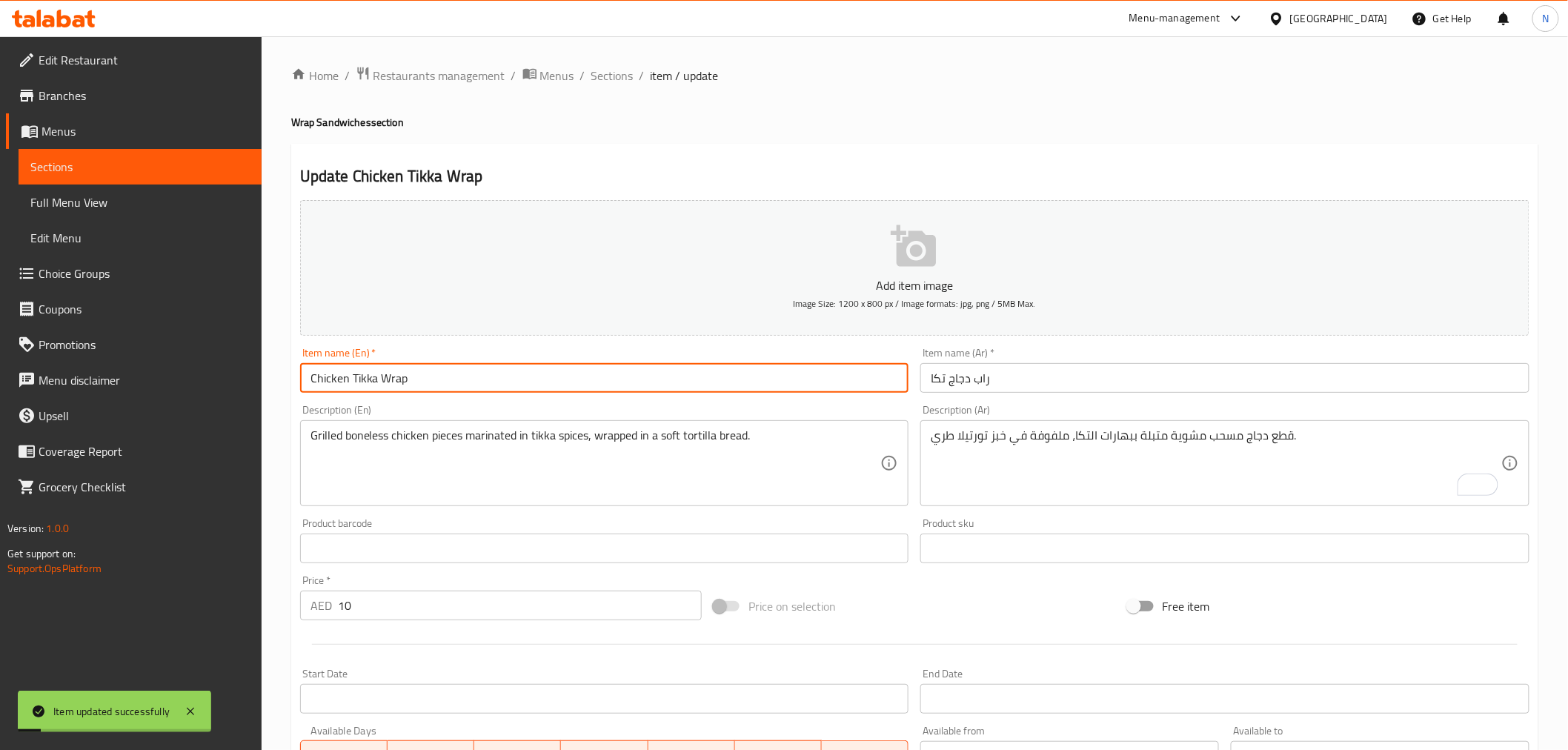
drag, startPoint x: 412, startPoint y: 388, endPoint x: 277, endPoint y: 374, distance: 135.7
click at [278, 374] on div "Home / Restaurants management / Menus / Sections / item / update Wrap Sandwiche…" at bounding box center [914, 542] width 1307 height 1011
click at [129, 204] on span "Full Menu View" at bounding box center [140, 202] width 219 height 18
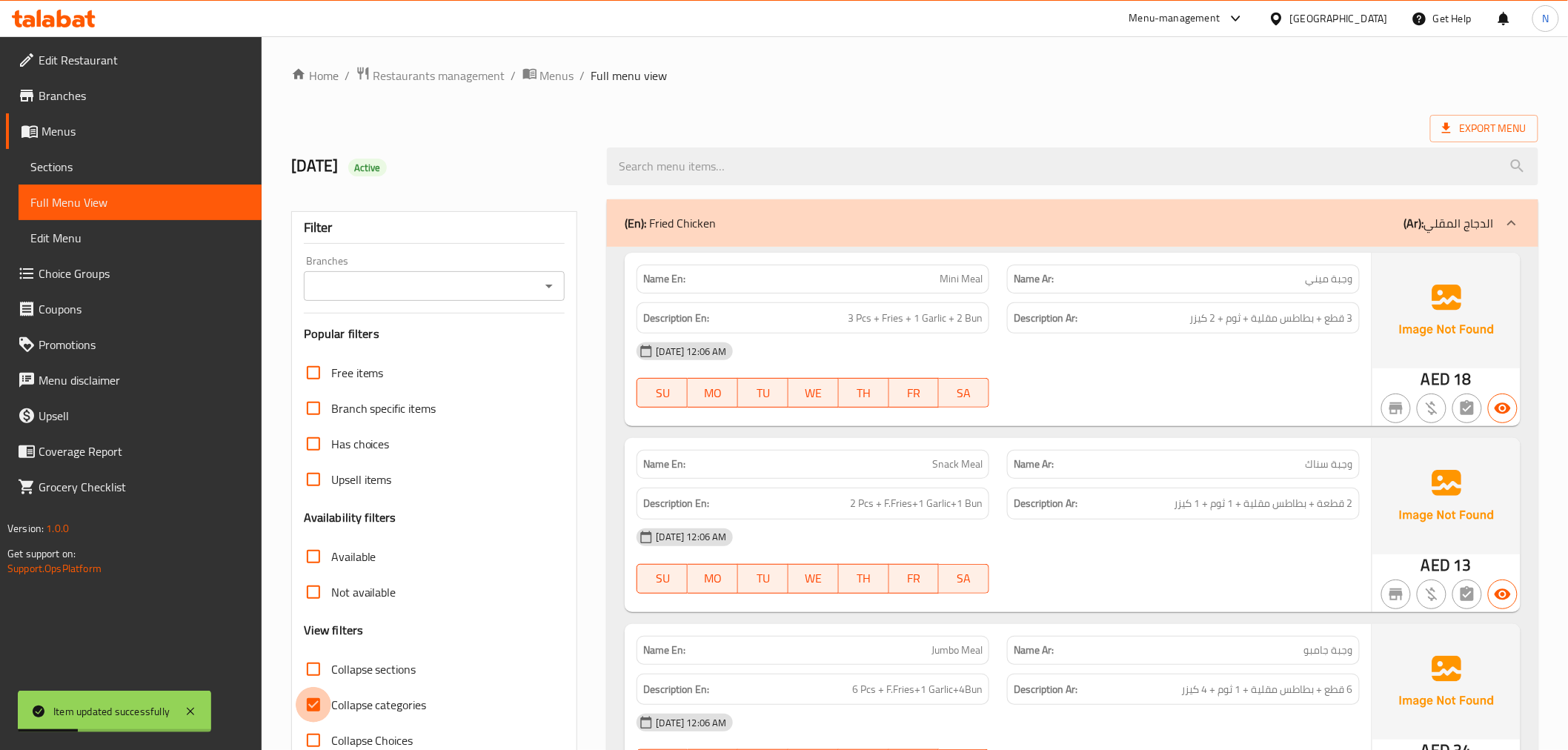
scroll to position [329, 0]
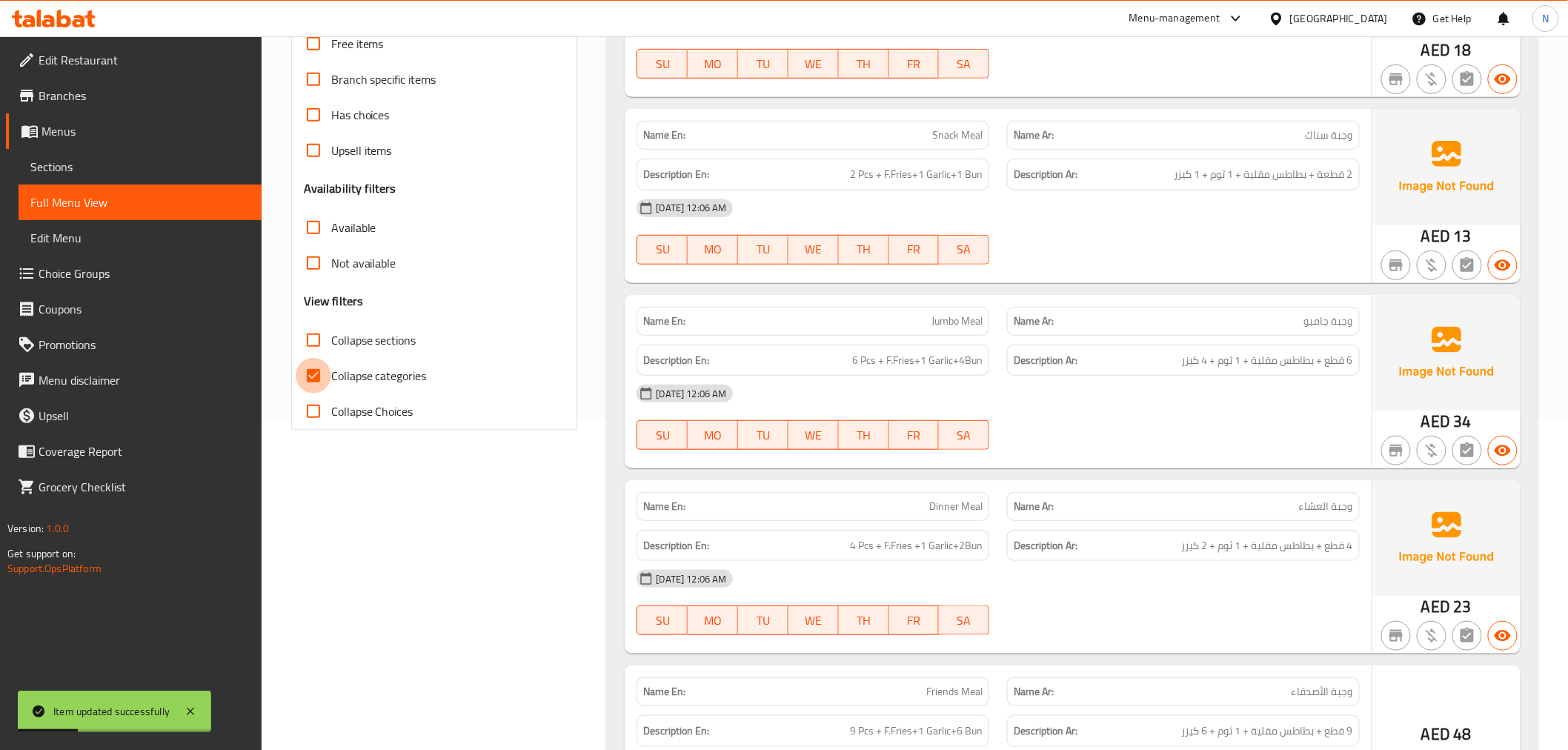
click at [316, 376] on input "Collapse categories" at bounding box center [314, 375] width 35 height 35
checkbox input "false"
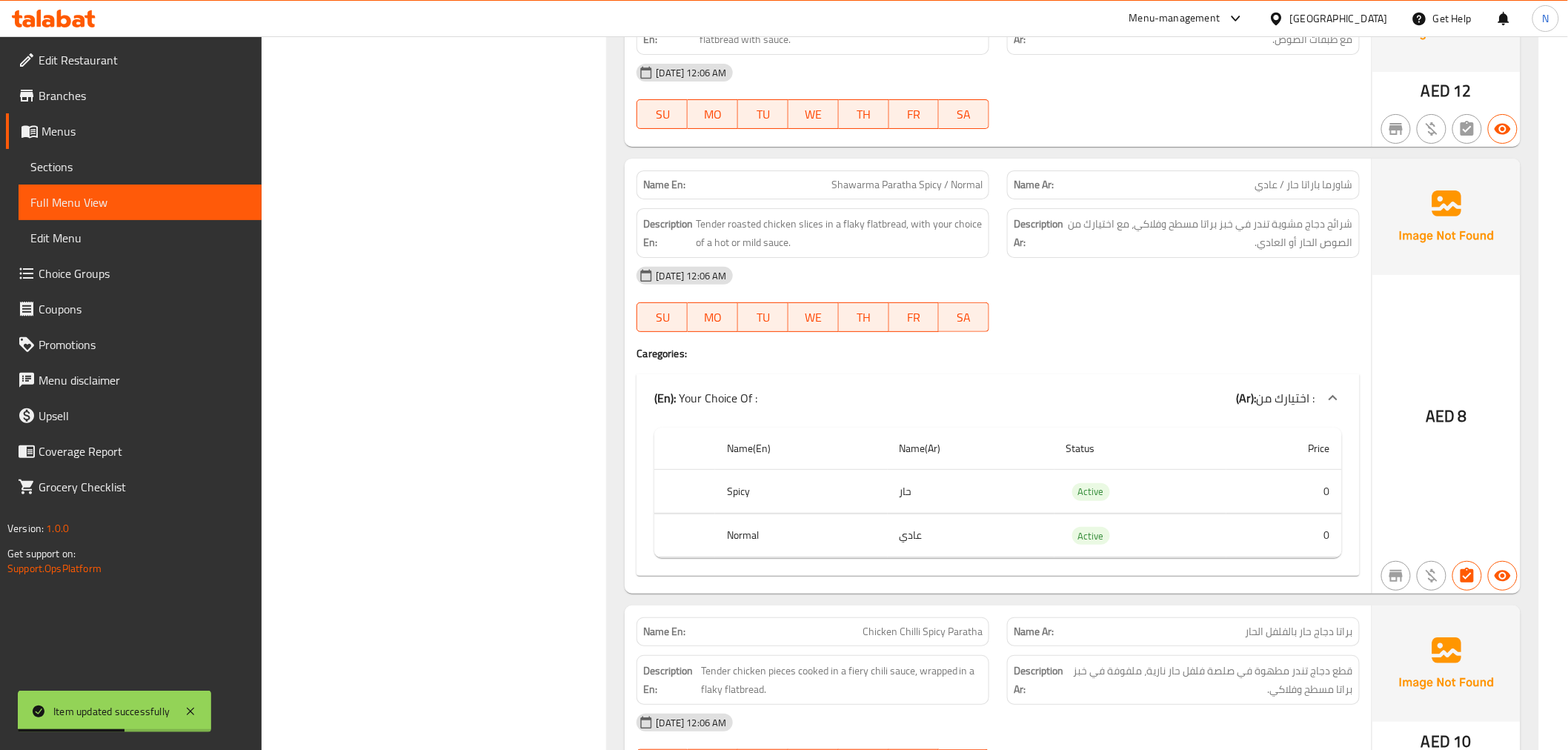
scroll to position [1975, 0]
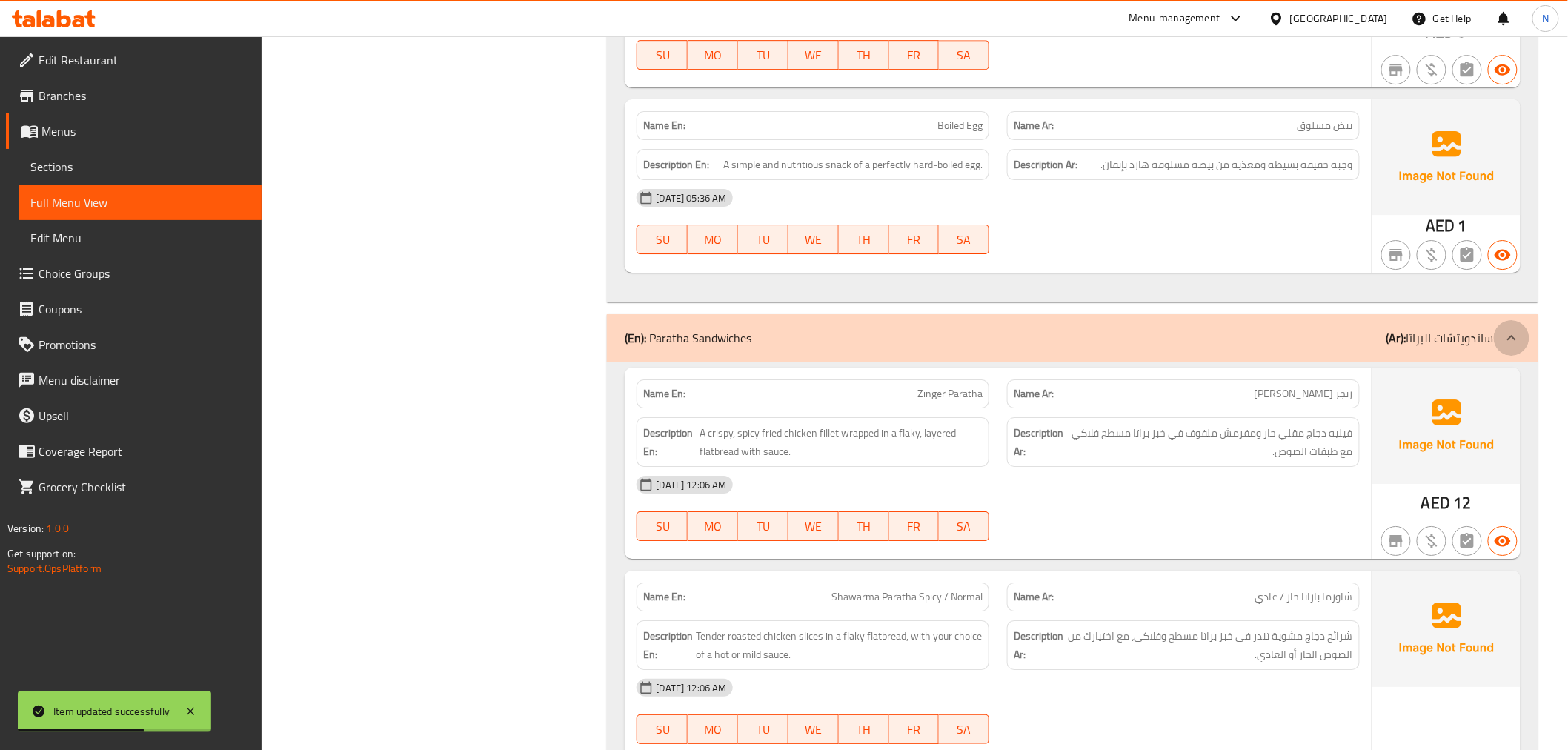
click at [1503, 335] on icon at bounding box center [1511, 337] width 18 height 18
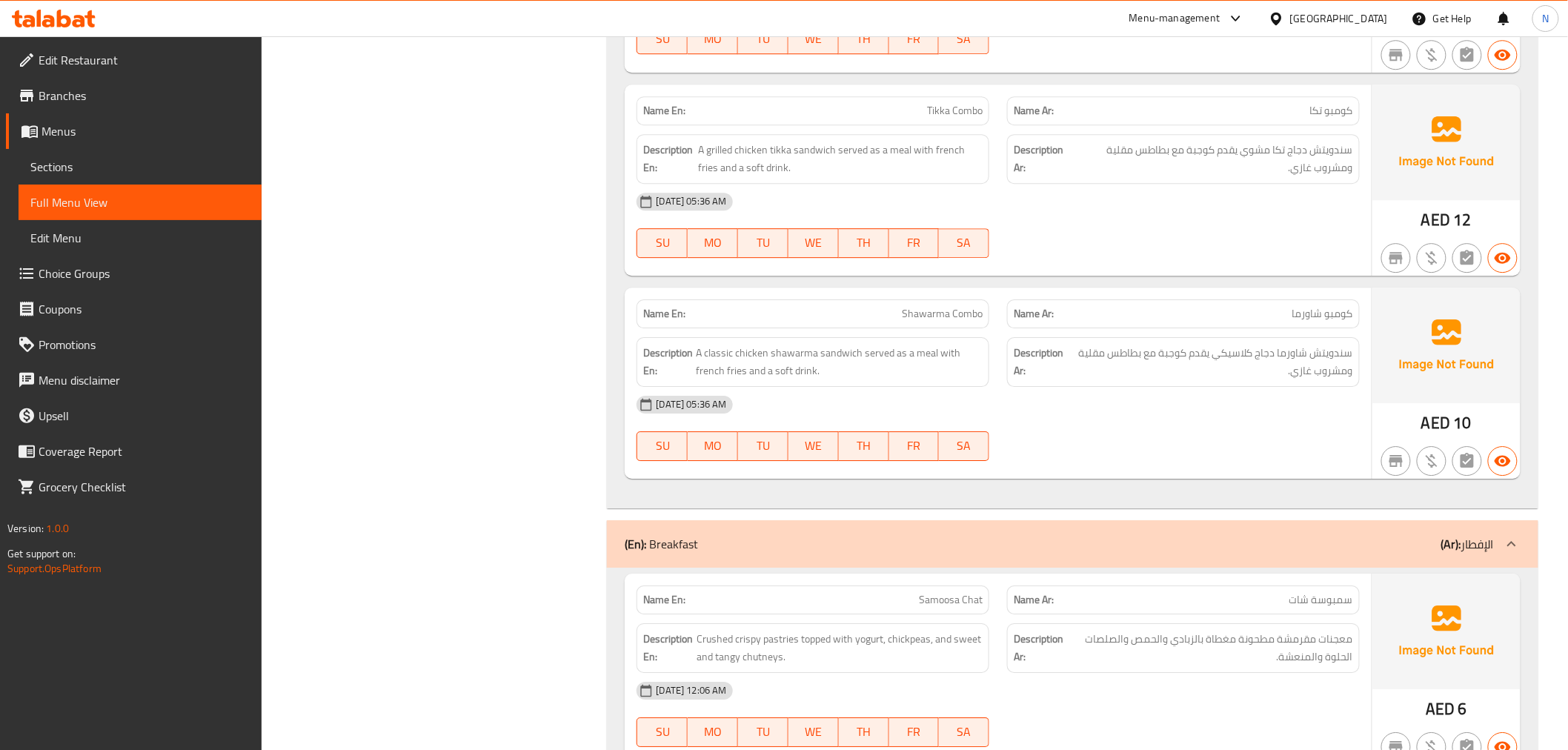
scroll to position [4445, 0]
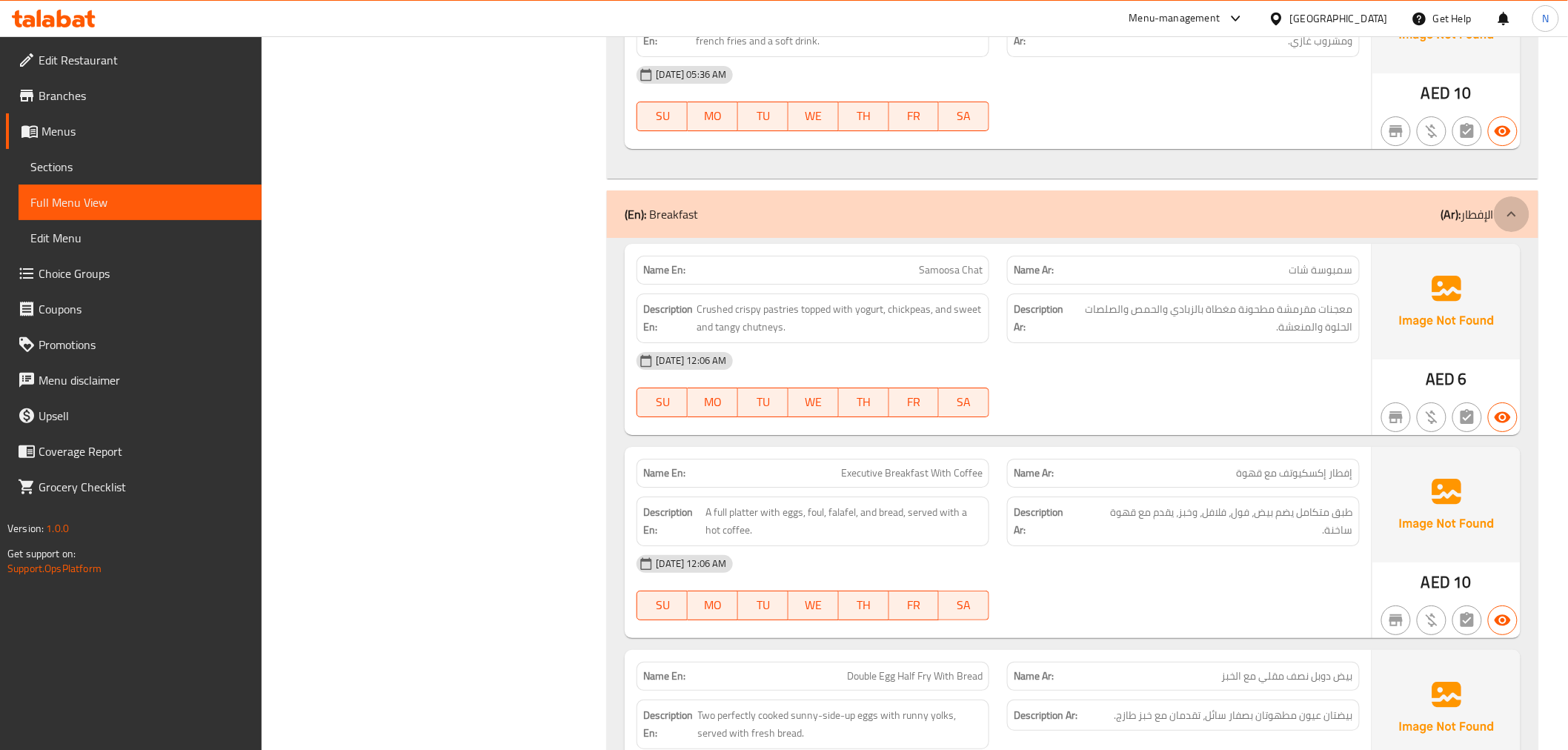
click at [1513, 212] on icon at bounding box center [1511, 214] width 18 height 18
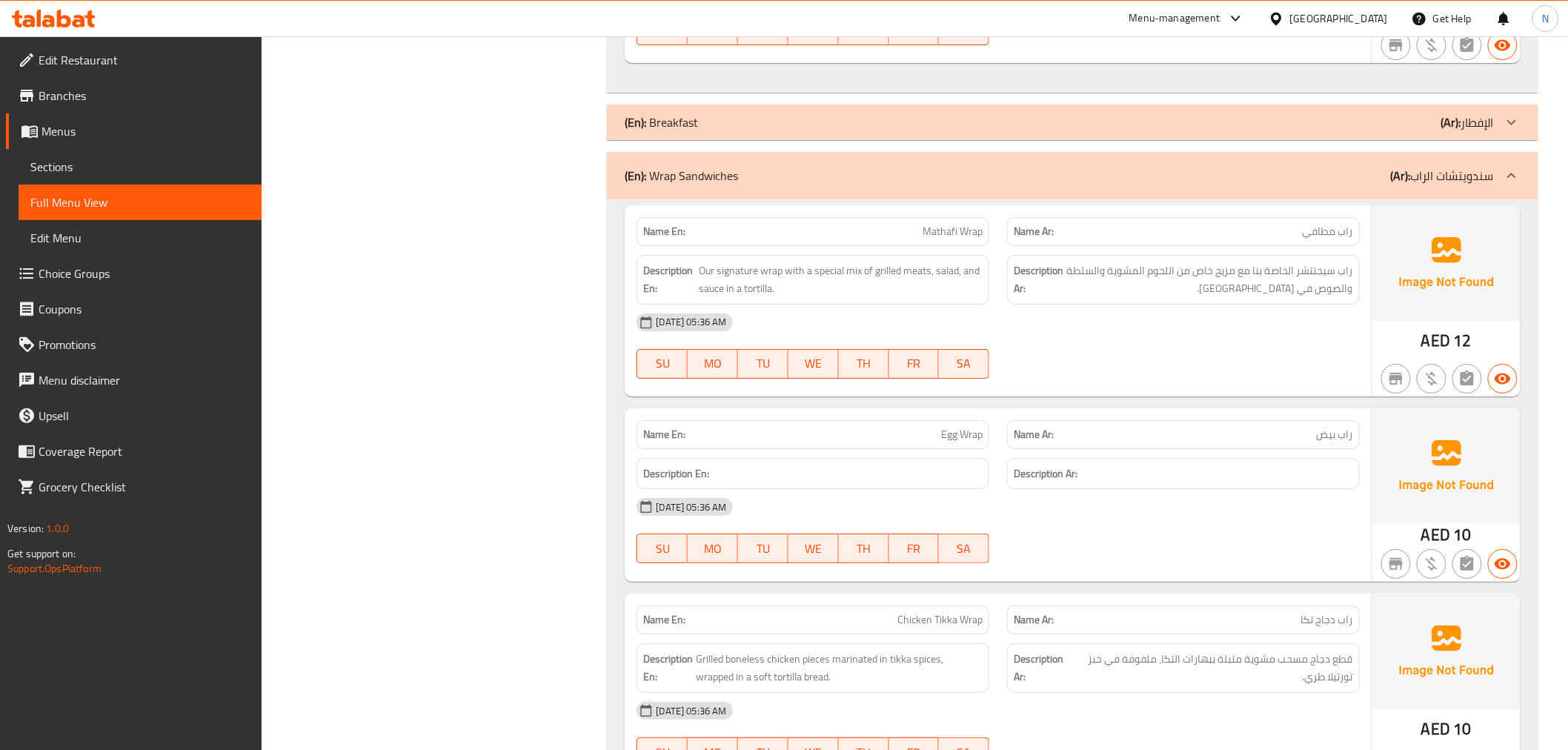
scroll to position [4938, 0]
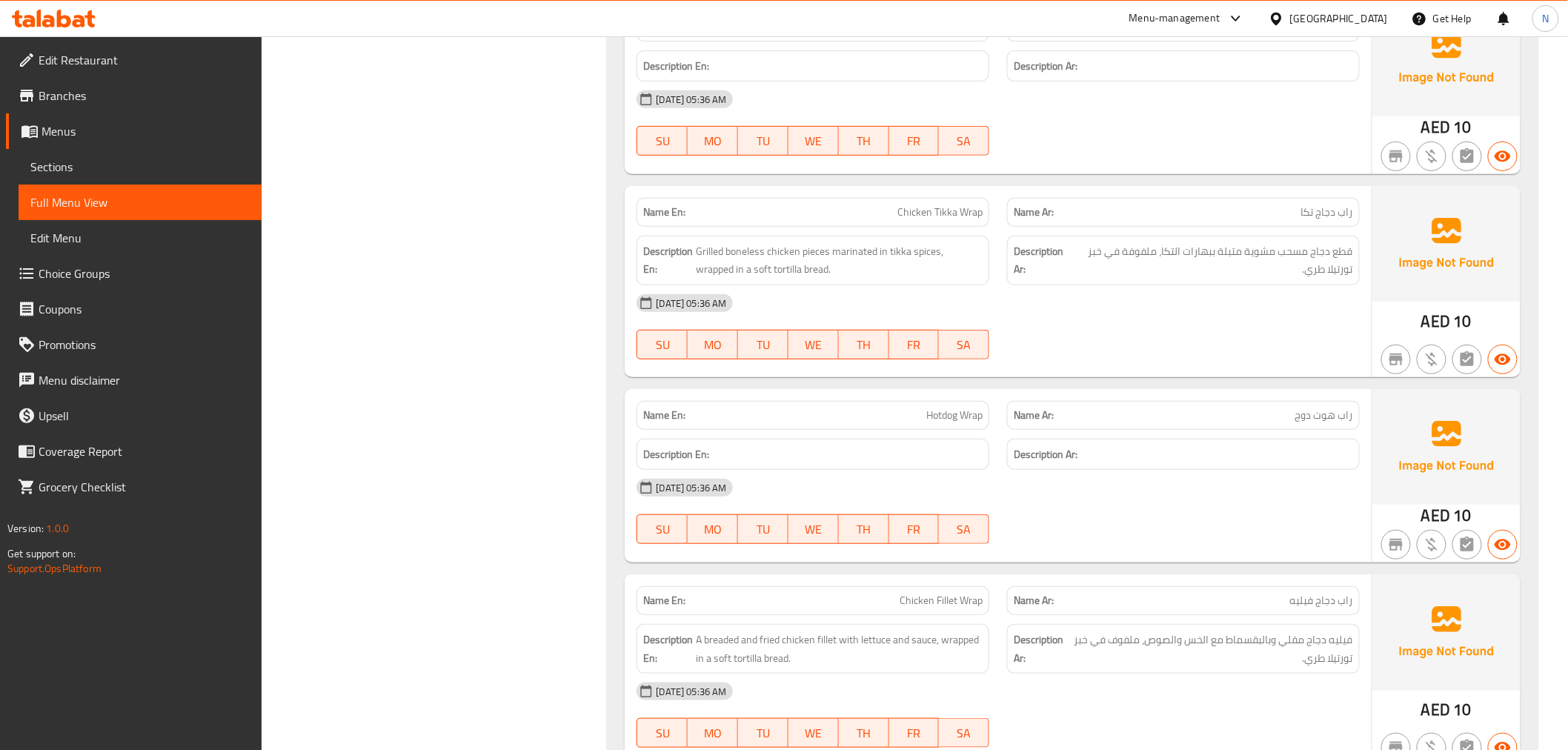
click at [1315, 345] on div "[DATE] 05:36 AM SU MO TU WE TH FR SA" at bounding box center [997, 327] width 740 height 83
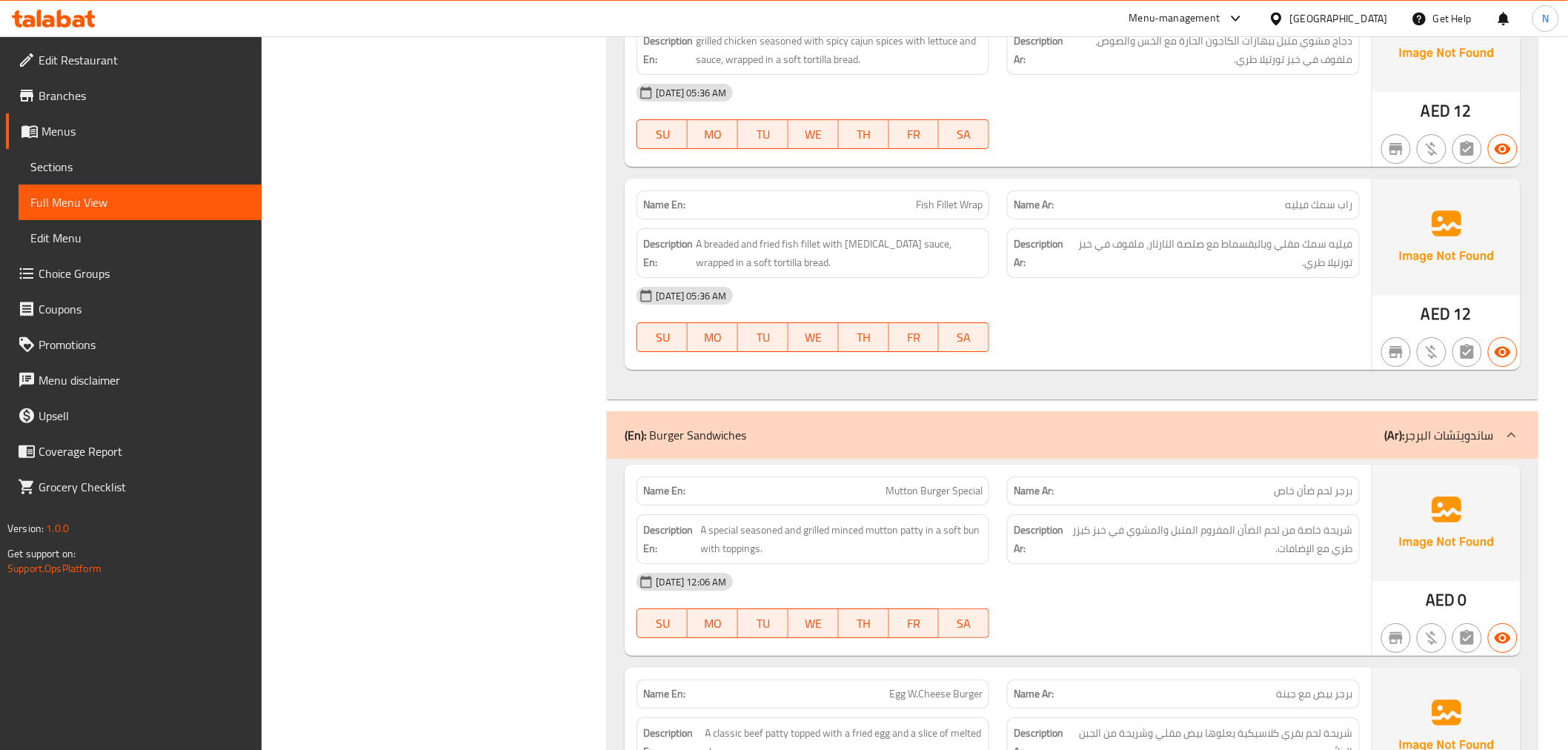
scroll to position [6832, 0]
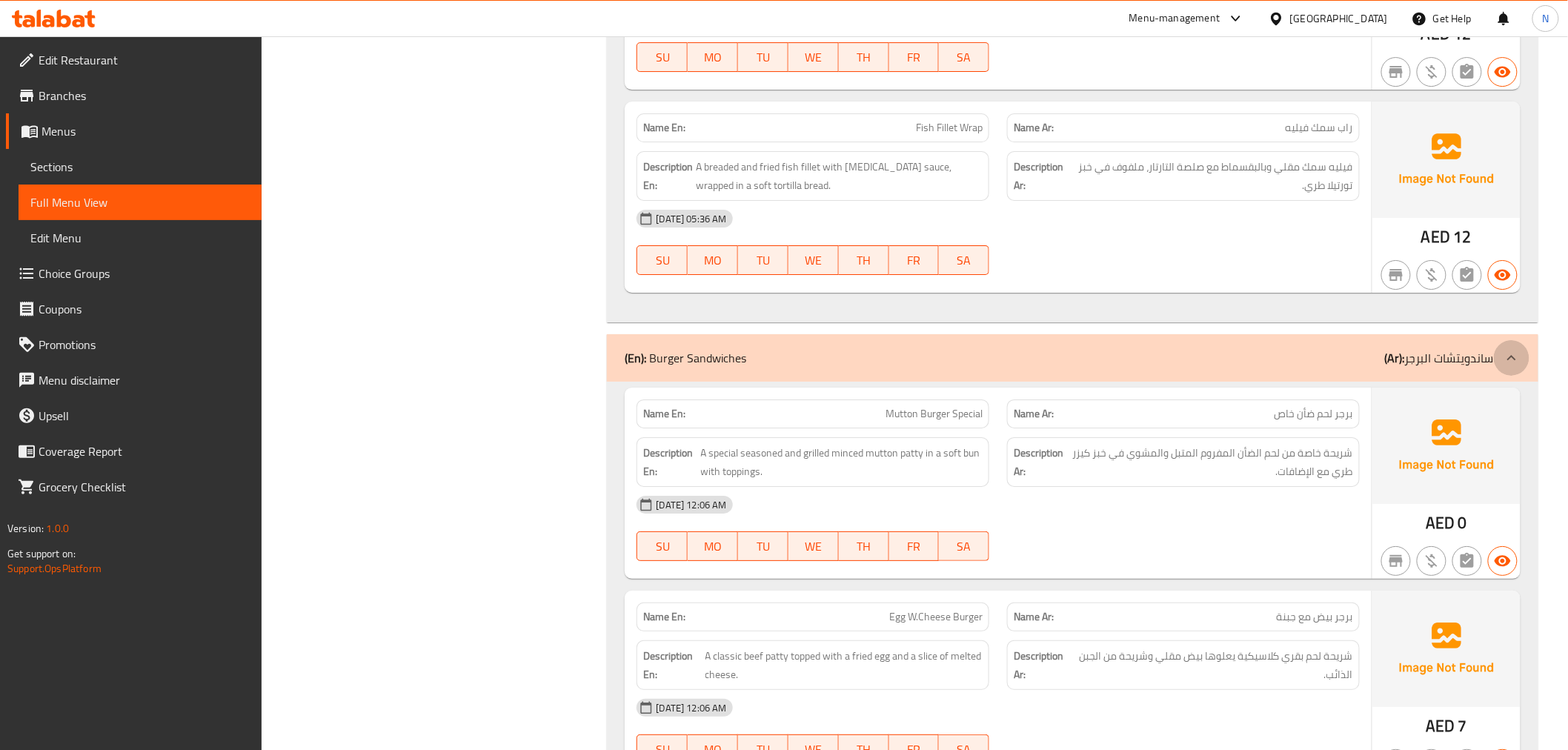
click at [1518, 363] on icon at bounding box center [1511, 358] width 18 height 18
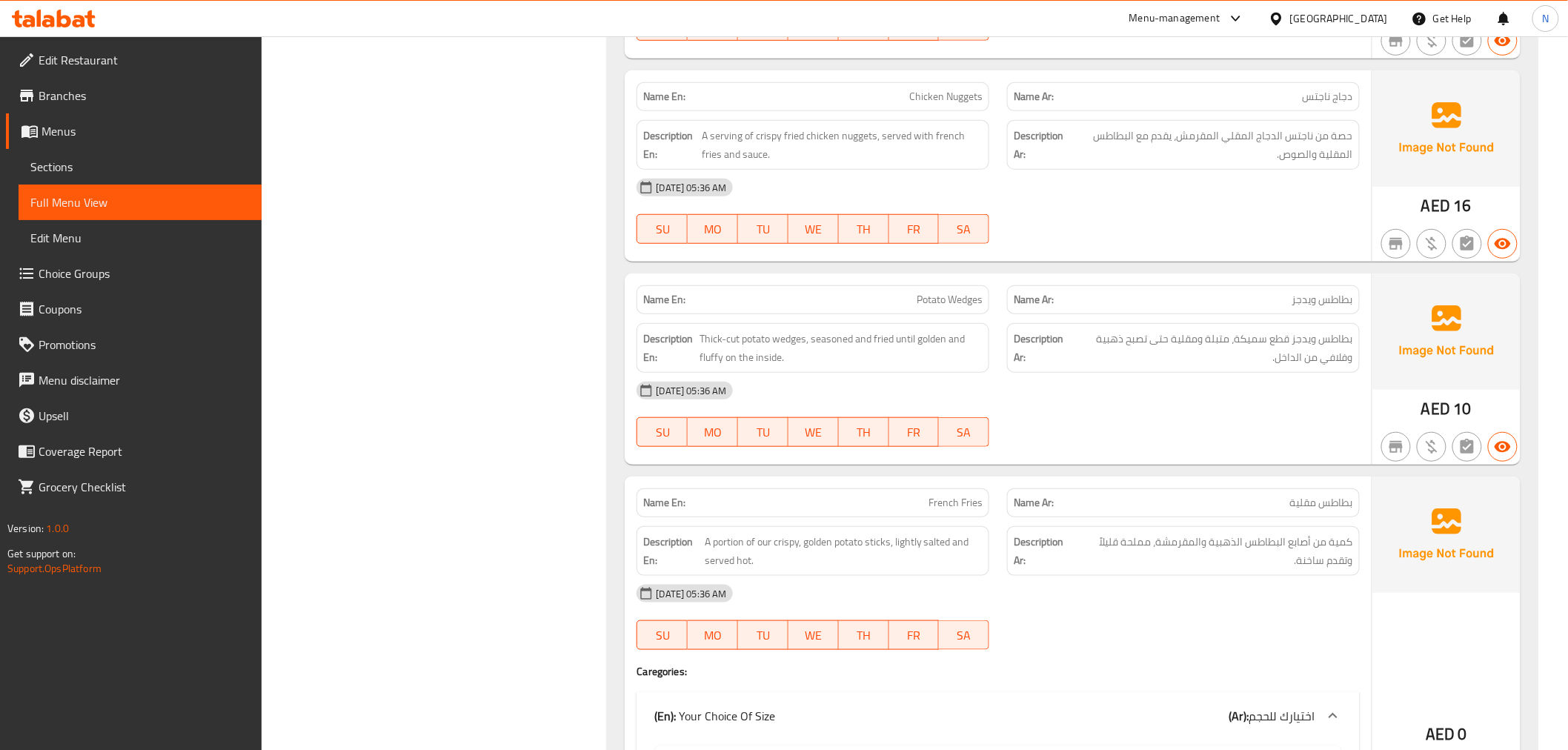
scroll to position [7491, 0]
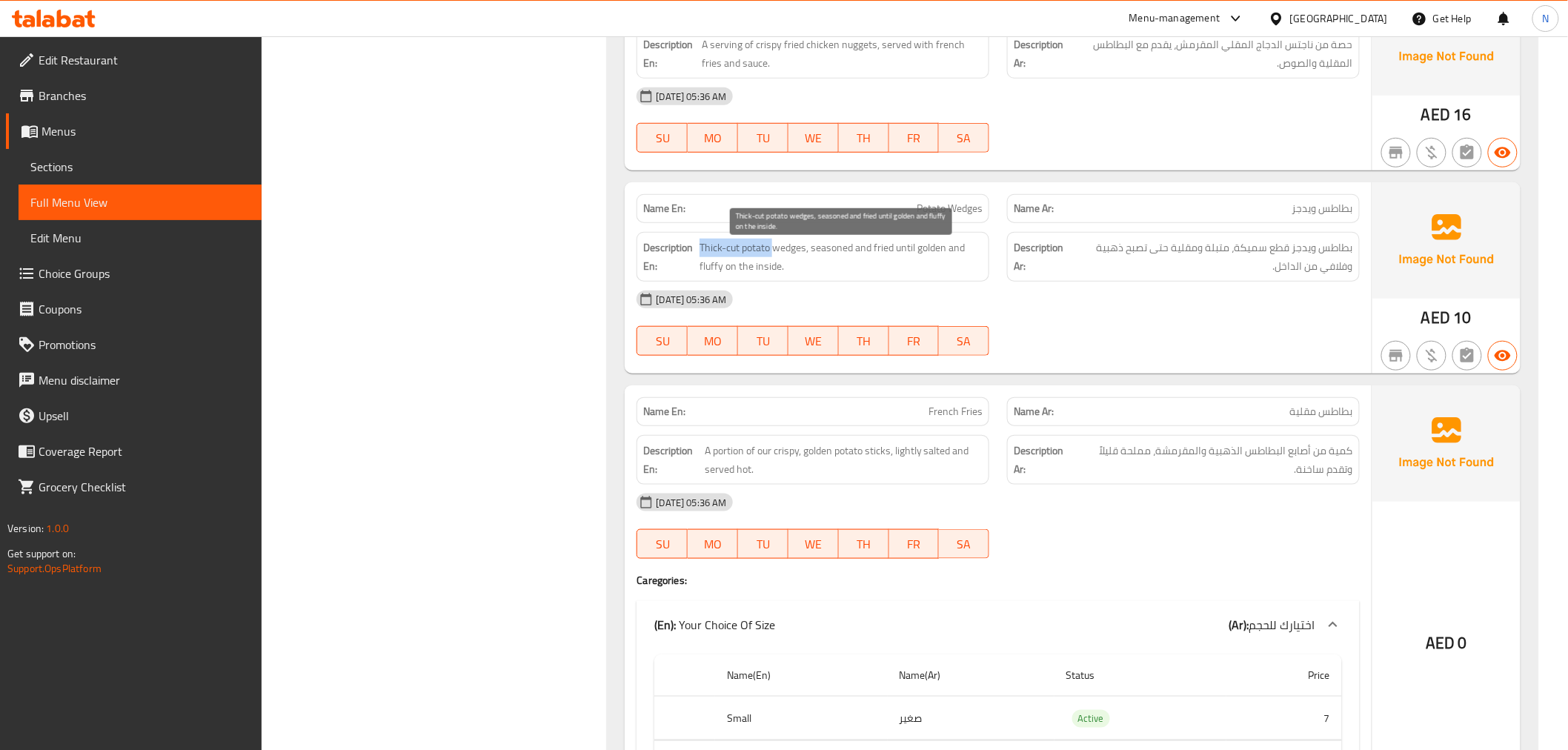
drag, startPoint x: 698, startPoint y: 248, endPoint x: 774, endPoint y: 250, distance: 76.0
click at [774, 250] on h6 "Description En: Thick-cut potato wedges, seasoned and fried until golden and fl…" at bounding box center [813, 256] width 339 height 36
click at [764, 223] on div at bounding box center [764, 223] width 0 height 0
click at [900, 213] on p "Name En: Potato Wedges" at bounding box center [813, 208] width 339 height 16
click at [969, 216] on span "Potato Wedges" at bounding box center [949, 208] width 66 height 16
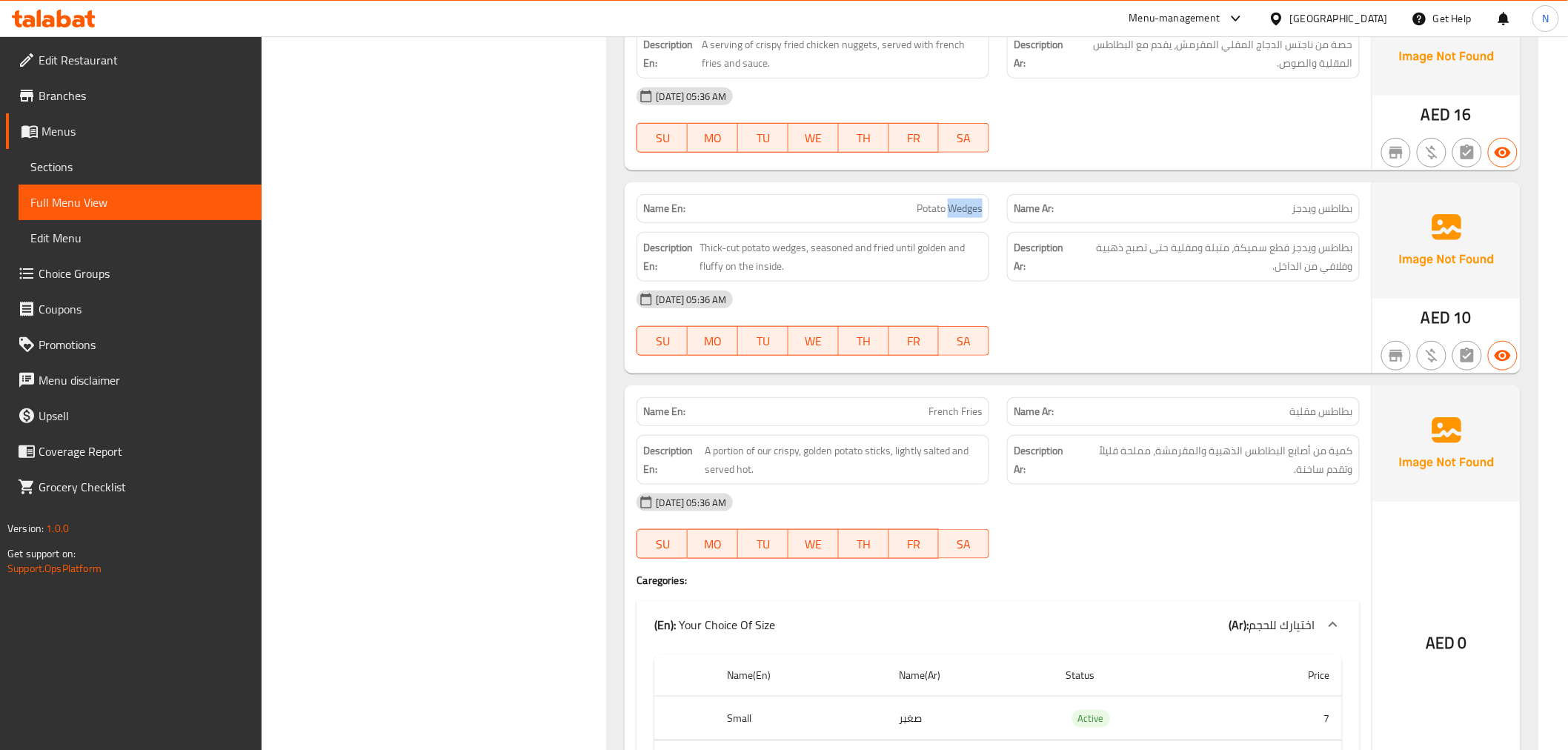
click at [969, 216] on span "Potato Wedges" at bounding box center [949, 208] width 66 height 16
copy span "Potato Wedges"
drag, startPoint x: 178, startPoint y: 169, endPoint x: 196, endPoint y: 174, distance: 18.7
click at [178, 169] on span "Sections" at bounding box center [140, 167] width 219 height 18
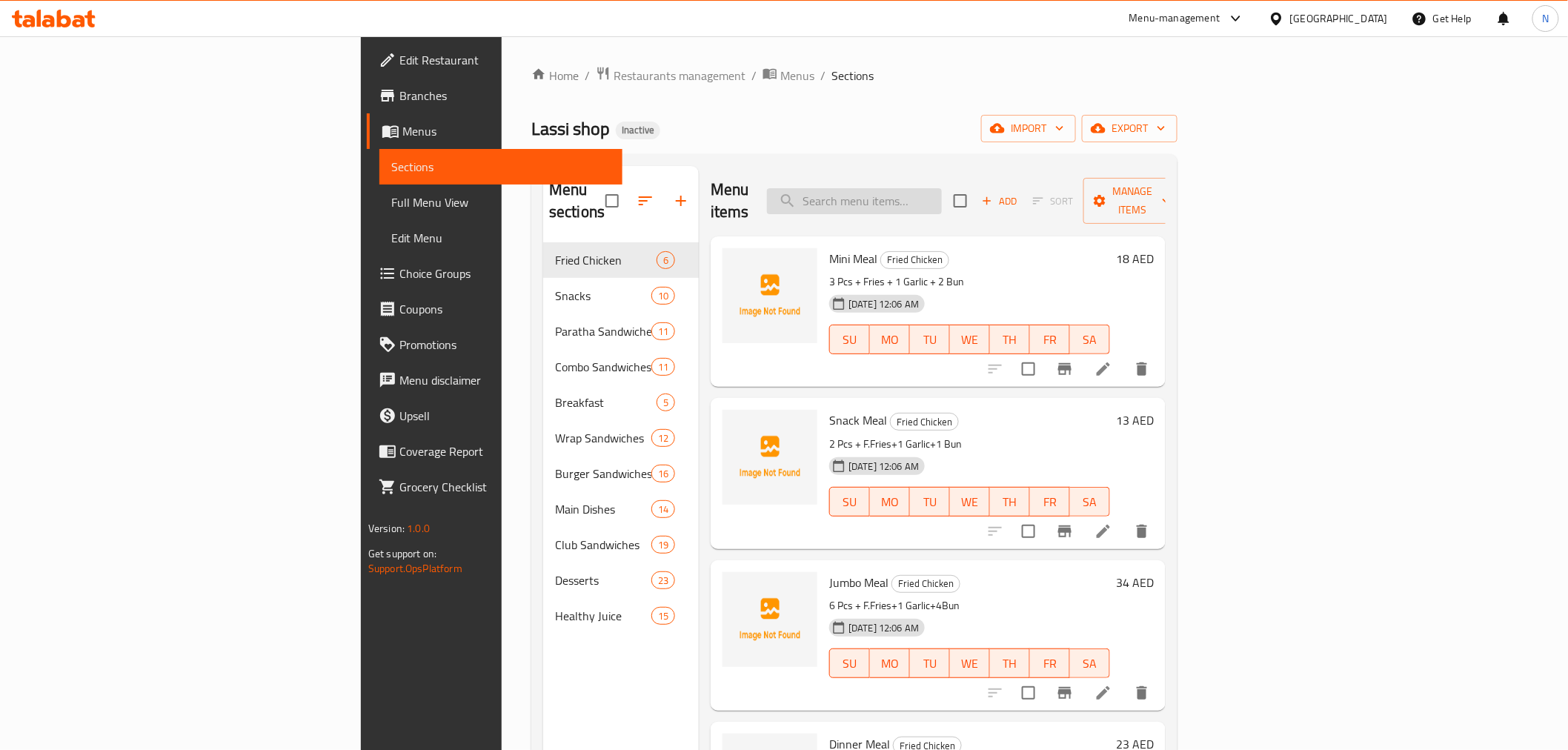
click at [942, 188] on input "search" at bounding box center [854, 201] width 175 height 26
paste input "Potato Wedges"
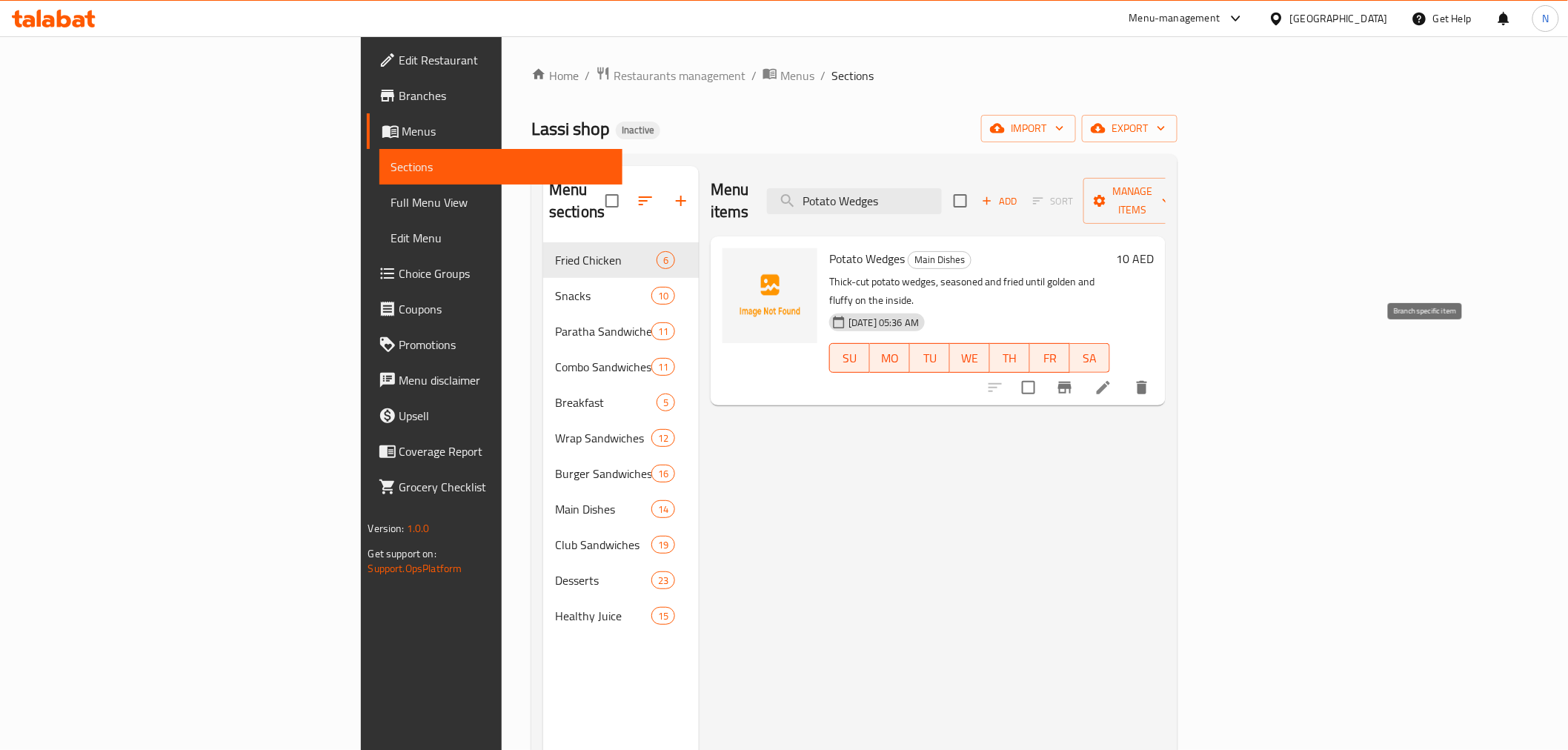
type input "Potato Wedges"
click at [1112, 379] on icon at bounding box center [1103, 388] width 18 height 18
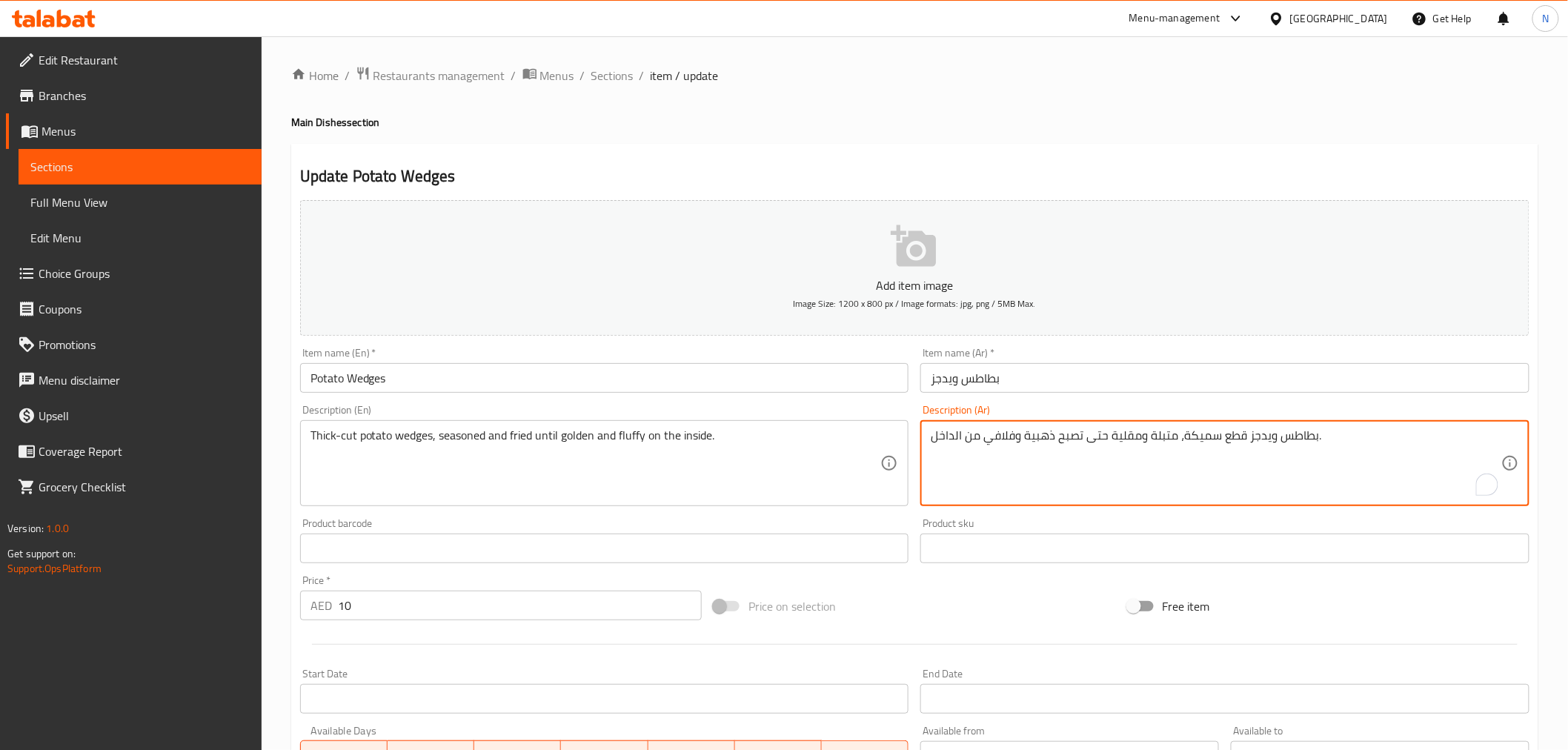
click at [1236, 432] on textarea "بطاطس ويدجز قطع سميكة، متبلة ومقلية حتى تصبح ذهبية وفلافي من الداخل." at bounding box center [1216, 464] width 571 height 71
click at [1182, 429] on textarea "بطاطس ويدجز مقطعة سميكة، متبلة ومقلية حتى تصبح ذهبية وفلافي من الداخل." at bounding box center [1216, 464] width 571 height 71
click at [1202, 488] on textarea "بطاطس ويدجز مقطعة سميك، متبلة ومقلية حتى تصبح ذهبية وفلافي من الداخل." at bounding box center [1216, 464] width 571 height 71
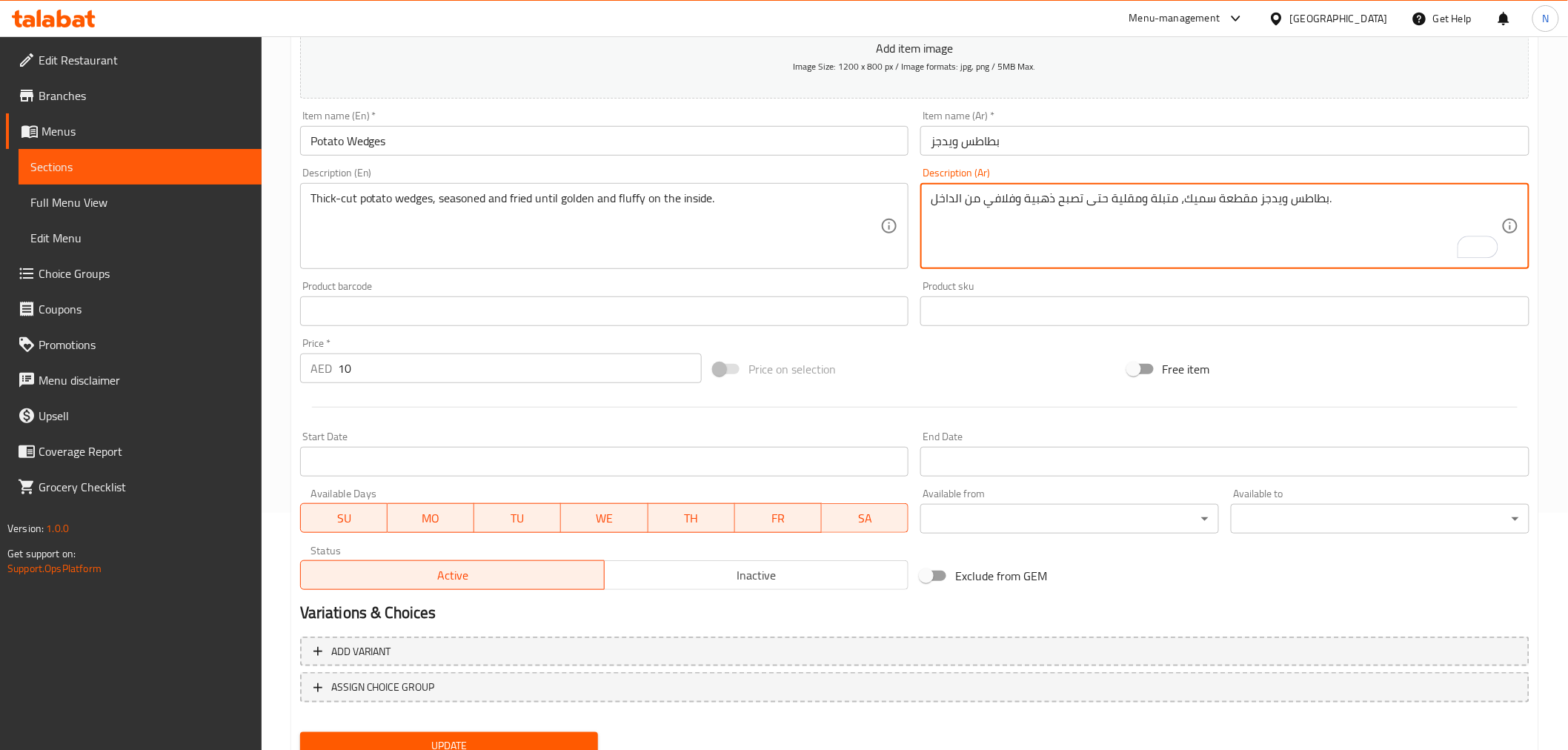
scroll to position [294, 0]
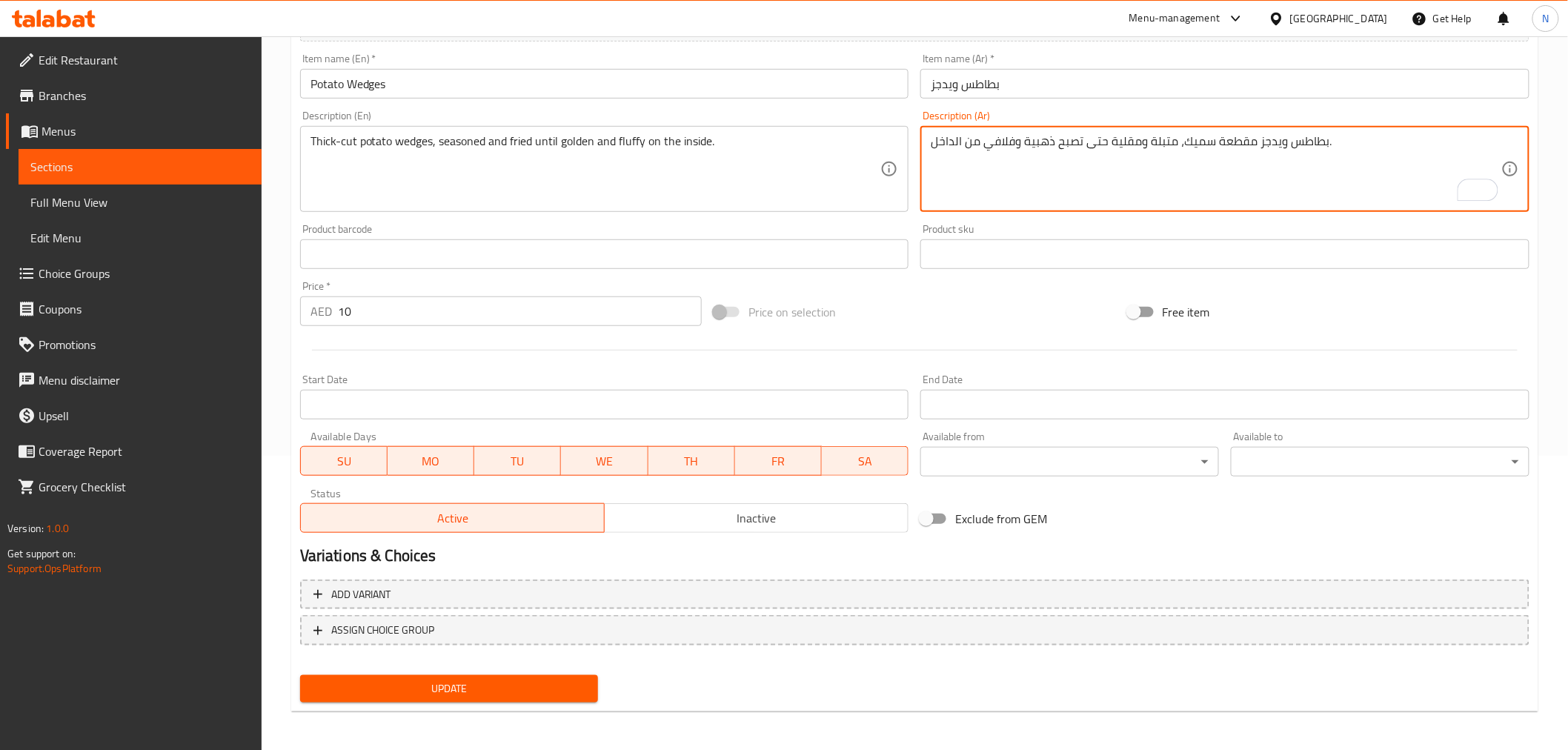
type textarea "بطاطس ويدجز مقطعة سميك، متبلة ومقلية حتى تصبح ذهبية وفلافي من الداخل."
click at [526, 686] on span "Update" at bounding box center [449, 688] width 275 height 19
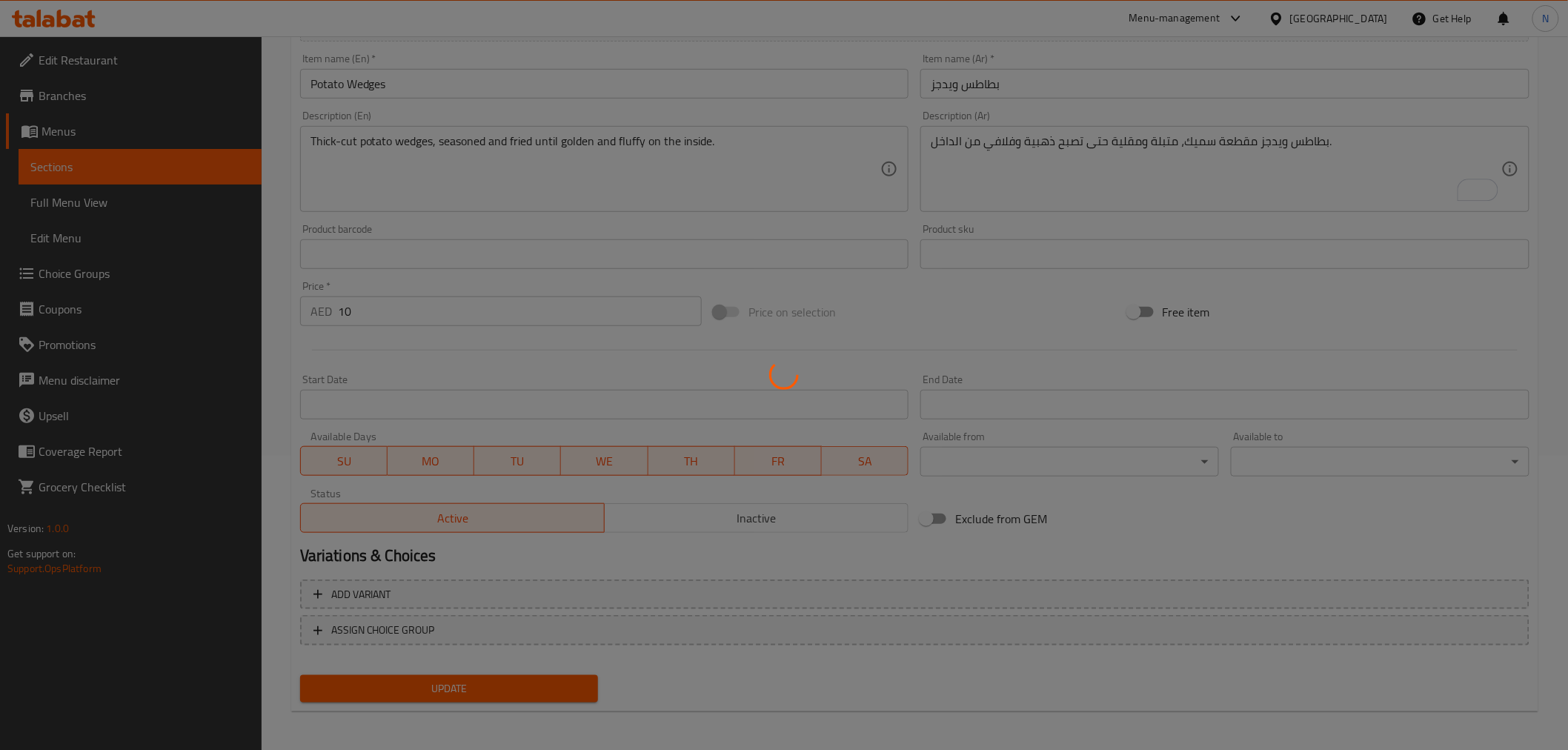
scroll to position [0, 0]
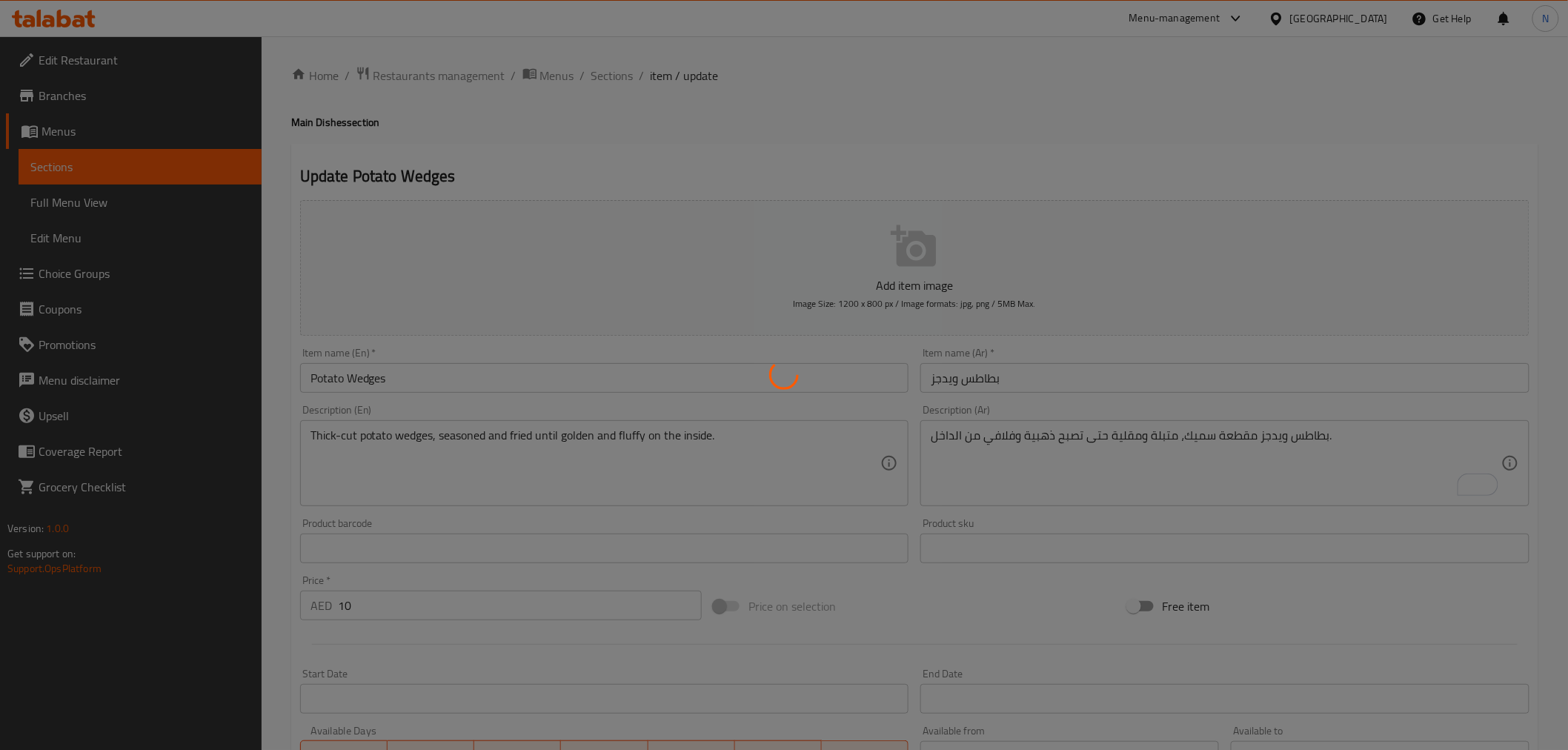
click at [360, 379] on div at bounding box center [784, 375] width 1568 height 750
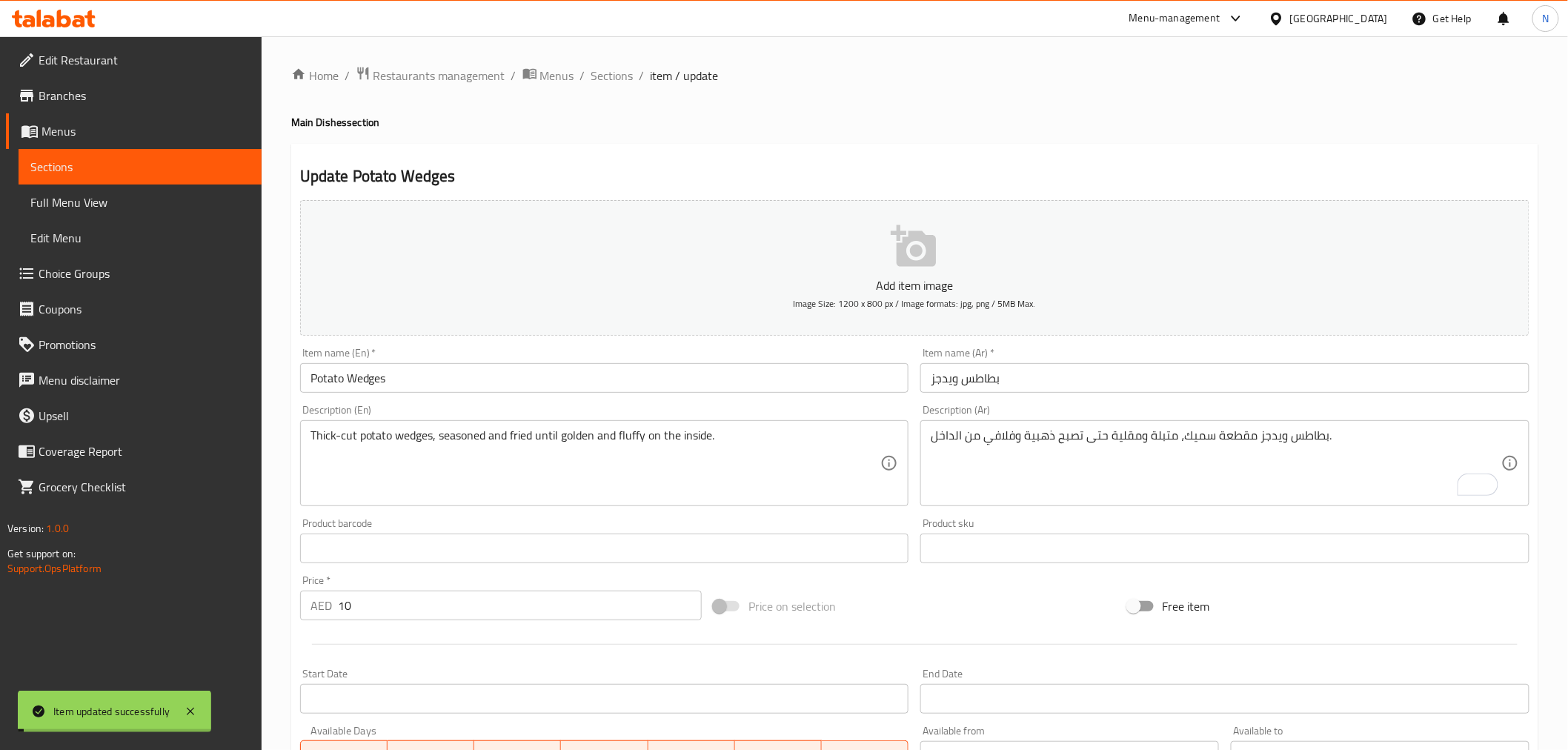
click at [360, 379] on input "Potato Wedges" at bounding box center [604, 378] width 609 height 30
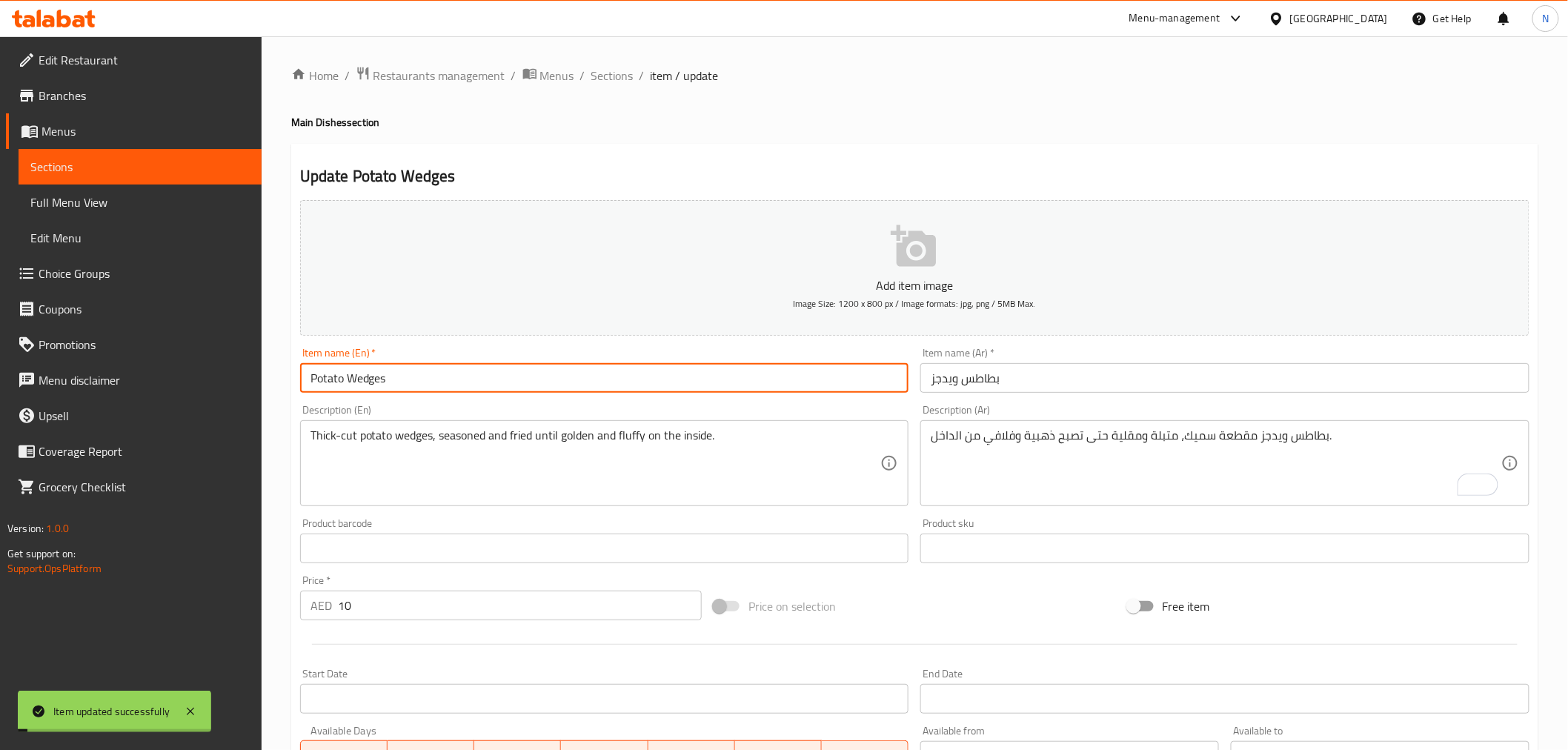
click at [360, 379] on input "Potato Wedges" at bounding box center [604, 378] width 609 height 30
click at [104, 204] on span "Full Menu View" at bounding box center [140, 202] width 219 height 18
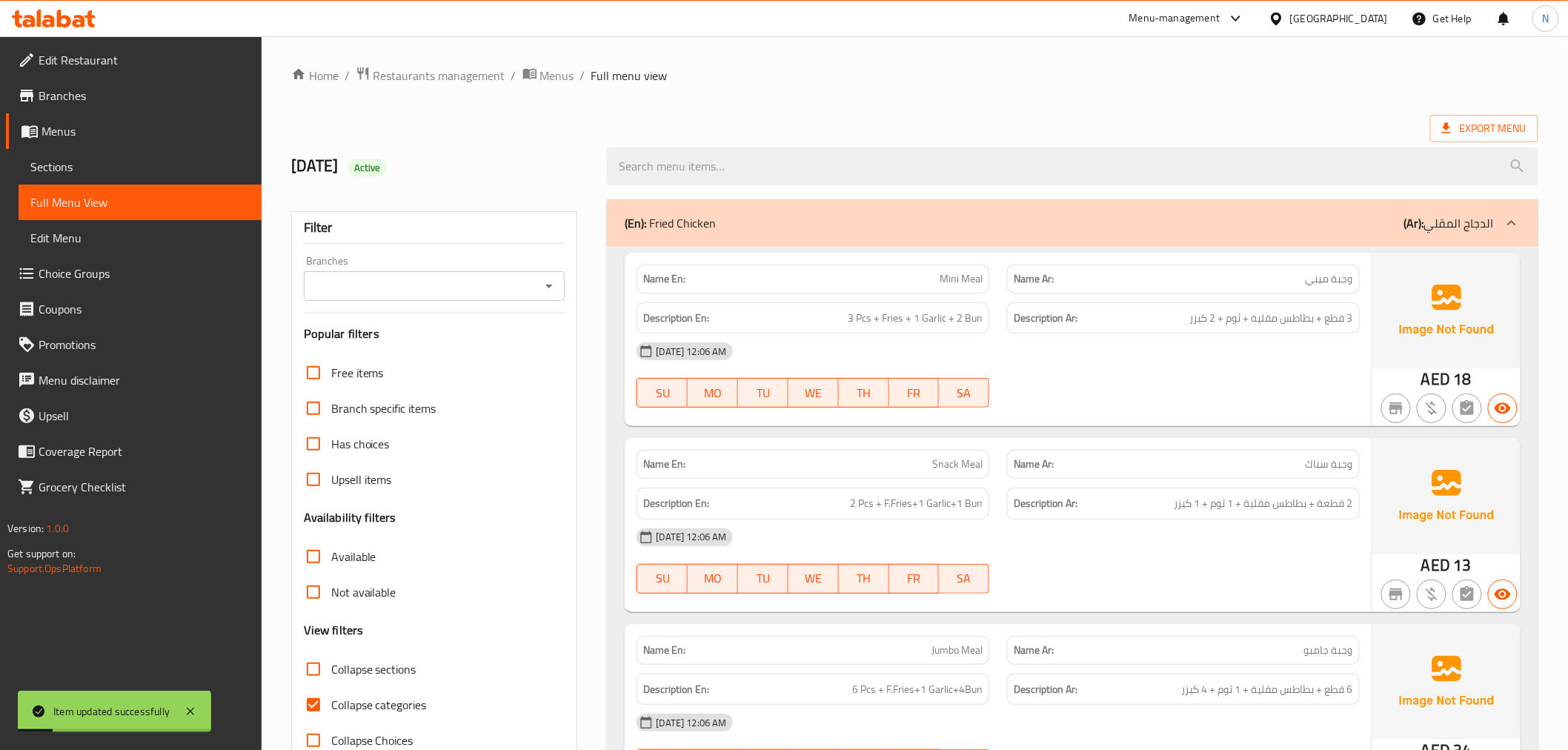
scroll to position [164, 0]
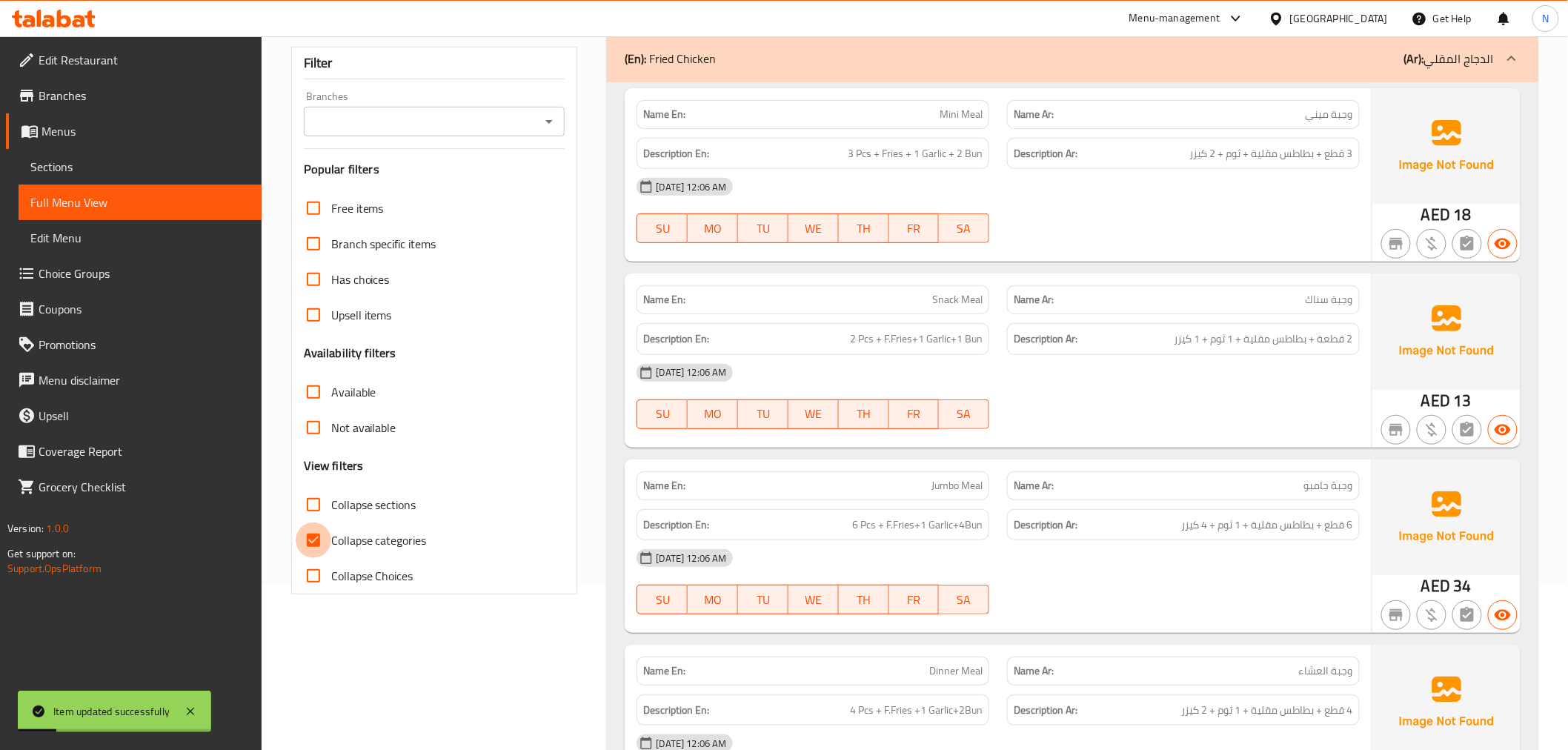
click at [315, 545] on input "Collapse categories" at bounding box center [314, 540] width 35 height 35
checkbox input "false"
click at [1504, 67] on icon at bounding box center [1511, 58] width 18 height 18
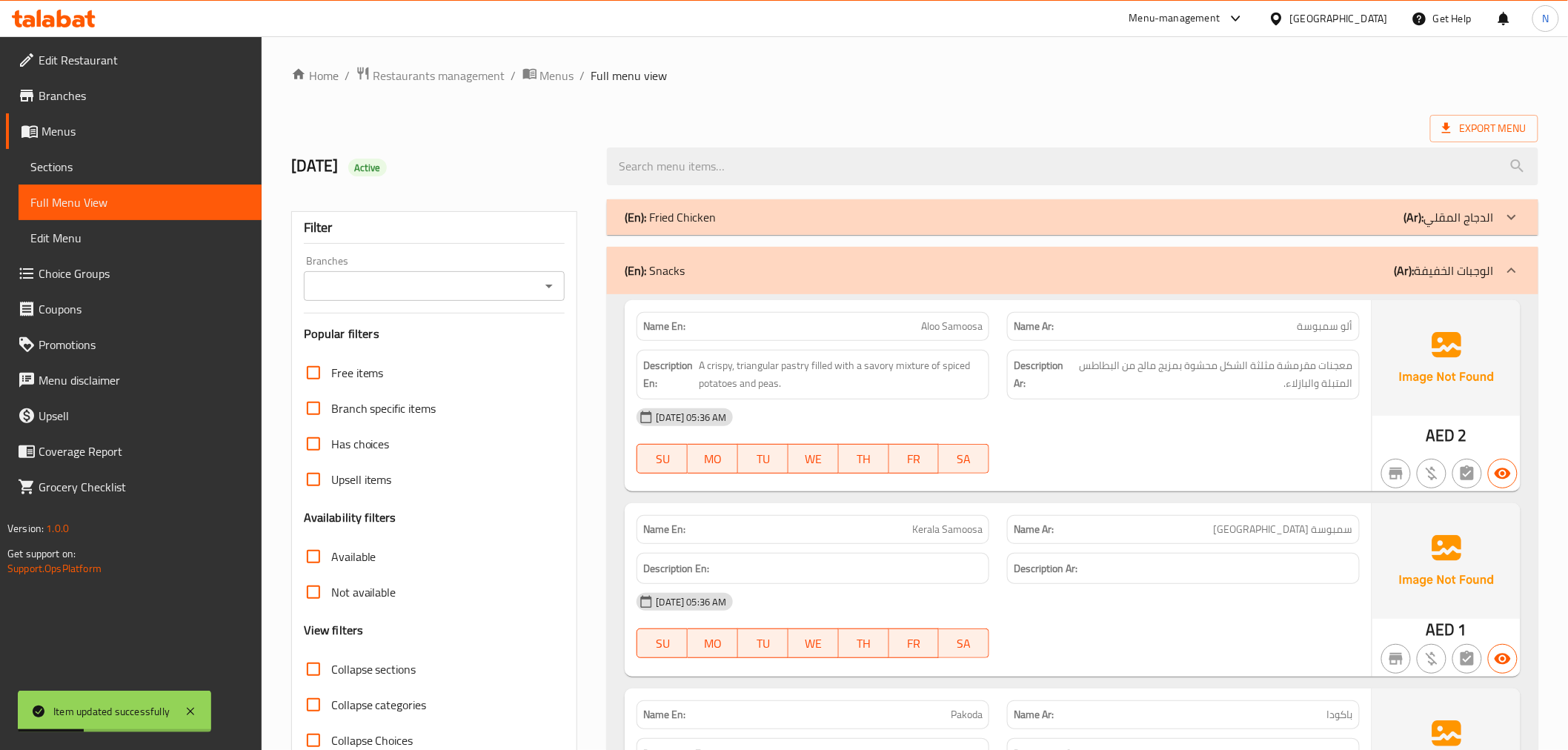
drag, startPoint x: 1517, startPoint y: 255, endPoint x: 1551, endPoint y: 363, distance: 113.2
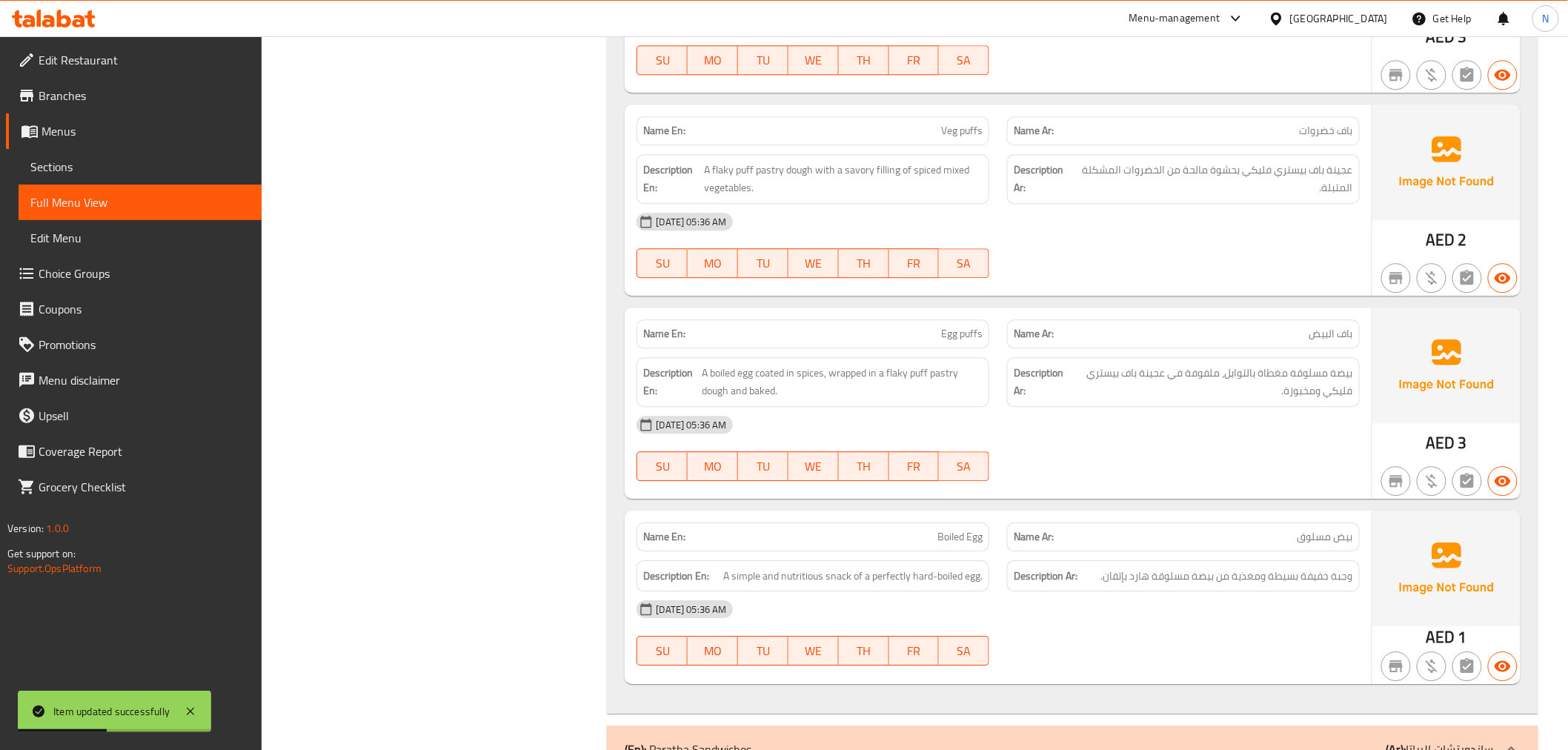
scroll to position [2140, 0]
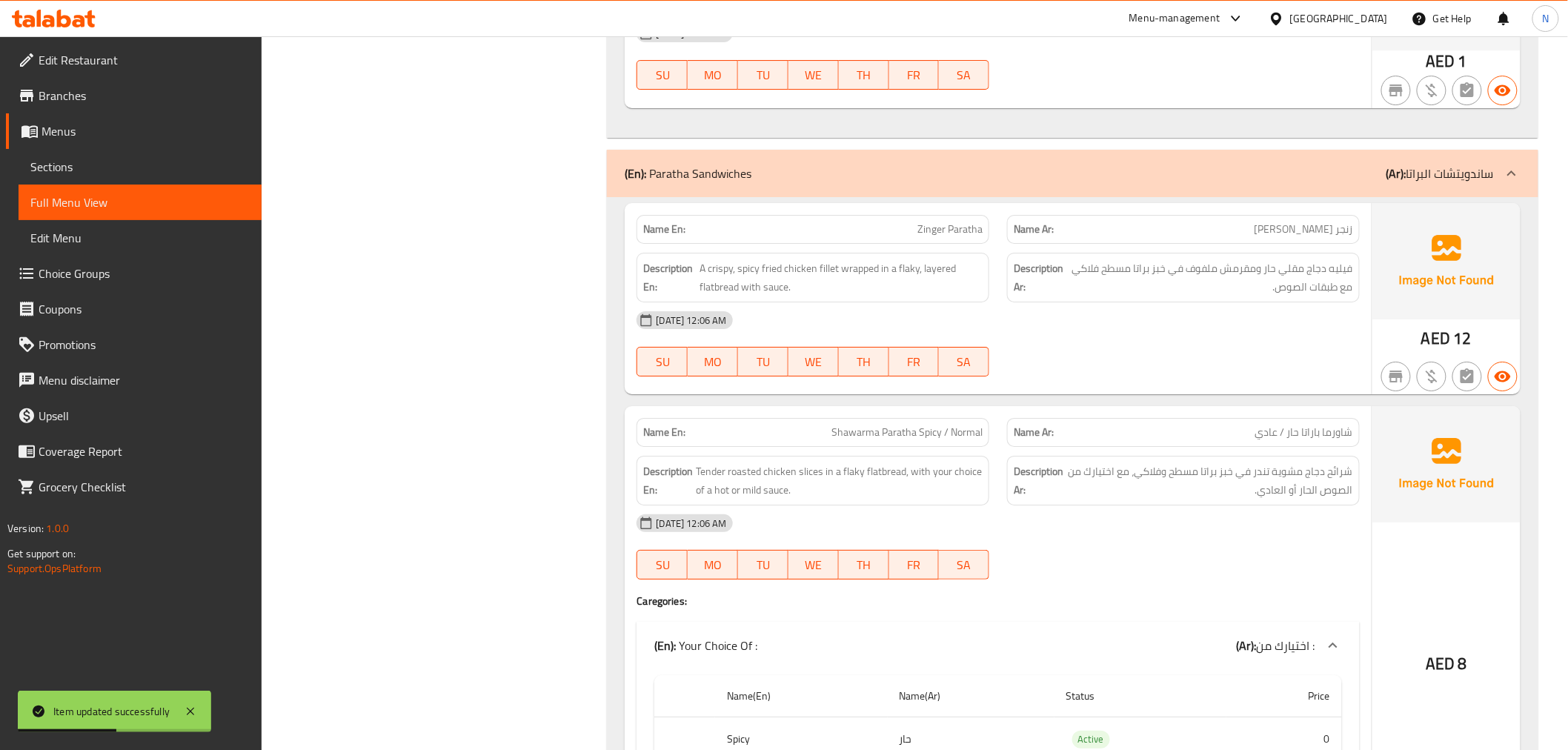
drag, startPoint x: 1513, startPoint y: 170, endPoint x: 1525, endPoint y: 269, distance: 99.7
click at [1513, 169] on icon at bounding box center [1511, 173] width 18 height 18
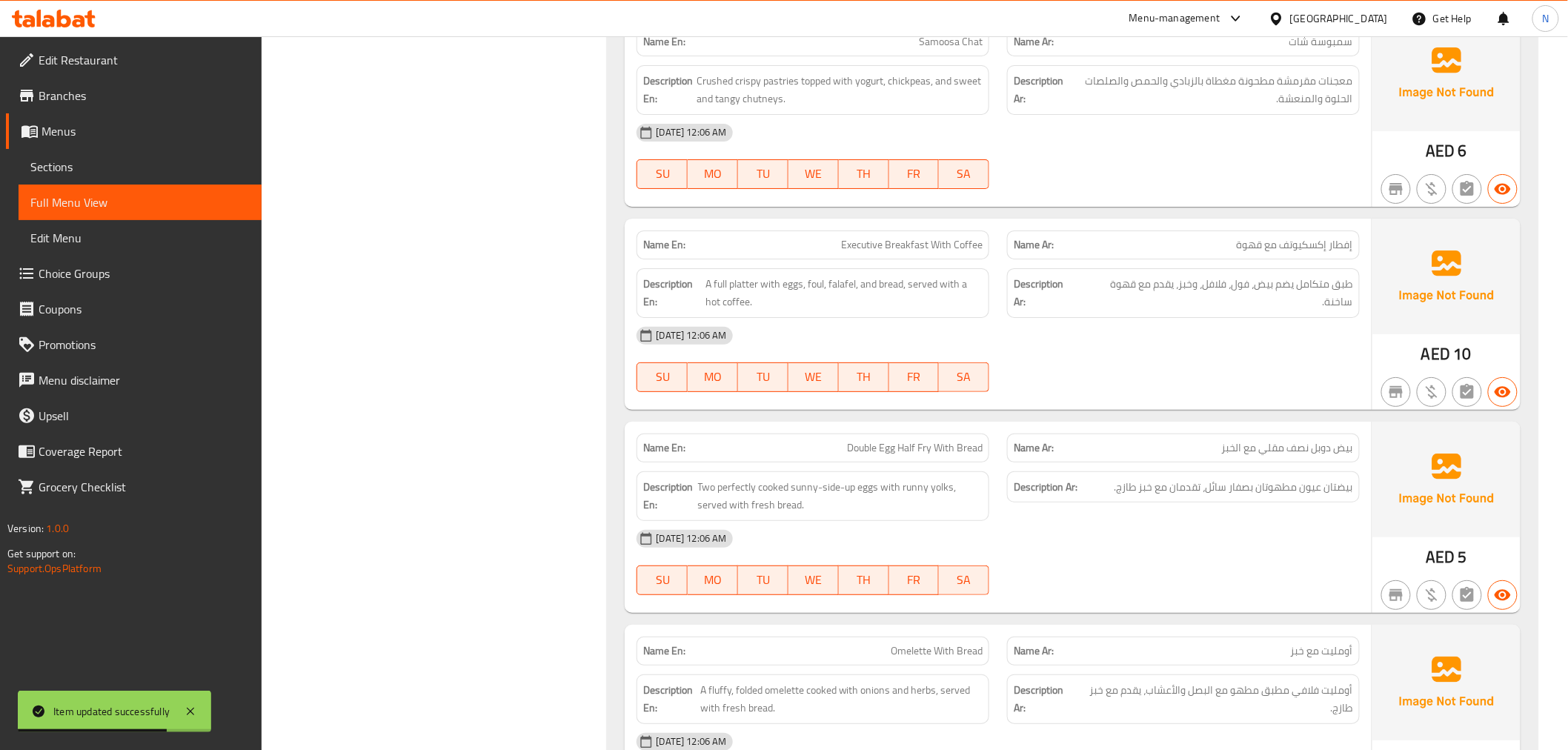
scroll to position [4527, 0]
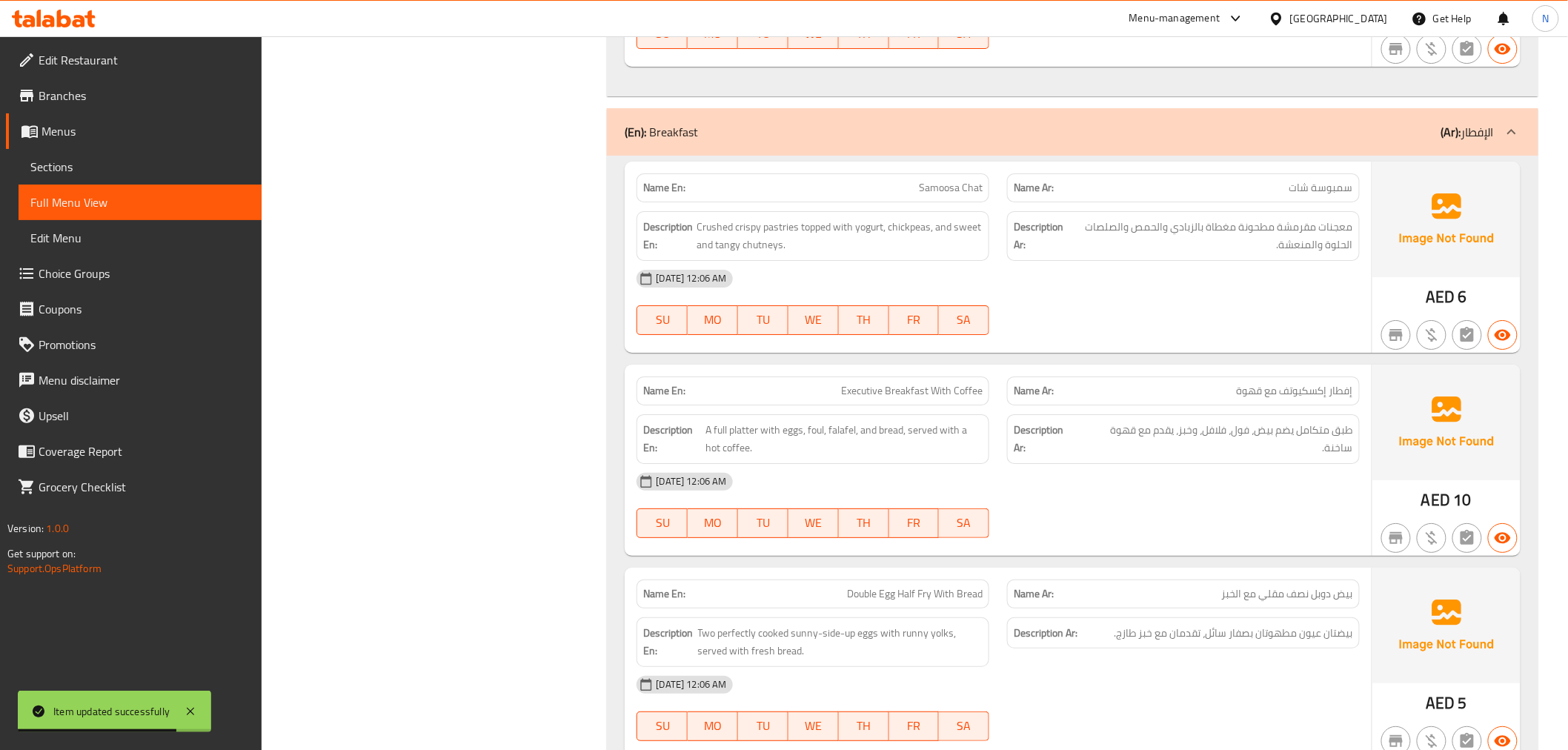
click at [1517, 134] on icon at bounding box center [1511, 132] width 18 height 18
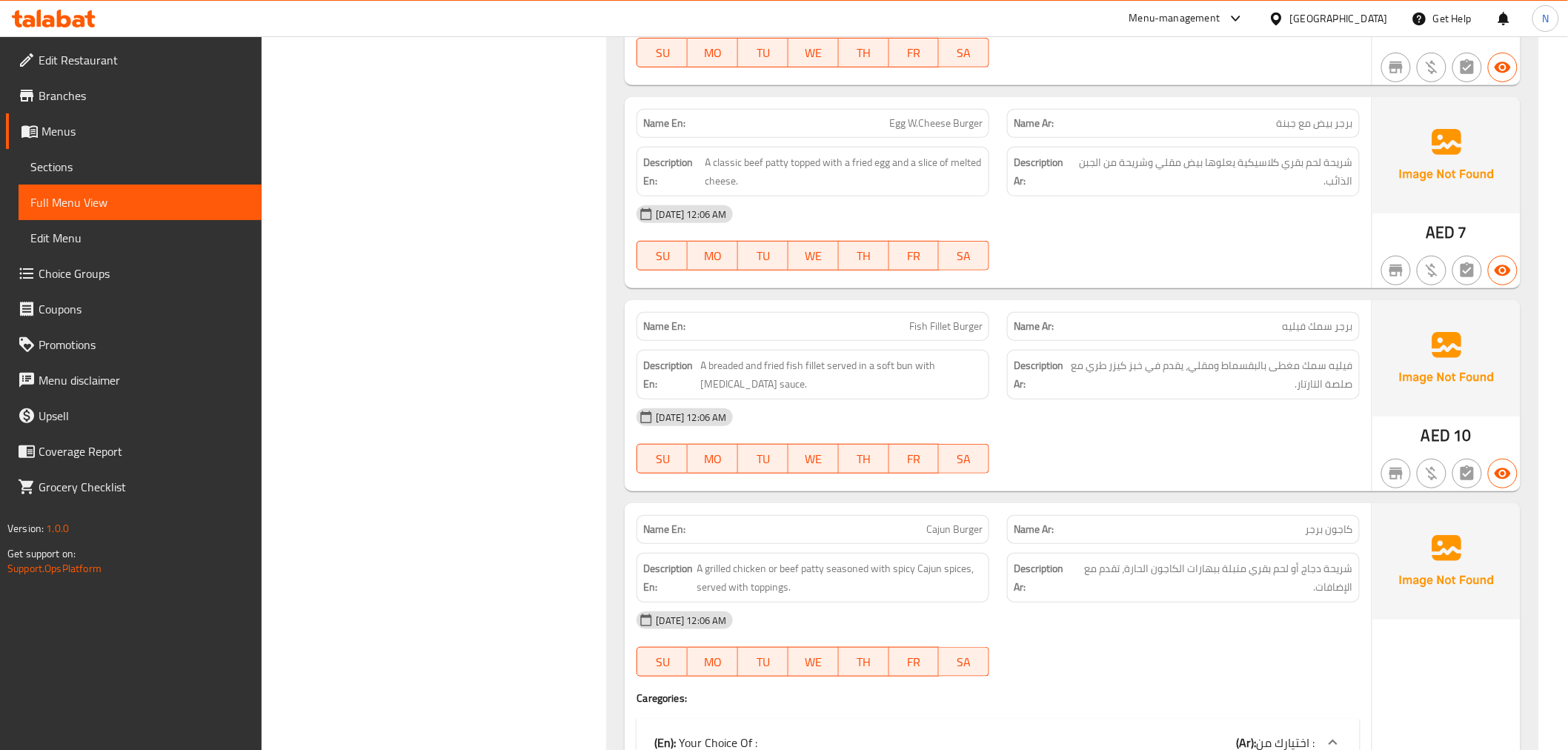
scroll to position [6914, 0]
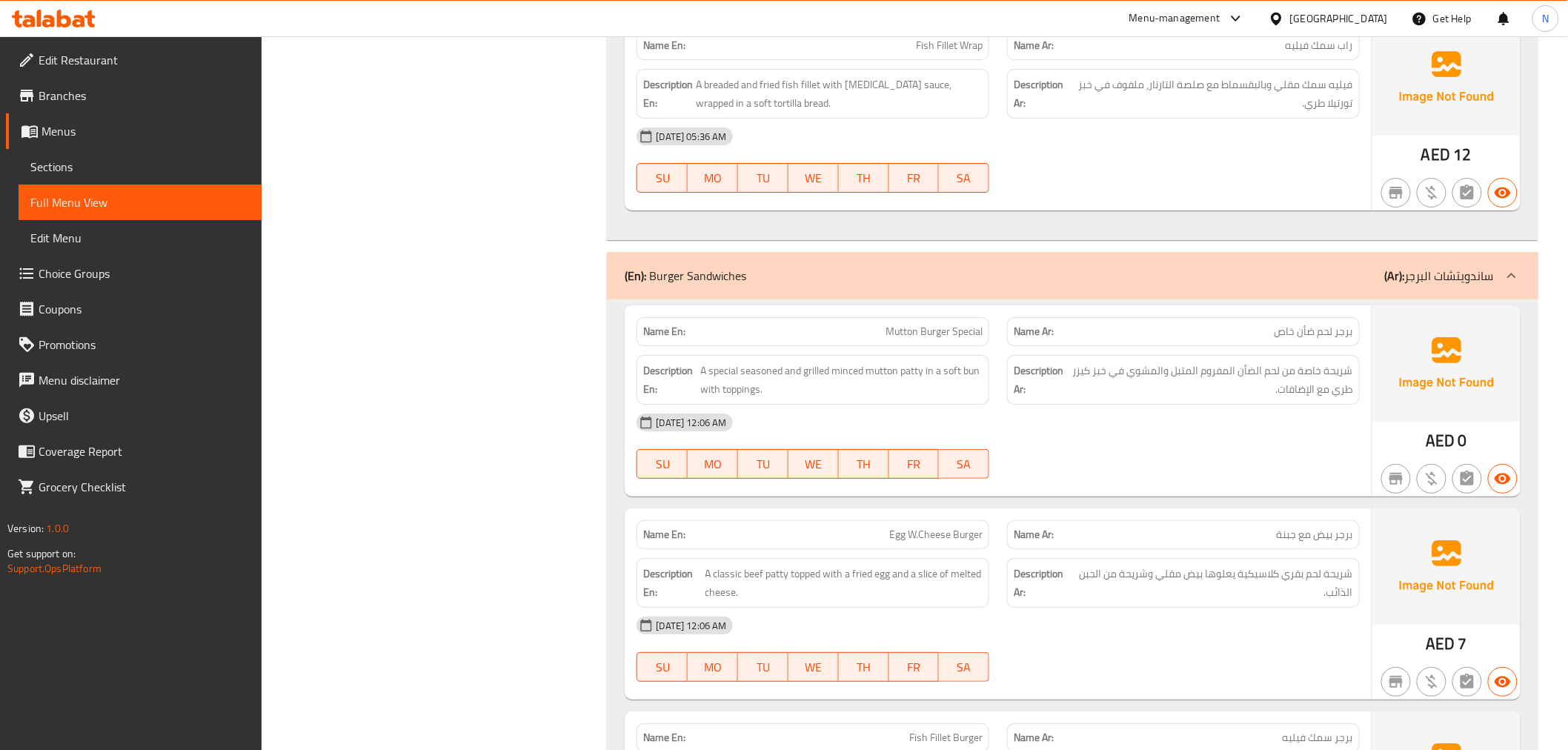
click at [1506, 280] on icon at bounding box center [1511, 276] width 18 height 18
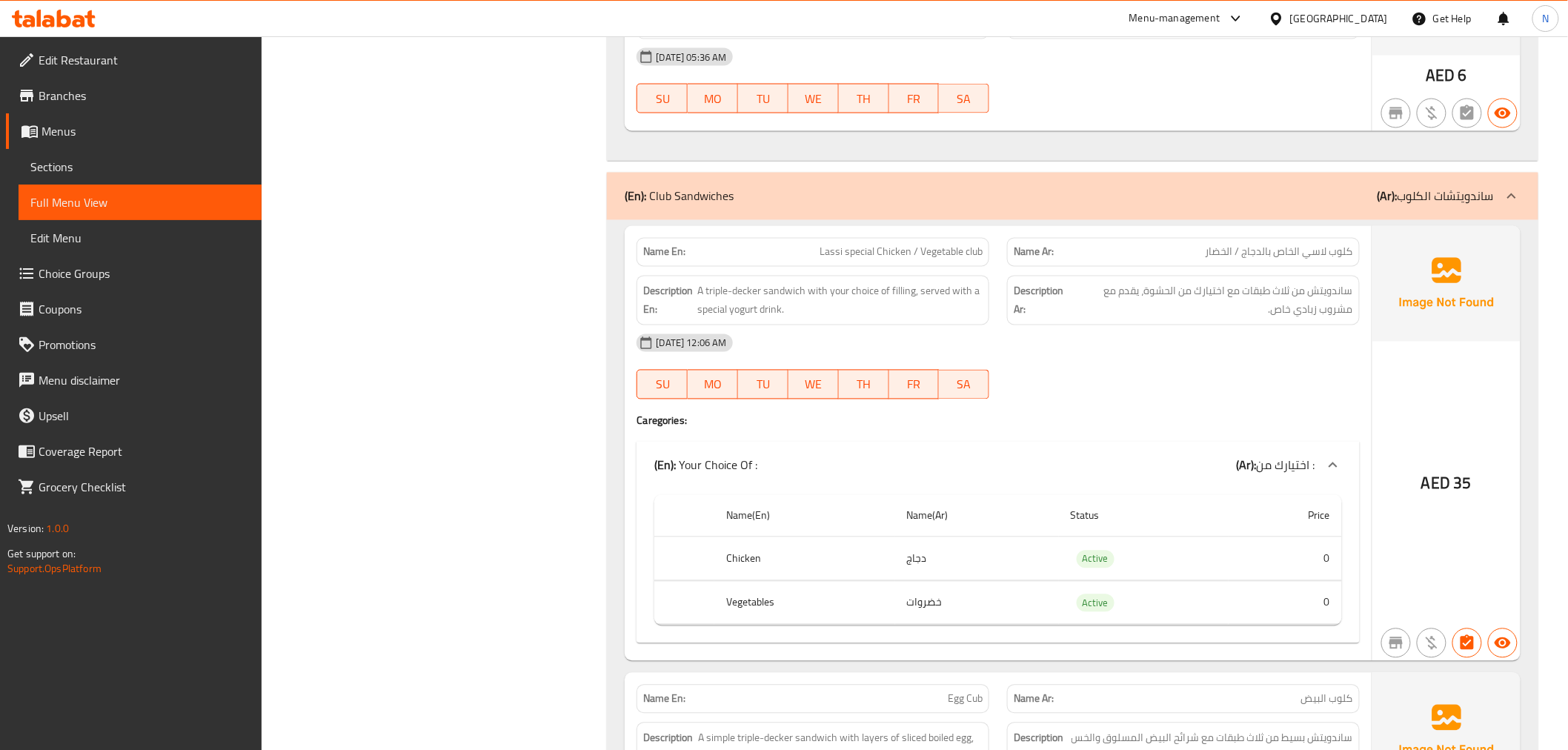
scroll to position [10536, 0]
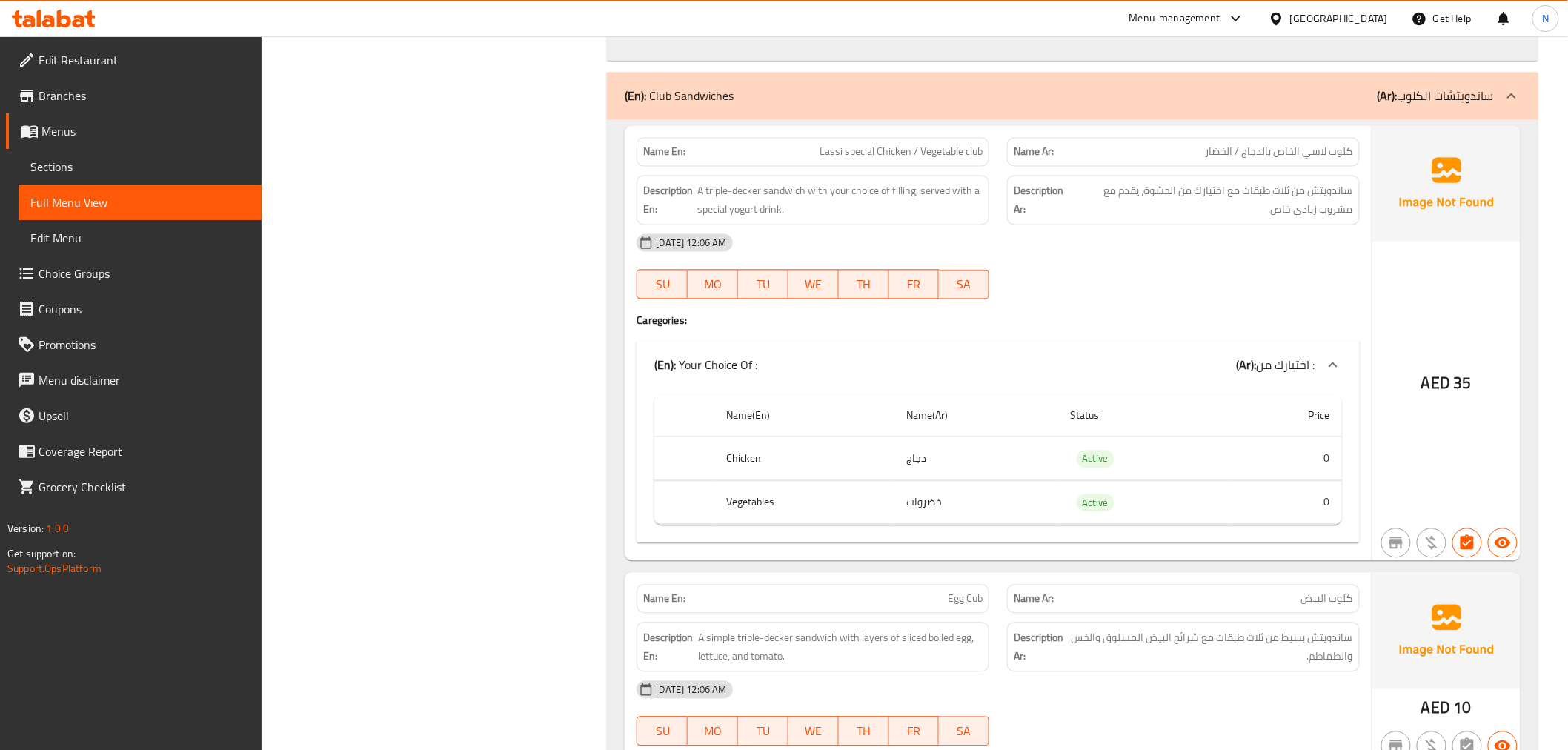
click at [1505, 105] on icon at bounding box center [1511, 96] width 18 height 18
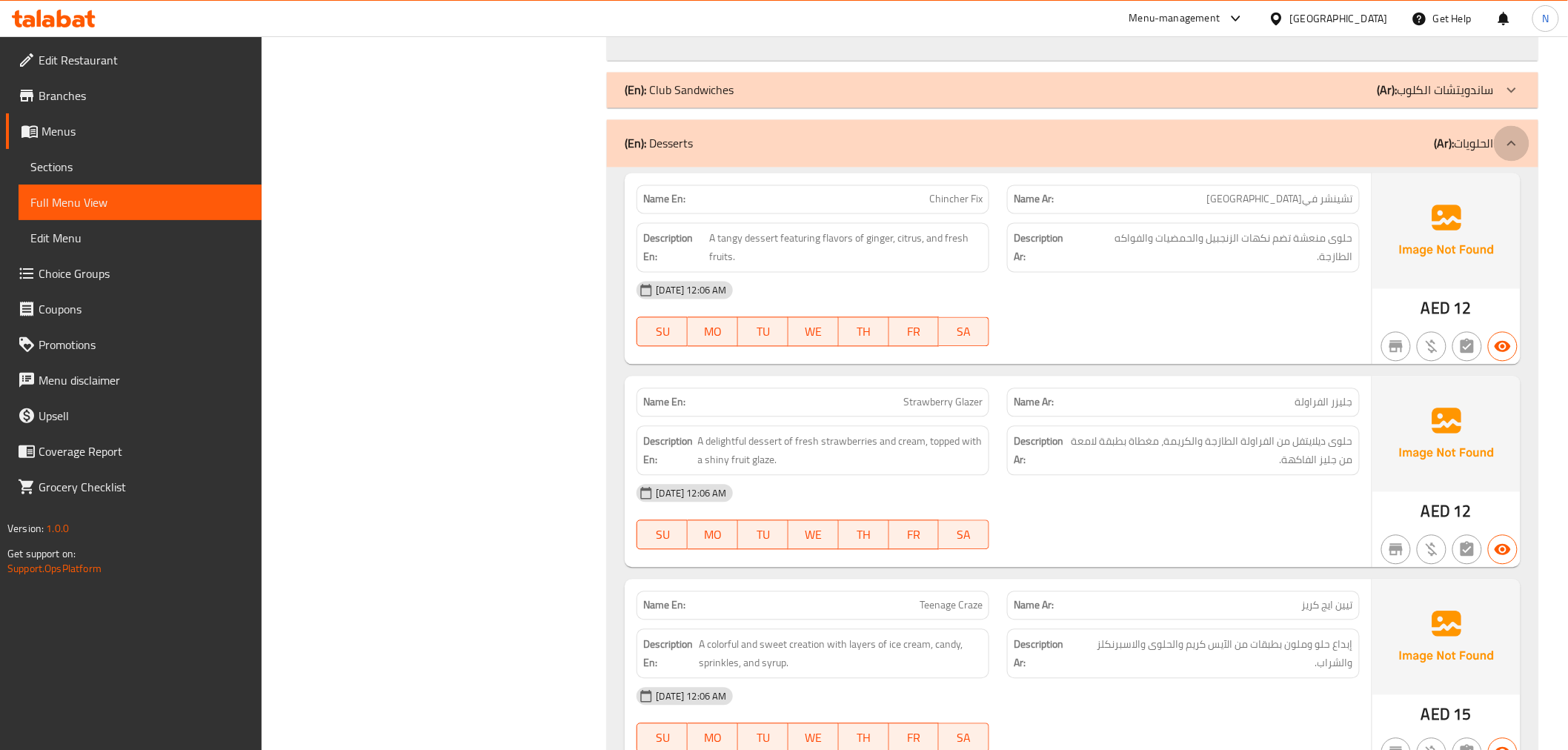
click at [1508, 150] on icon at bounding box center [1511, 144] width 18 height 18
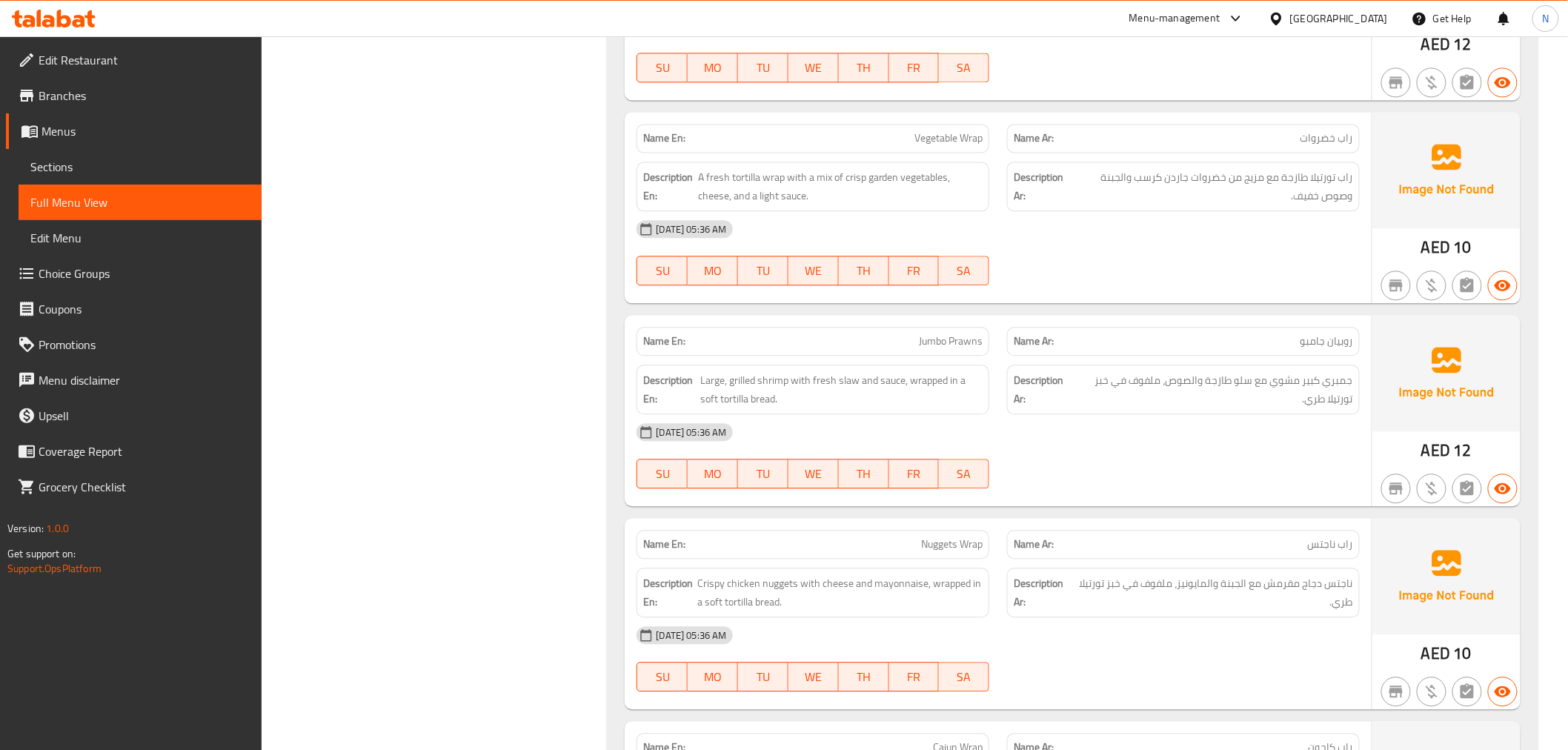
scroll to position [5906, 0]
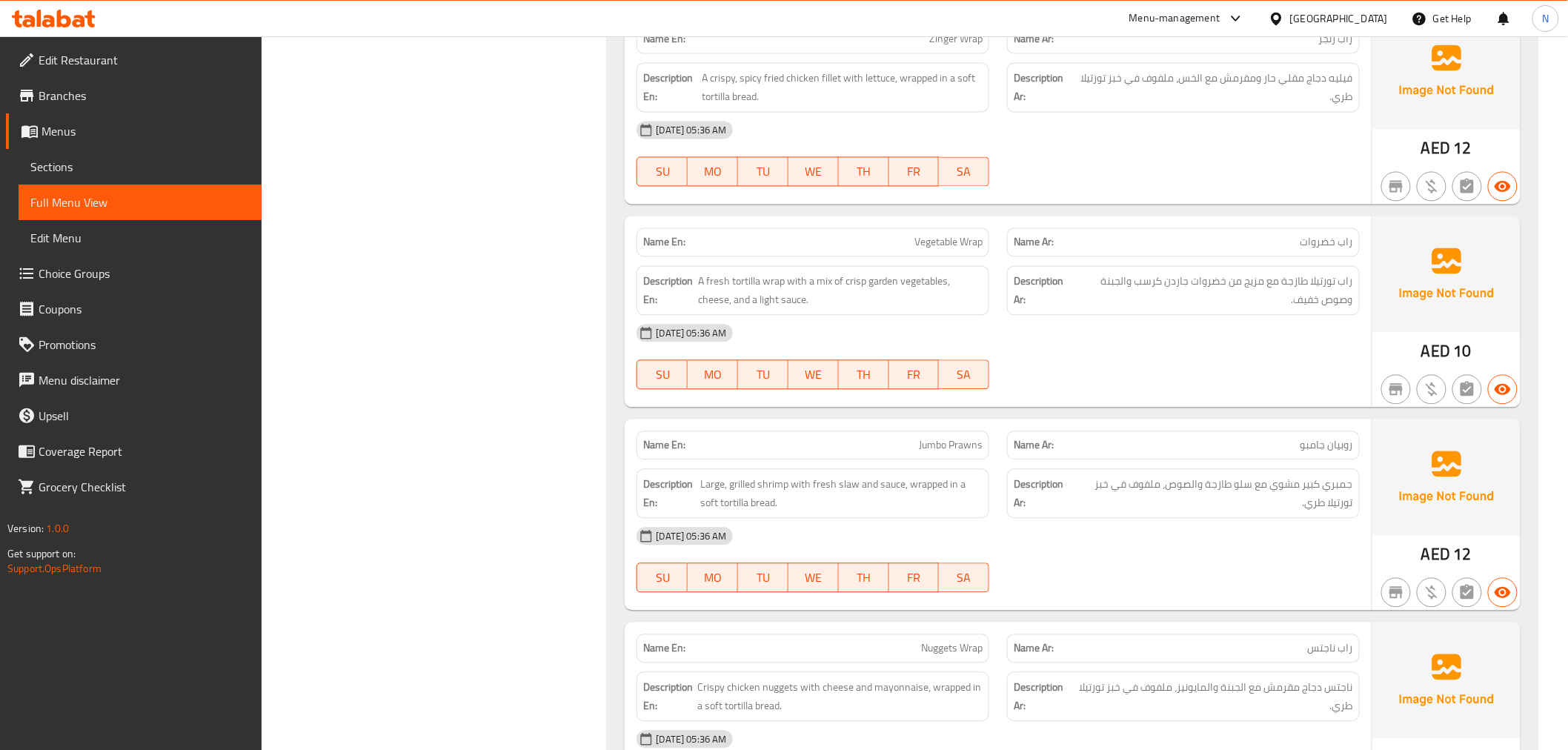
click at [1226, 448] on p "Name Ar: روبيان جامبو" at bounding box center [1183, 445] width 339 height 16
click at [949, 446] on span "Jumbo Prawns" at bounding box center [951, 445] width 64 height 16
copy span "Jumbo Prawns"
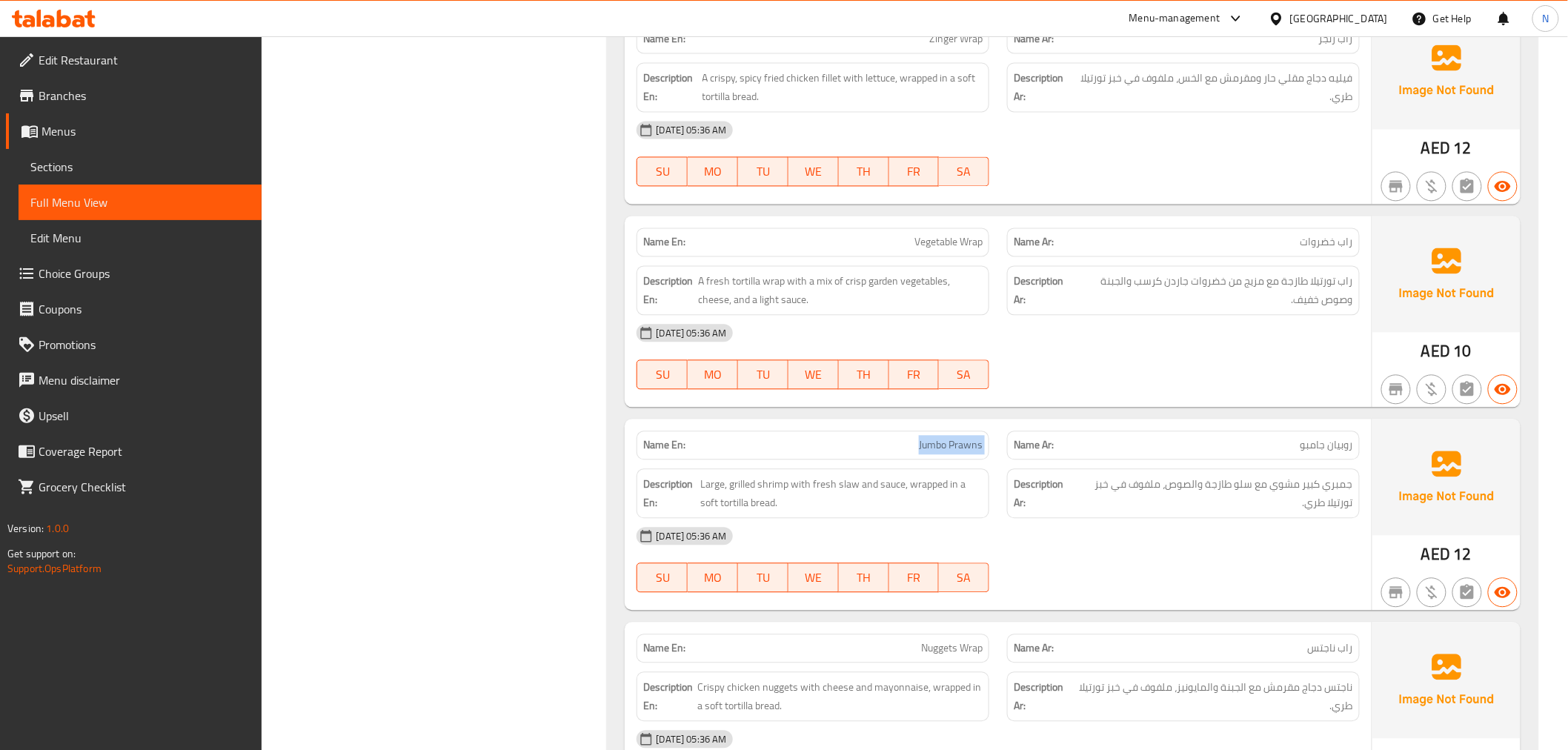
click at [124, 166] on span "Sections" at bounding box center [140, 167] width 219 height 18
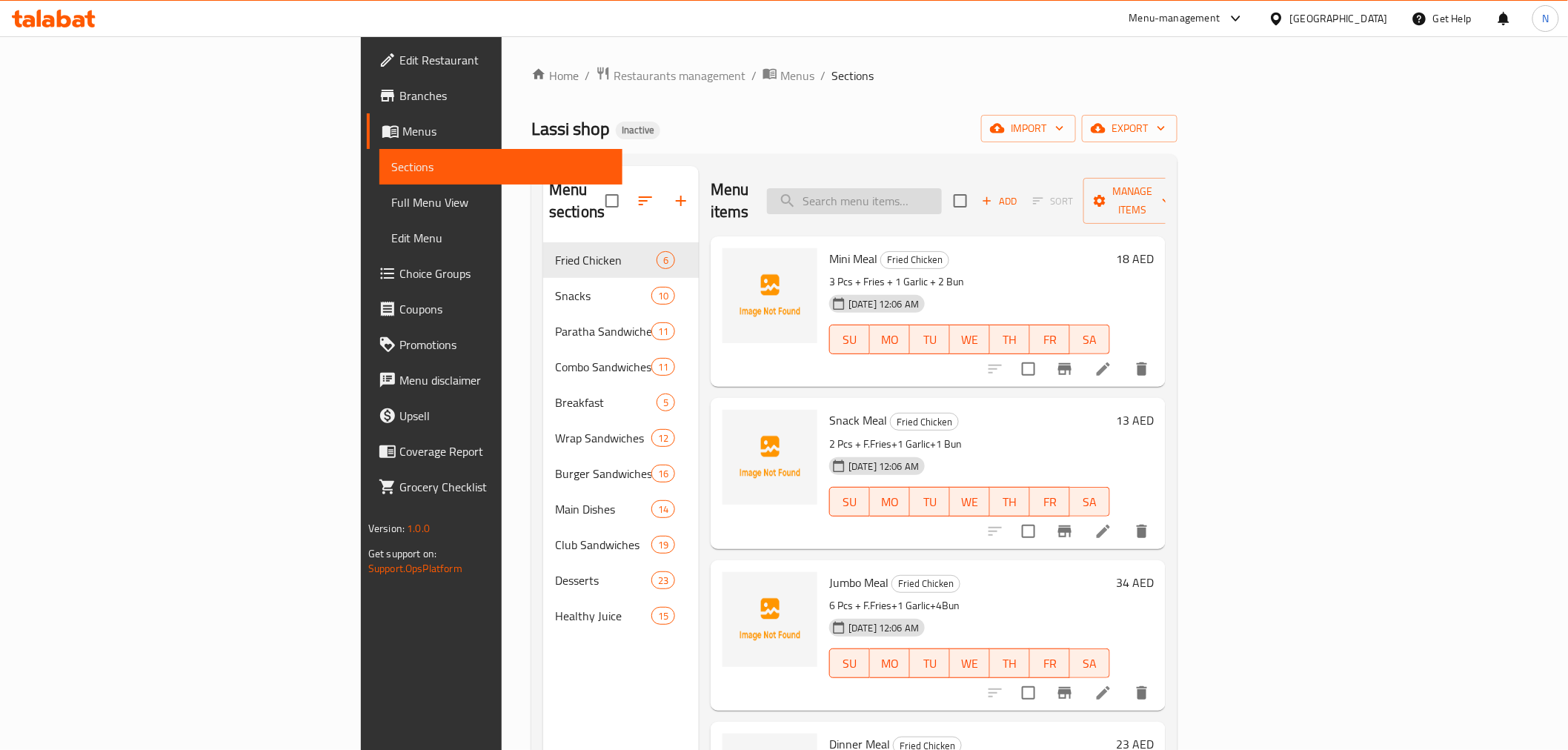
click at [920, 194] on input "search" at bounding box center [854, 201] width 175 height 26
paste input "Jumbo Prawns"
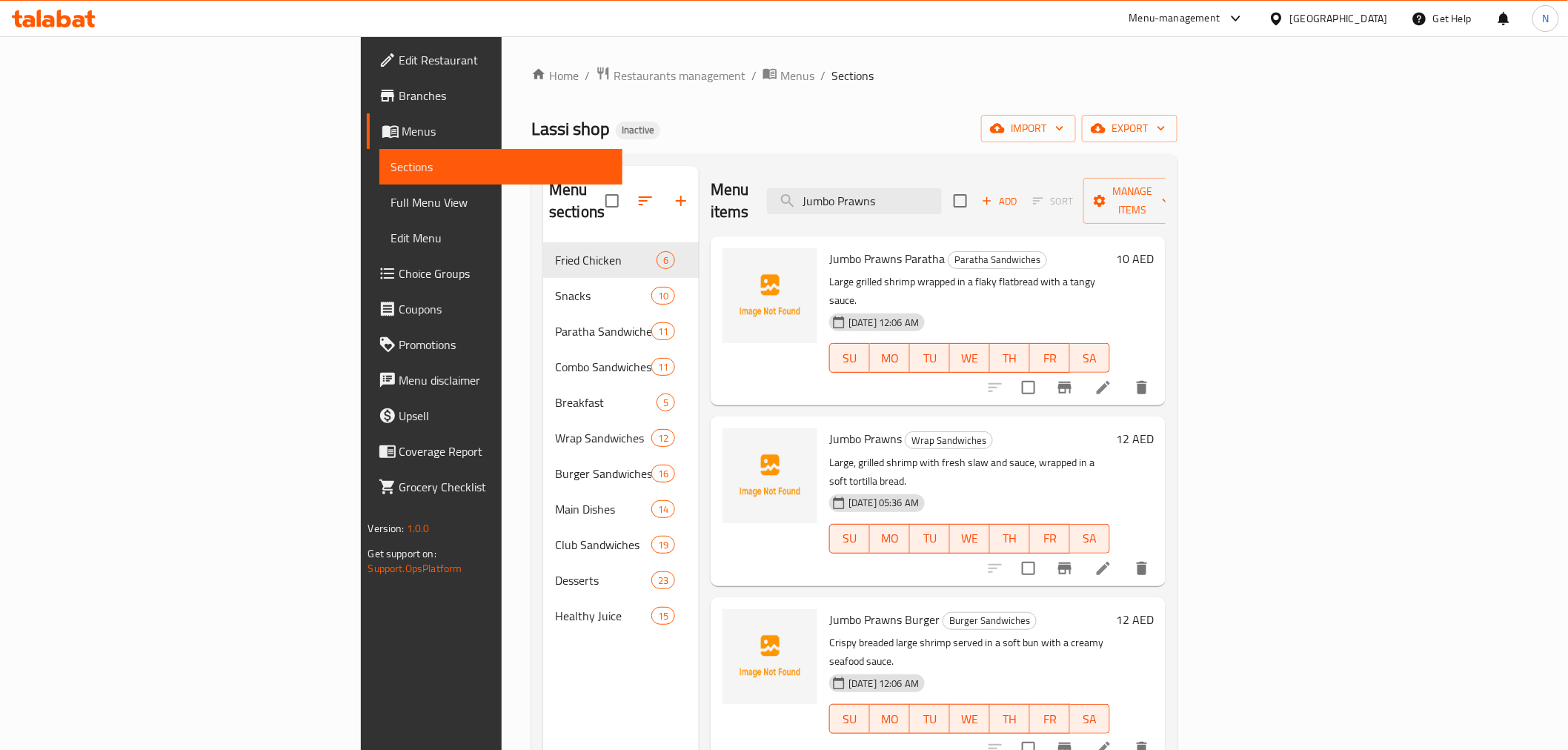
type input "Jumbo Prawns"
click at [905, 432] on span "Wrap Sandwiches" at bounding box center [949, 440] width 87 height 17
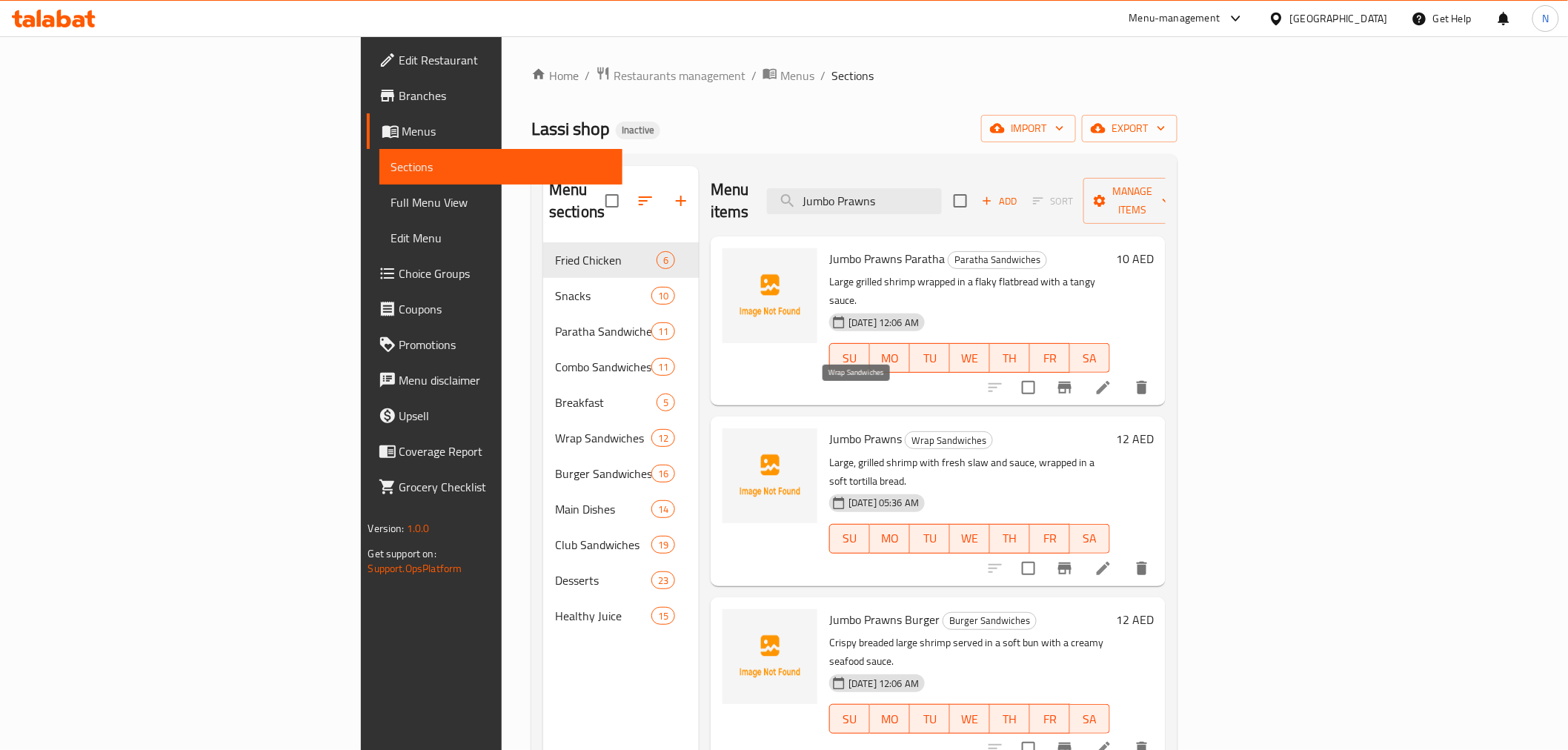
click at [905, 432] on span "Wrap Sandwiches" at bounding box center [949, 440] width 87 height 17
click at [1110, 562] on icon at bounding box center [1102, 568] width 13 height 13
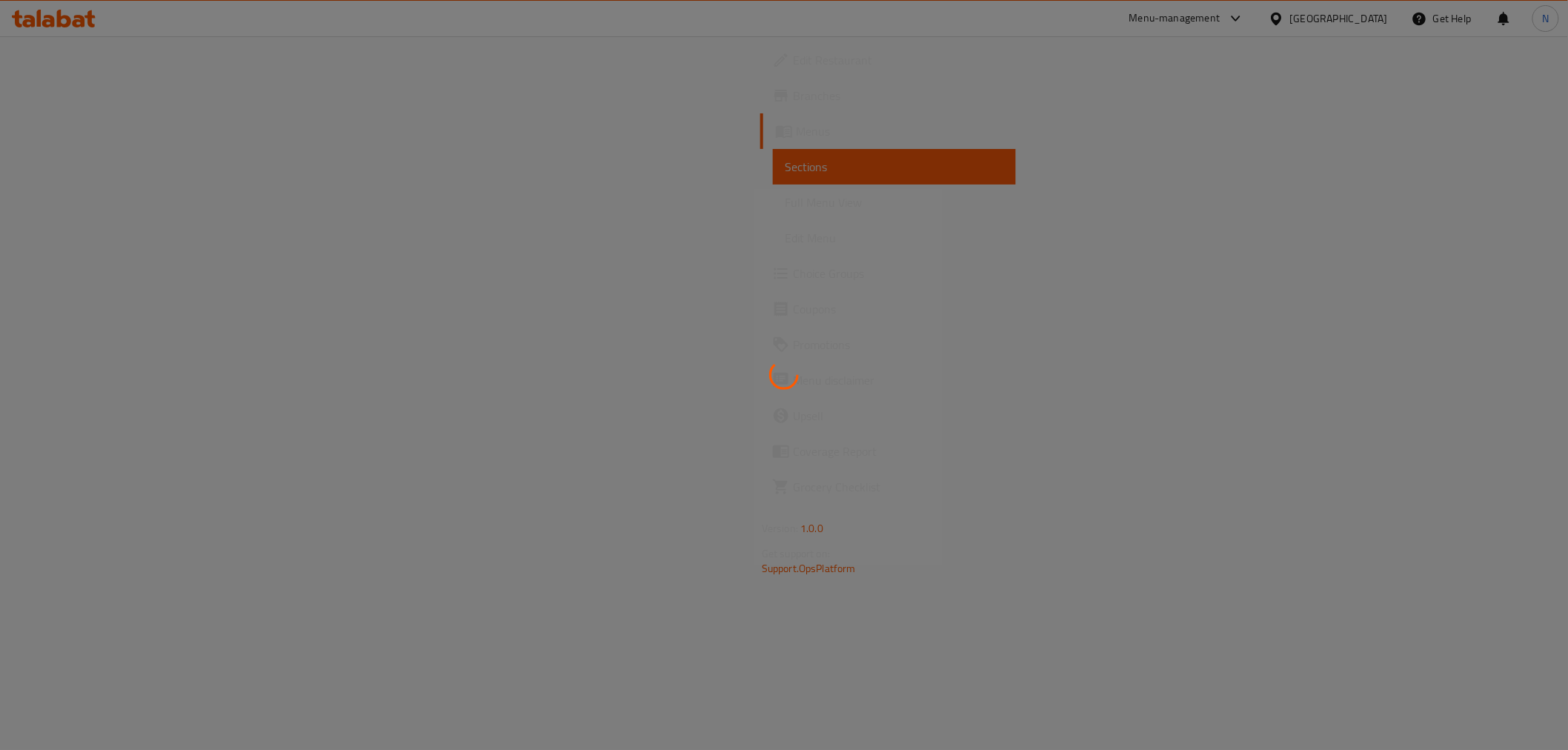
click at [1462, 504] on div at bounding box center [784, 375] width 1568 height 750
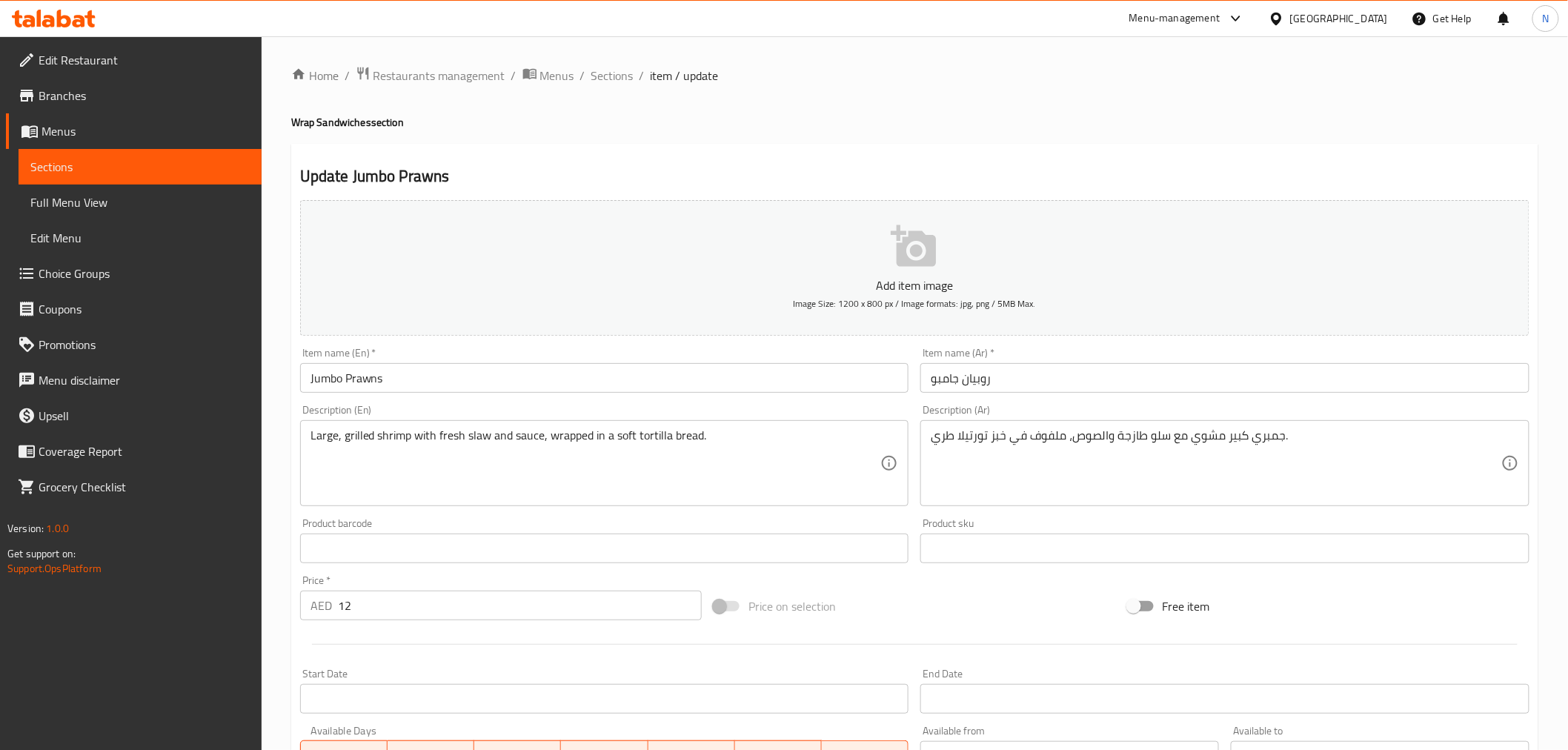
click at [295, 122] on h4 "Wrap Sandwiches section" at bounding box center [914, 122] width 1246 height 15
click at [295, 121] on h4 "Wrap Sandwiches section" at bounding box center [914, 122] width 1246 height 15
copy h4 "Wrap"
click at [420, 391] on input "Jumbo Prawns" at bounding box center [604, 378] width 609 height 30
click at [417, 387] on input "Jumbo Prawns" at bounding box center [604, 378] width 609 height 30
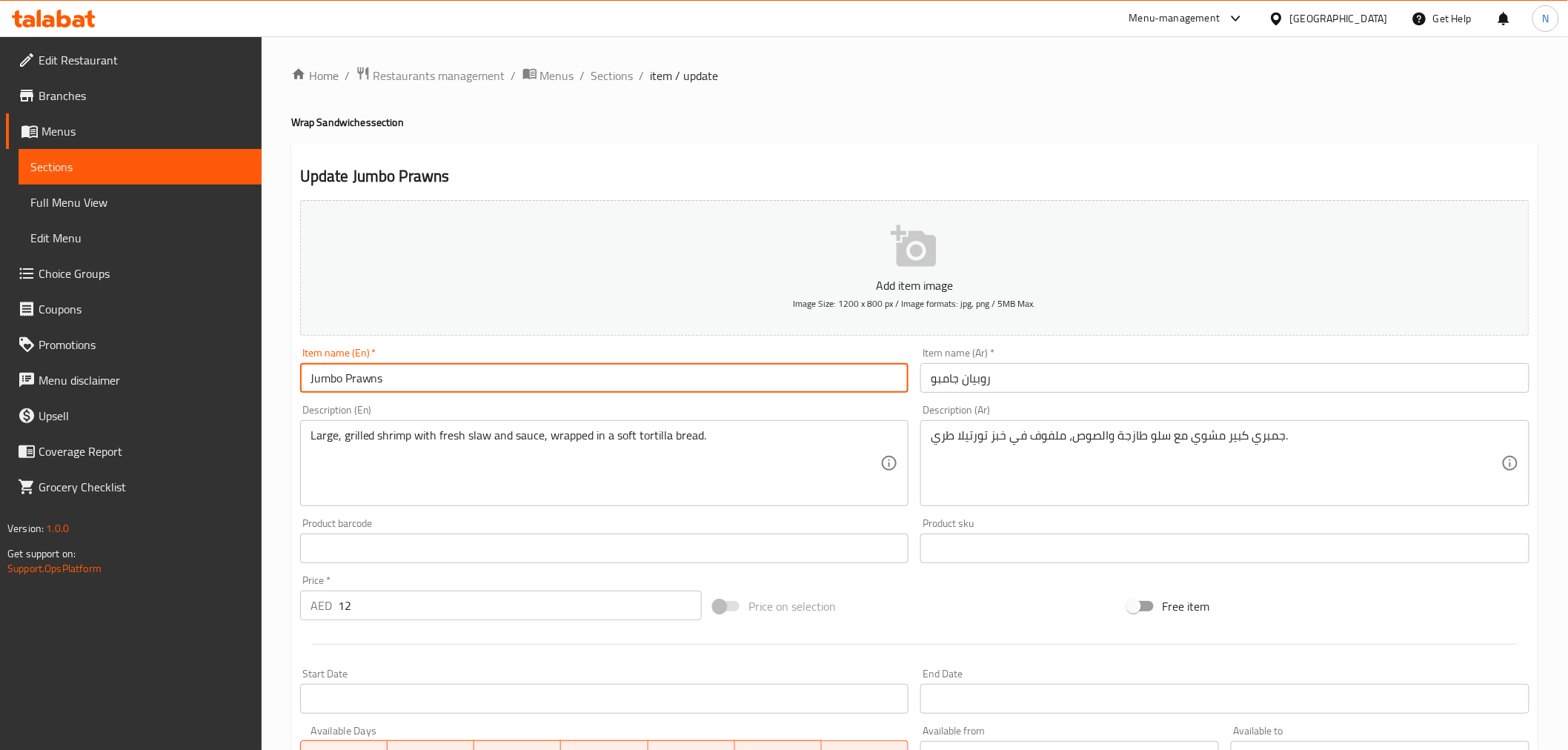
paste input "Wrap"
type input "Jumbo Prawns Wrap"
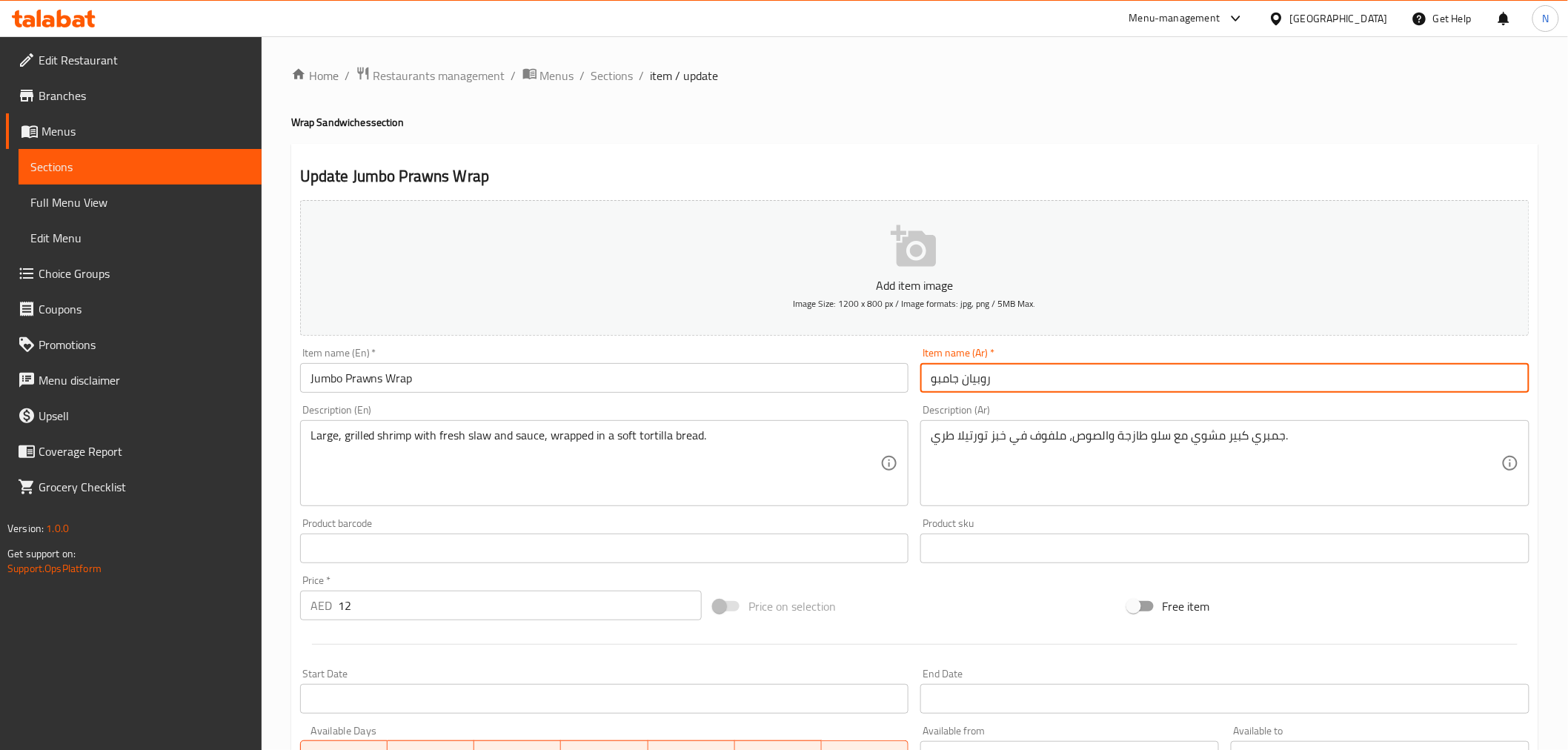
click at [932, 375] on input "روبيان جامبو" at bounding box center [1224, 378] width 609 height 30
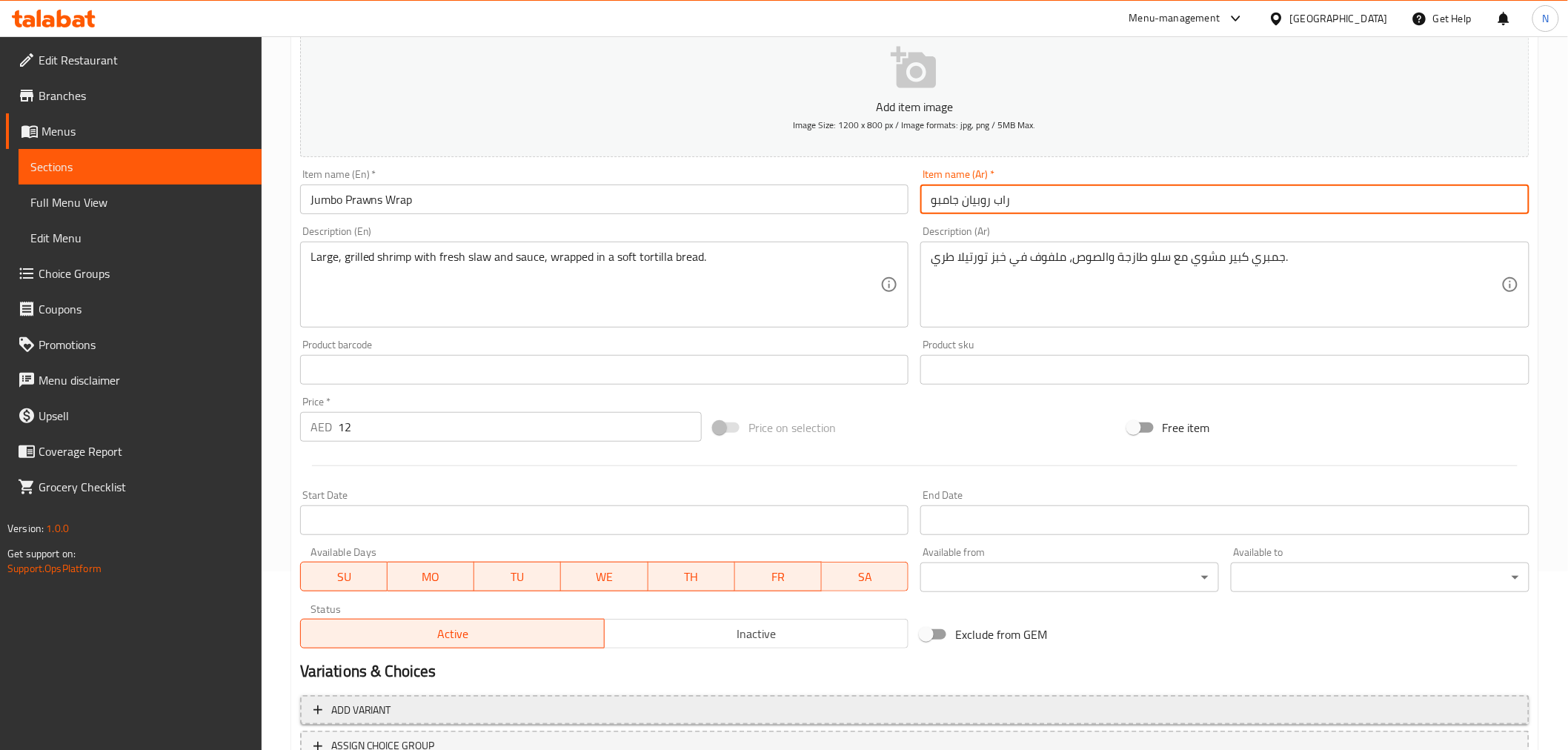
scroll to position [294, 0]
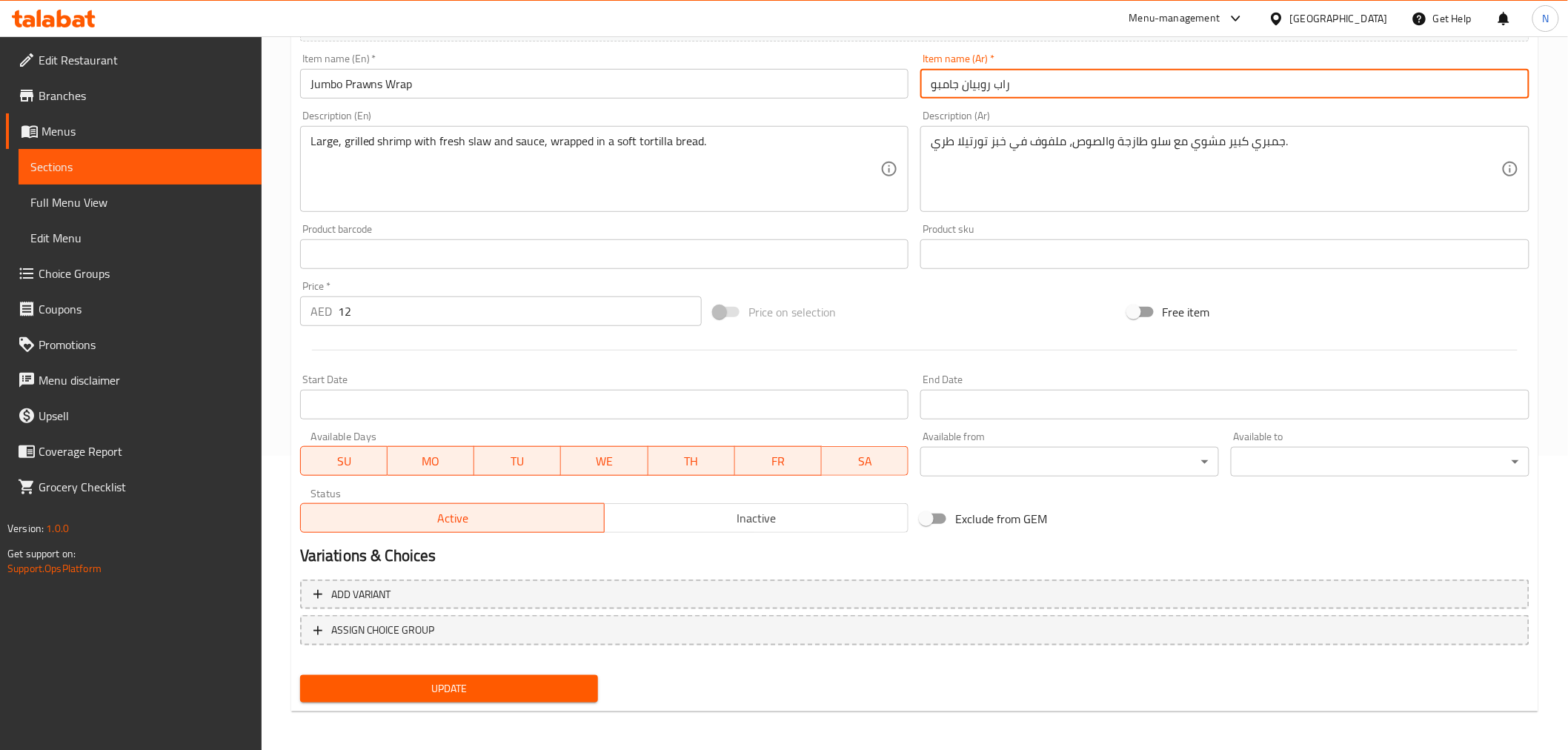
type input "راب روبيان جامبو"
click at [535, 682] on span "Update" at bounding box center [449, 688] width 275 height 19
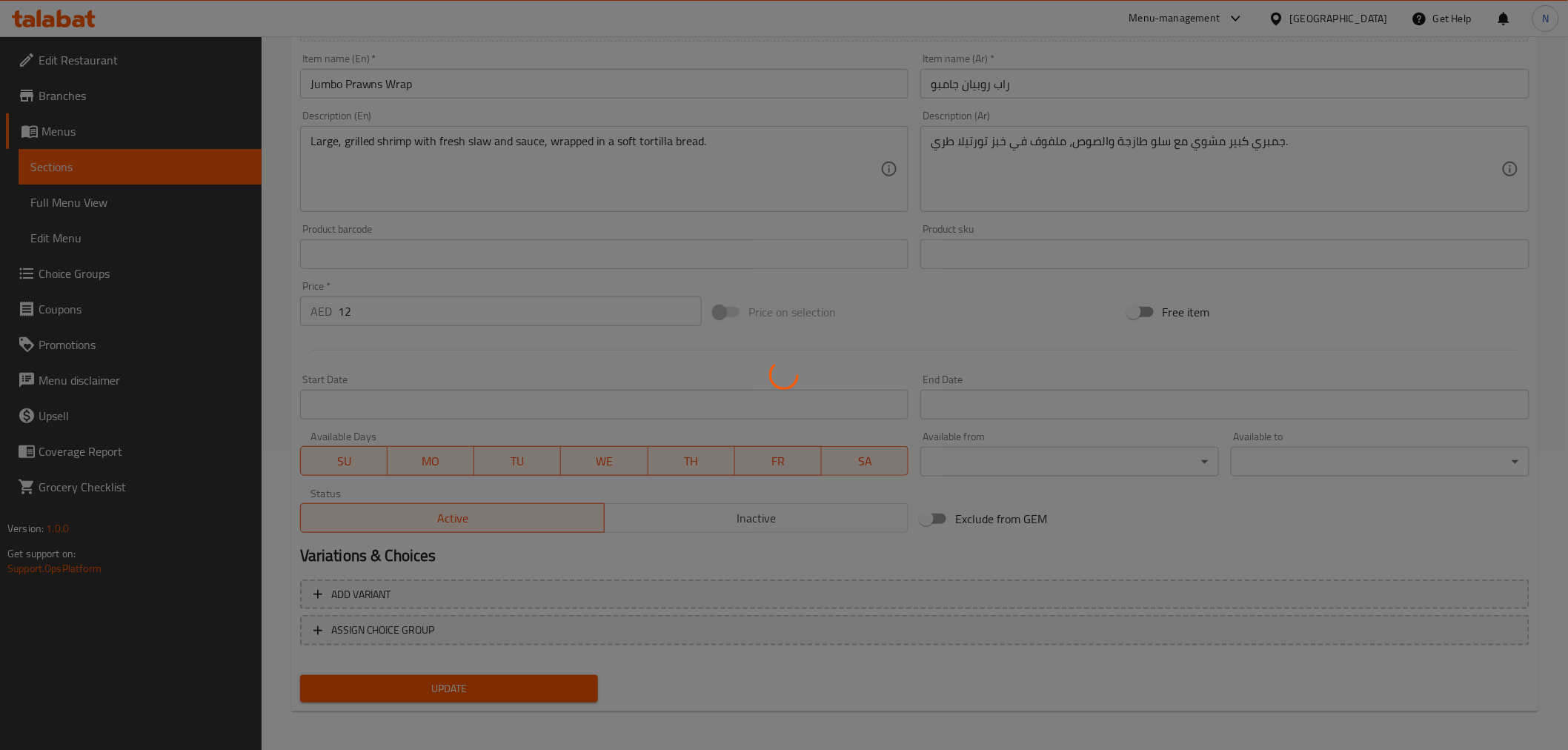
scroll to position [0, 0]
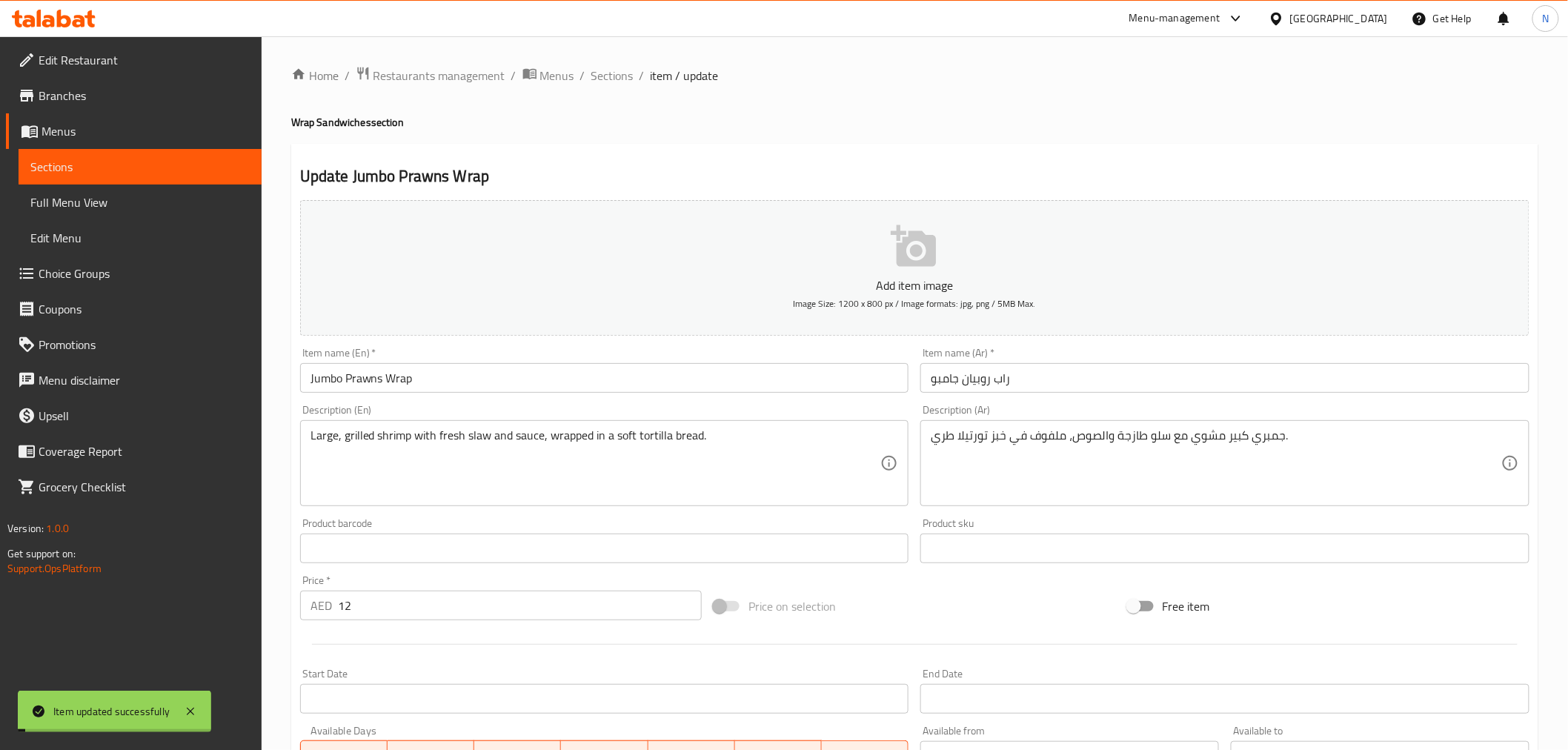
click at [363, 378] on input "Jumbo Prawns Wrap" at bounding box center [604, 378] width 609 height 30
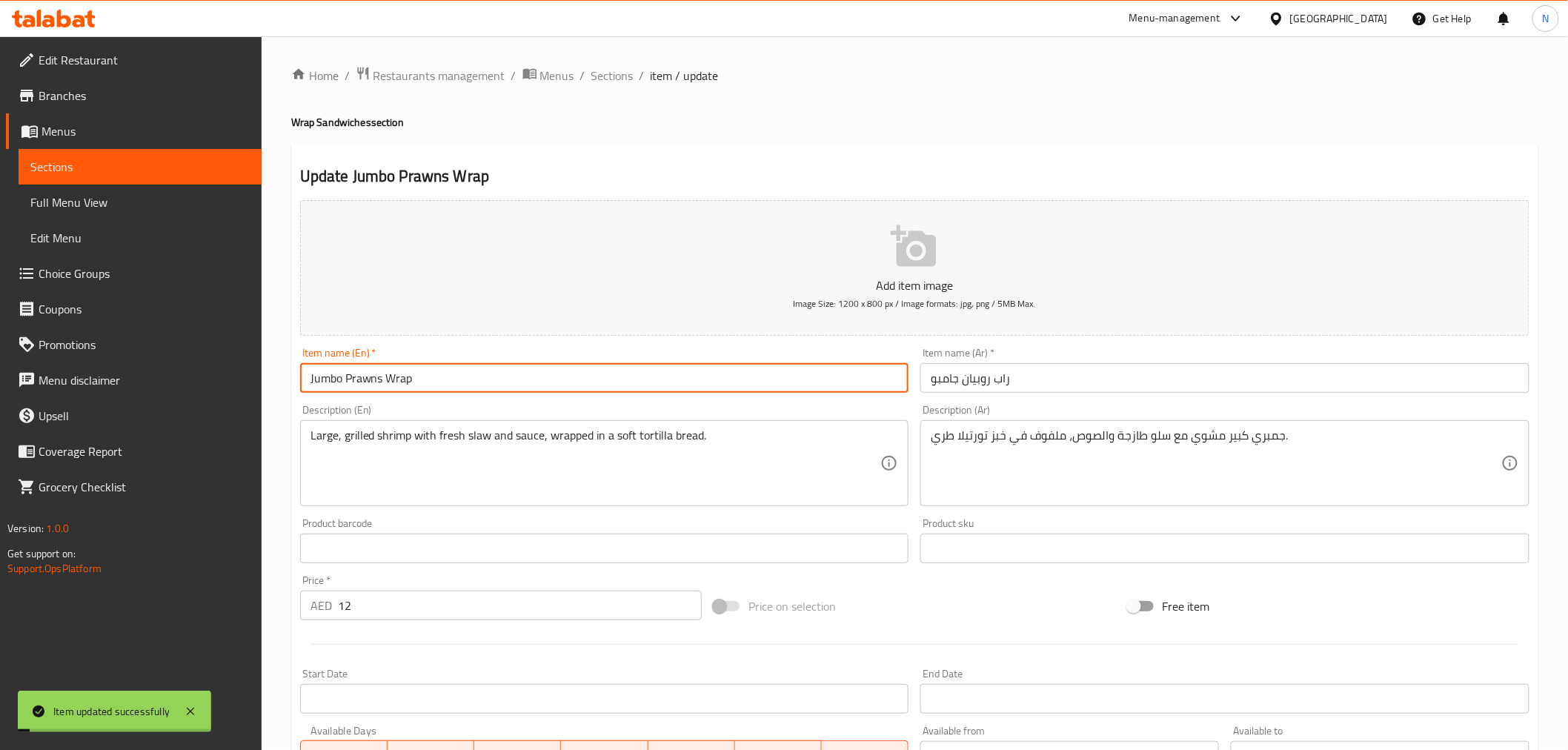
click at [363, 378] on input "Jumbo Prawns Wrap" at bounding box center [604, 378] width 609 height 30
click at [363, 376] on input "Jumbo Prawns Wrap" at bounding box center [604, 378] width 609 height 30
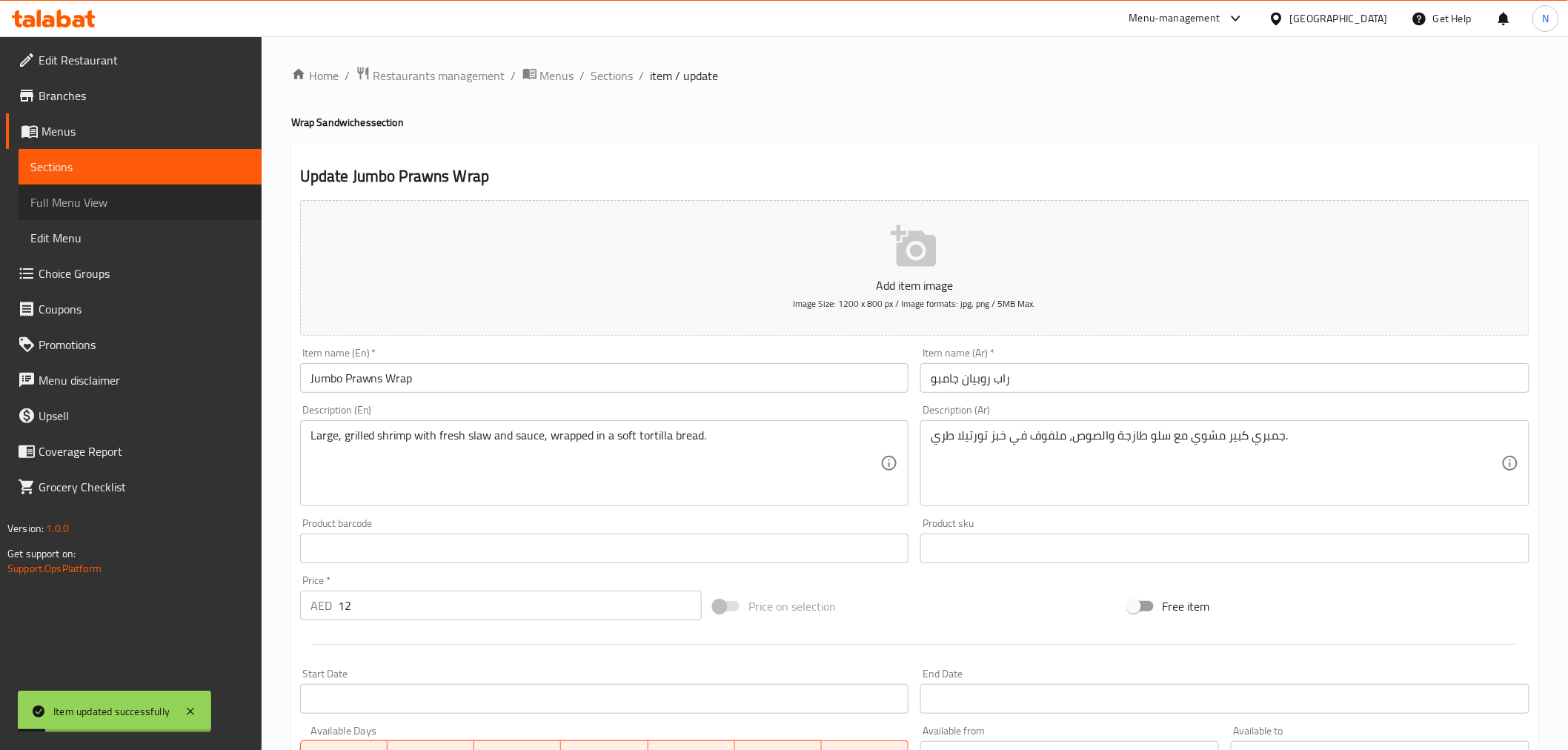
click at [70, 202] on span "Full Menu View" at bounding box center [140, 202] width 219 height 18
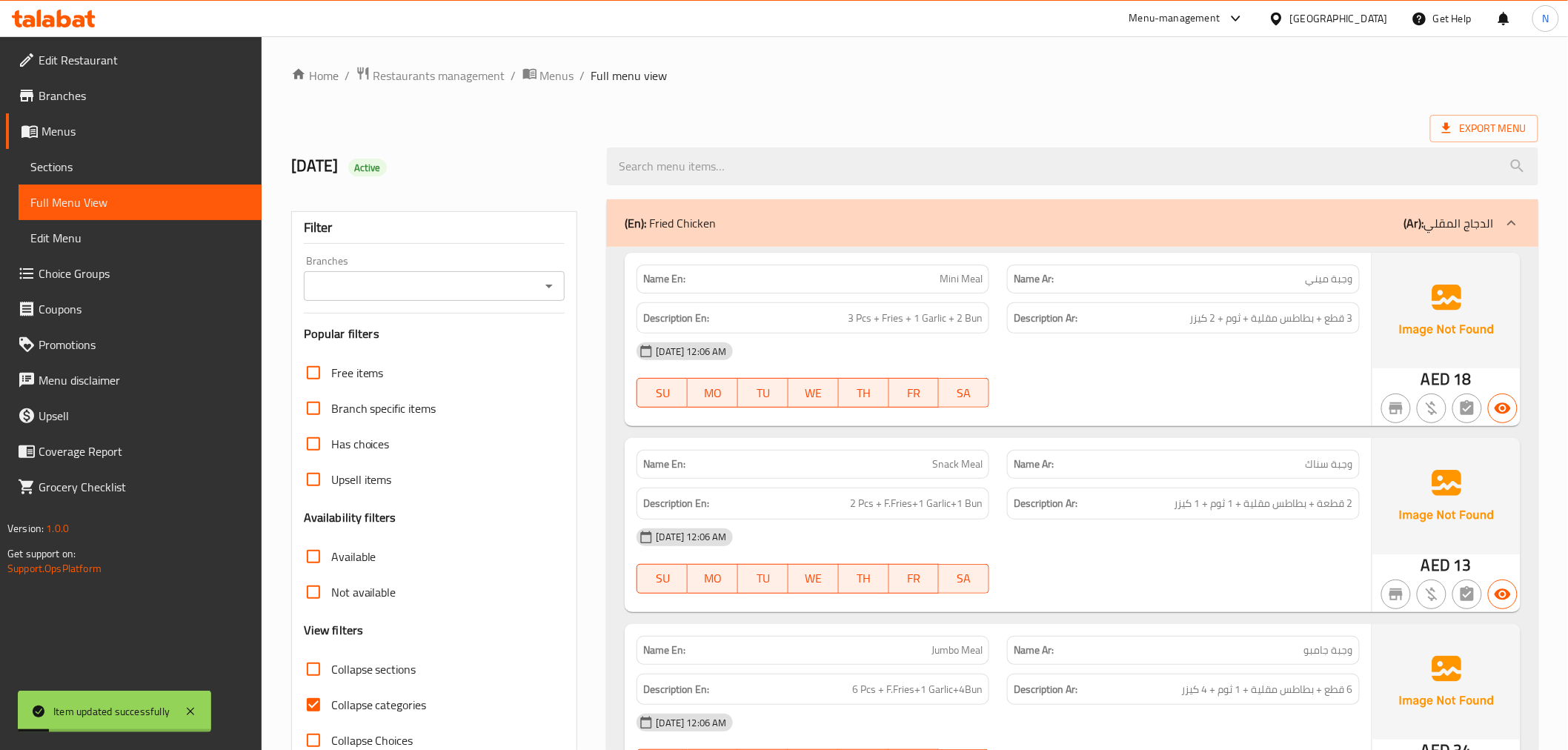
scroll to position [164, 0]
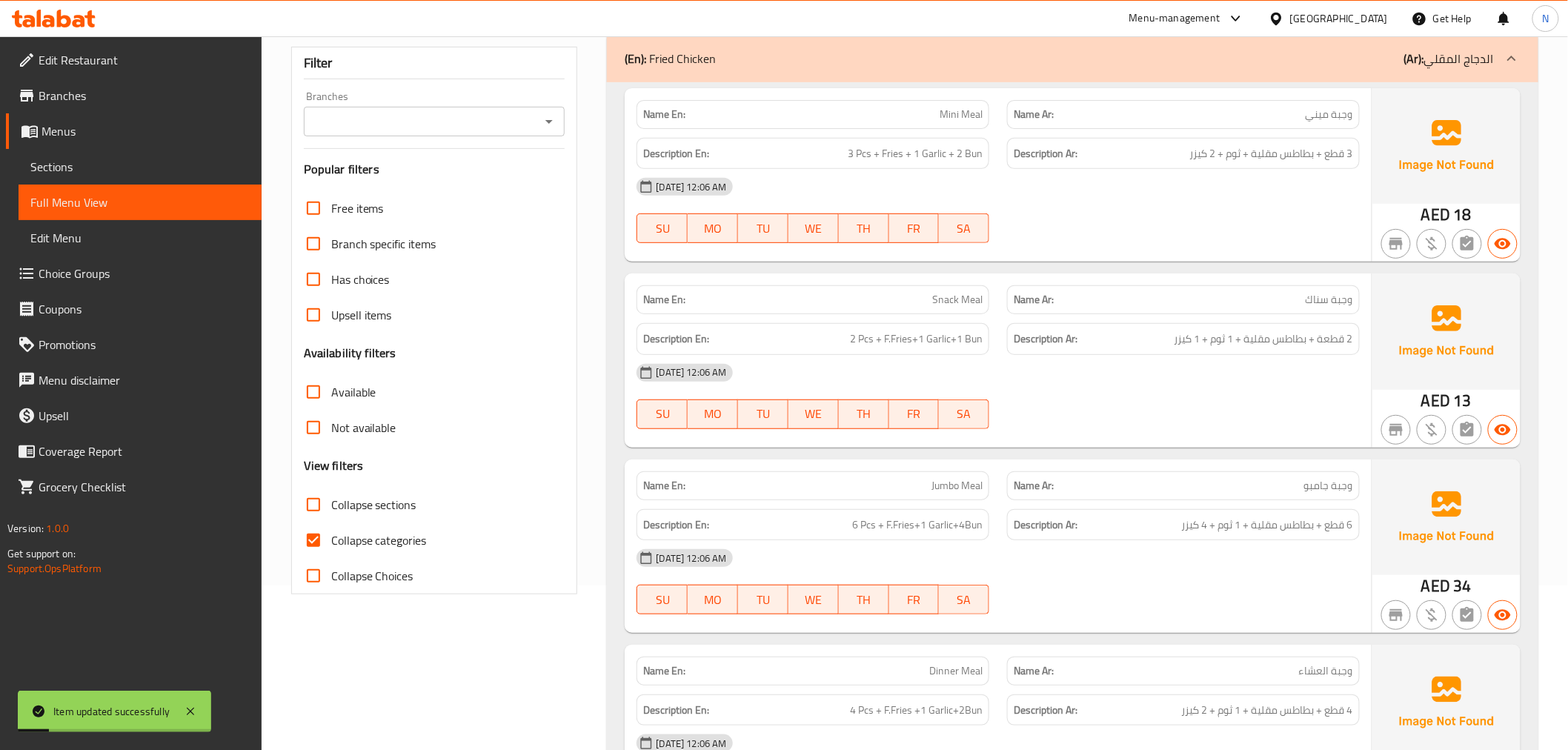
click at [309, 542] on input "Collapse categories" at bounding box center [314, 540] width 35 height 35
checkbox input "false"
click at [1504, 57] on icon at bounding box center [1511, 58] width 18 height 18
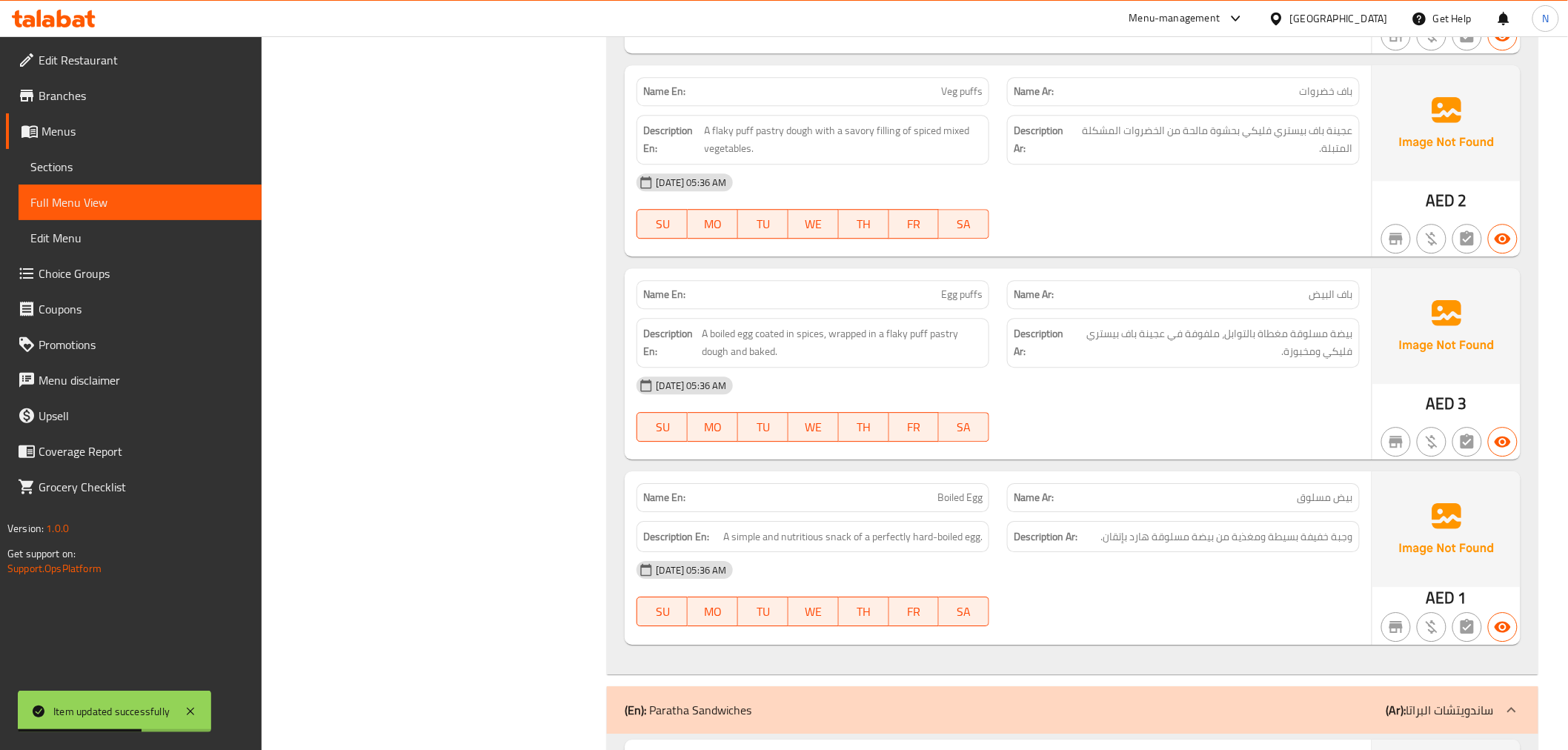
scroll to position [1975, 0]
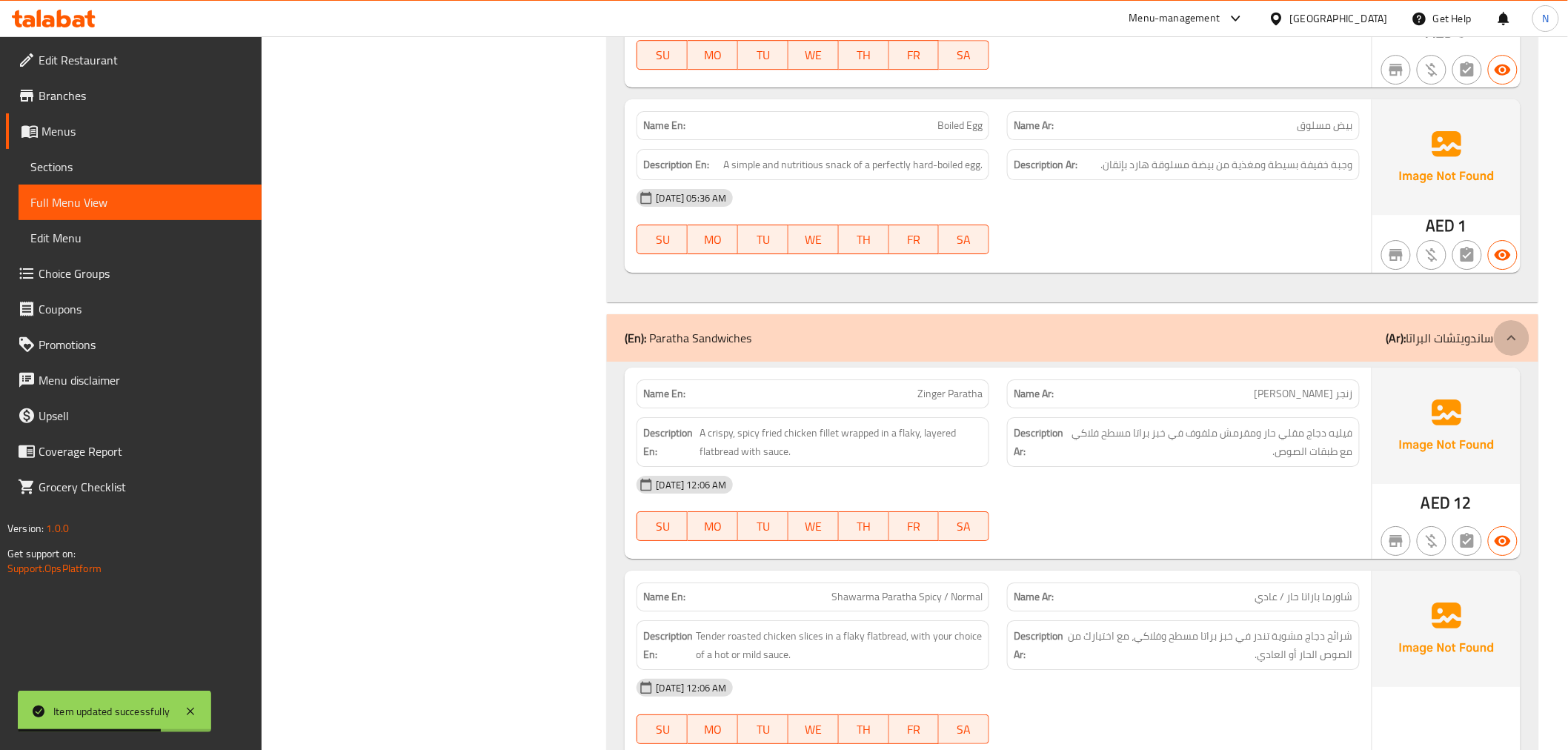
click at [1517, 334] on icon at bounding box center [1511, 337] width 18 height 18
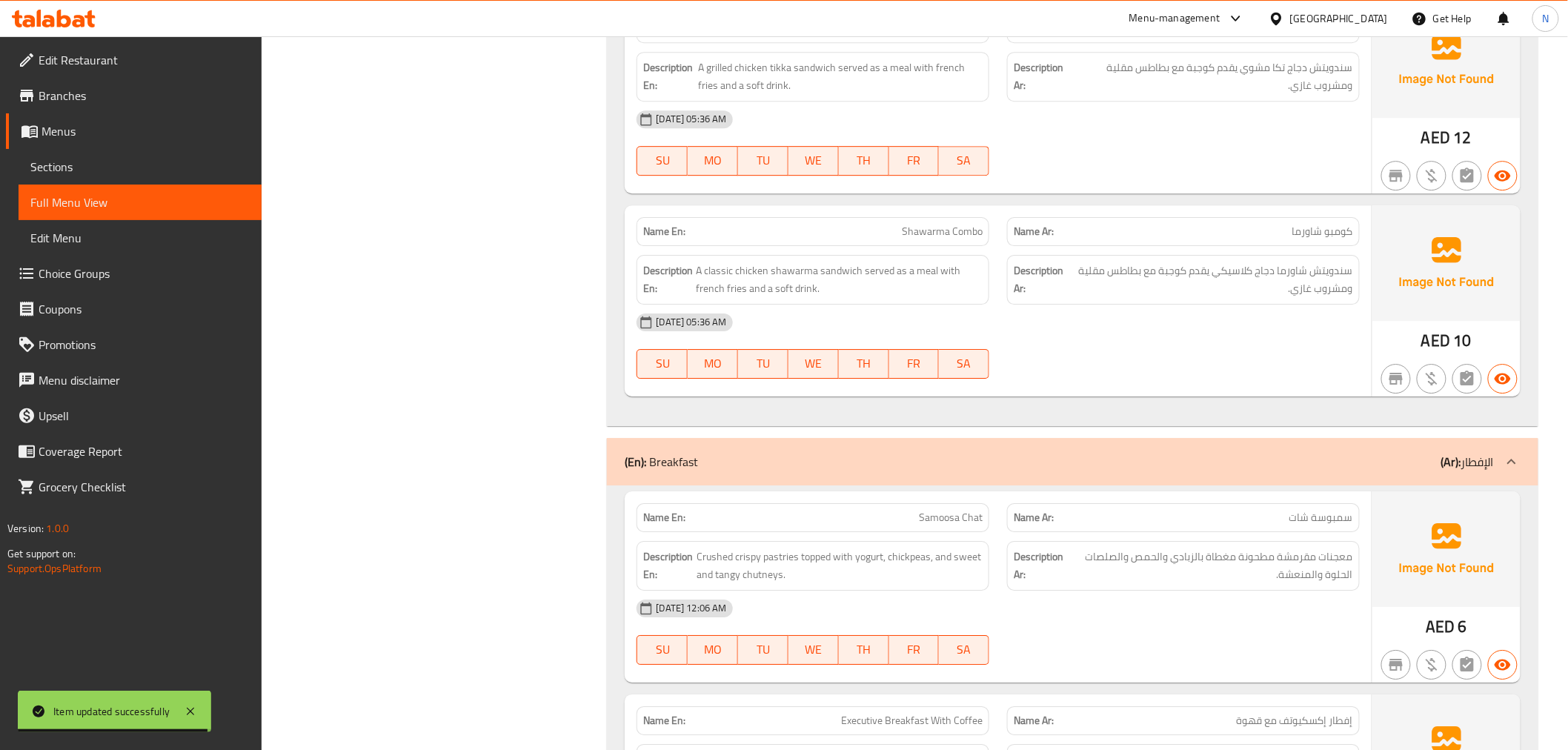
scroll to position [4527, 0]
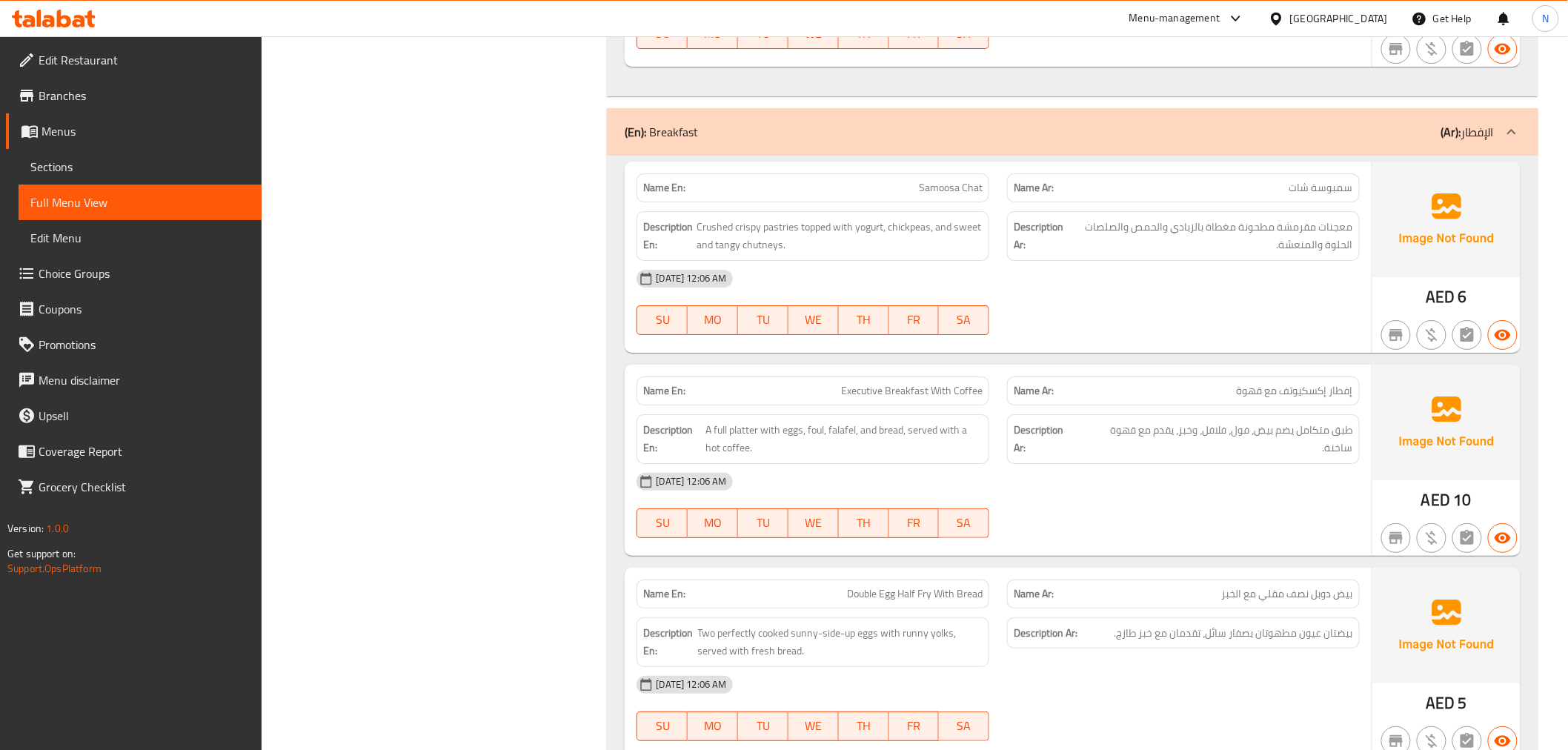
click at [1504, 140] on icon at bounding box center [1511, 132] width 18 height 18
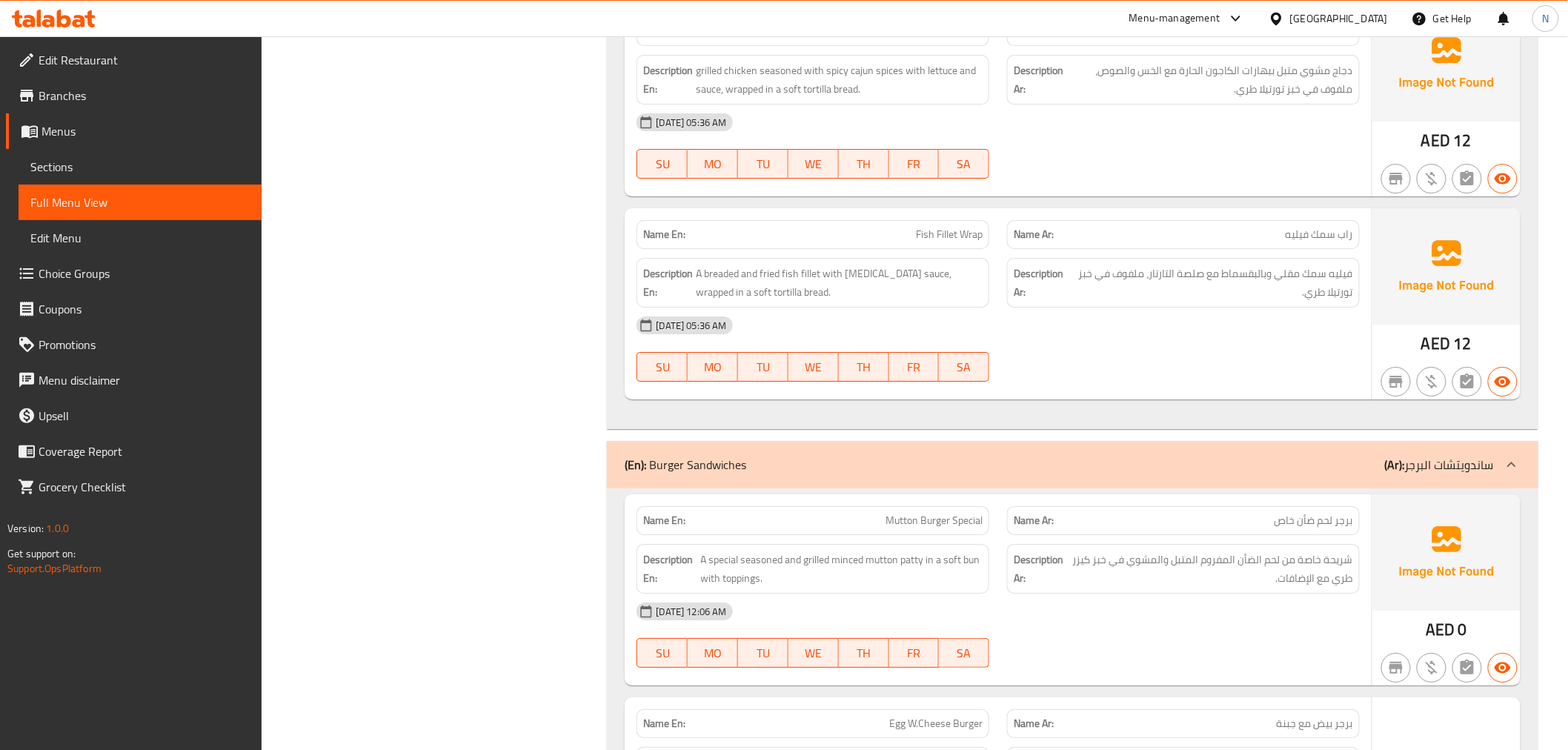
scroll to position [6914, 0]
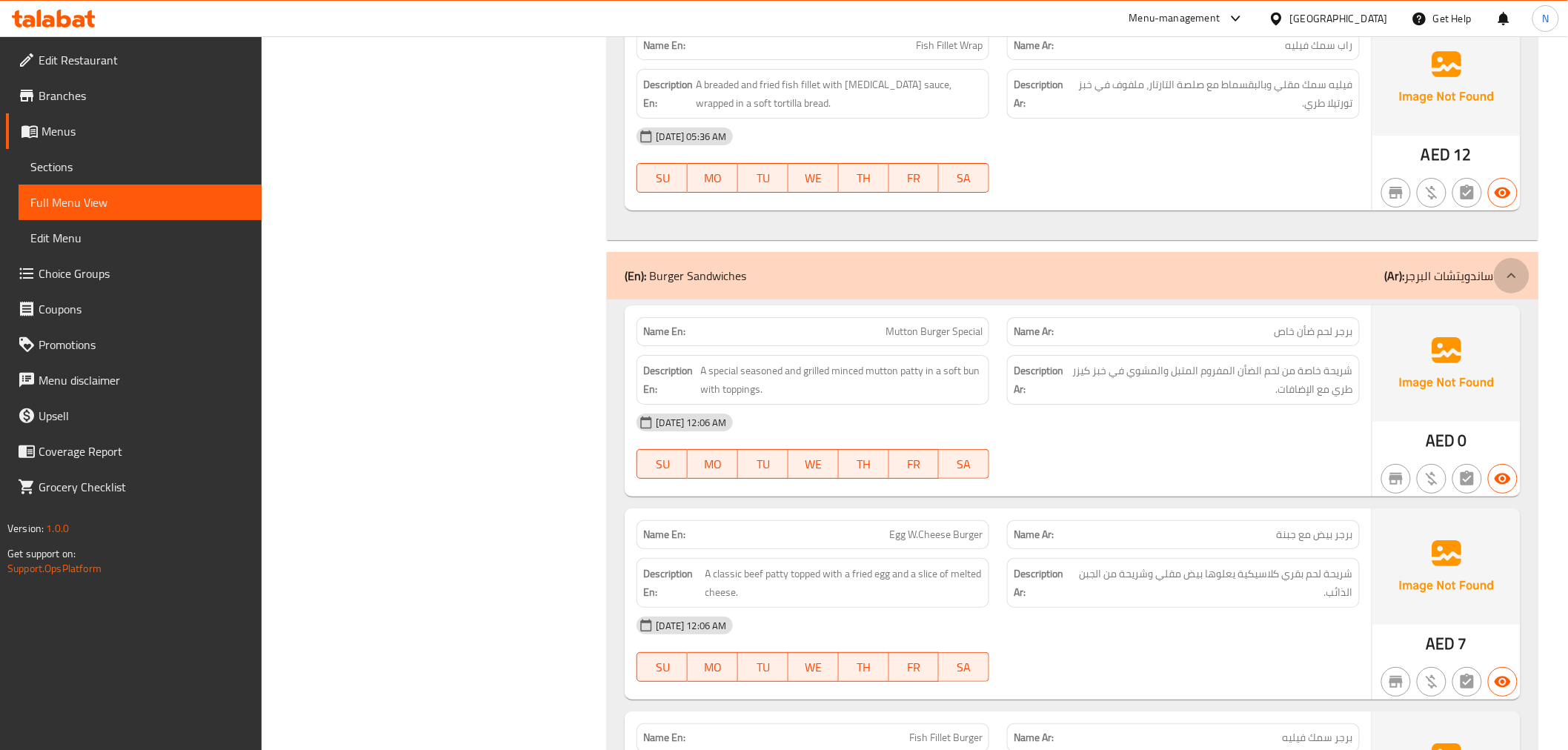
click at [1500, 280] on div at bounding box center [1511, 276] width 35 height 35
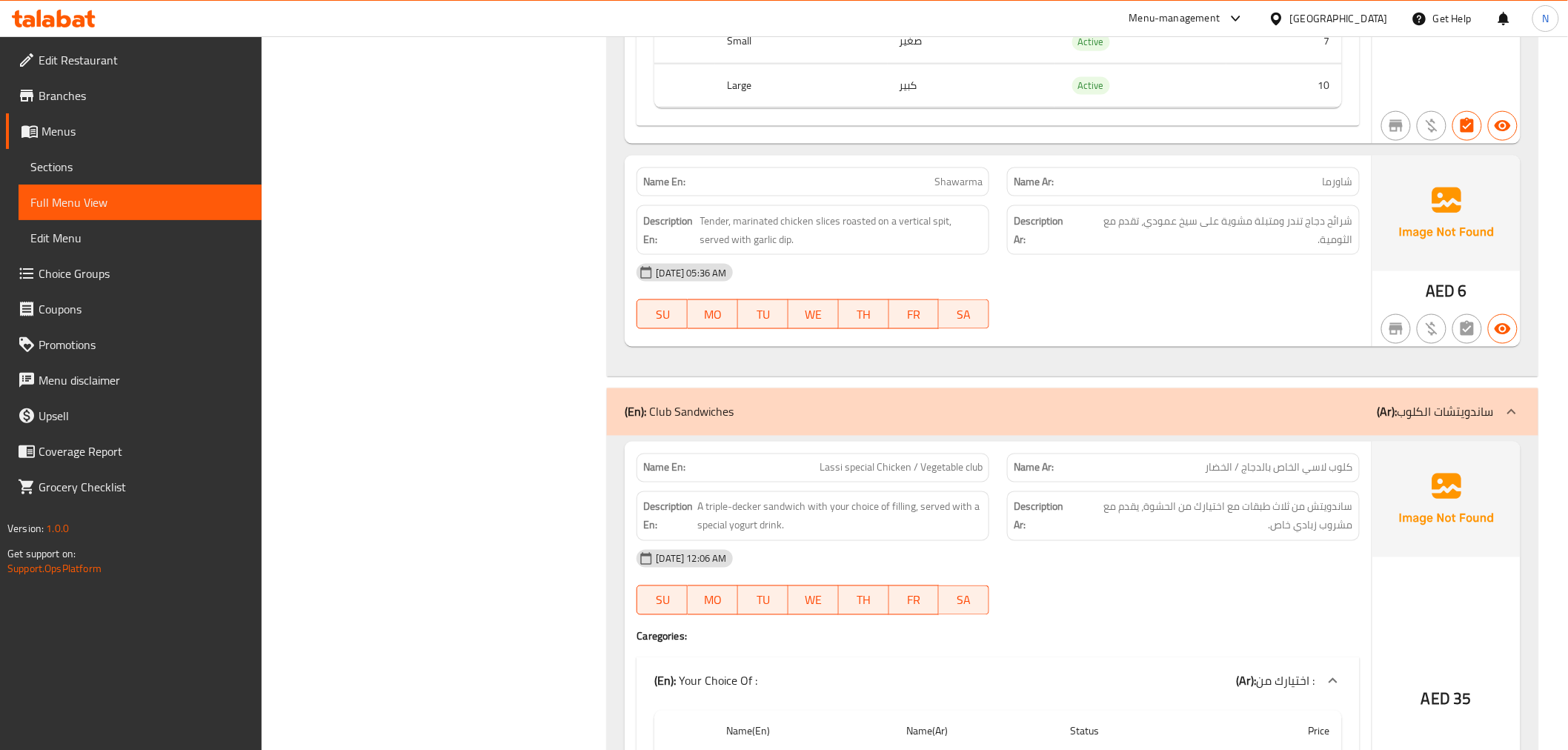
scroll to position [10372, 0]
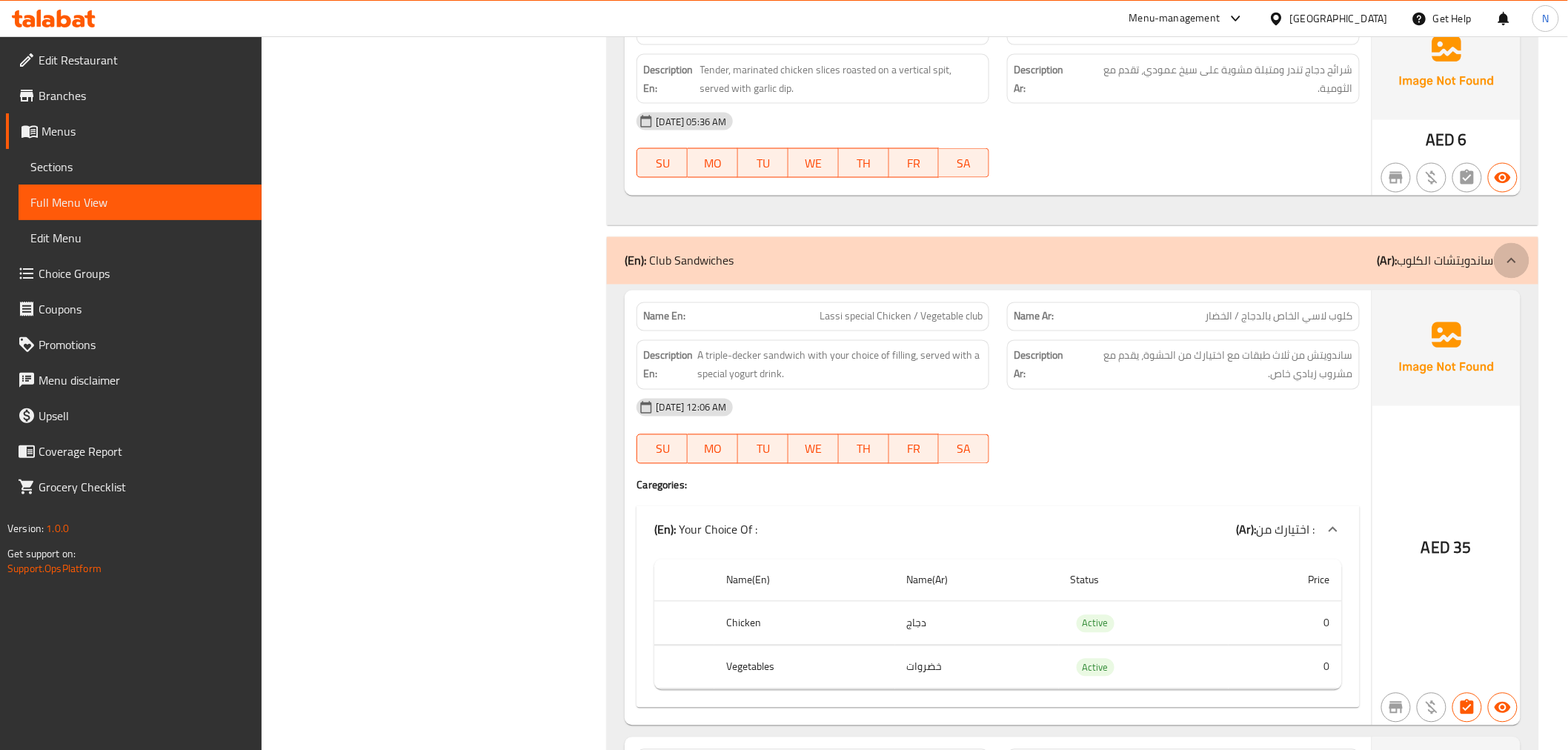
click at [1503, 264] on icon at bounding box center [1511, 261] width 18 height 18
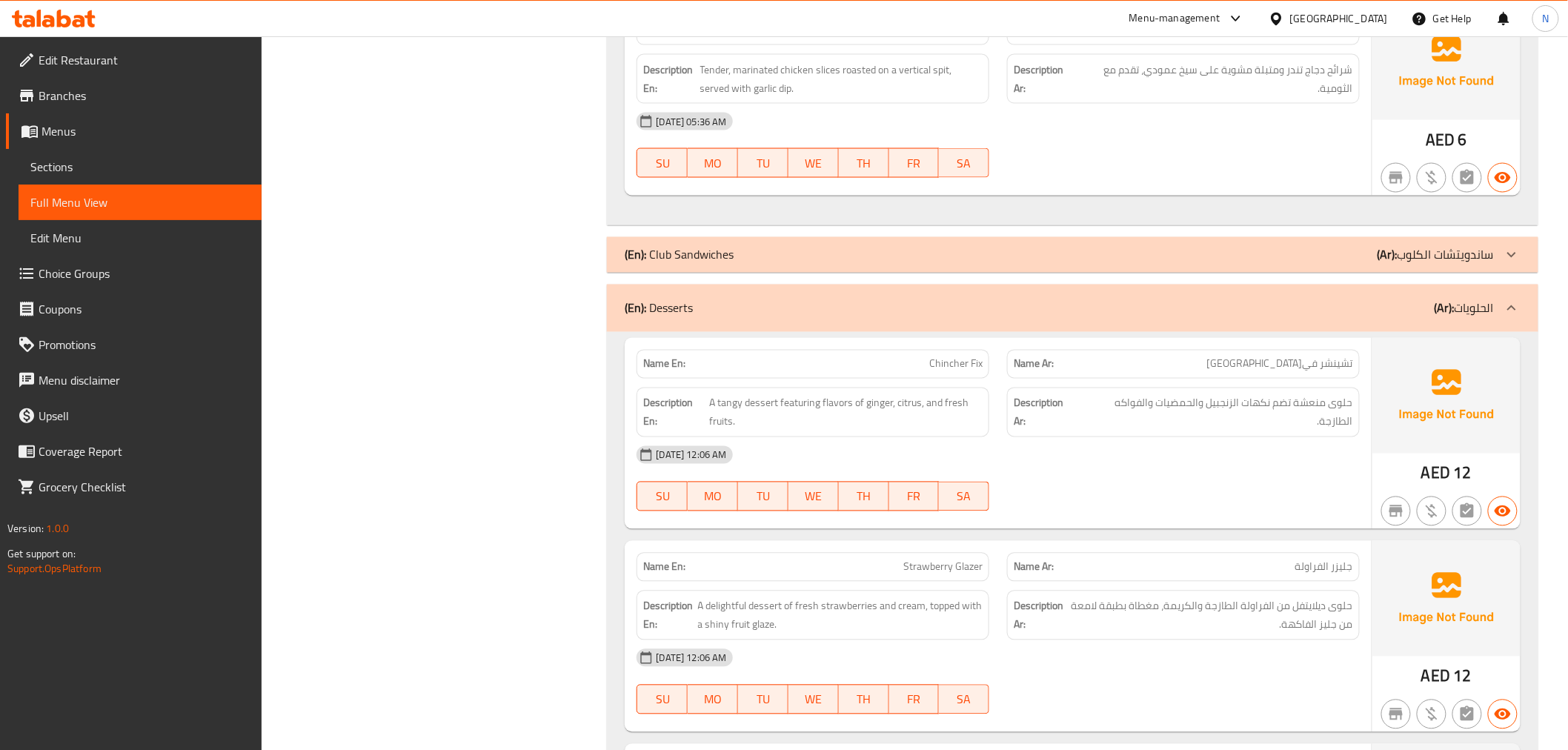
click at [1513, 312] on icon at bounding box center [1511, 308] width 18 height 18
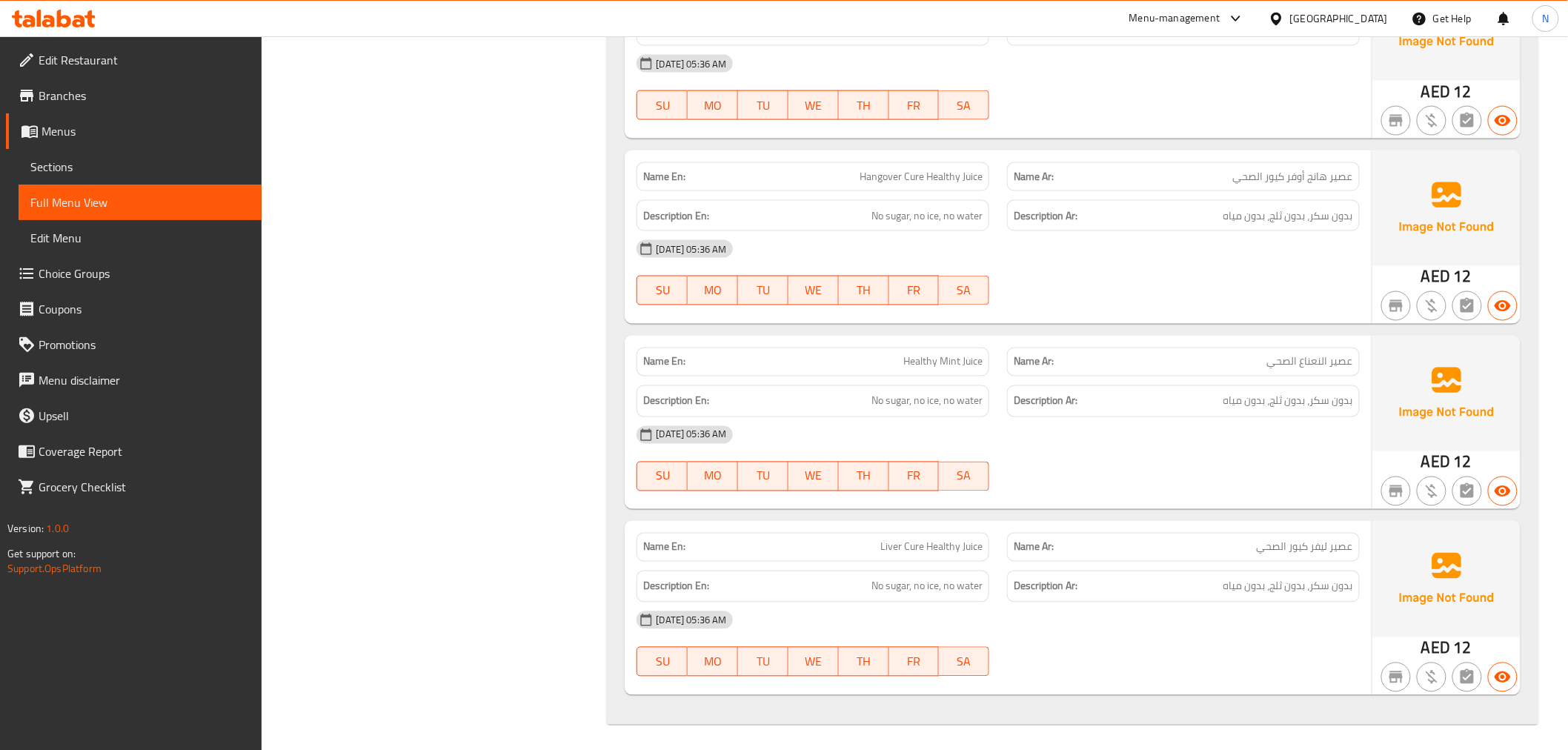
scroll to position [15023, 0]
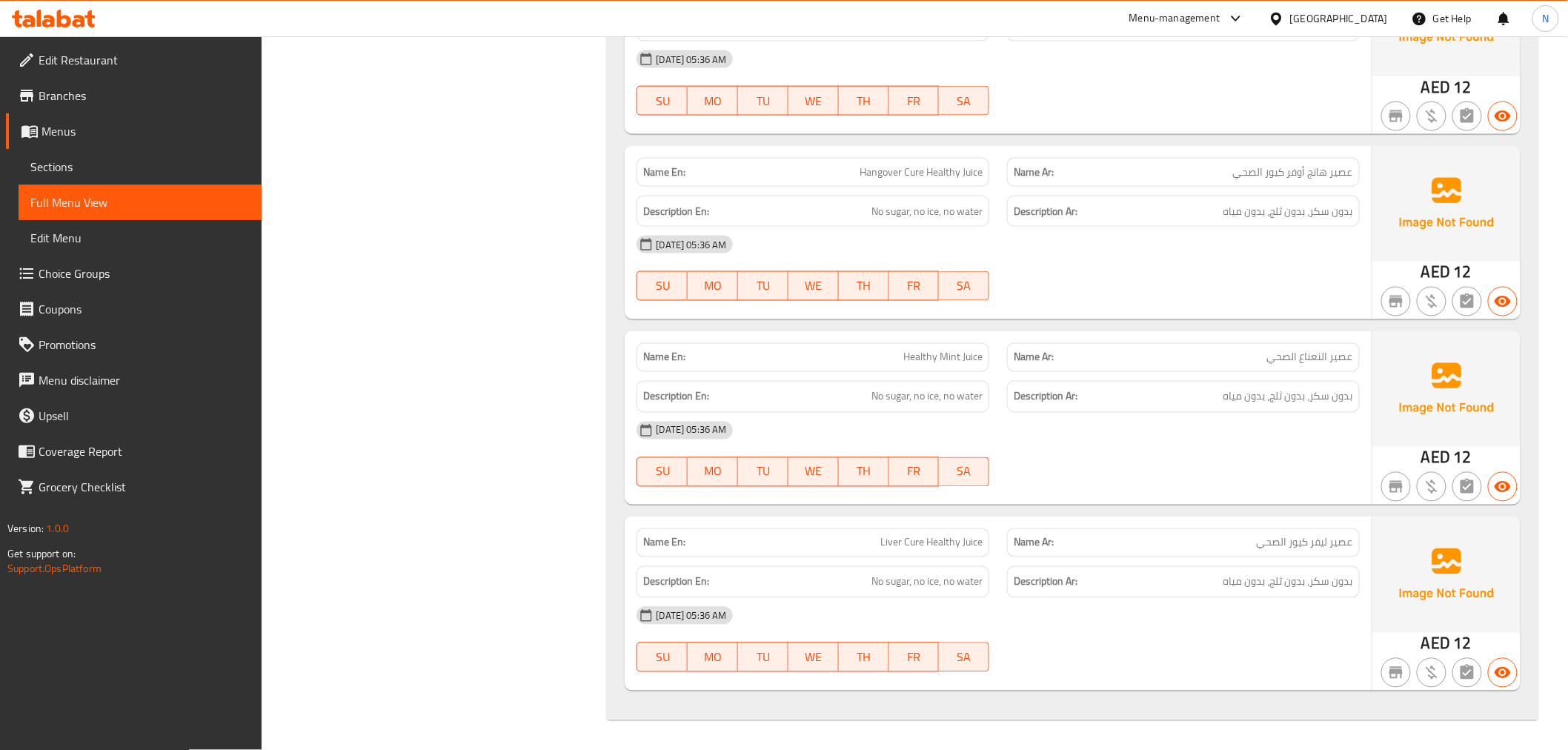
click at [1345, 274] on div "[DATE] 05:36 AM SU MO TU WE TH FR SA" at bounding box center [997, 269] width 740 height 83
